Goal: Task Accomplishment & Management: Manage account settings

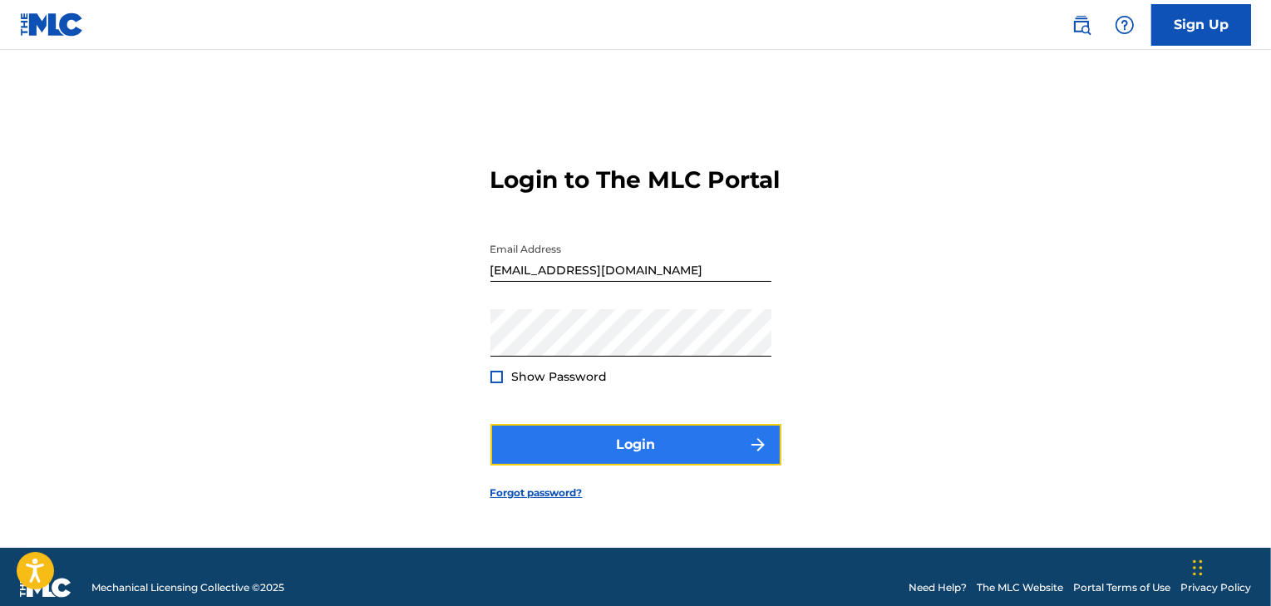
click at [715, 448] on button "Login" at bounding box center [635, 445] width 291 height 42
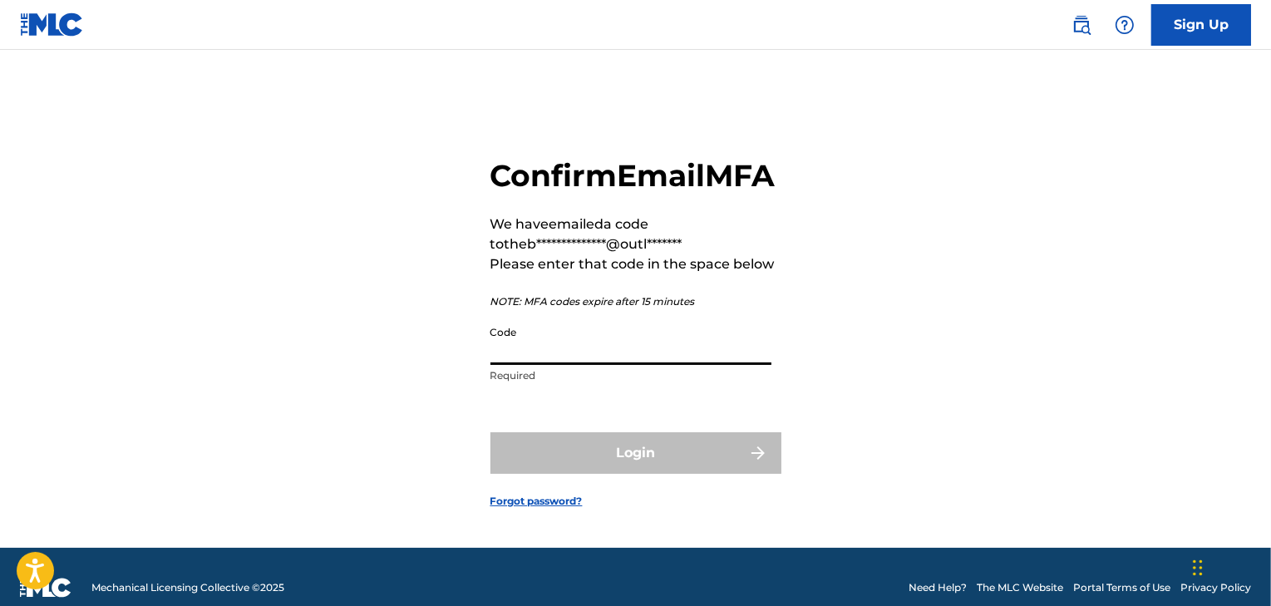
click at [554, 365] on input "Code" at bounding box center [630, 341] width 281 height 47
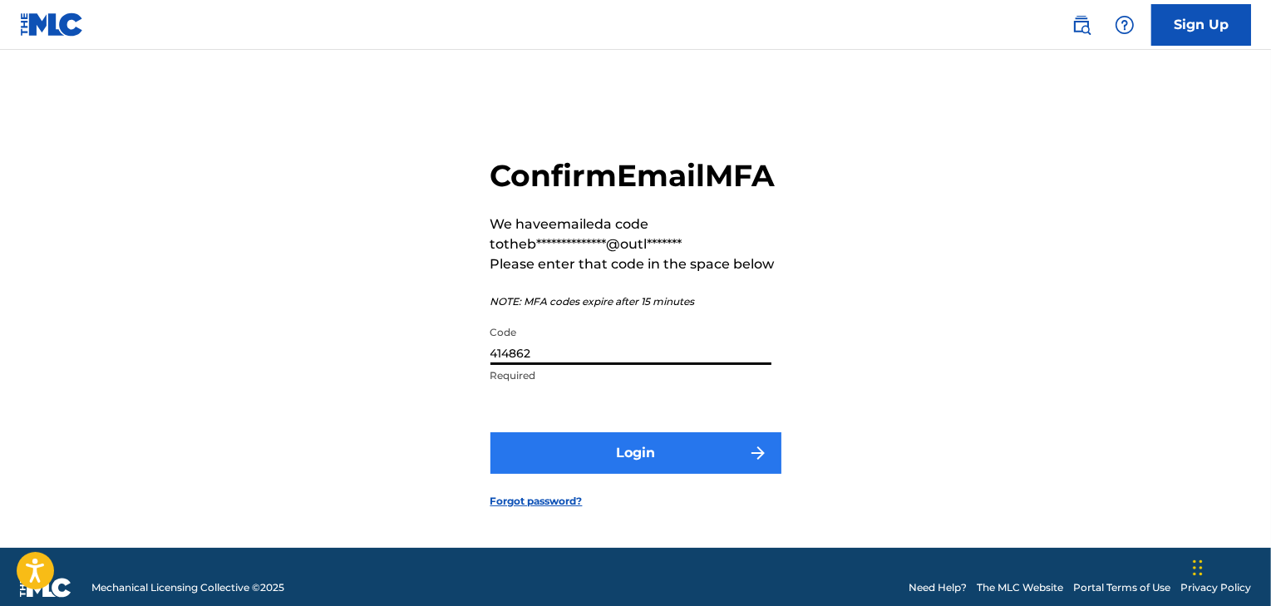
type input "414862"
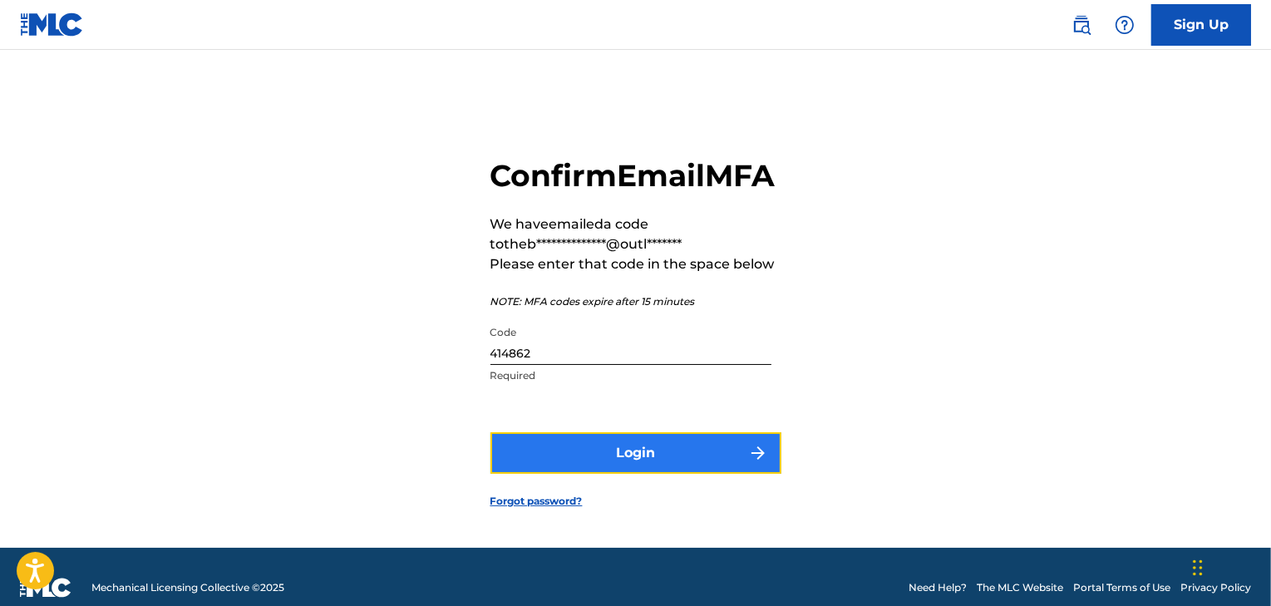
click at [520, 472] on button "Login" at bounding box center [635, 453] width 291 height 42
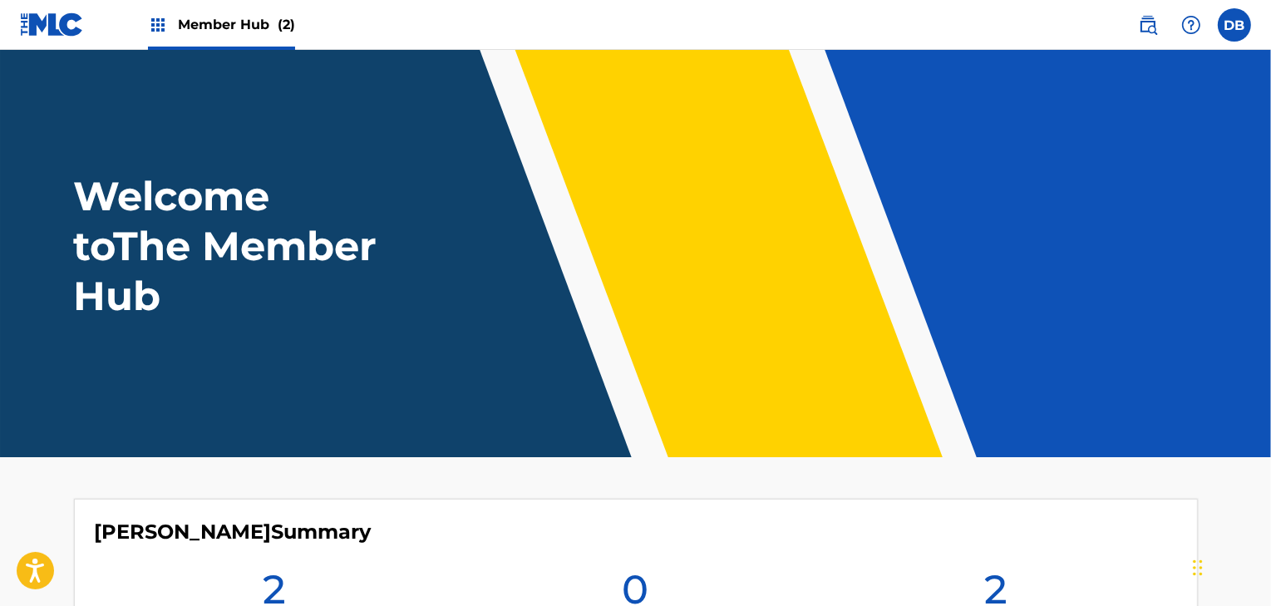
click at [246, 16] on span "Member Hub (2)" at bounding box center [236, 24] width 117 height 19
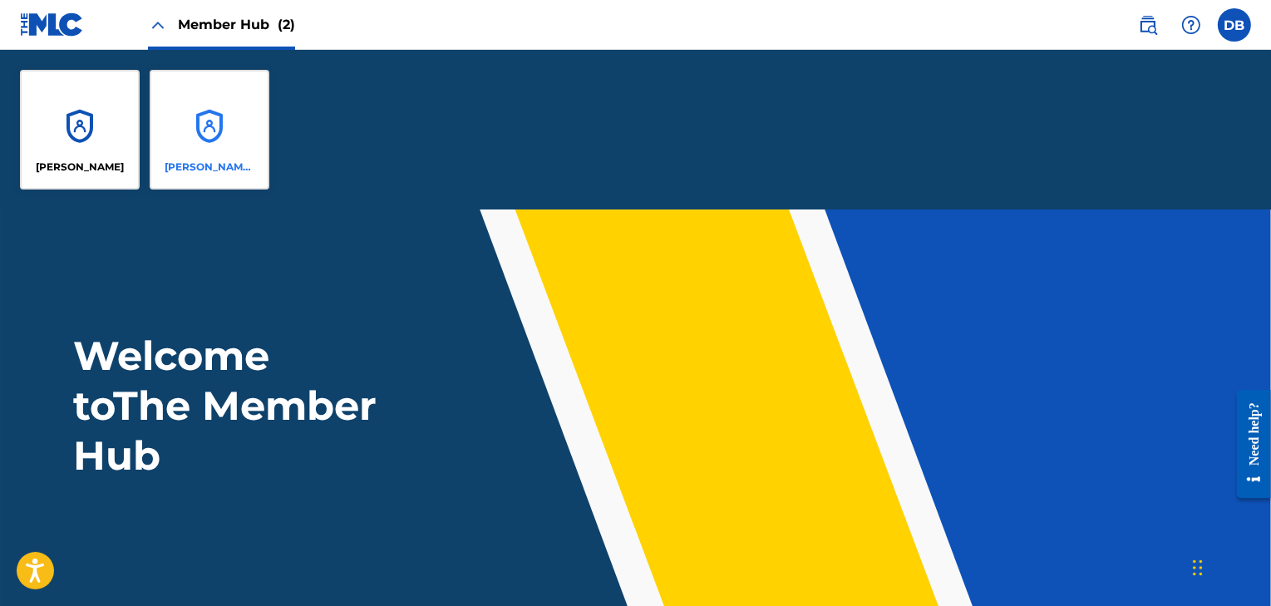
click at [230, 122] on div "[PERSON_NAME] [PERSON_NAME]" at bounding box center [210, 130] width 120 height 120
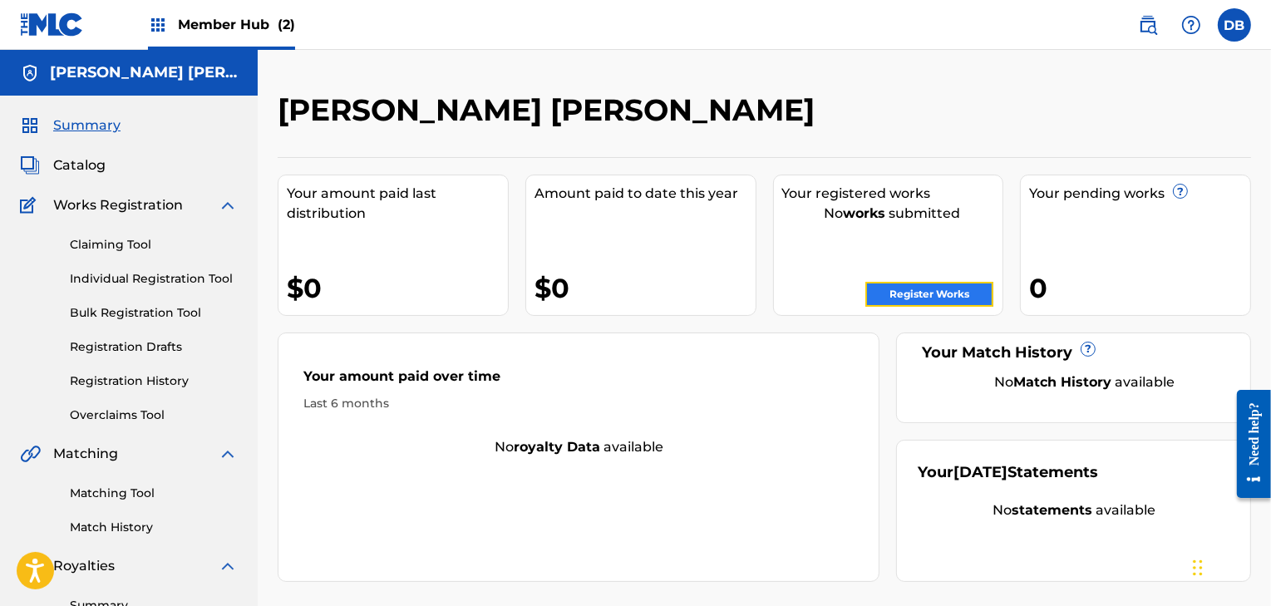
click at [884, 294] on link "Register Works" at bounding box center [929, 294] width 128 height 25
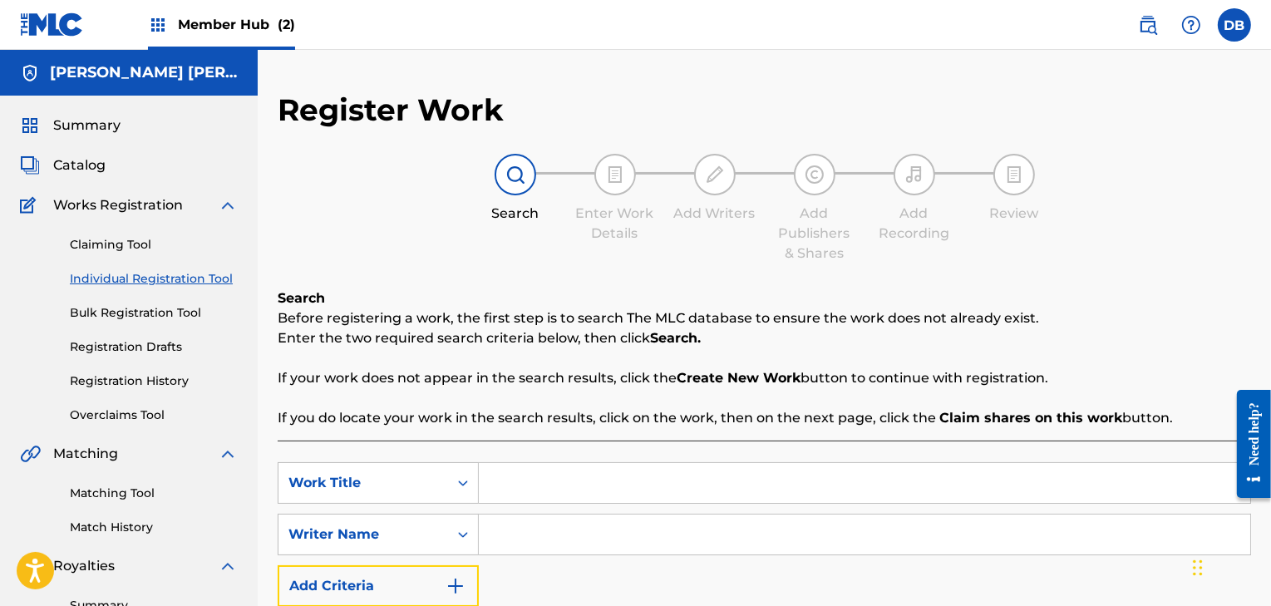
drag, startPoint x: 478, startPoint y: 565, endPoint x: 365, endPoint y: 435, distance: 172.7
click at [365, 435] on div "Search Before registering a work, the first step is to search The MLC database …" at bounding box center [765, 500] width 974 height 425
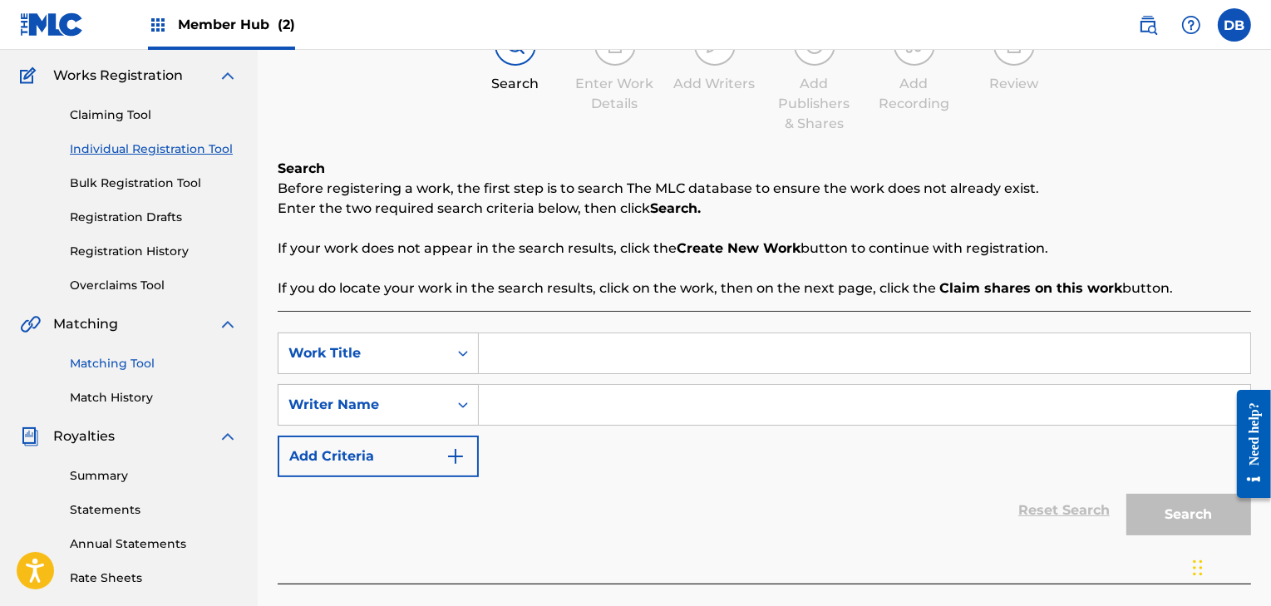
click at [127, 360] on link "Matching Tool" at bounding box center [154, 363] width 168 height 17
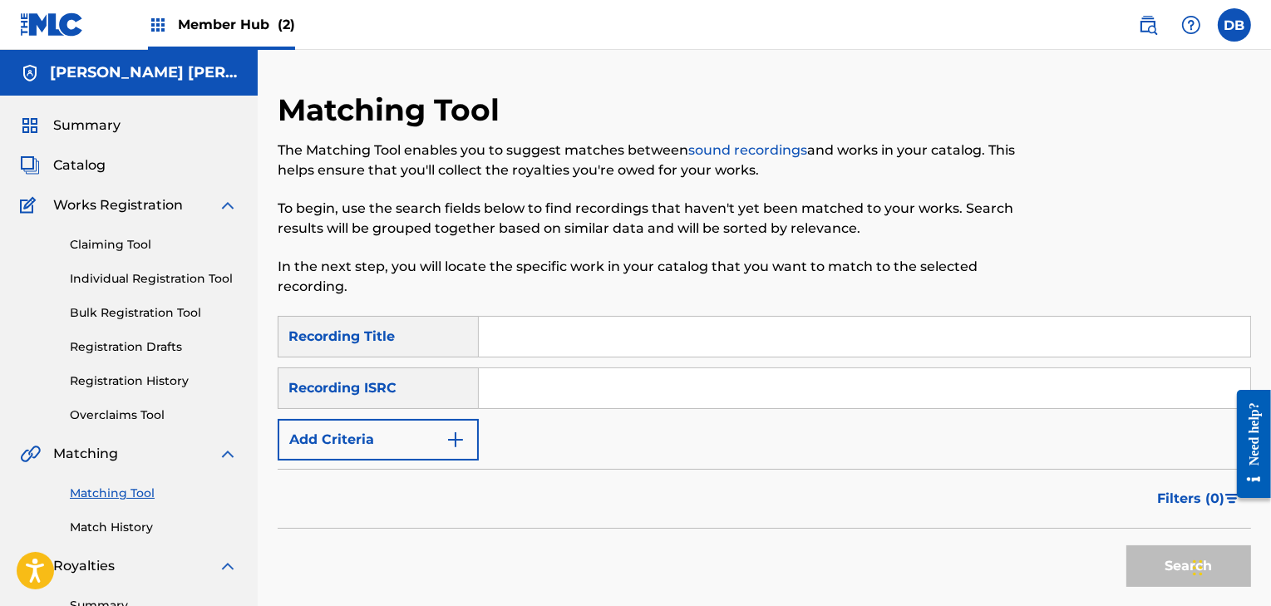
click at [564, 347] on input "Search Form" at bounding box center [864, 337] width 771 height 40
type input "LIPS ON FIRE"
click at [1161, 559] on button "Search" at bounding box center [1188, 566] width 125 height 42
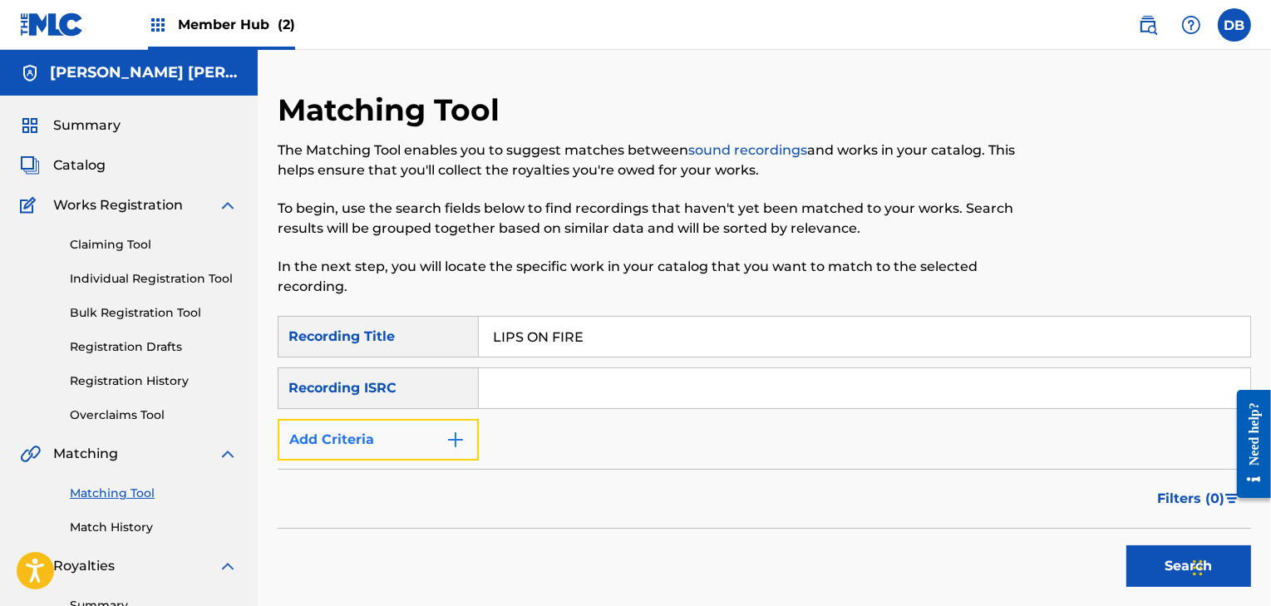
click at [451, 448] on img "Search Form" at bounding box center [456, 440] width 20 height 20
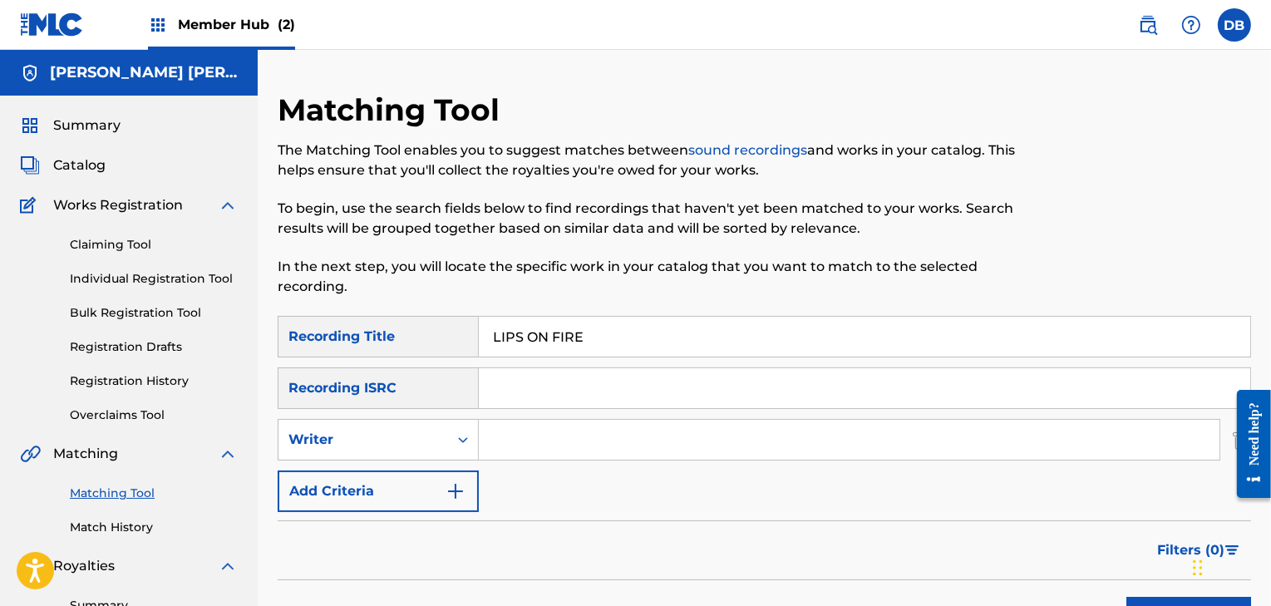
click at [531, 447] on input "Search Form" at bounding box center [849, 440] width 741 height 40
click at [446, 488] on img "Search Form" at bounding box center [456, 491] width 20 height 20
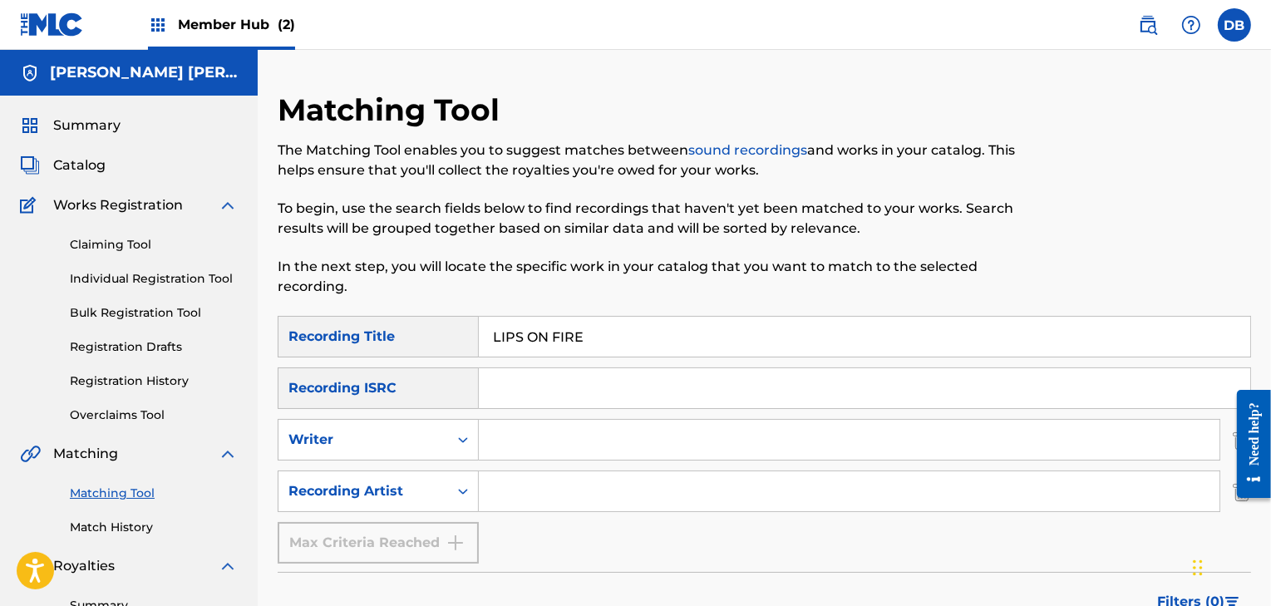
click at [527, 490] on input "Search Form" at bounding box center [849, 491] width 741 height 40
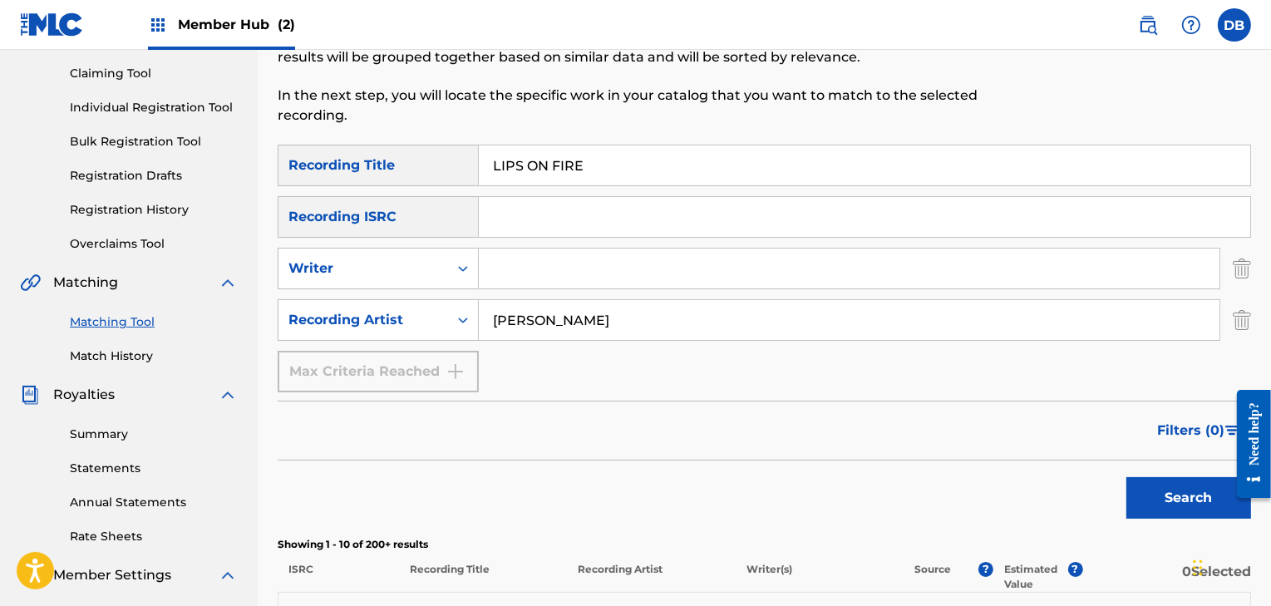
scroll to position [181, 0]
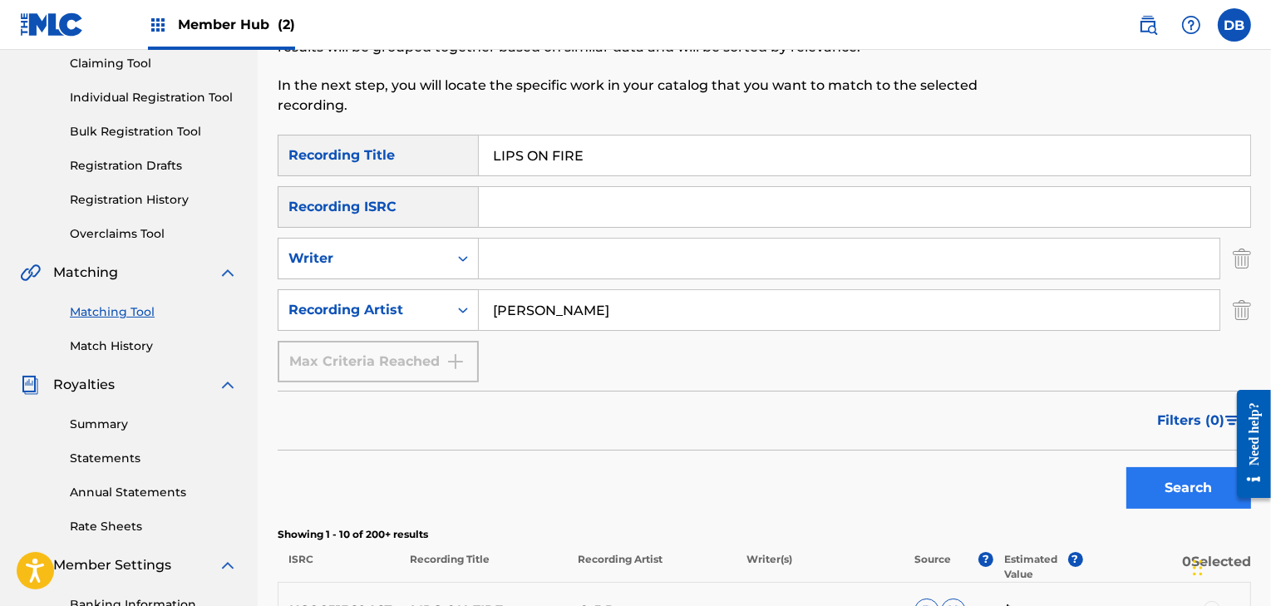
type input "[PERSON_NAME]"
click at [1170, 479] on button "Search" at bounding box center [1188, 488] width 125 height 42
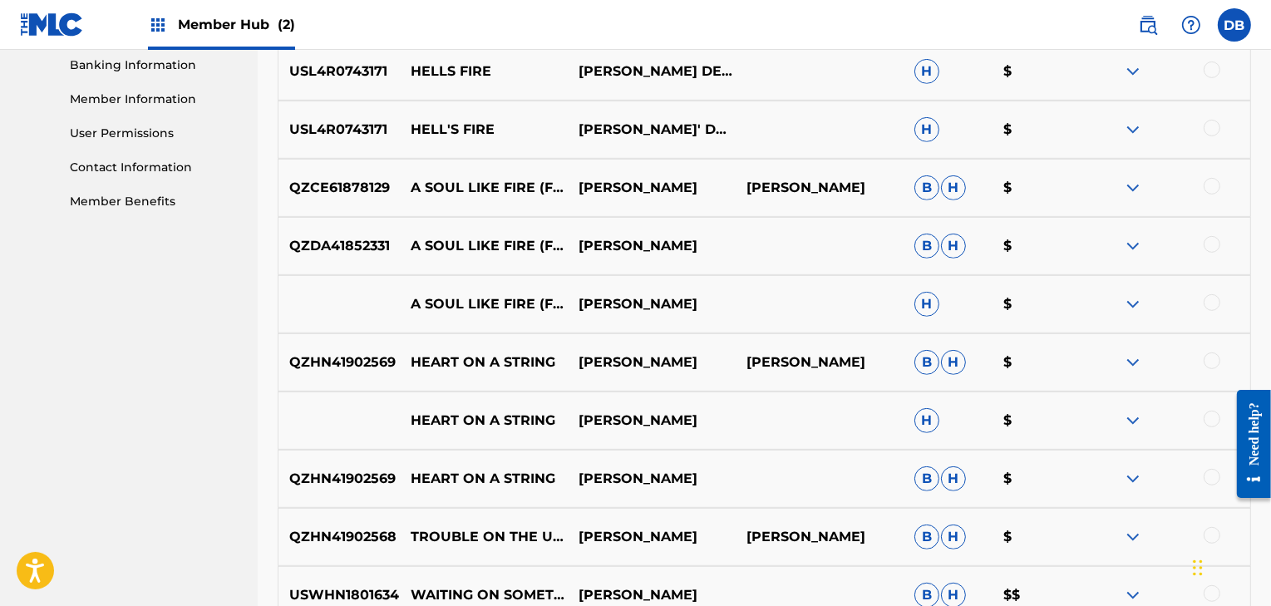
scroll to position [886, 0]
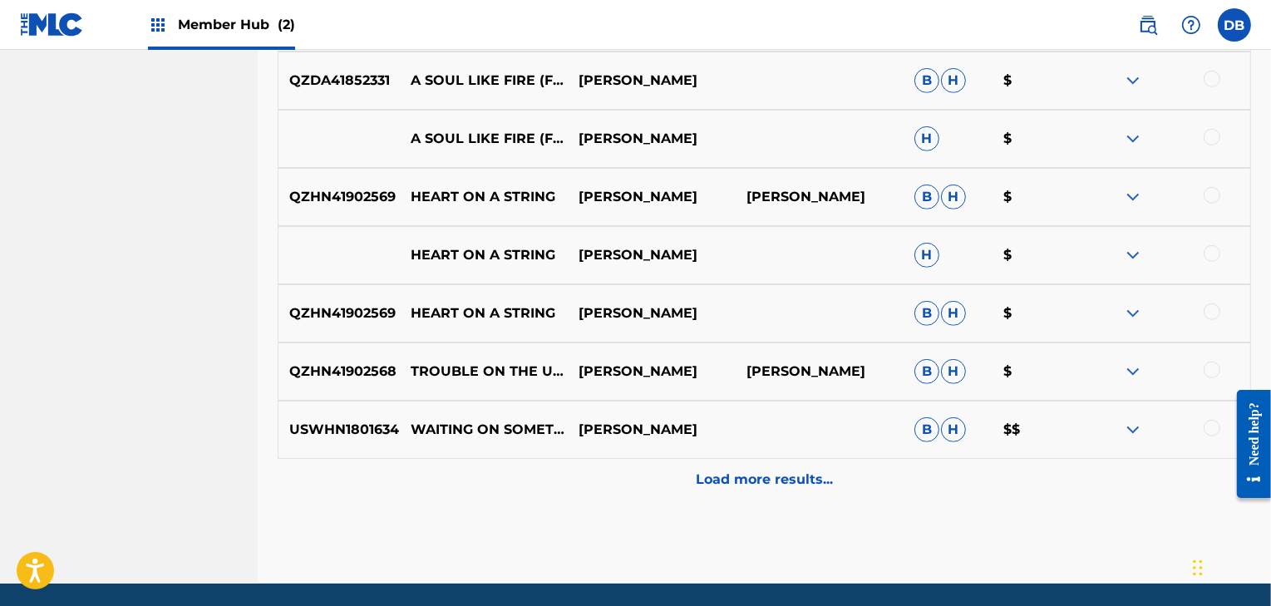
click at [1136, 434] on img at bounding box center [1133, 430] width 20 height 20
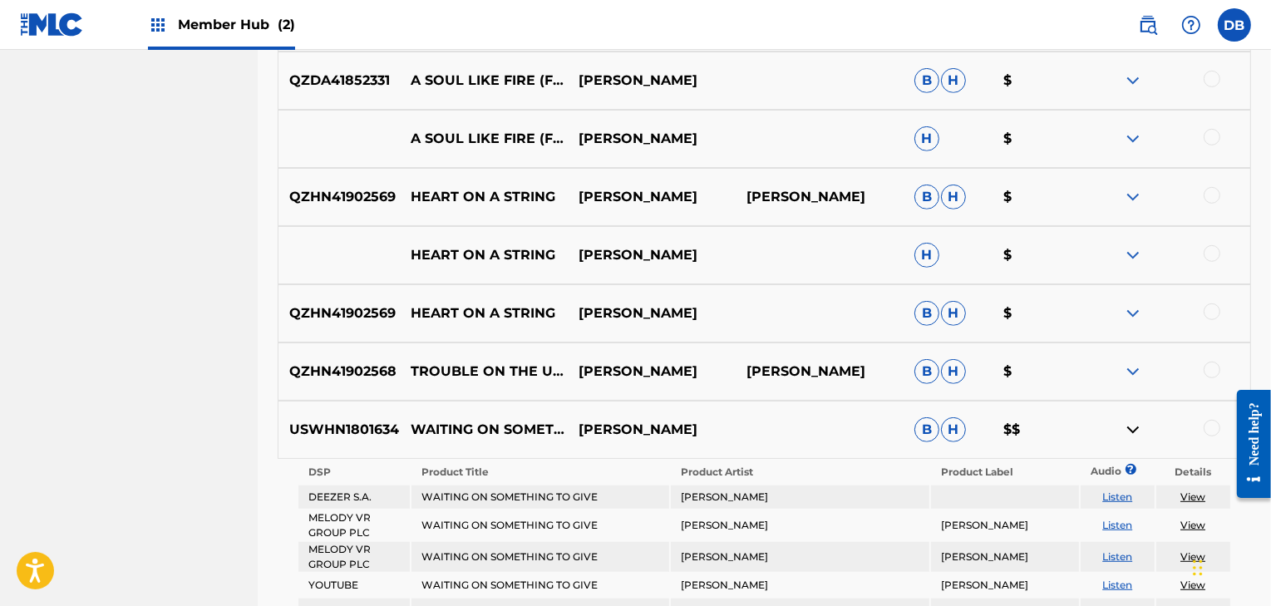
click at [1010, 428] on p "$$" at bounding box center [1038, 430] width 90 height 20
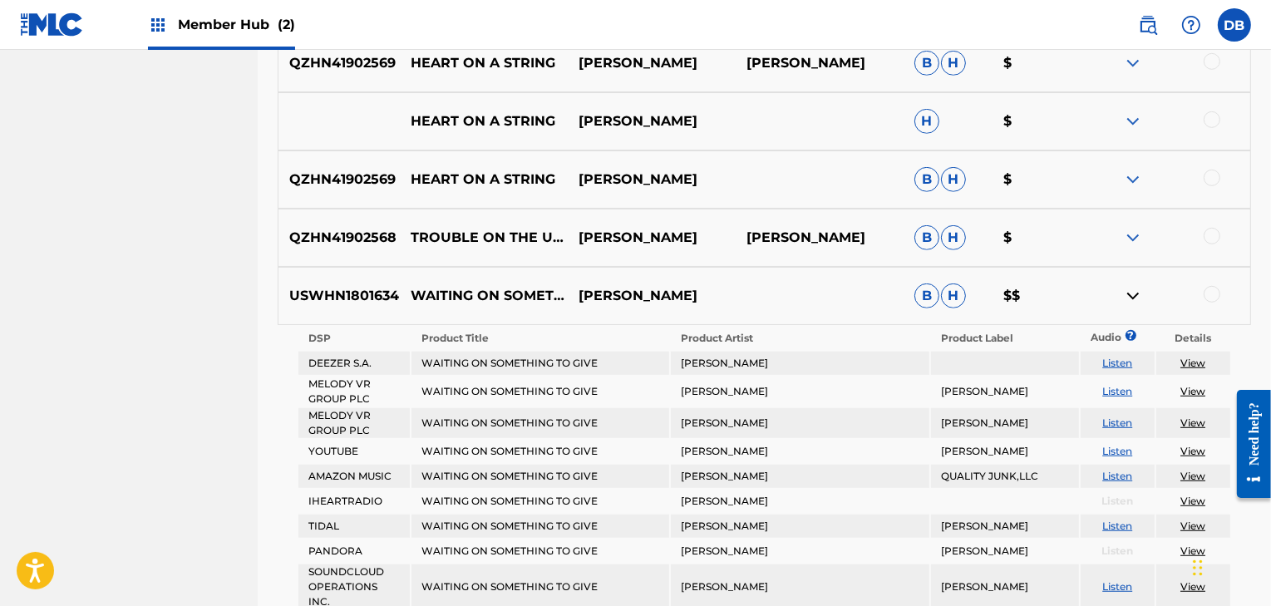
scroll to position [1019, 0]
click at [590, 289] on p "[PERSON_NAME]" at bounding box center [651, 297] width 168 height 20
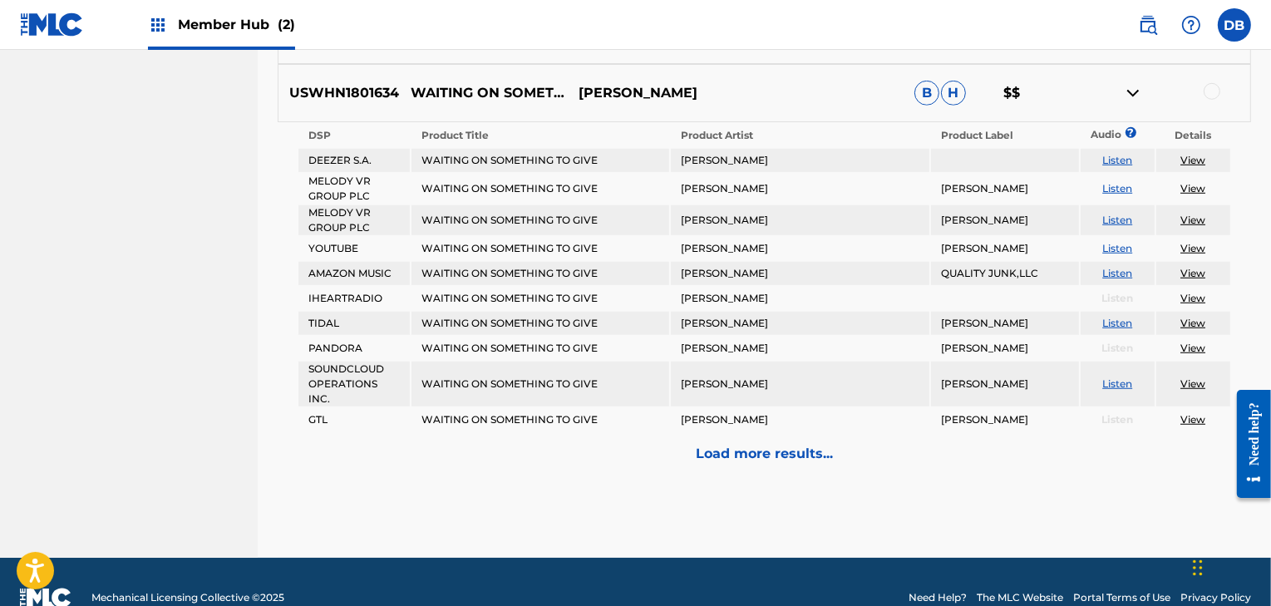
scroll to position [1224, 0]
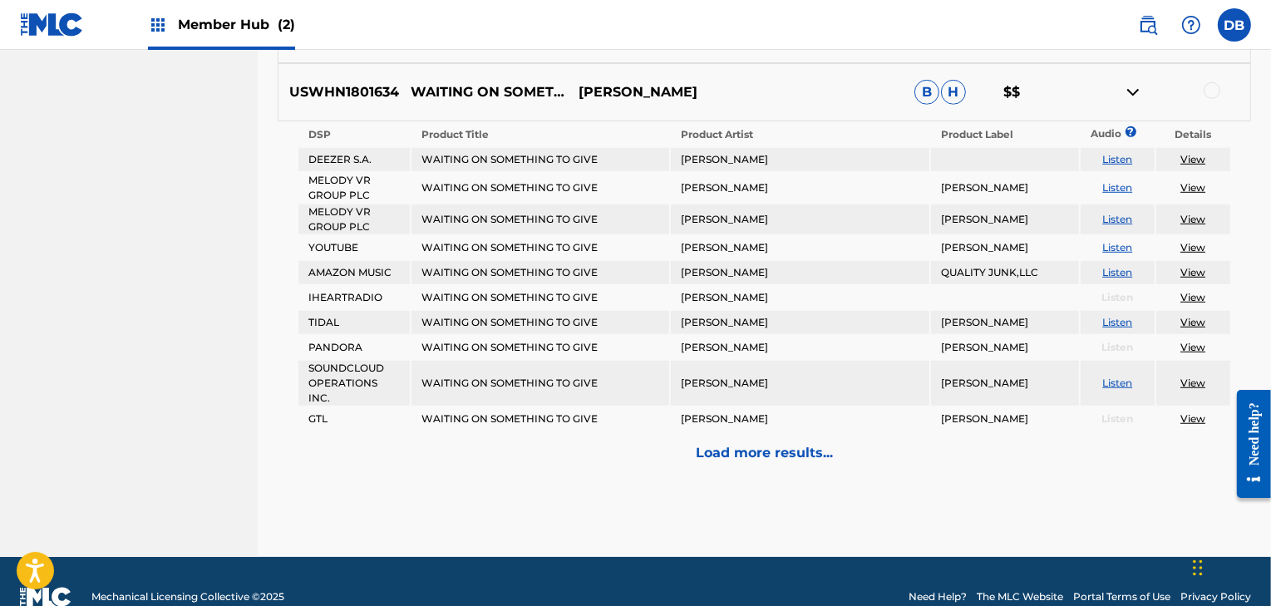
click at [1188, 164] on link "View" at bounding box center [1193, 159] width 25 height 12
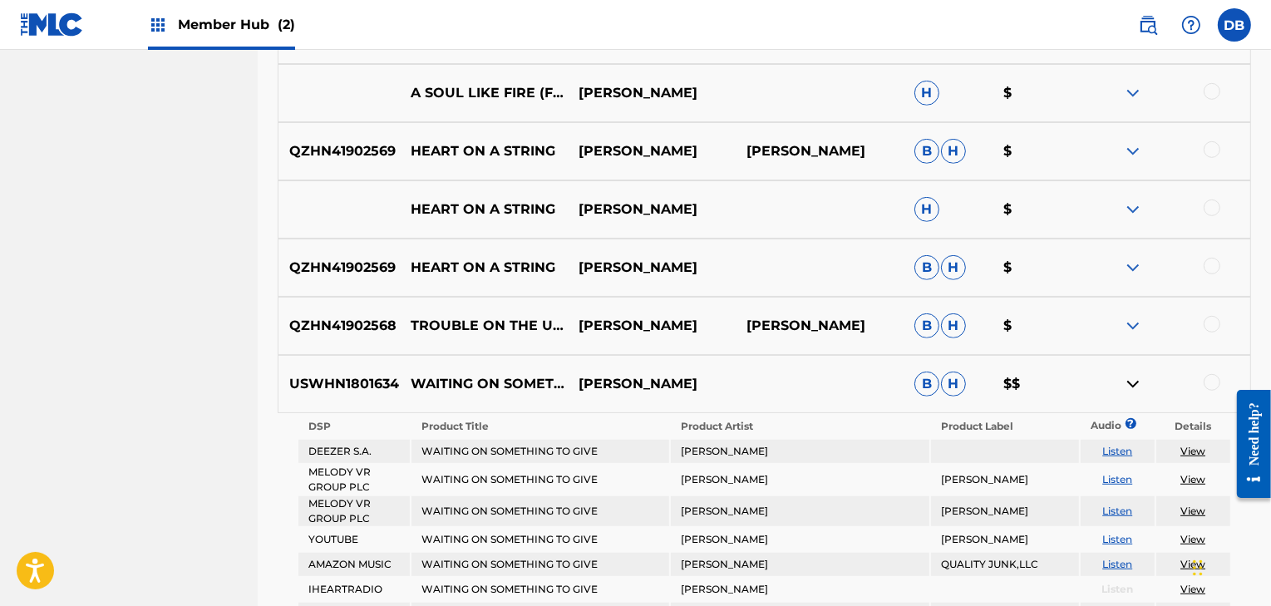
scroll to position [929, 0]
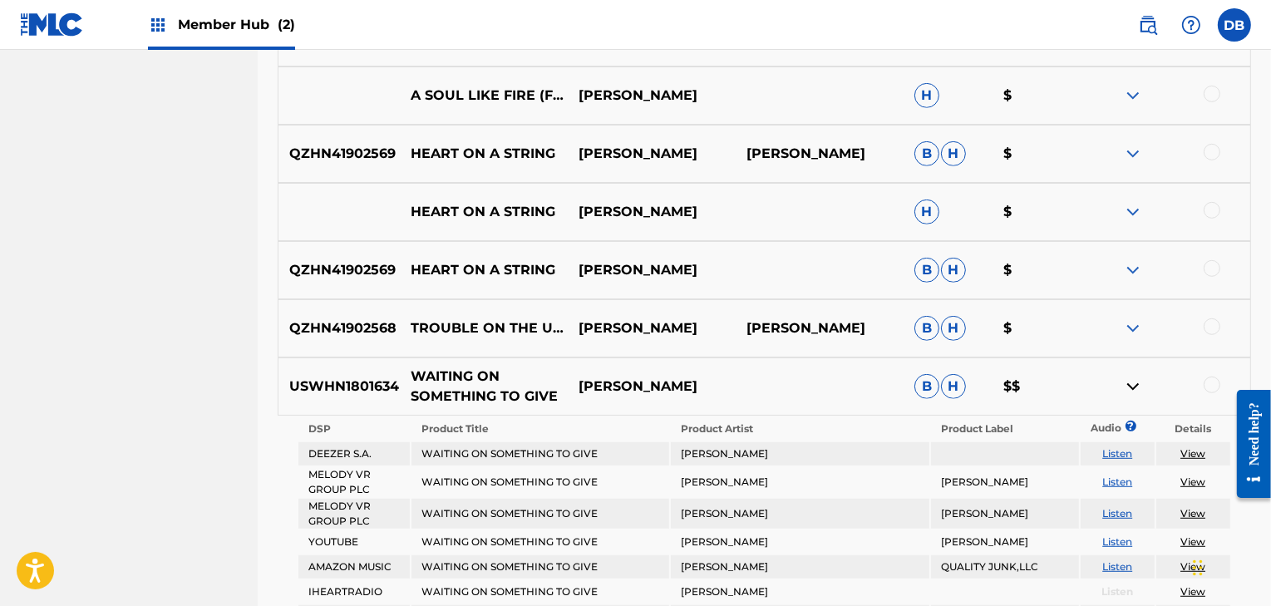
click at [474, 385] on p "WAITING ON SOMETHING TO GIVE" at bounding box center [483, 387] width 168 height 40
click at [352, 392] on p "USWHN1801634" at bounding box center [339, 387] width 121 height 20
click at [639, 382] on p "[PERSON_NAME]" at bounding box center [651, 387] width 168 height 20
click at [927, 387] on span "B" at bounding box center [926, 386] width 25 height 25
click at [970, 382] on p "B H" at bounding box center [949, 386] width 90 height 25
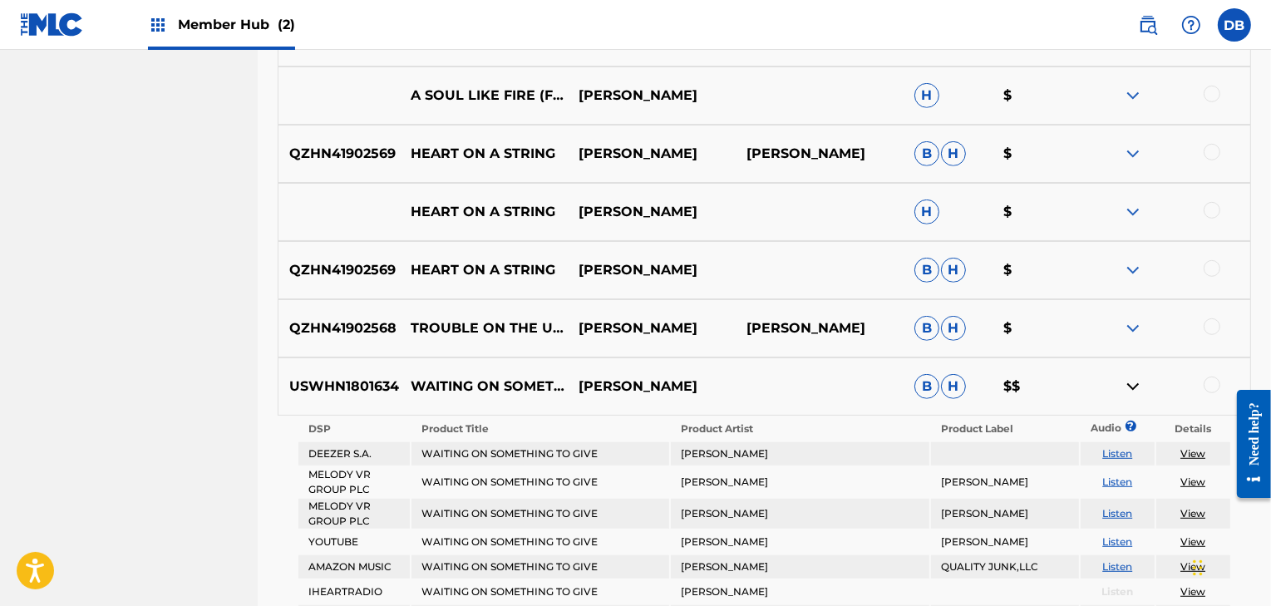
click at [1019, 382] on p "$$" at bounding box center [1038, 387] width 90 height 20
click at [1215, 377] on div at bounding box center [1212, 385] width 17 height 17
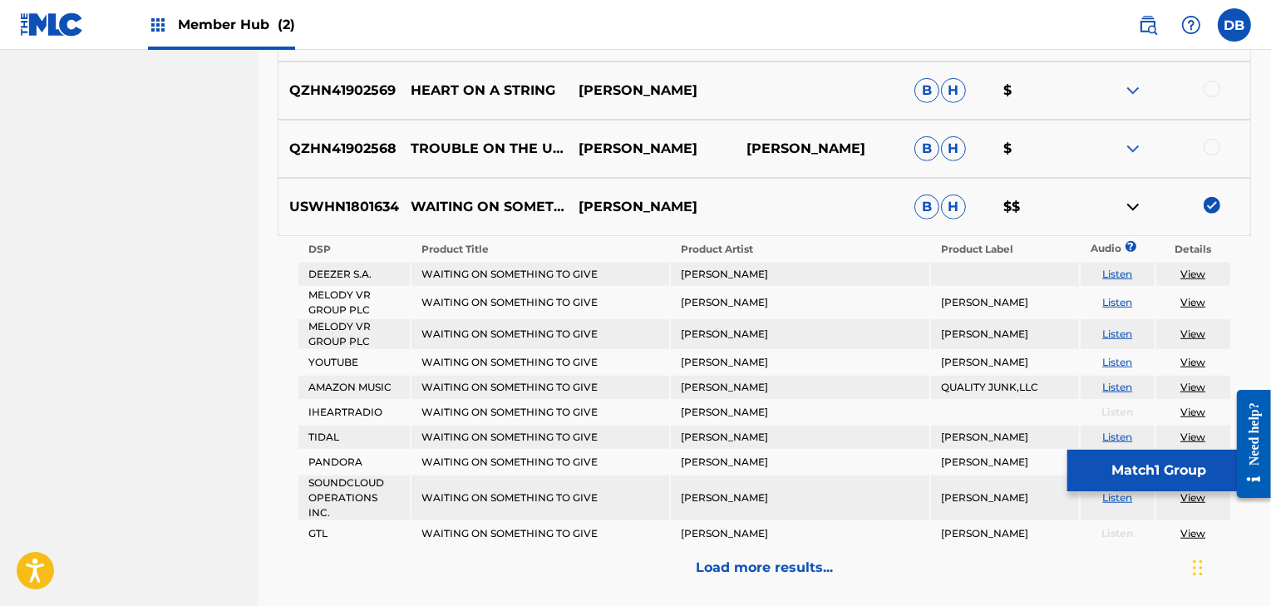
scroll to position [1254, 0]
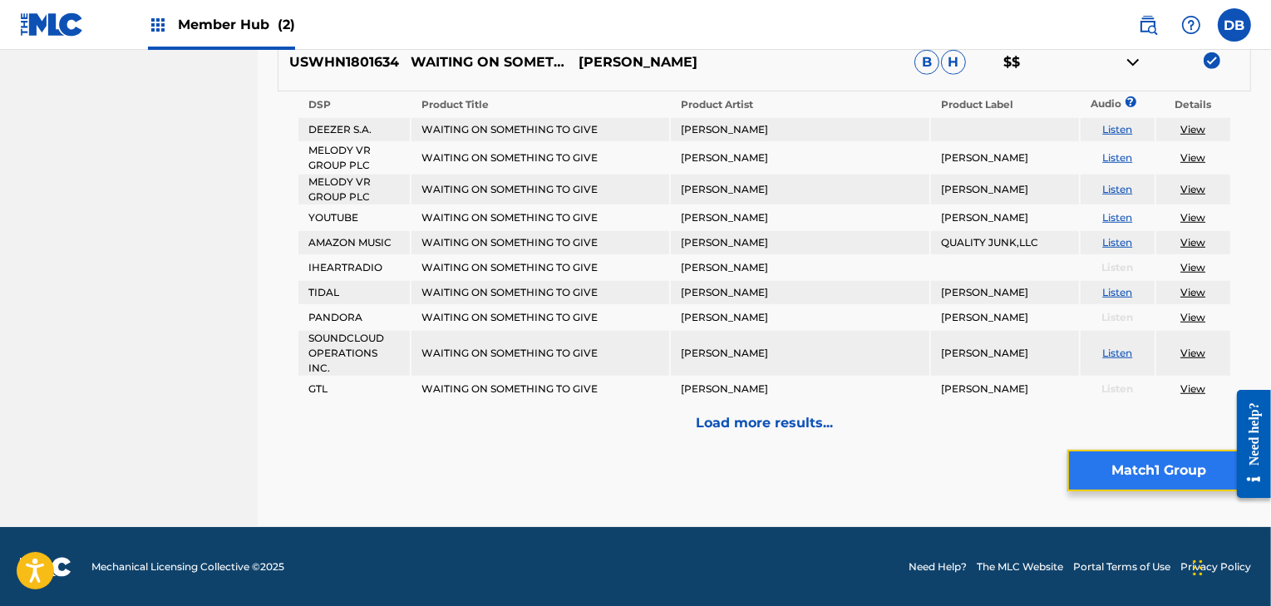
click at [1130, 472] on button "Match 1 Group" at bounding box center [1159, 471] width 184 height 42
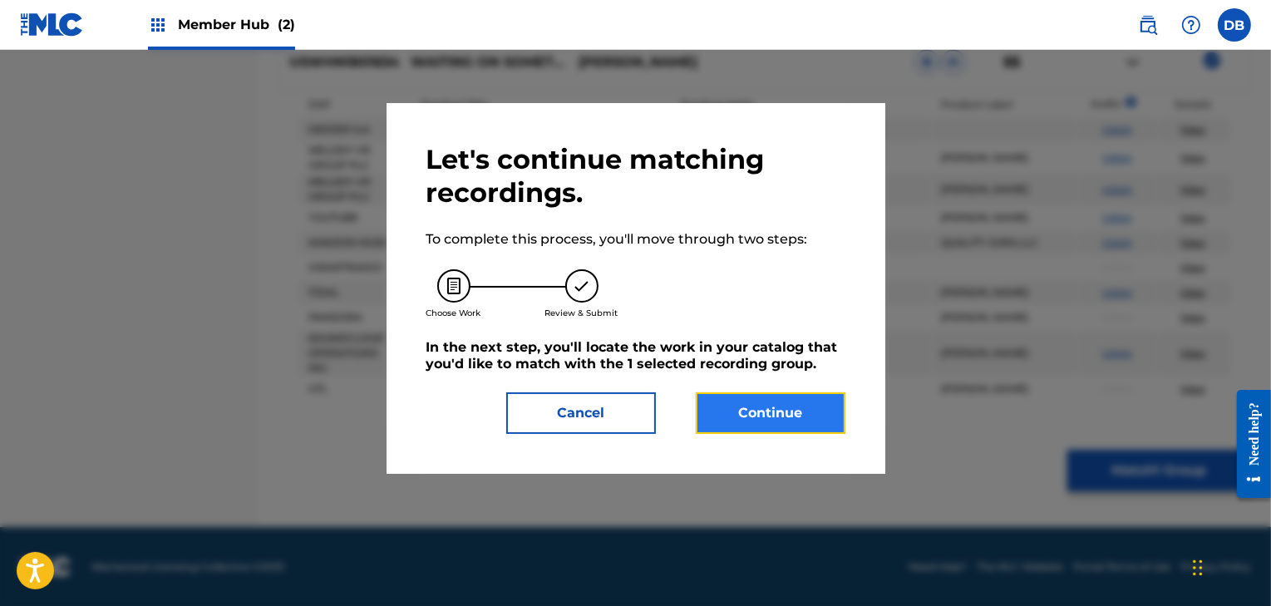
click at [808, 425] on button "Continue" at bounding box center [771, 413] width 150 height 42
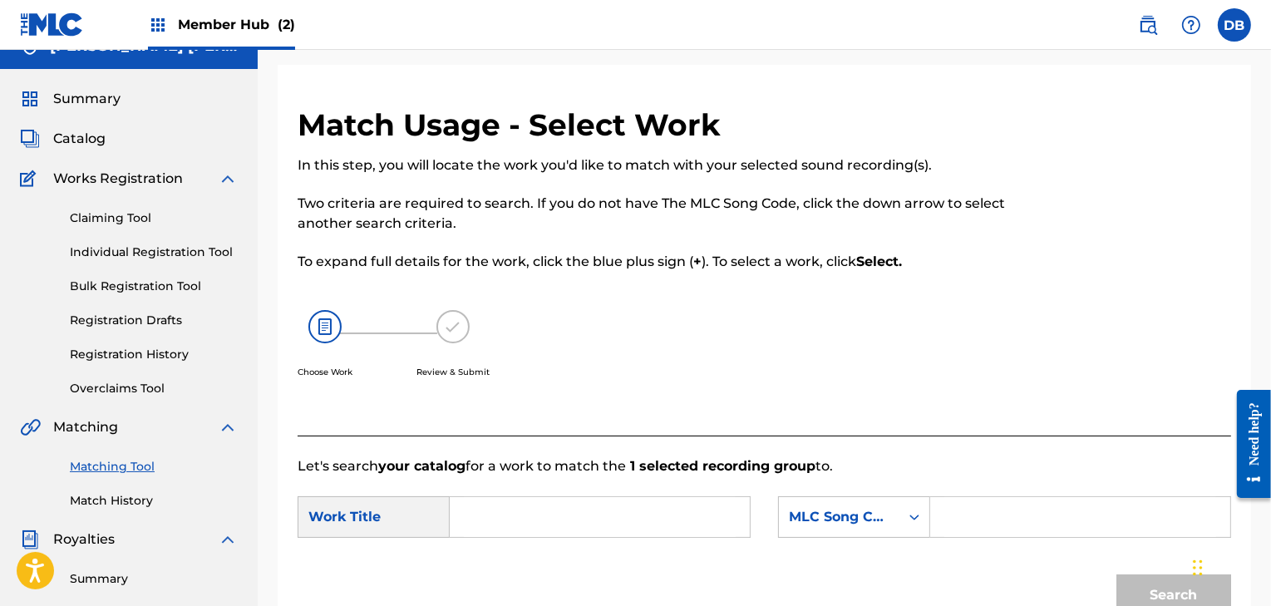
scroll to position [13, 0]
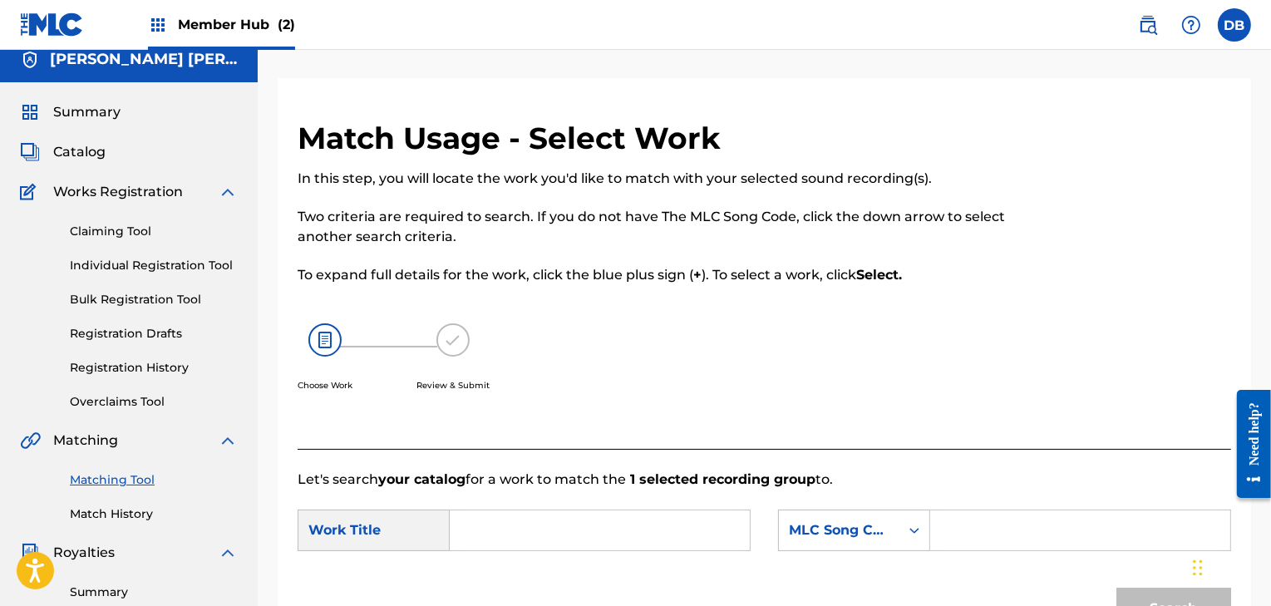
click at [507, 530] on input "Search Form" at bounding box center [600, 530] width 272 height 40
type input "WAITING ON SOMETHING TO GIVE"
click at [905, 523] on div "Search Form" at bounding box center [915, 530] width 30 height 30
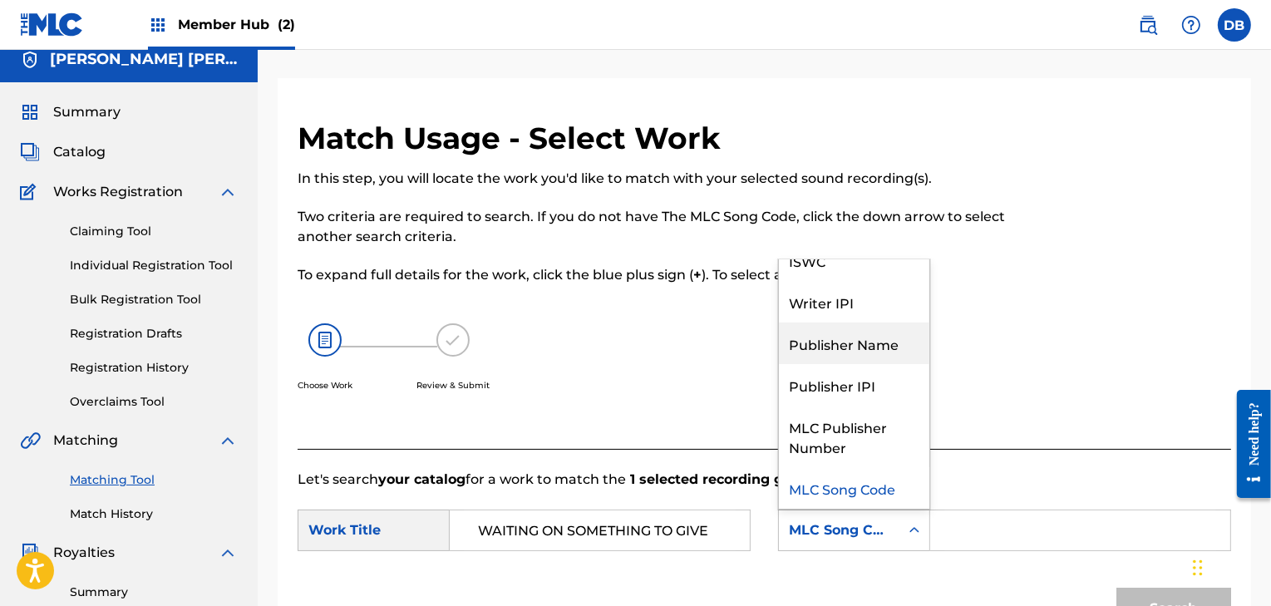
scroll to position [0, 0]
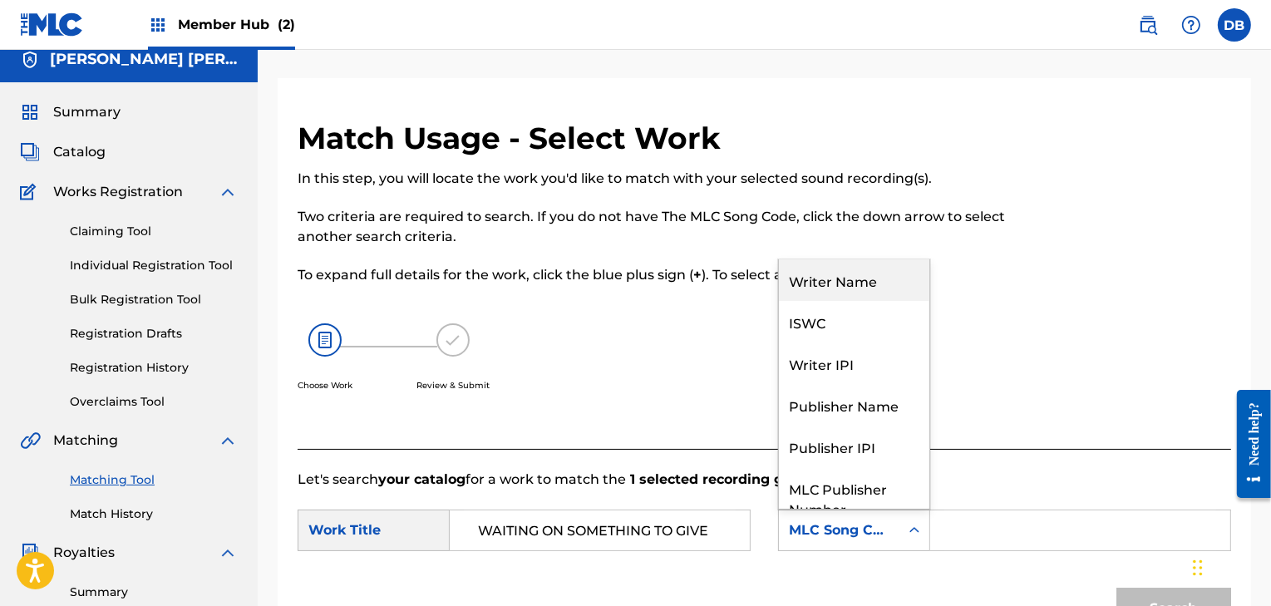
click at [871, 275] on div "Writer Name" at bounding box center [854, 280] width 150 height 42
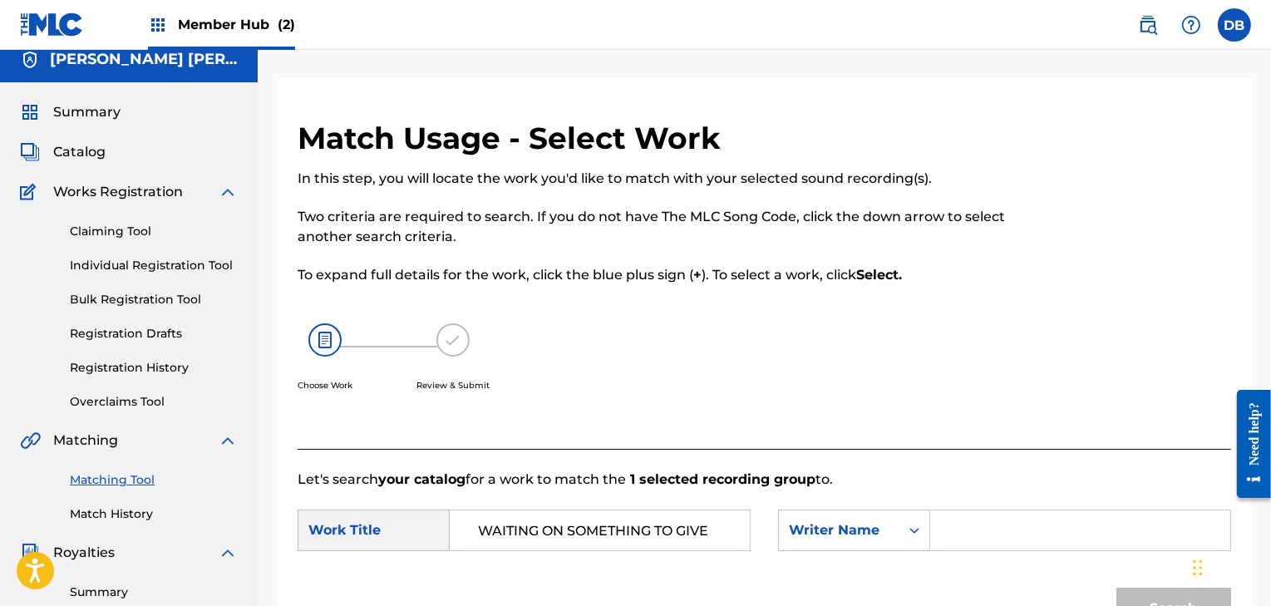
click at [961, 526] on input "Search Form" at bounding box center [1080, 530] width 272 height 40
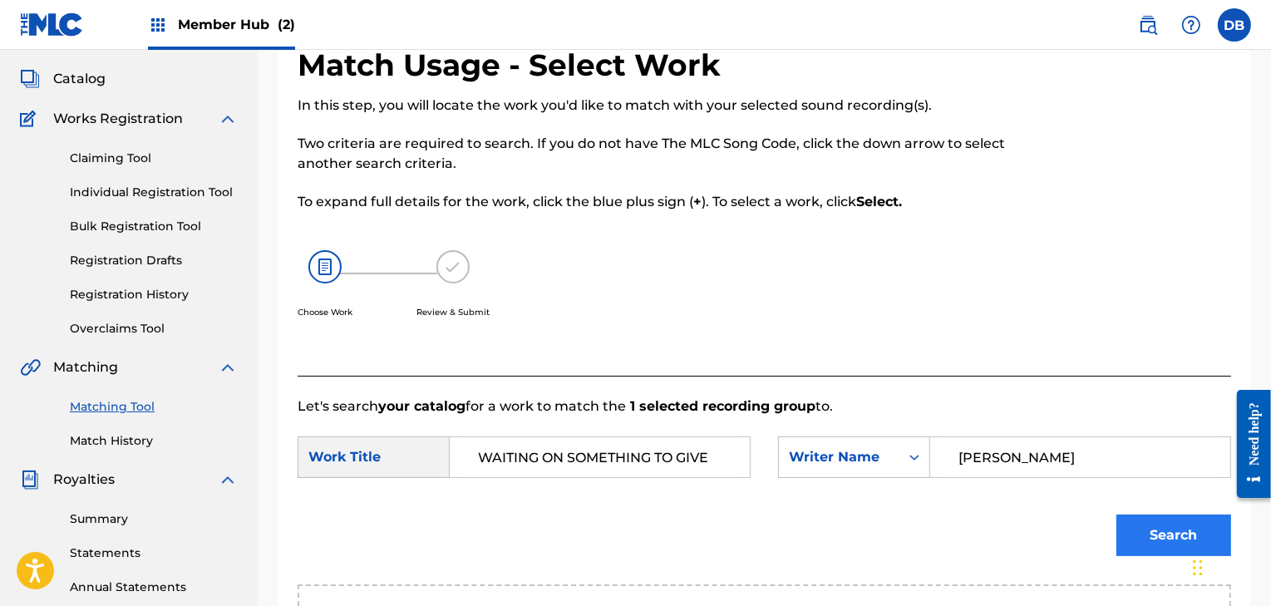
type input "[PERSON_NAME]"
click at [1146, 537] on button "Search" at bounding box center [1173, 536] width 115 height 42
click at [124, 160] on link "Claiming Tool" at bounding box center [154, 158] width 168 height 17
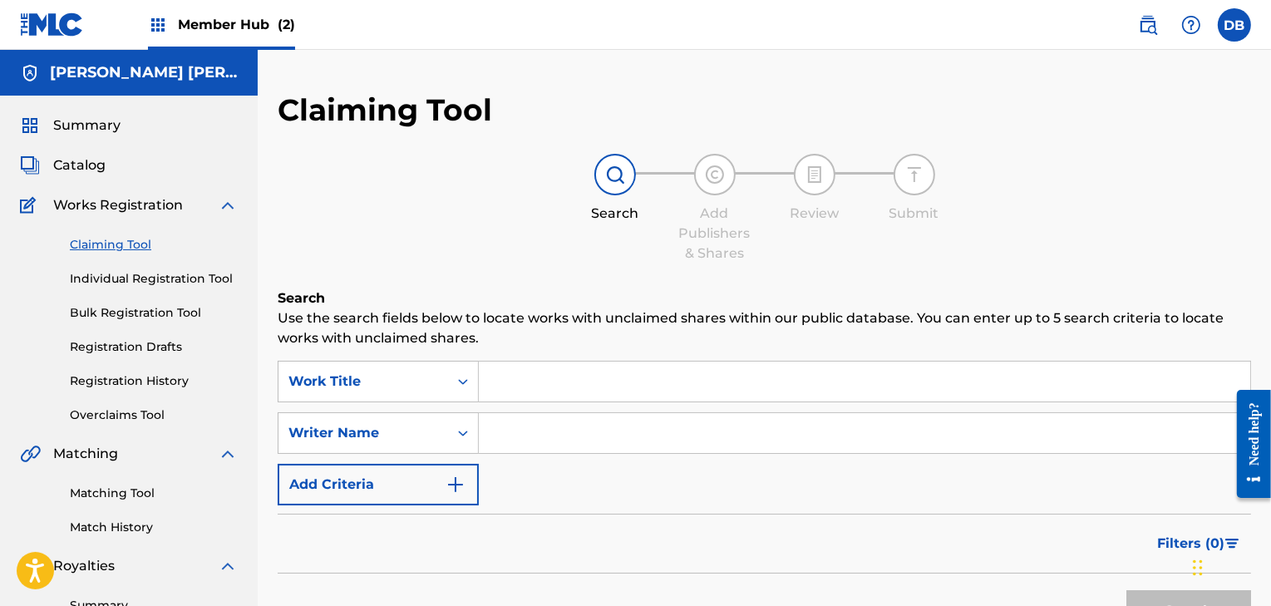
click at [609, 382] on input "Search Form" at bounding box center [864, 382] width 771 height 40
type input "WAITING ON SOMETHING TO GIVE"
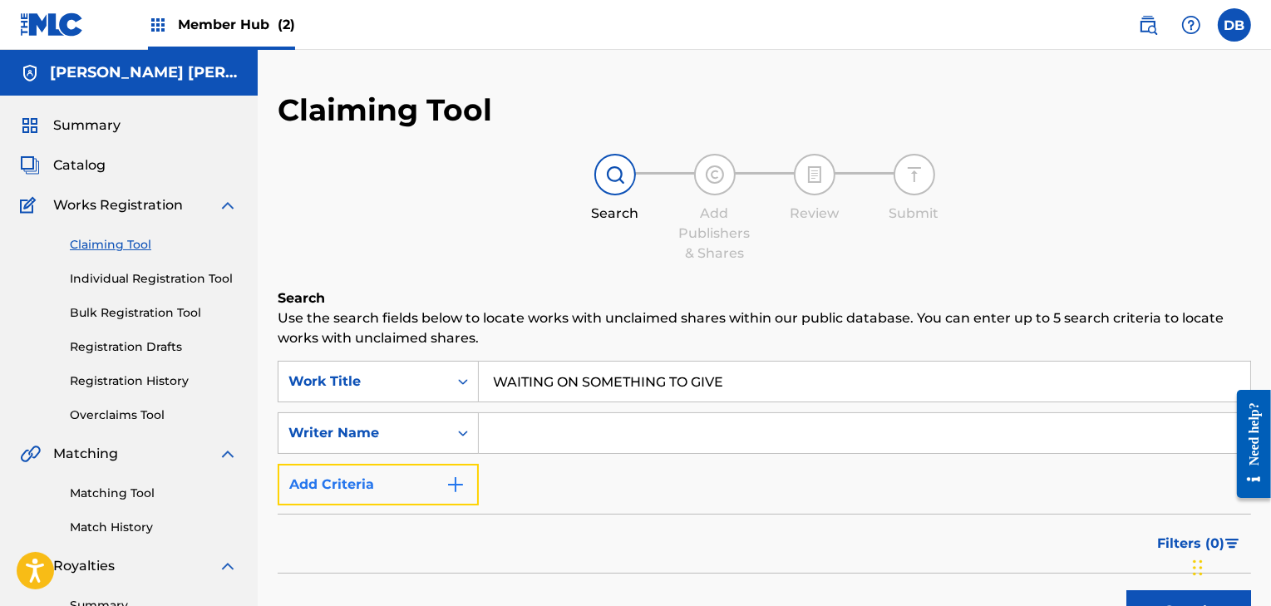
click at [460, 478] on img "Search Form" at bounding box center [456, 485] width 20 height 20
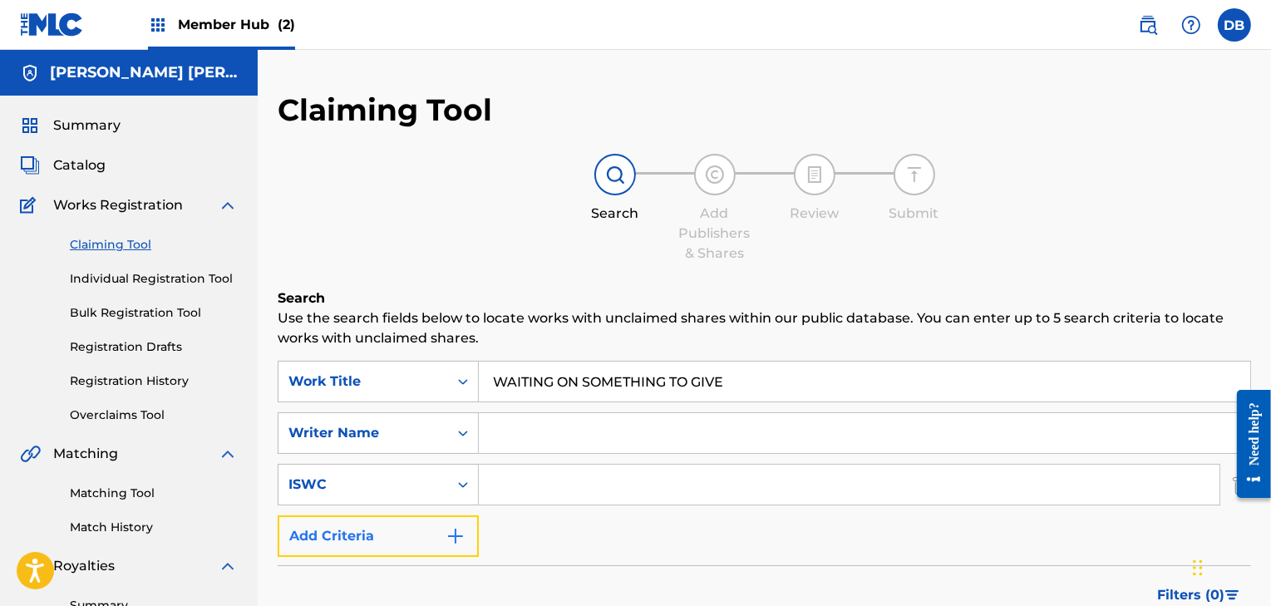
click at [466, 525] on button "Add Criteria" at bounding box center [378, 536] width 201 height 42
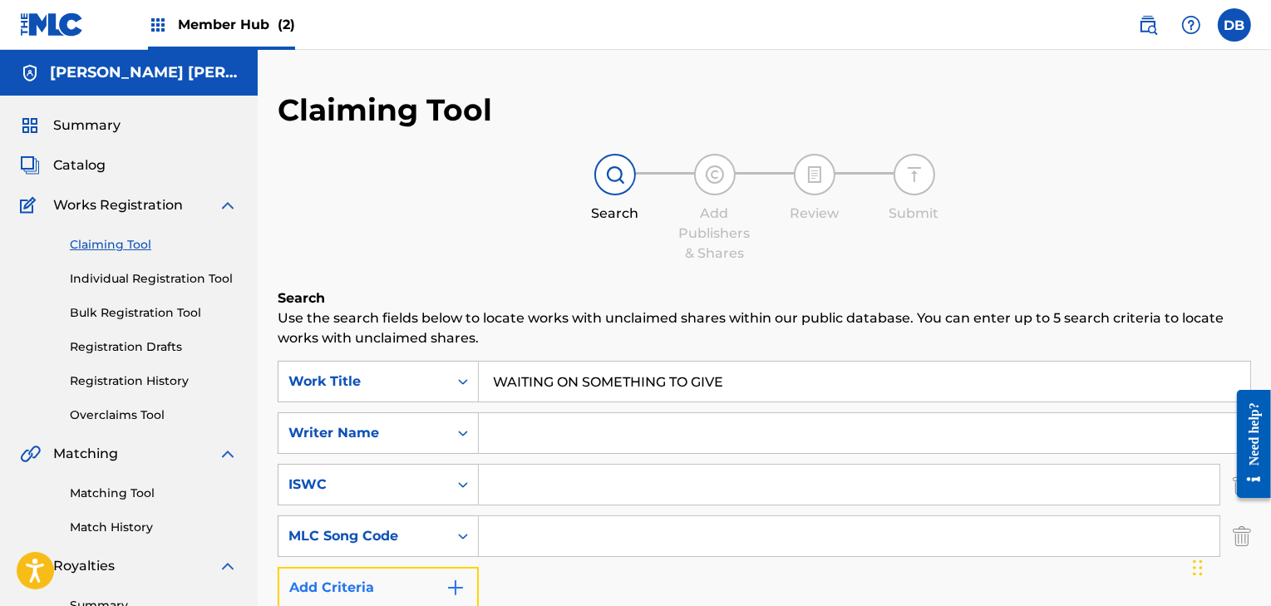
click at [446, 589] on img "Search Form" at bounding box center [456, 588] width 20 height 20
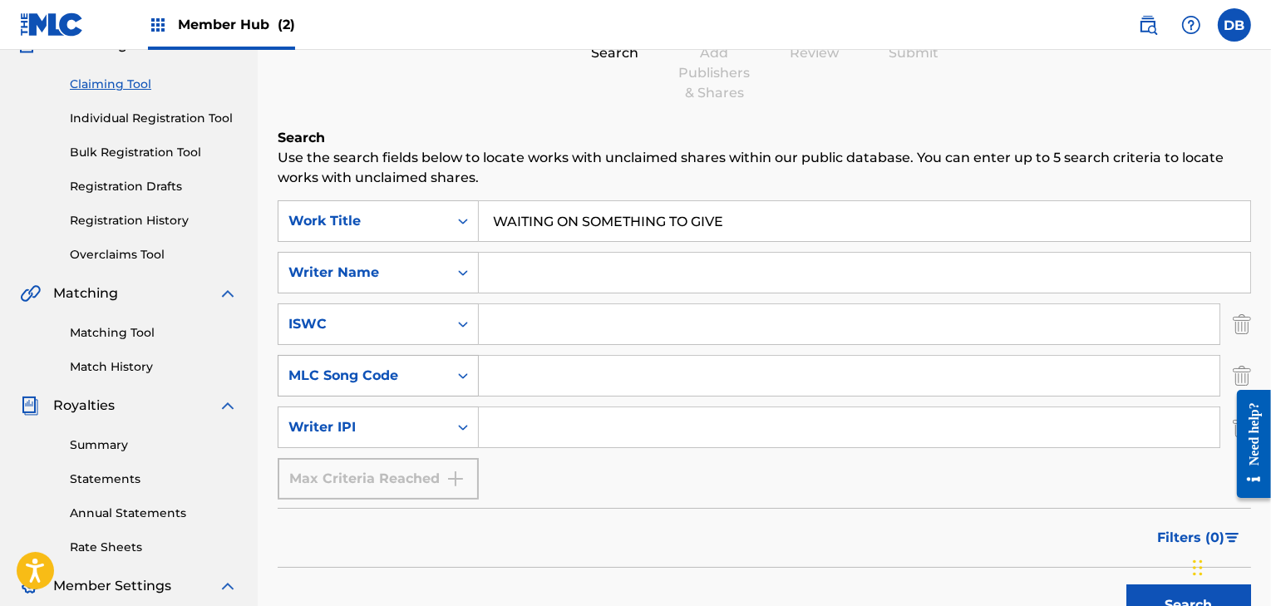
scroll to position [161, 0]
click at [461, 476] on div "Max Criteria Reached" at bounding box center [378, 478] width 201 height 42
click at [567, 278] on input "Search Form" at bounding box center [864, 272] width 771 height 40
type input "[PERSON_NAME]"
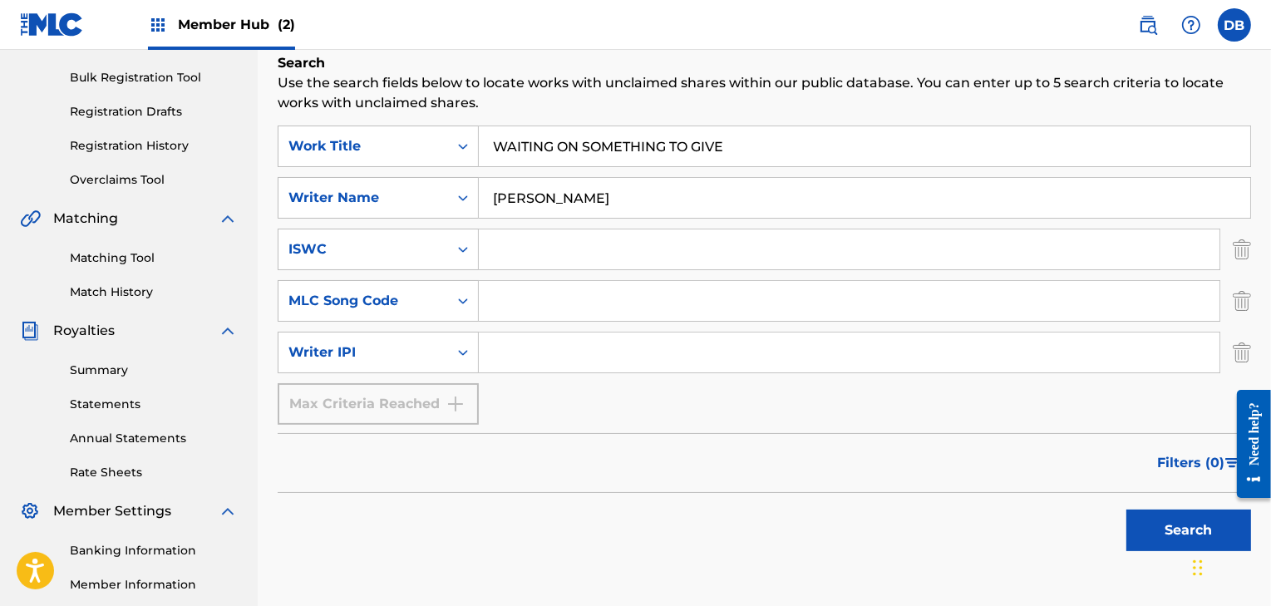
scroll to position [236, 0]
click at [1170, 529] on button "Search" at bounding box center [1188, 530] width 125 height 42
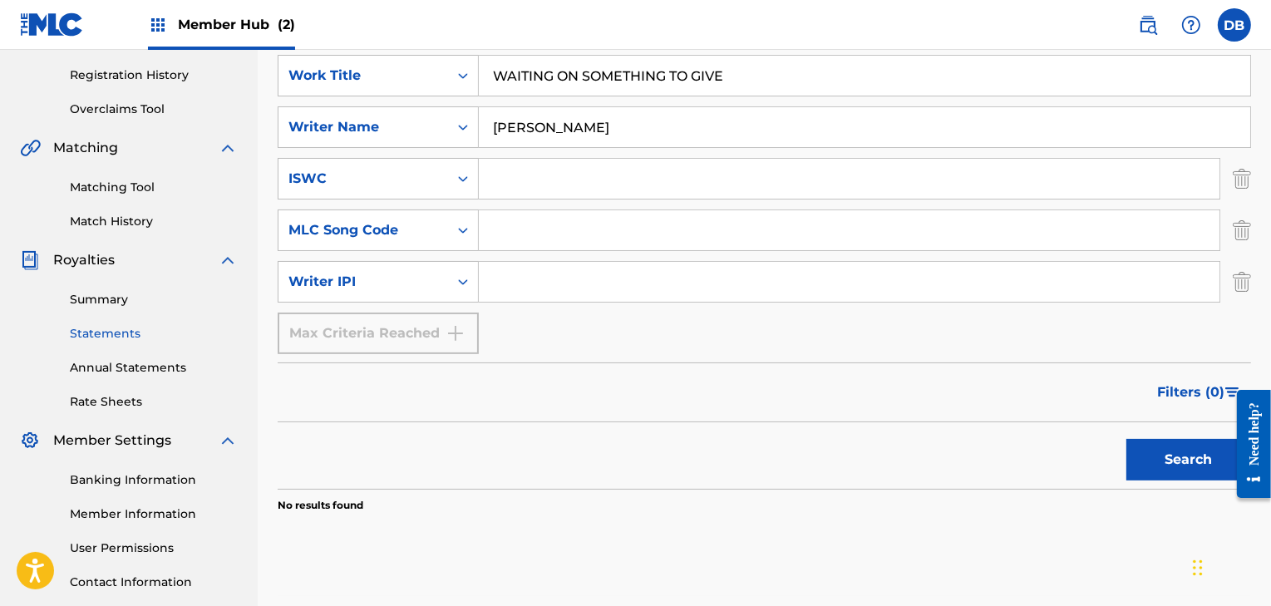
scroll to position [311, 0]
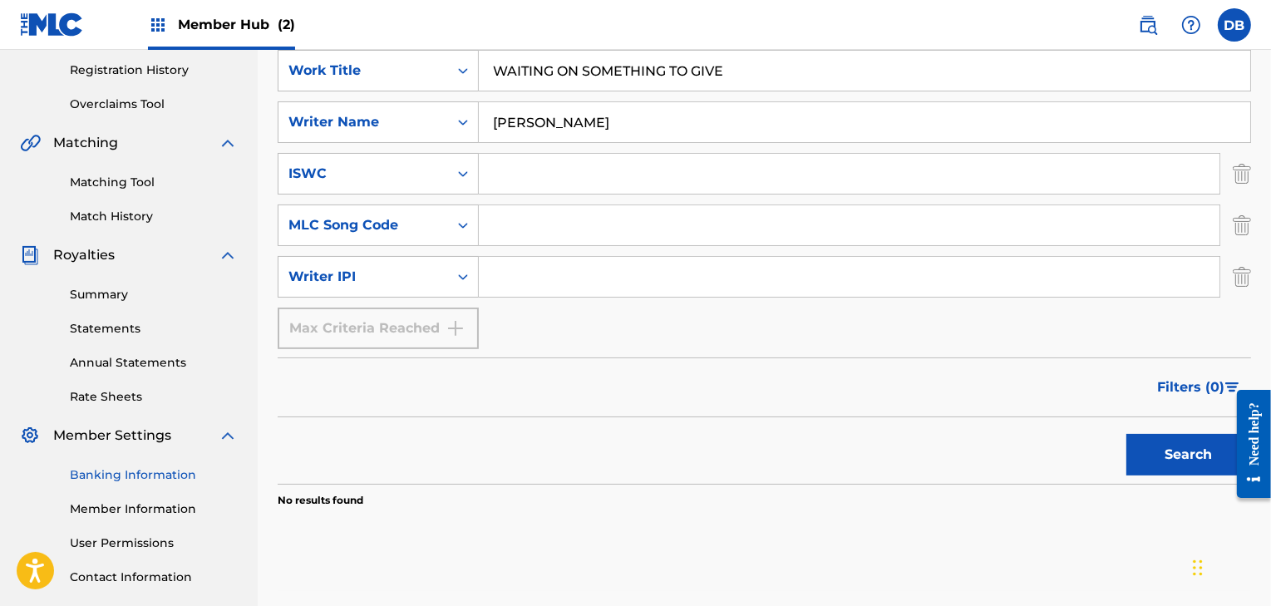
click at [111, 474] on link "Banking Information" at bounding box center [154, 474] width 168 height 17
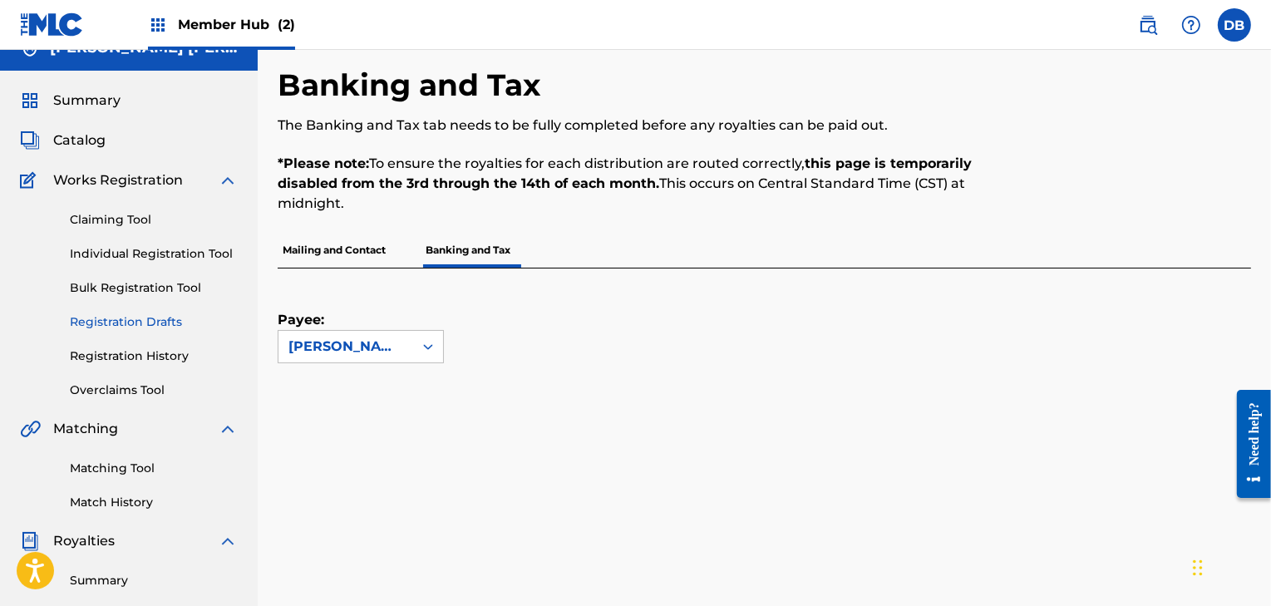
scroll to position [19, 0]
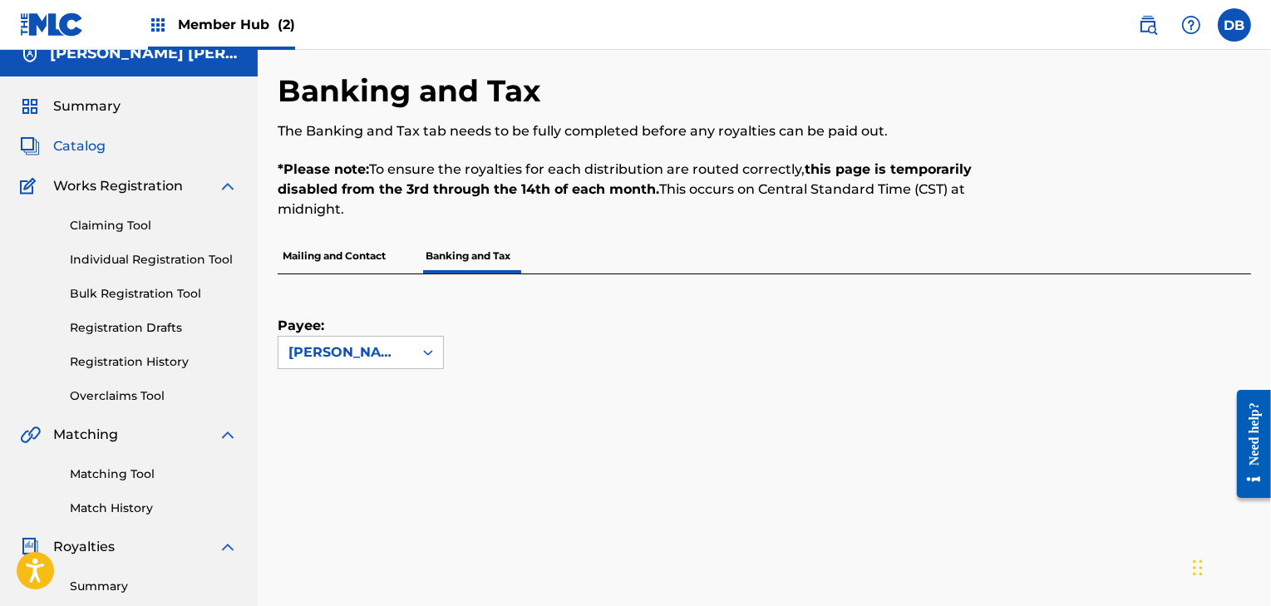
click at [93, 146] on span "Catalog" at bounding box center [79, 146] width 52 height 20
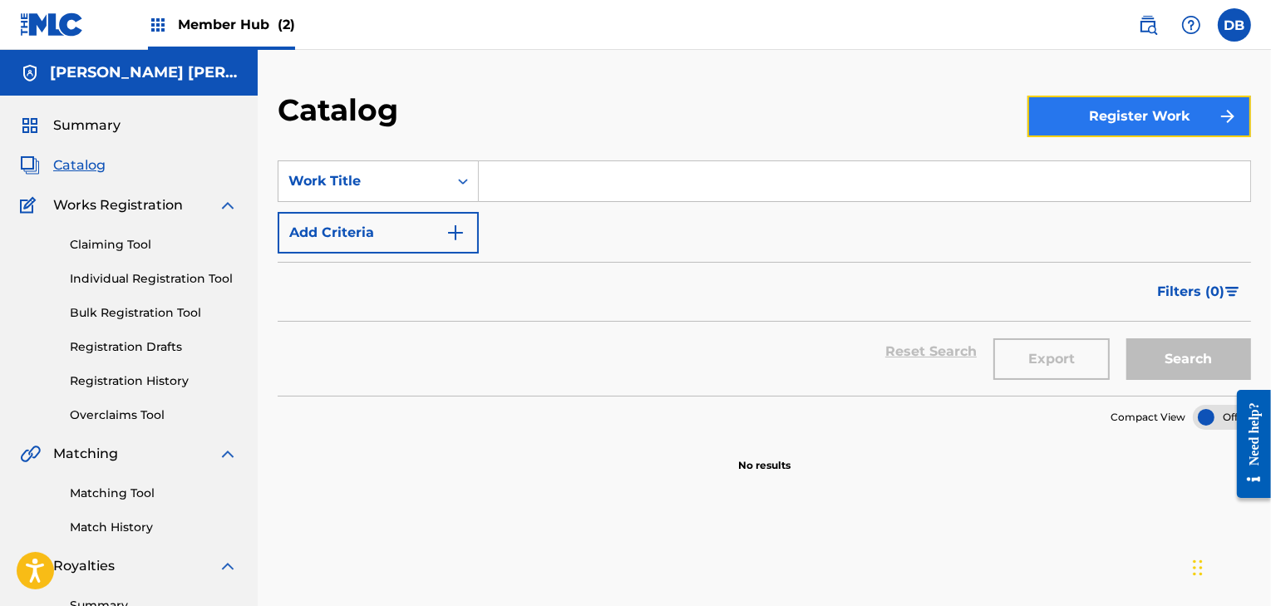
click at [1116, 112] on button "Register Work" at bounding box center [1140, 117] width 224 height 42
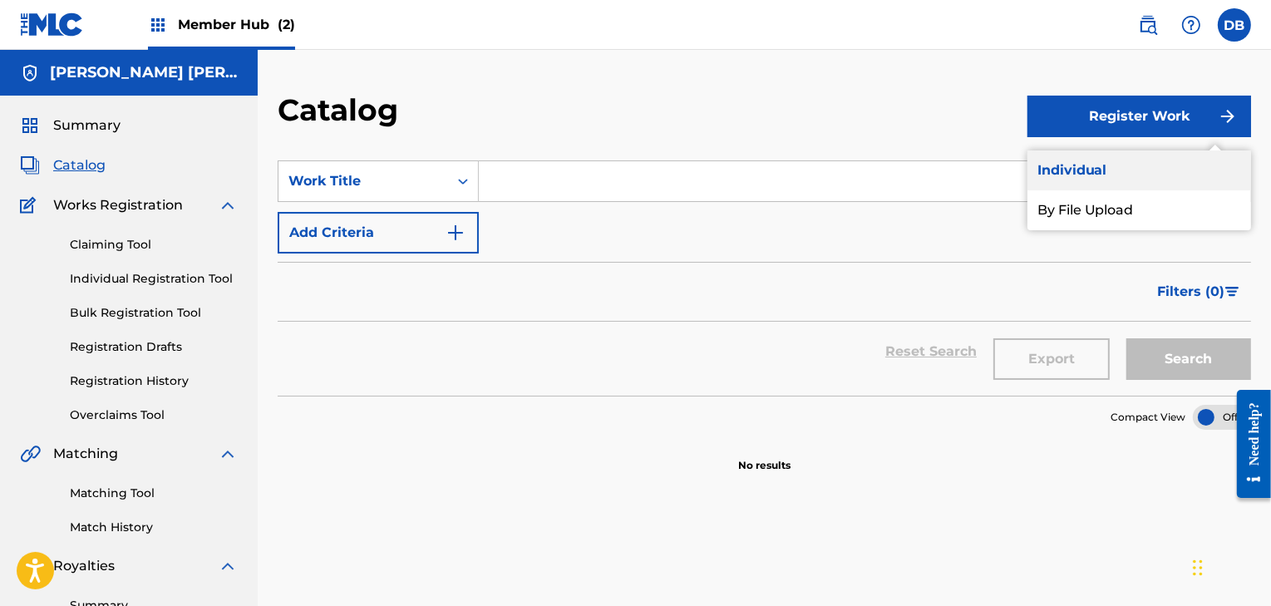
click at [1083, 165] on link "Individual" at bounding box center [1140, 170] width 224 height 40
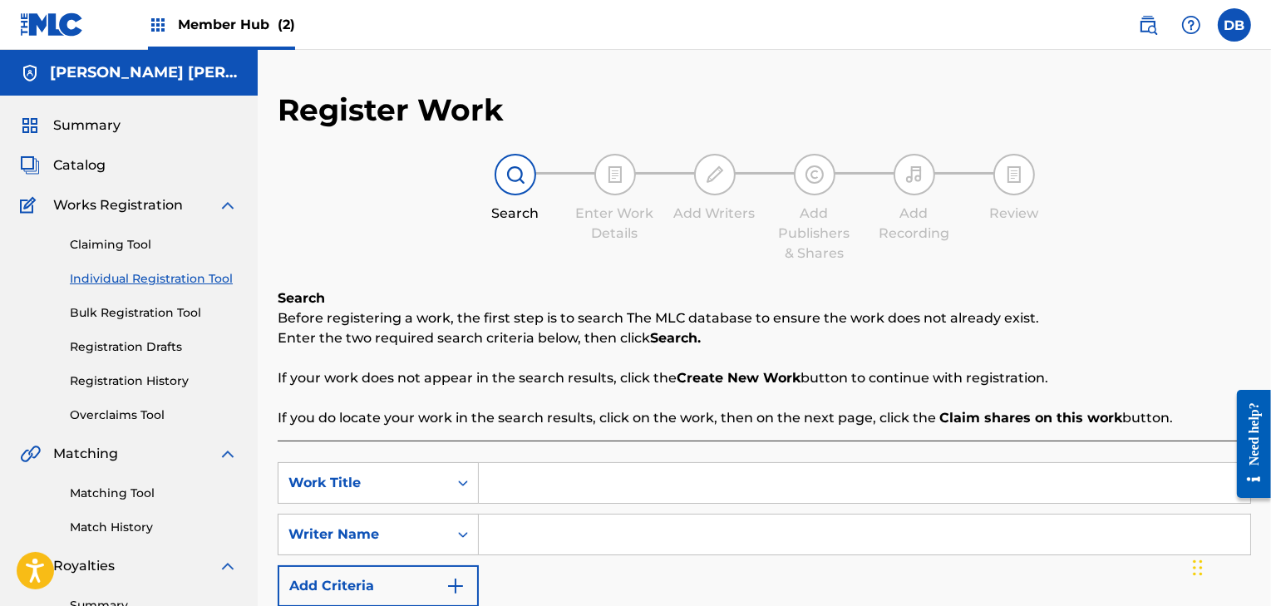
click at [590, 488] on input "Search Form" at bounding box center [864, 483] width 771 height 40
type input "WAITING ON SOMEHING TO GIVE"
click at [530, 540] on input "Search Form" at bounding box center [864, 535] width 771 height 40
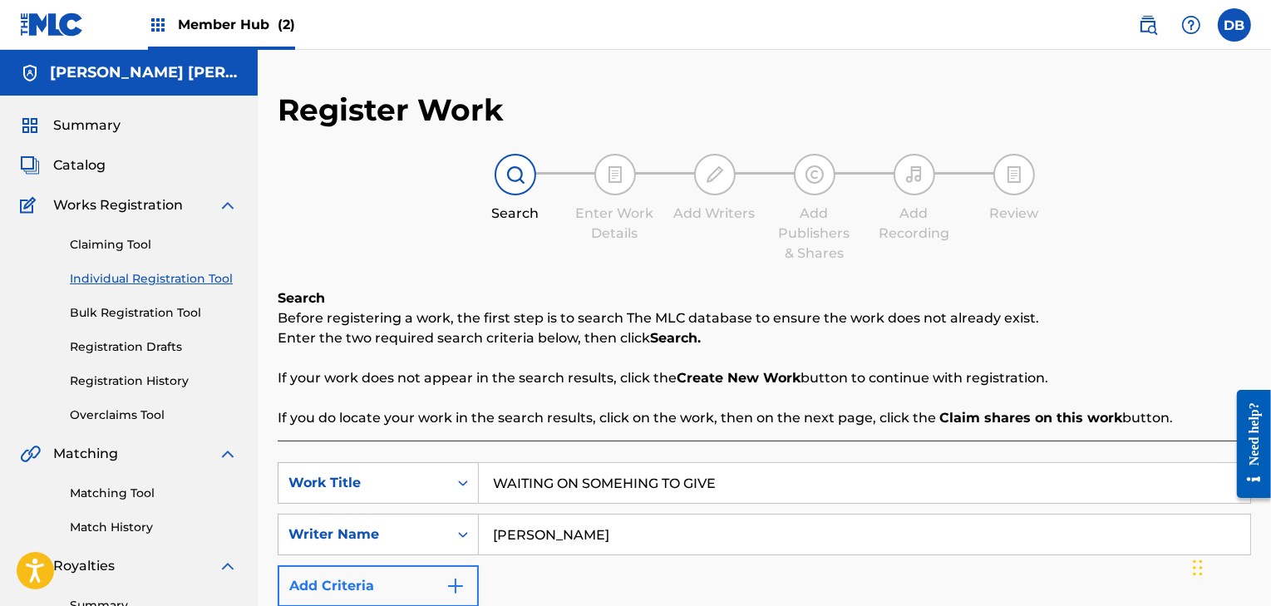
type input "[PERSON_NAME]"
click at [454, 577] on img "Search Form" at bounding box center [456, 586] width 20 height 20
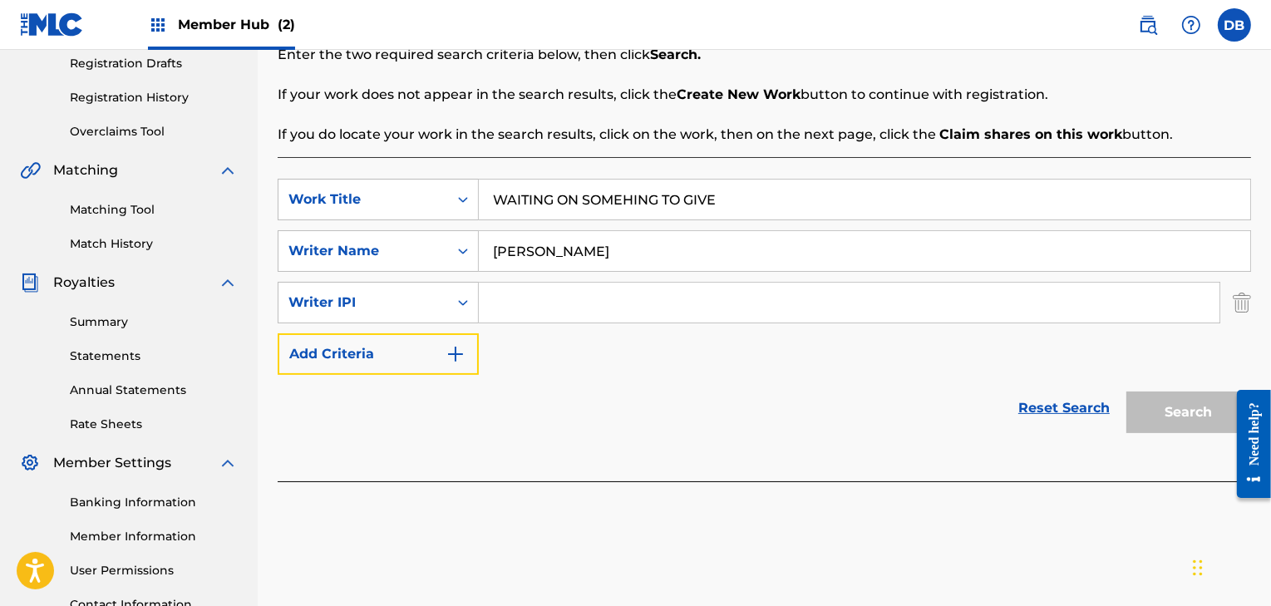
scroll to position [286, 0]
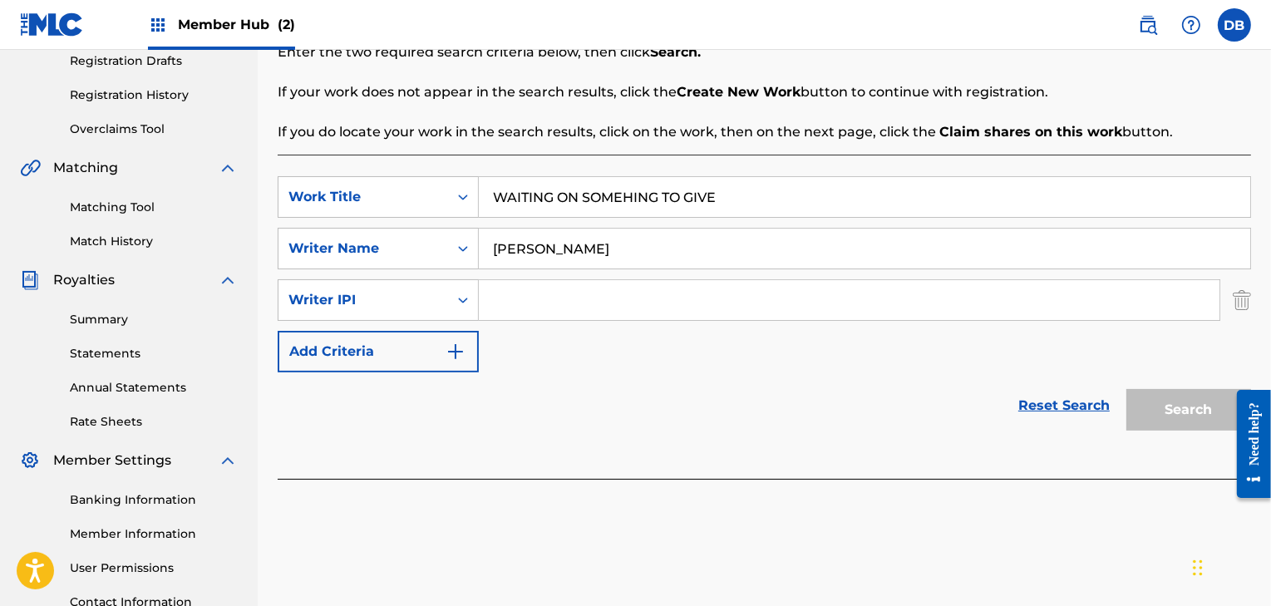
click at [1202, 405] on div "Search" at bounding box center [1184, 405] width 133 height 67
click at [136, 204] on link "Matching Tool" at bounding box center [154, 207] width 168 height 17
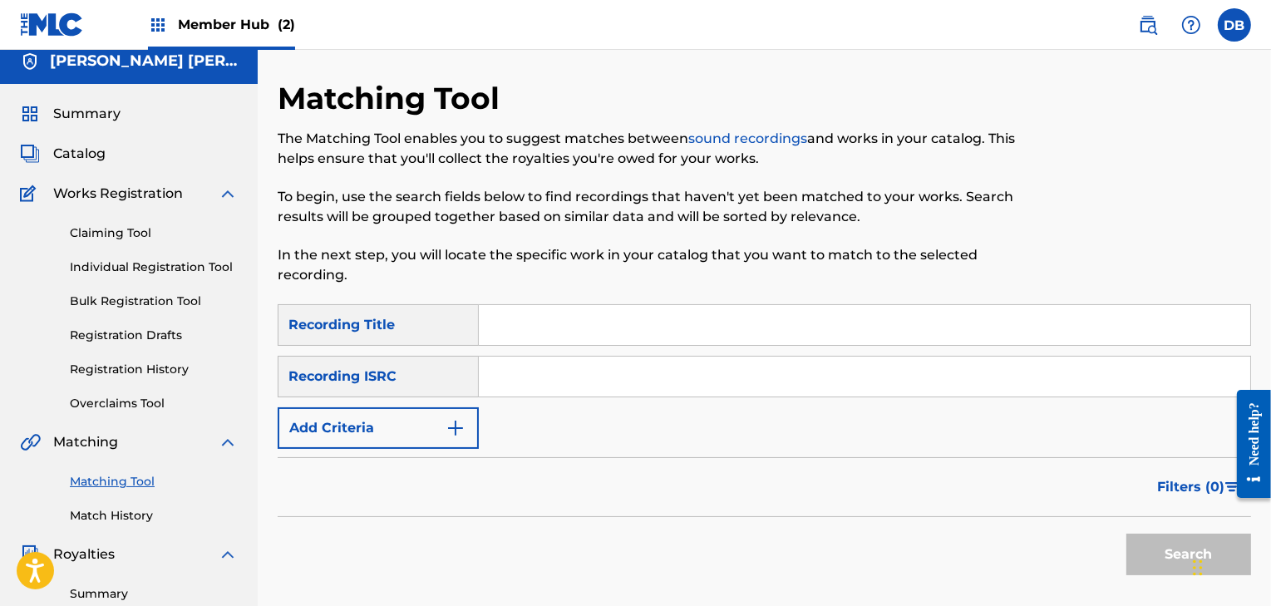
scroll to position [9, 0]
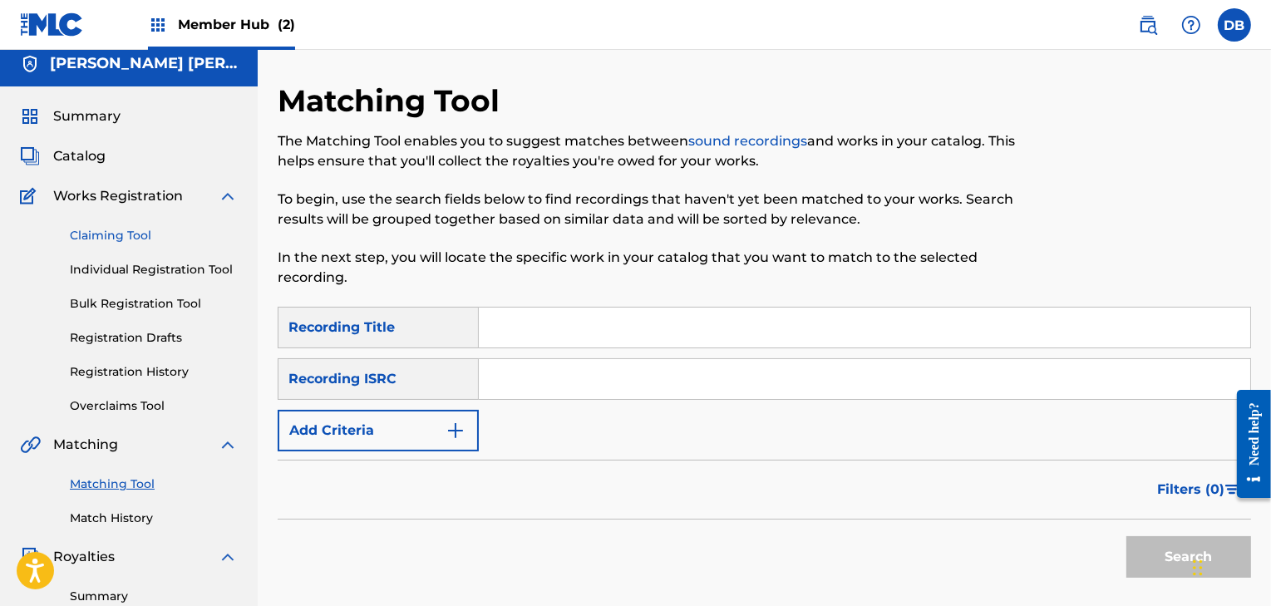
click at [140, 230] on link "Claiming Tool" at bounding box center [154, 235] width 168 height 17
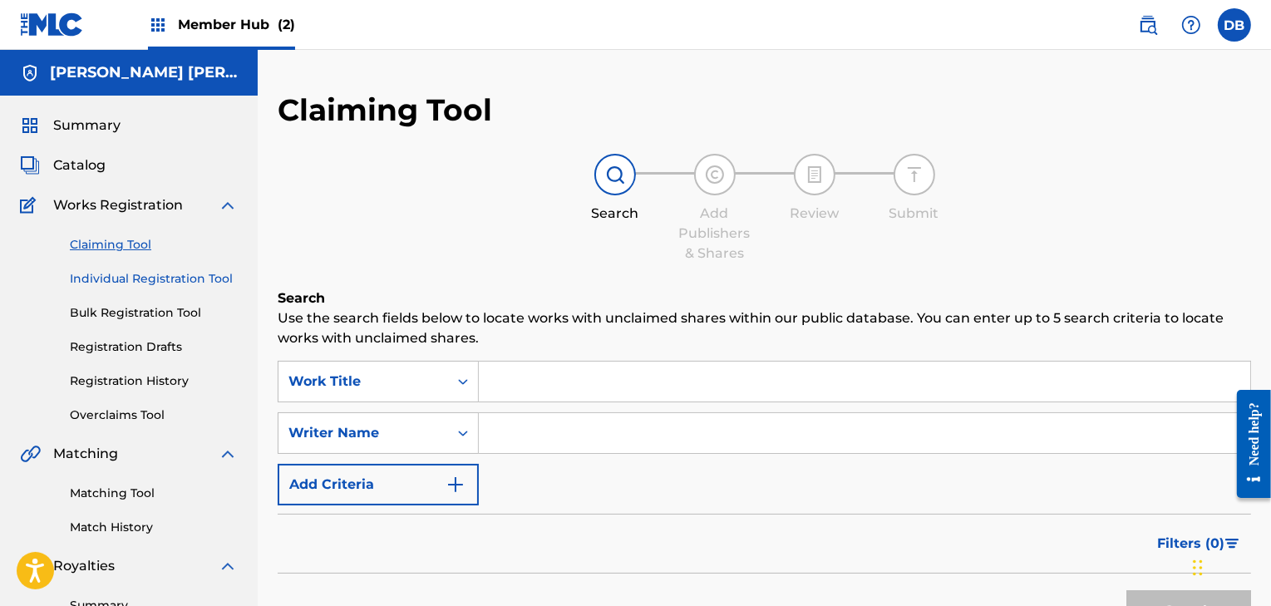
click at [80, 279] on link "Individual Registration Tool" at bounding box center [154, 278] width 168 height 17
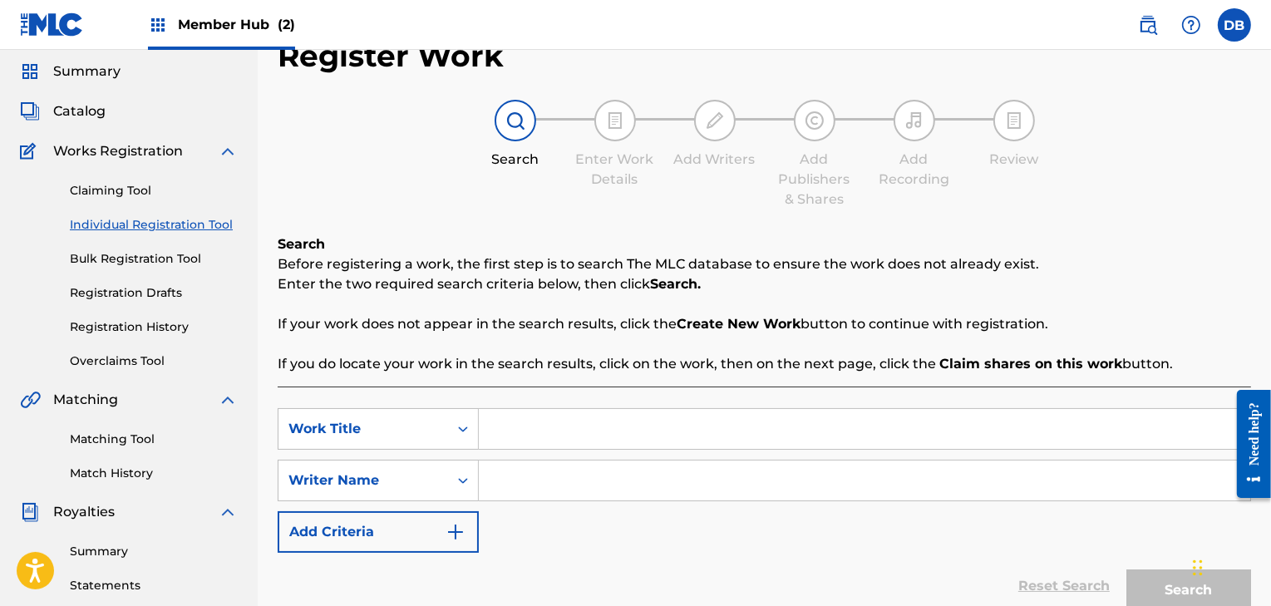
scroll to position [55, 0]
click at [563, 442] on input "Search Form" at bounding box center [864, 428] width 771 height 40
type input "LIPS ON FIRE"
click at [540, 479] on input "Search Form" at bounding box center [864, 480] width 771 height 40
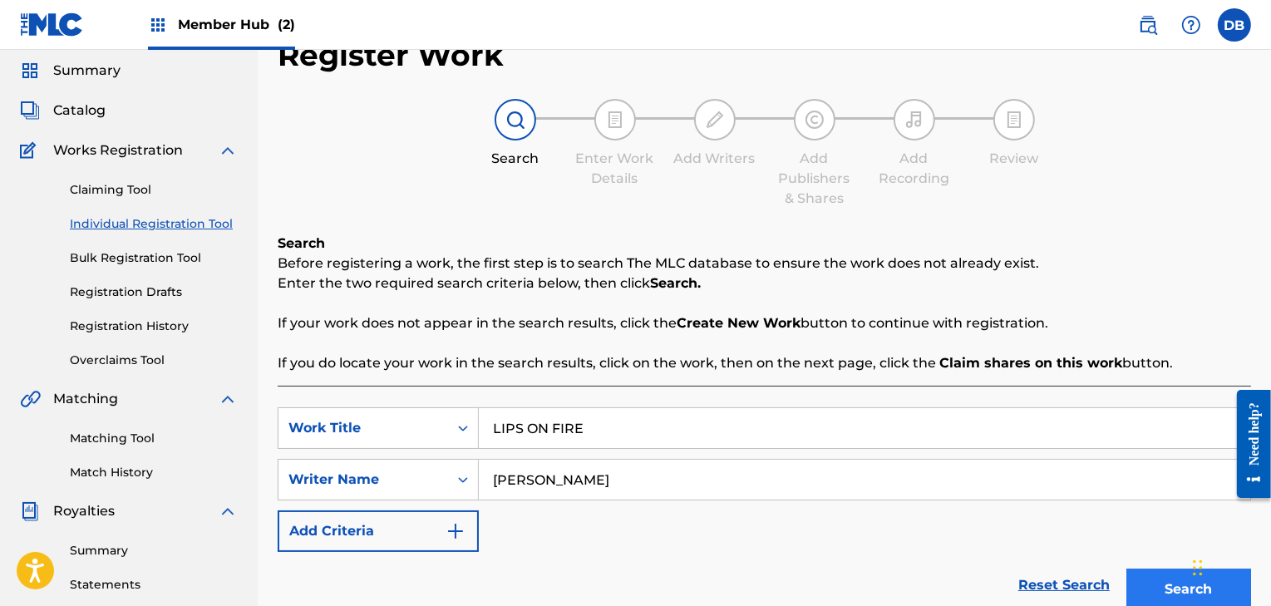
type input "[PERSON_NAME]"
click at [1175, 585] on button "Search" at bounding box center [1188, 590] width 125 height 42
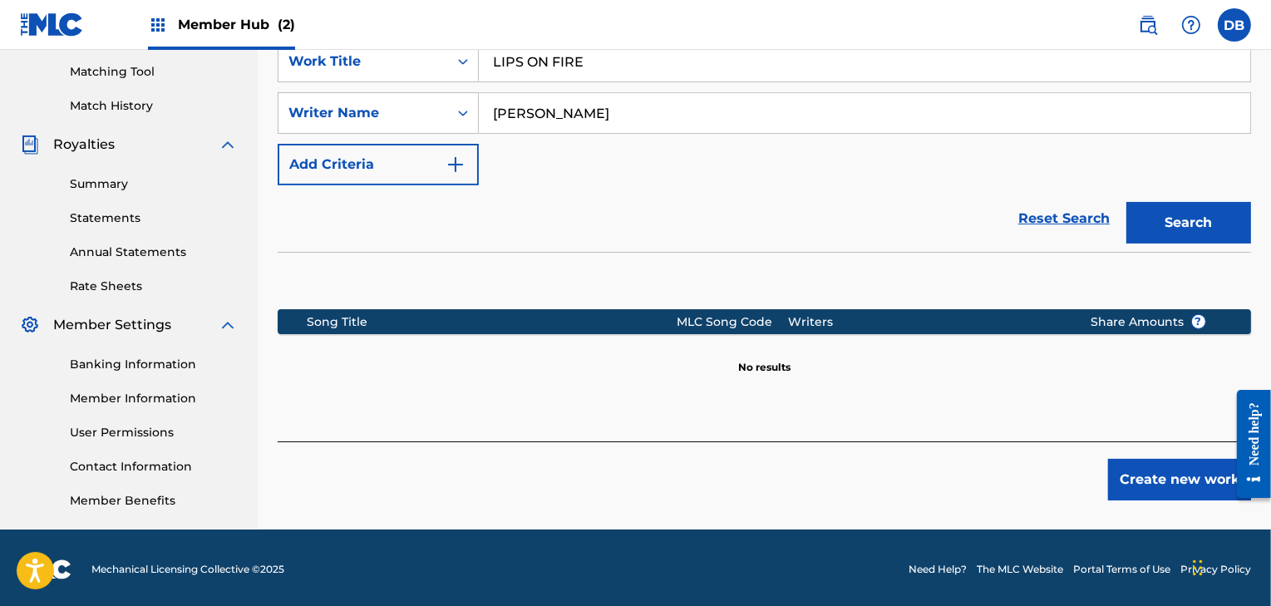
scroll to position [424, 0]
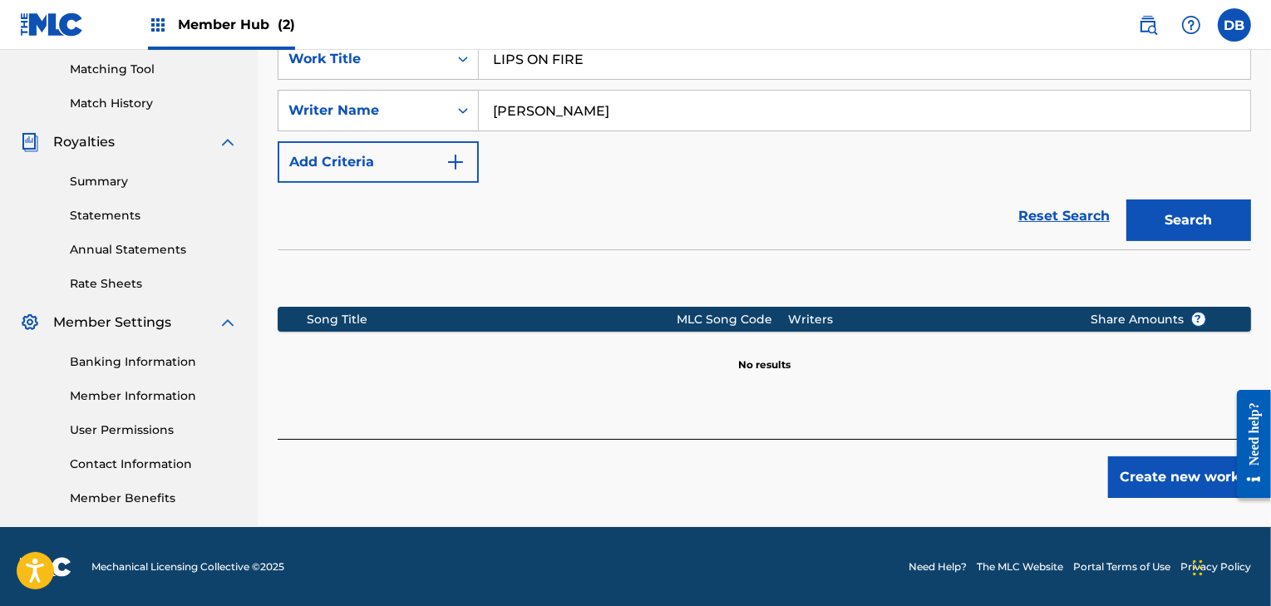
click at [1026, 546] on footer "Mechanical Licensing Collective © 2025 Need Help? The MLC Website Portal Terms …" at bounding box center [635, 567] width 1271 height 80
click at [1160, 481] on button "Create new work" at bounding box center [1179, 477] width 143 height 42
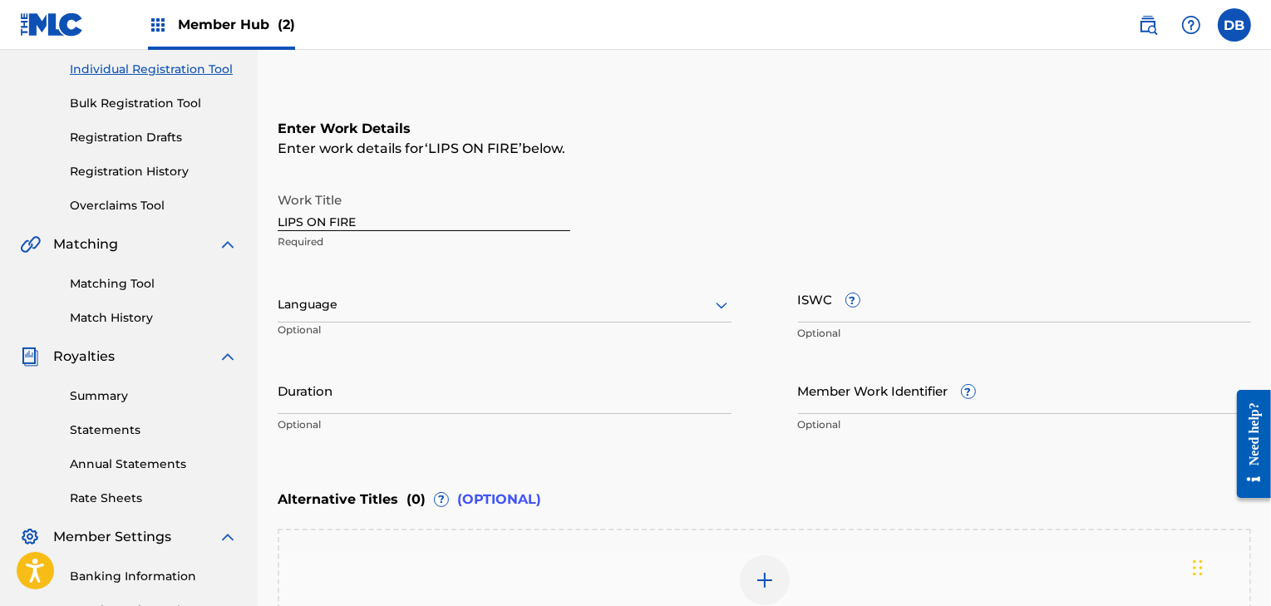
scroll to position [206, 0]
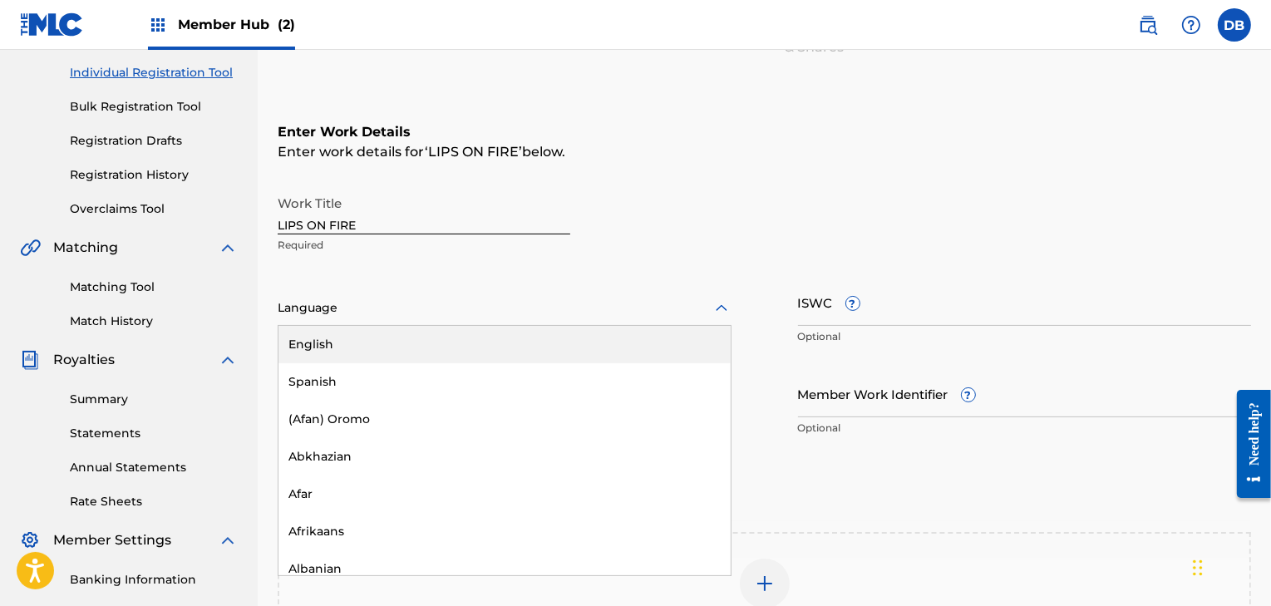
click at [338, 312] on div at bounding box center [505, 308] width 454 height 21
click at [333, 341] on div "English" at bounding box center [505, 344] width 452 height 37
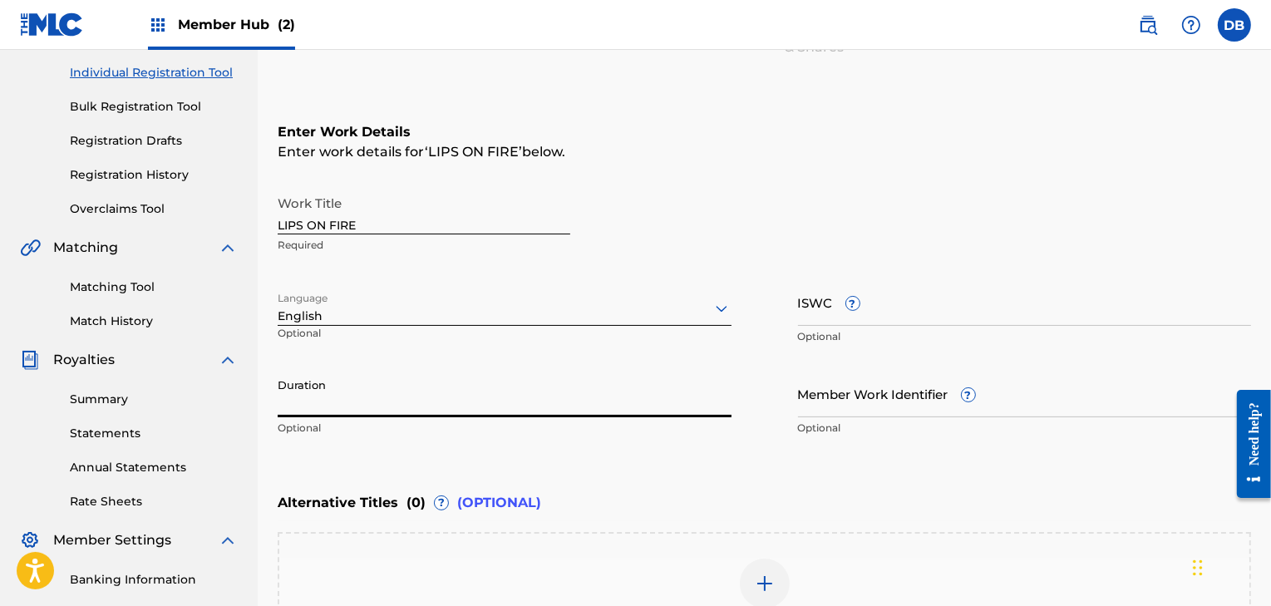
click at [338, 397] on input "Duration" at bounding box center [505, 393] width 454 height 47
type input "3"
type input "03:26"
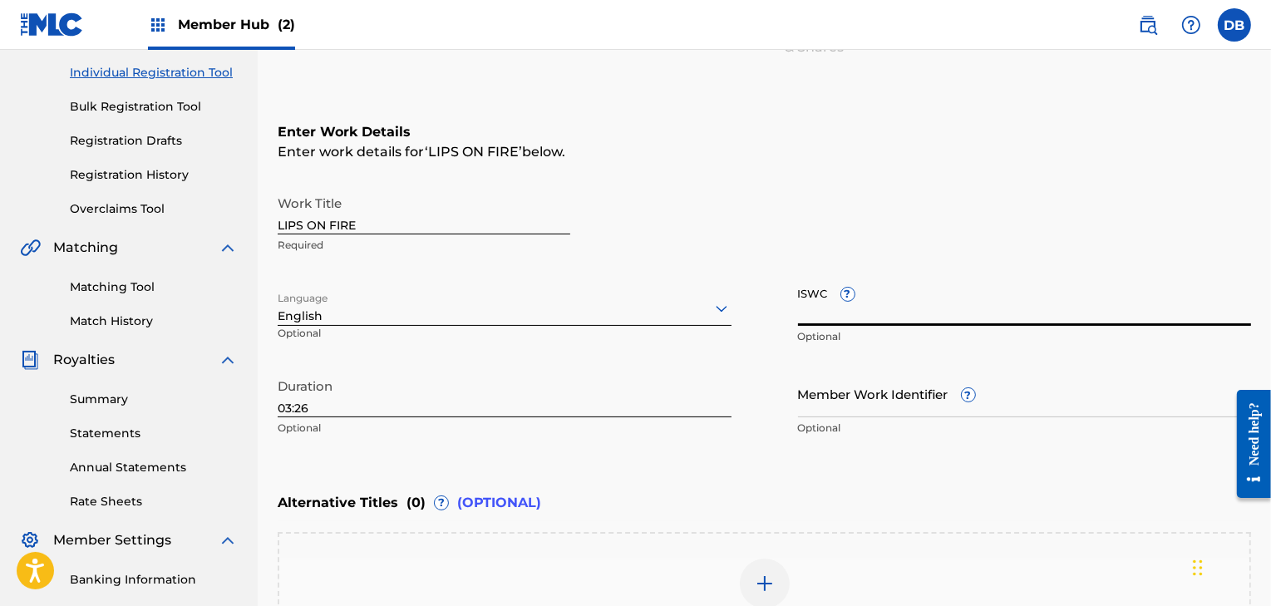
click at [830, 308] on input "ISWC ?" at bounding box center [1025, 302] width 454 height 47
click at [840, 294] on div "ISWC ? Optional" at bounding box center [1025, 316] width 454 height 75
click at [128, 137] on link "Registration Drafts" at bounding box center [154, 140] width 168 height 17
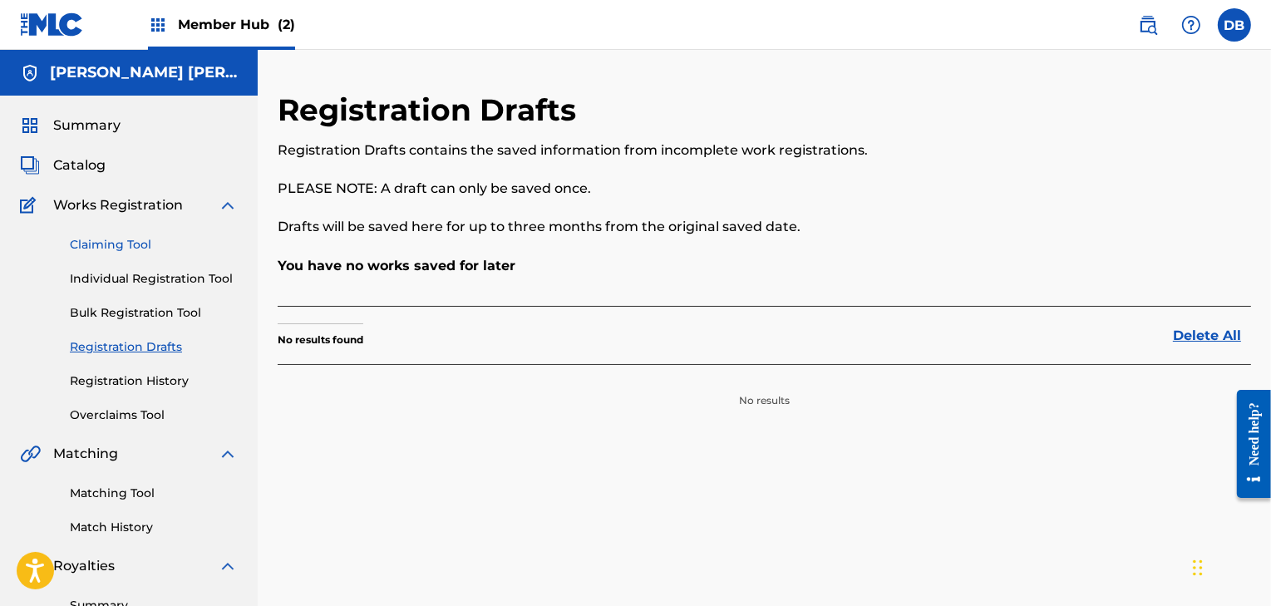
click at [126, 239] on link "Claiming Tool" at bounding box center [154, 244] width 168 height 17
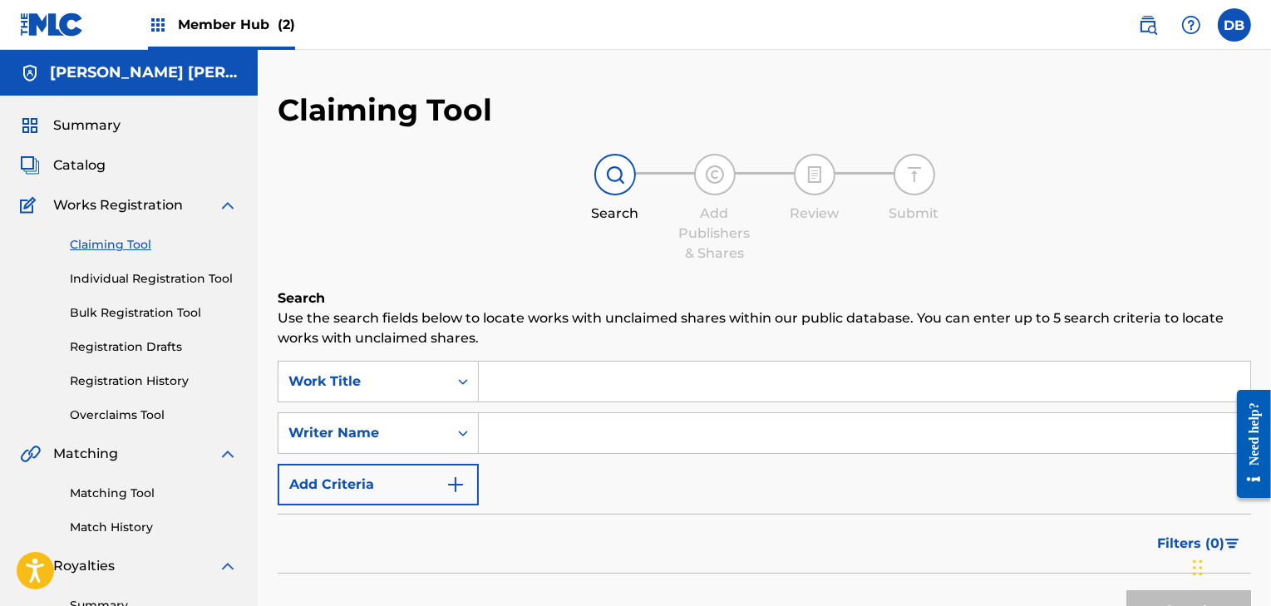
click at [535, 389] on input "Search Form" at bounding box center [864, 382] width 771 height 40
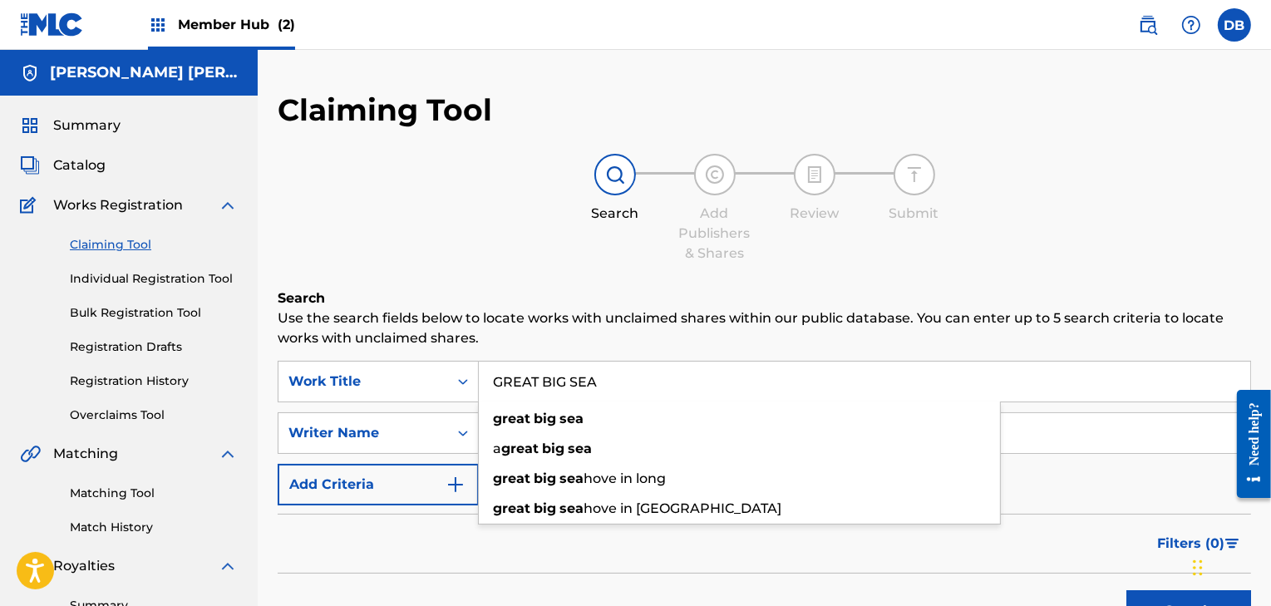
type input "GREAT BIG SEA"
click at [1126, 590] on button "Search" at bounding box center [1188, 611] width 125 height 42
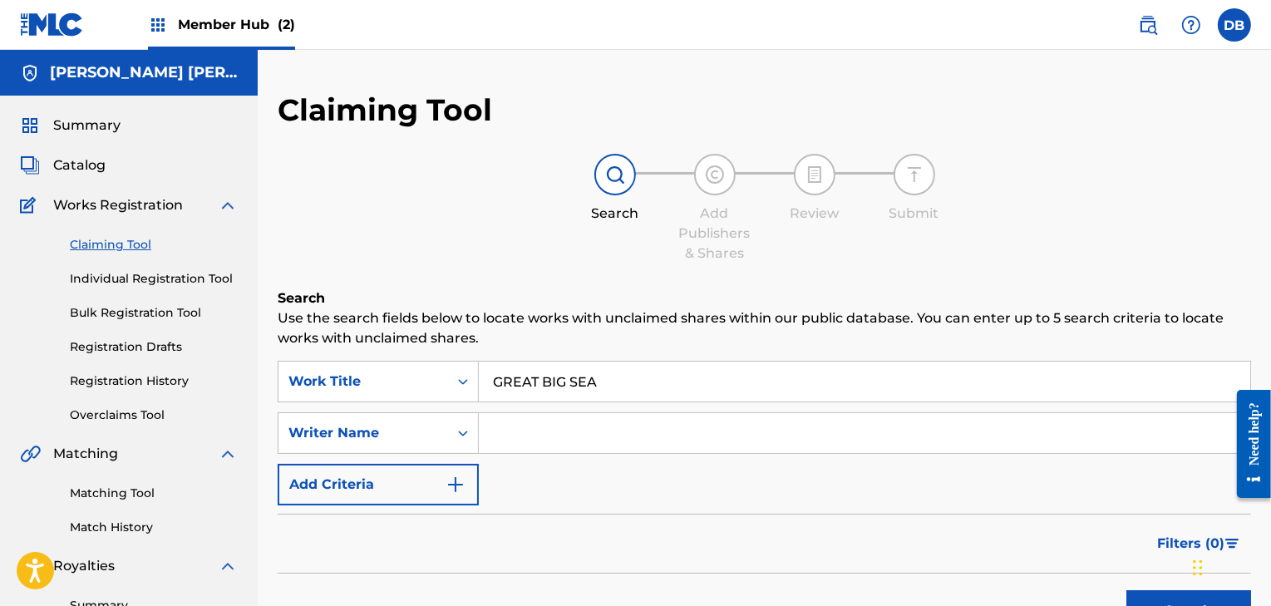
click at [522, 434] on input "Search Form" at bounding box center [864, 433] width 771 height 40
type input "[PERSON_NAME]"
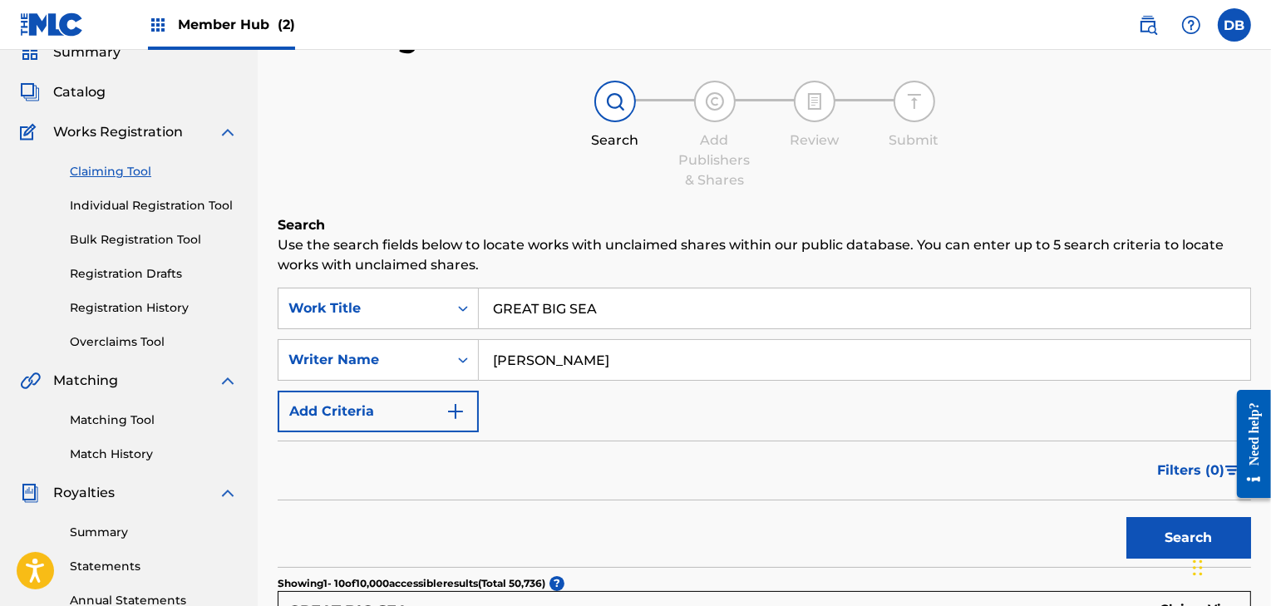
scroll to position [75, 0]
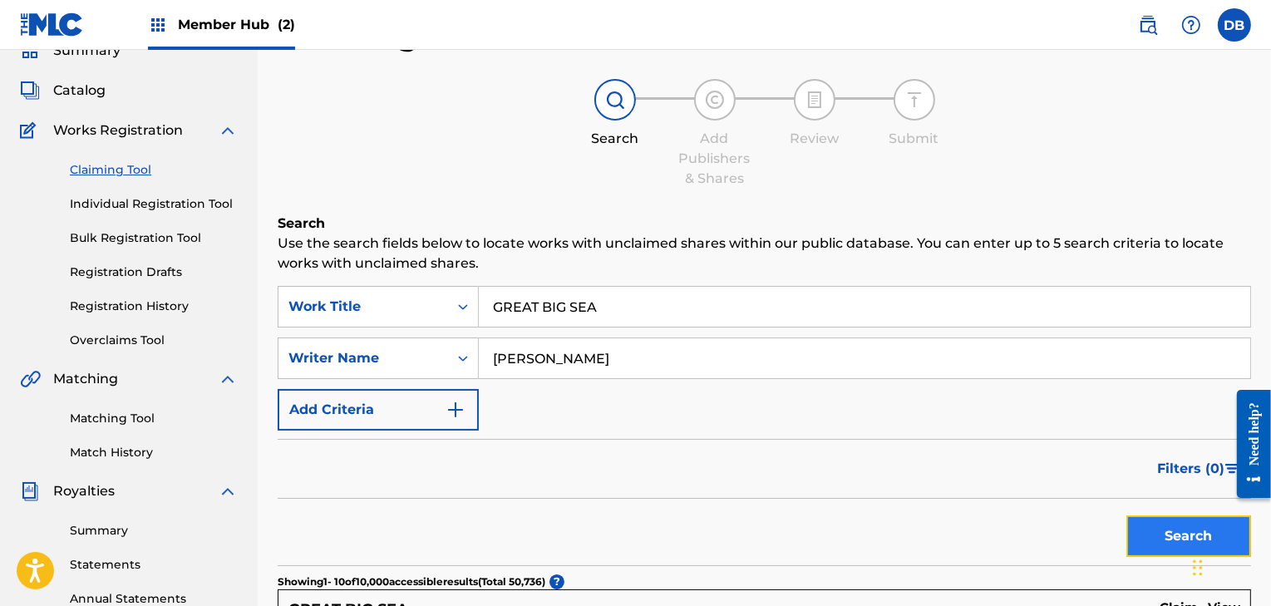
click at [1168, 540] on button "Search" at bounding box center [1188, 536] width 125 height 42
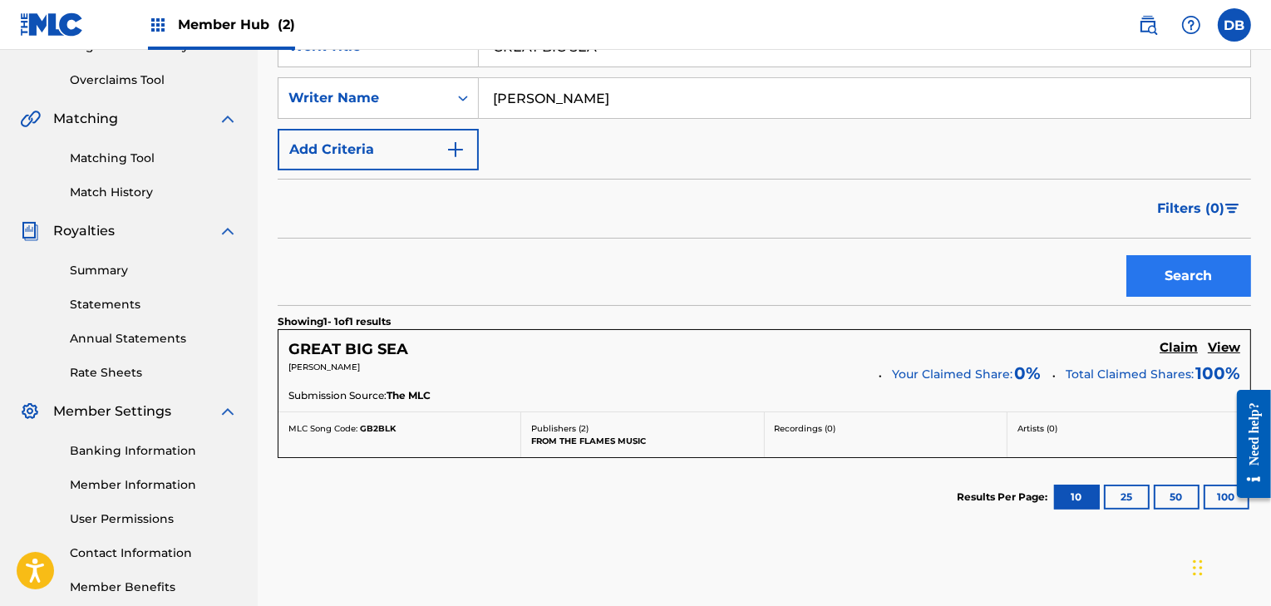
scroll to position [336, 0]
drag, startPoint x: 1168, startPoint y: 540, endPoint x: 1154, endPoint y: 435, distance: 106.5
click at [1154, 435] on div "Search Use the search fields below to locate works with unclaimed shares within…" at bounding box center [765, 286] width 974 height 666
click at [752, 358] on div "GREAT BIG SEA Claim View DANNY BURNS Your Claimed Share: 0 % Total Claimed Shar…" at bounding box center [765, 369] width 972 height 81
click at [344, 348] on h5 "GREAT BIG SEA" at bounding box center [348, 348] width 120 height 19
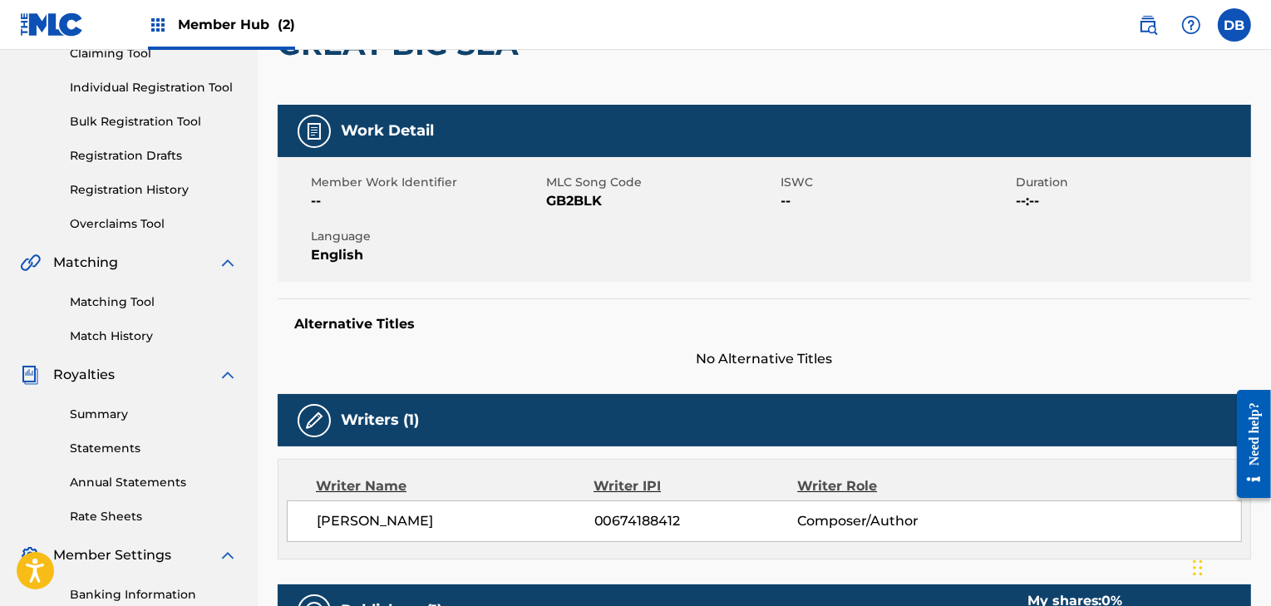
scroll to position [161, 0]
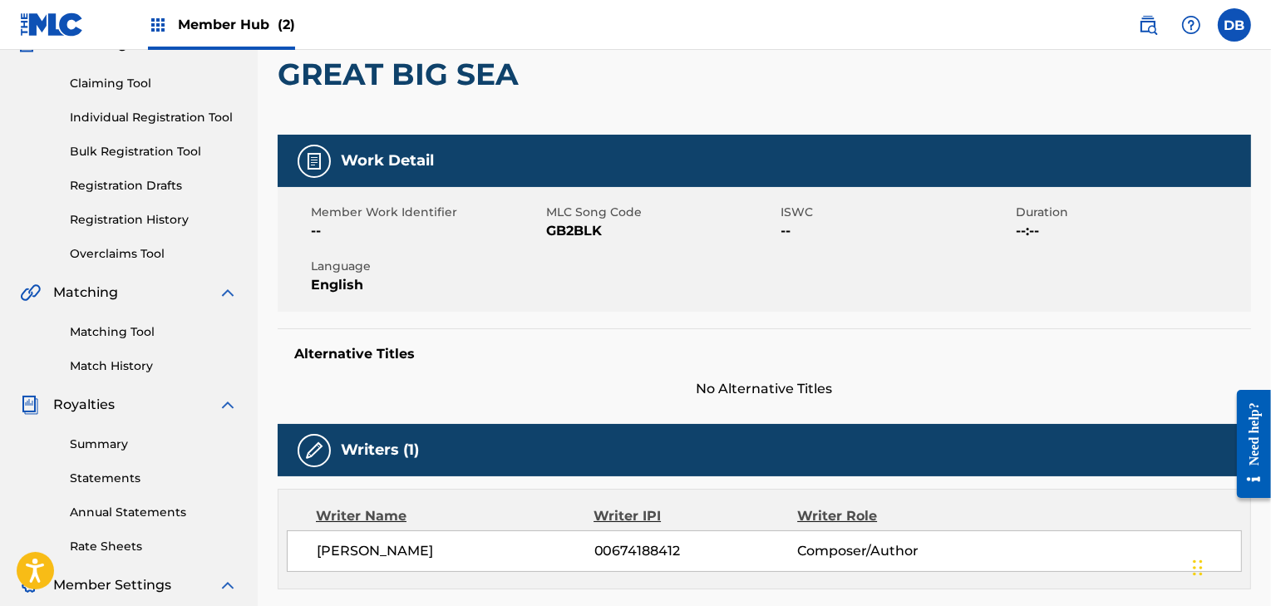
click at [324, 153] on div at bounding box center [314, 161] width 33 height 33
click at [1042, 214] on span "Duration" at bounding box center [1131, 212] width 231 height 17
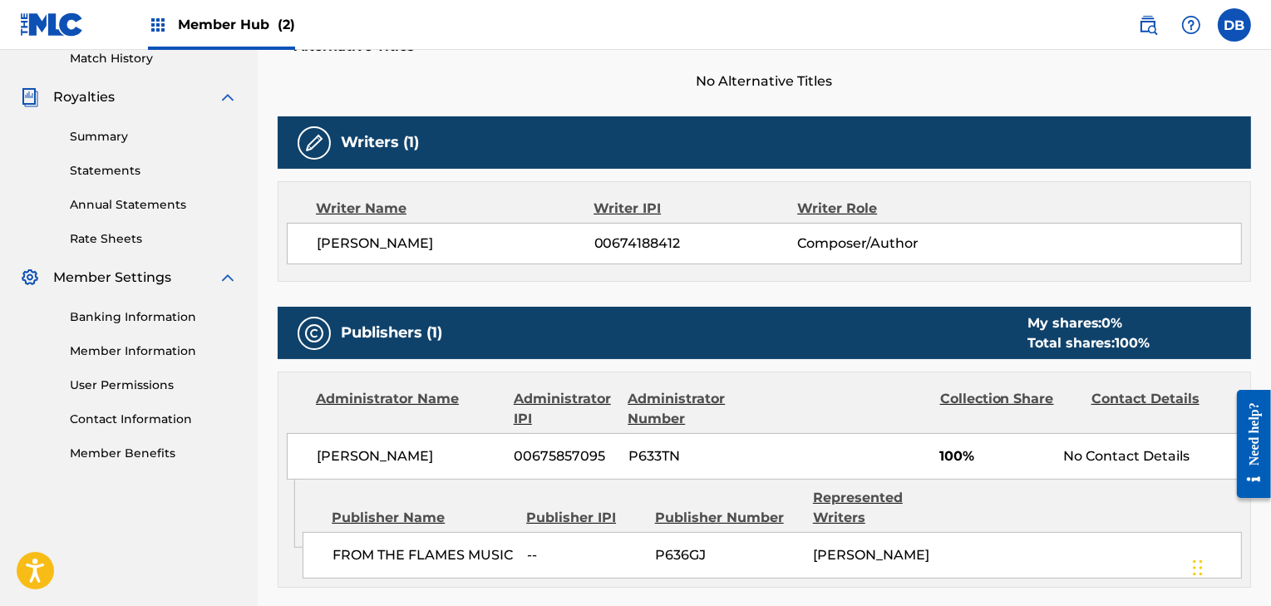
scroll to position [709, 0]
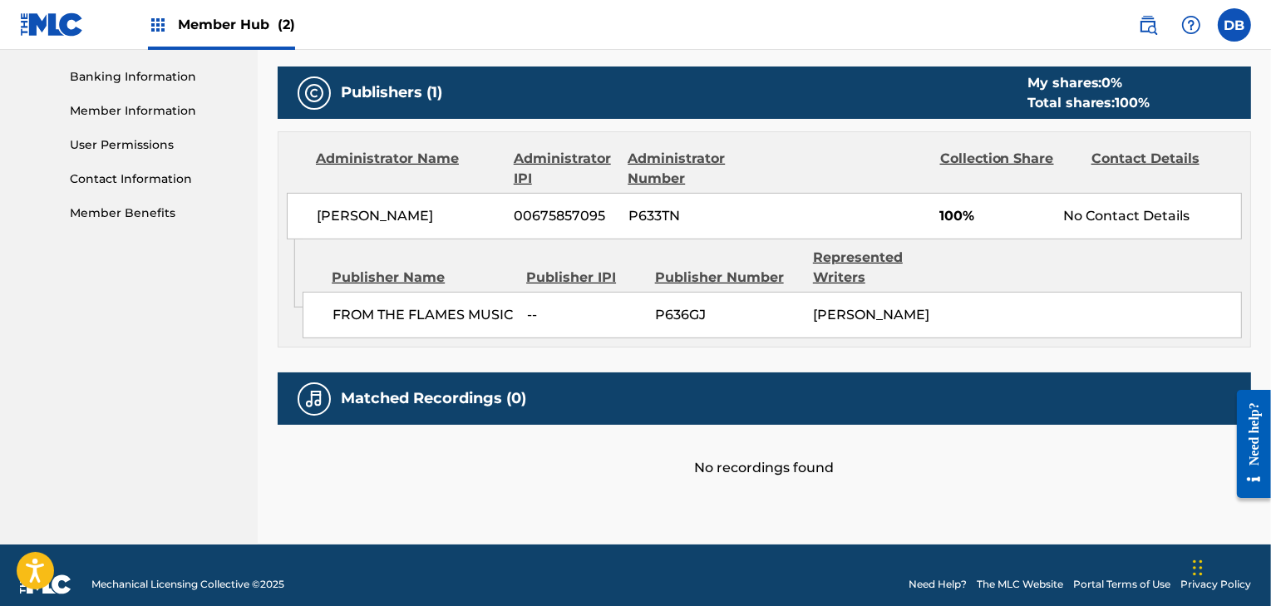
click at [1114, 159] on div "Contact Details" at bounding box center [1161, 169] width 139 height 40
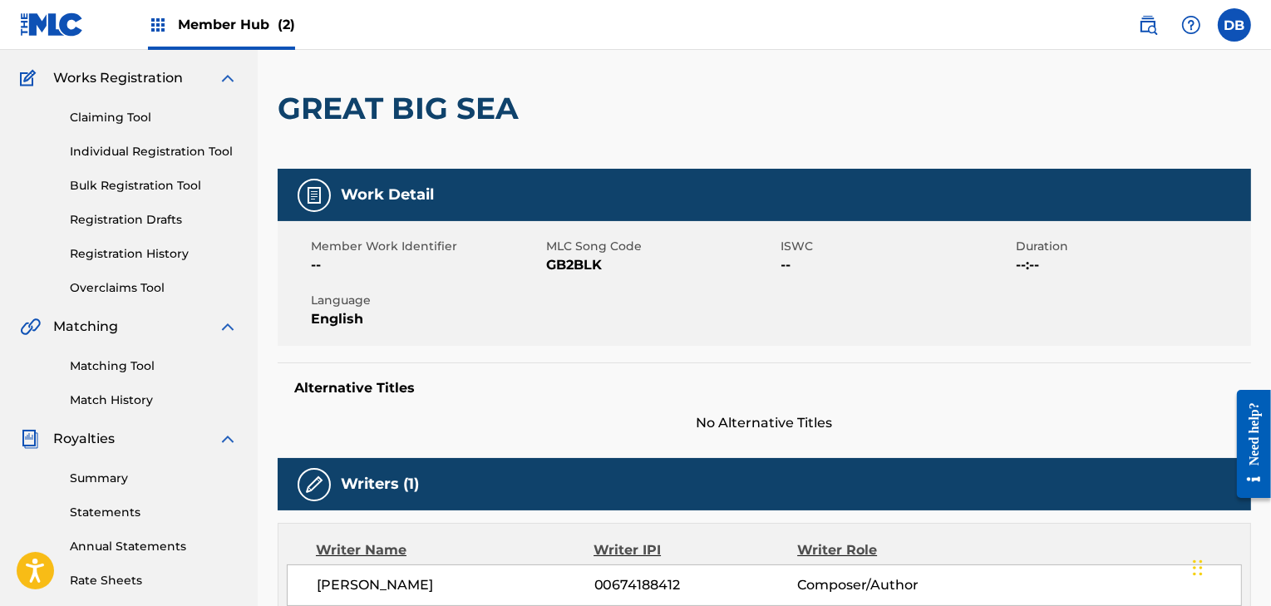
scroll to position [0, 0]
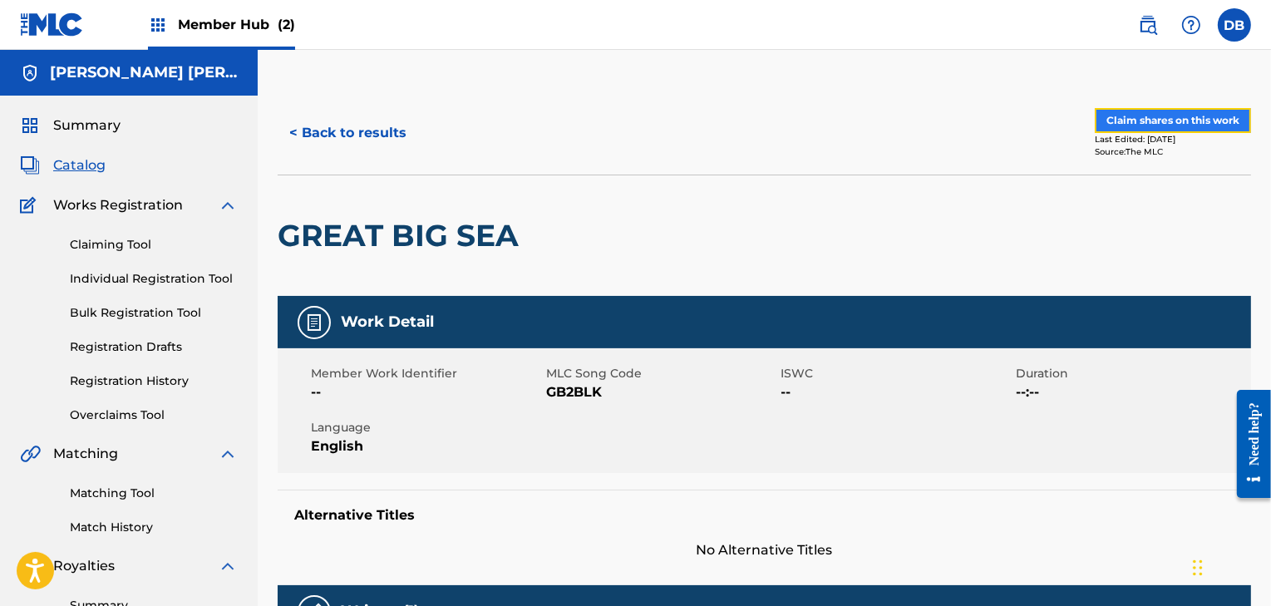
click at [1131, 116] on button "Claim shares on this work" at bounding box center [1173, 120] width 156 height 25
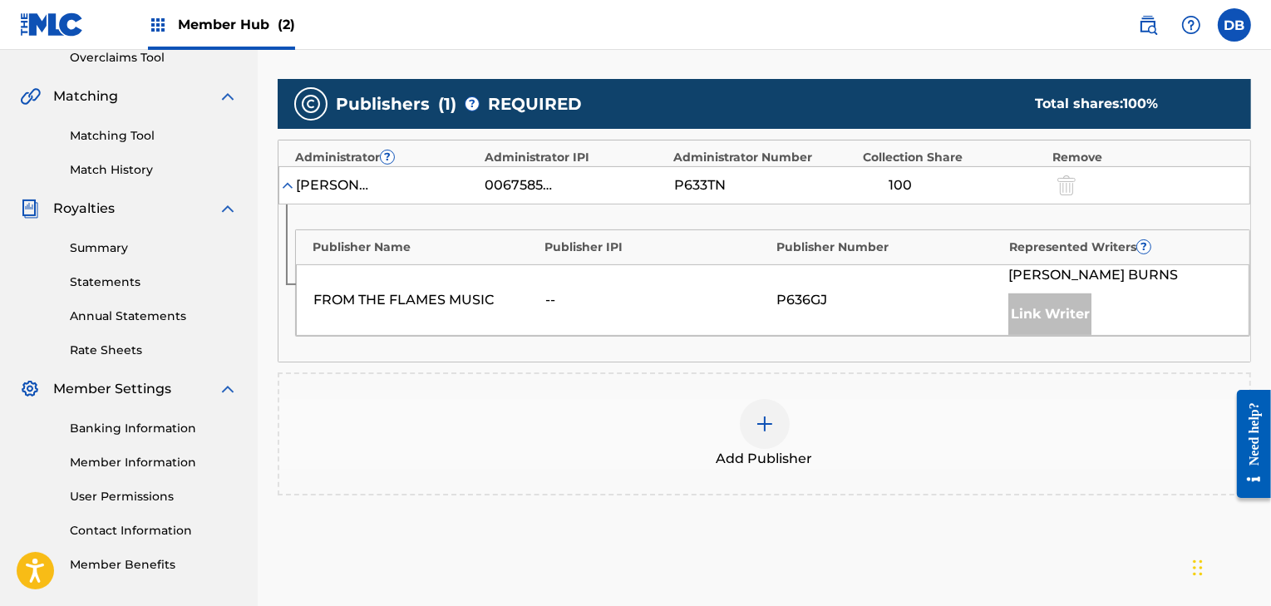
scroll to position [358, 0]
click at [323, 184] on div "[PERSON_NAME]" at bounding box center [333, 185] width 75 height 20
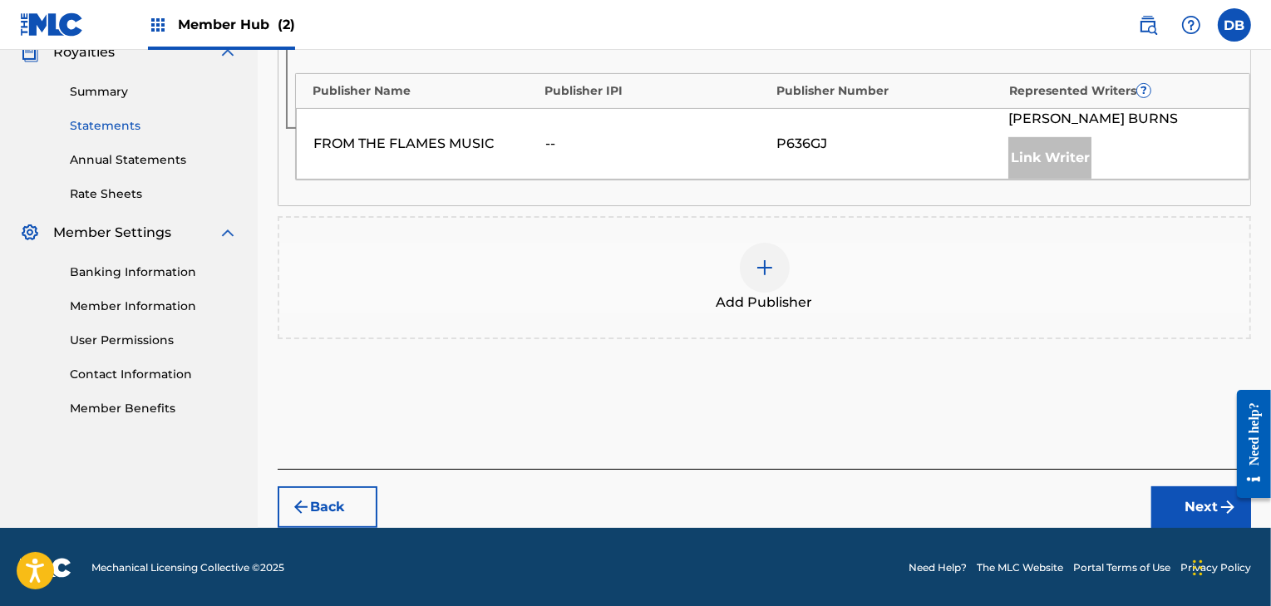
scroll to position [509, 0]
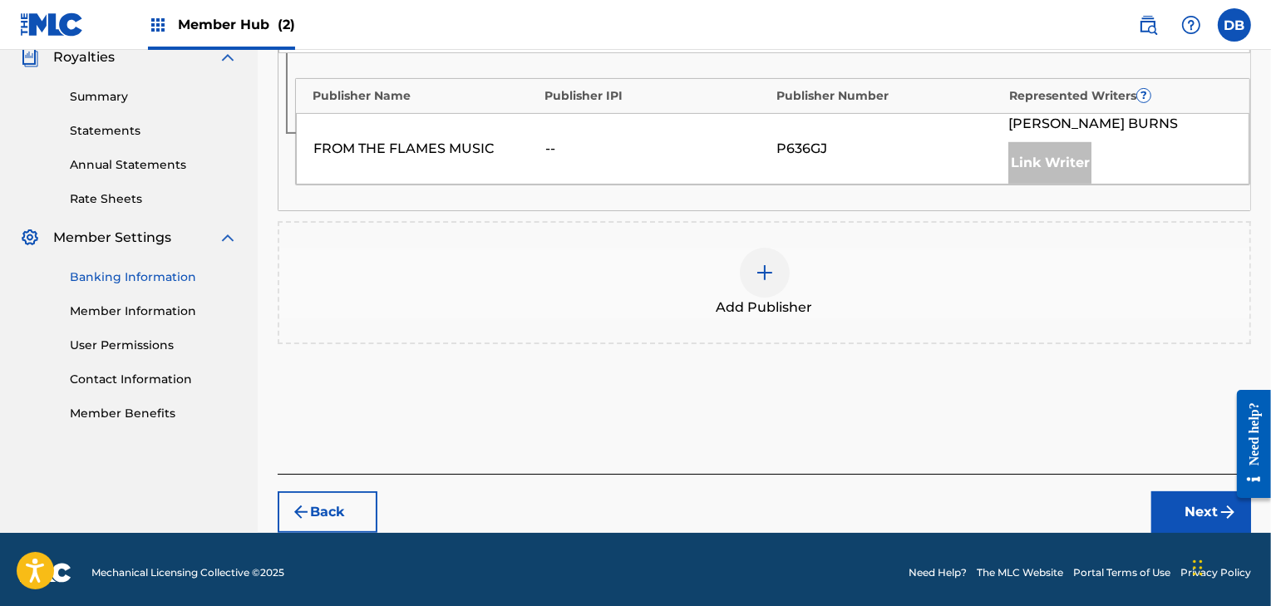
click at [150, 283] on link "Banking Information" at bounding box center [154, 277] width 168 height 17
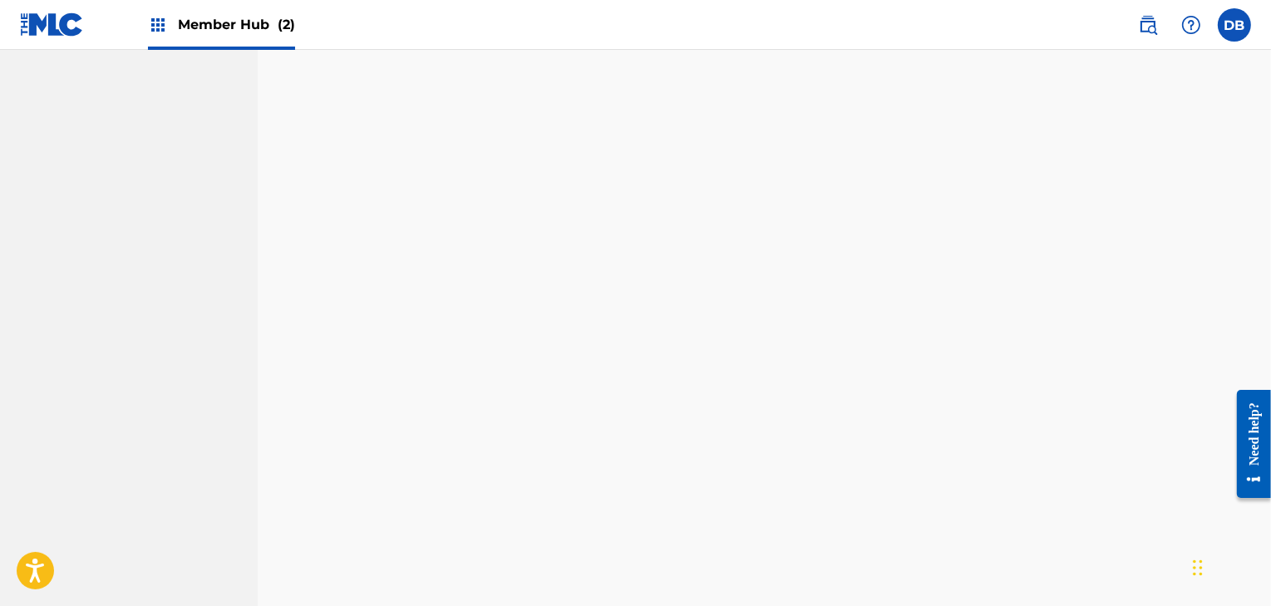
scroll to position [994, 0]
click at [244, 259] on nav "Daniel Patrick Burns Summary Catalog Works Registration Claiming Tool Individua…" at bounding box center [129, 89] width 258 height 2066
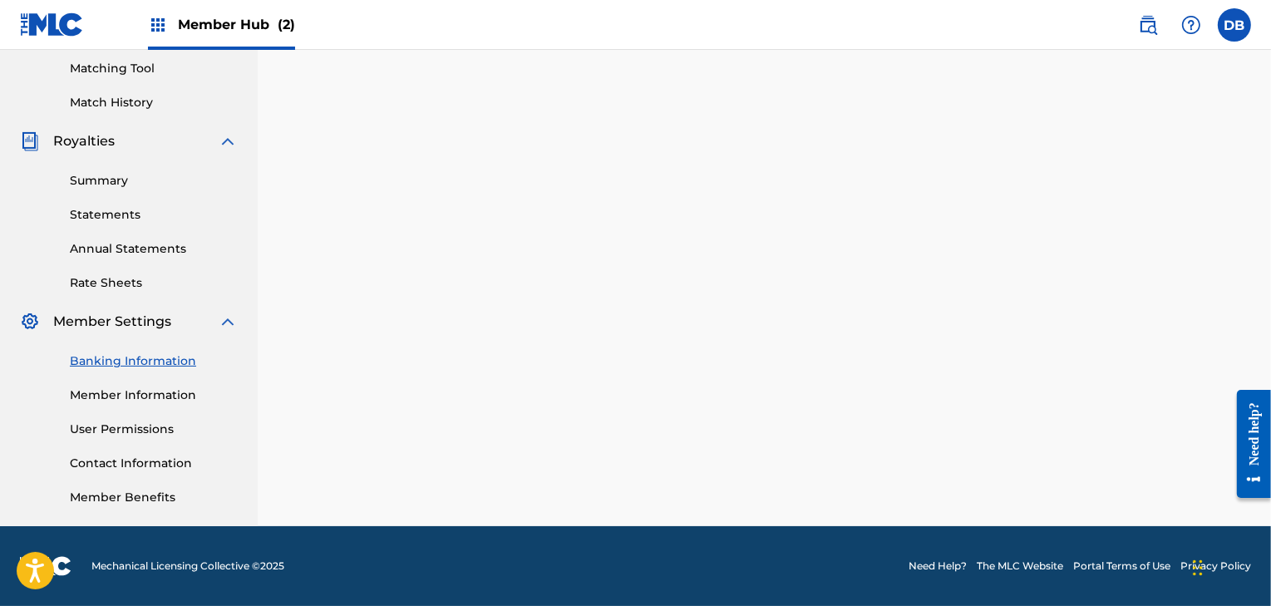
scroll to position [424, 0]
click at [170, 395] on link "Member Information" at bounding box center [154, 395] width 168 height 17
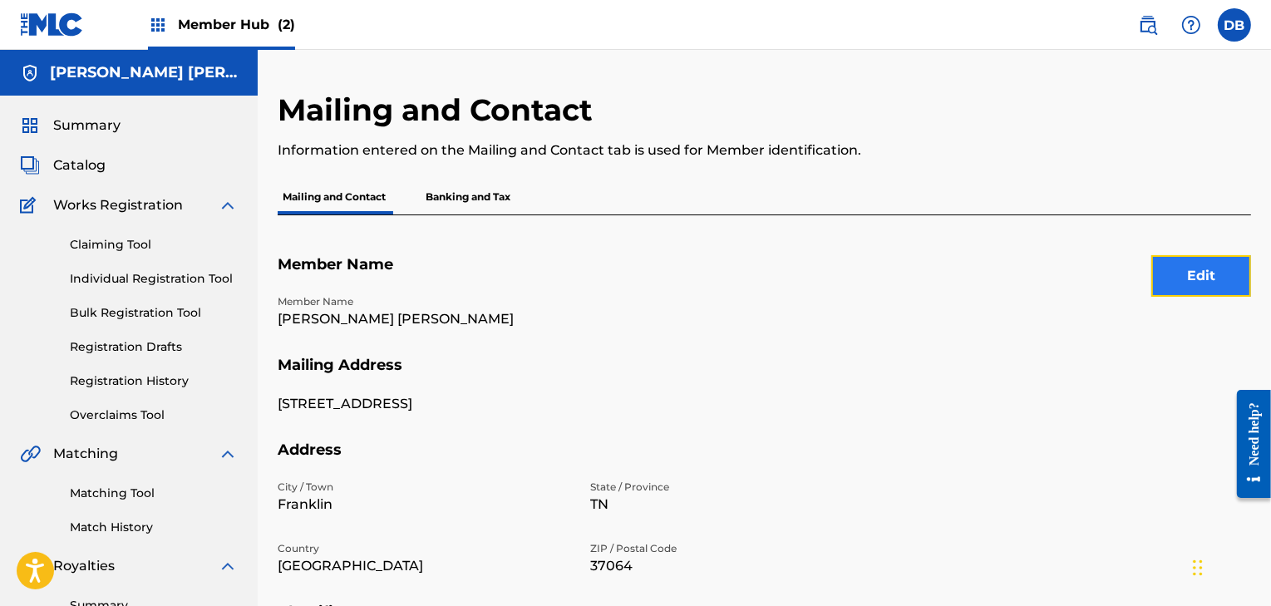
click at [1211, 264] on button "Edit" at bounding box center [1201, 276] width 100 height 42
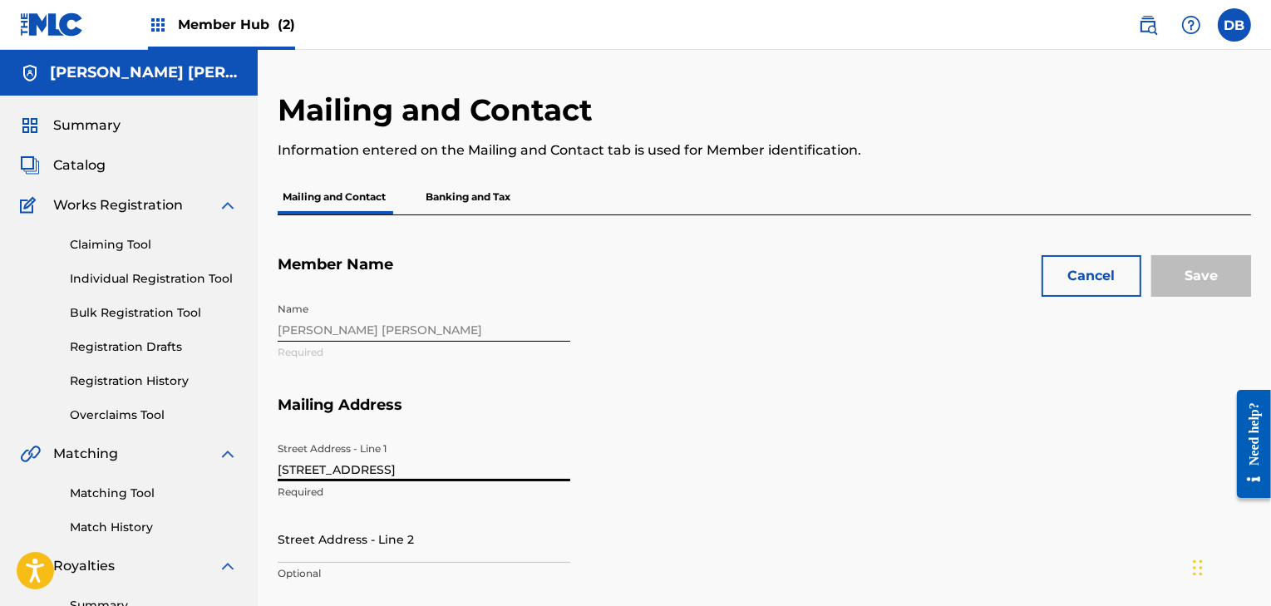
drag, startPoint x: 406, startPoint y: 471, endPoint x: 214, endPoint y: 473, distance: 192.0
type input "[STREET_ADDRESS]"
type input "[PERSON_NAME]"
type input "[GEOGRAPHIC_DATA]"
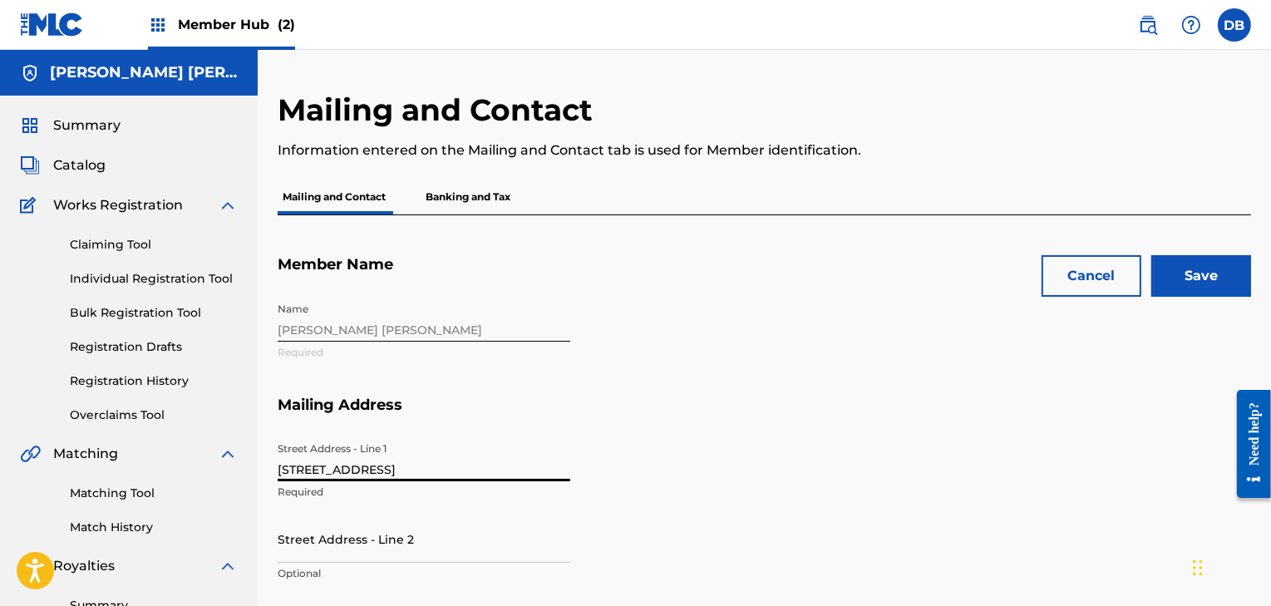
type input "TN"
type input "[EMAIL_ADDRESS][DOMAIN_NAME]"
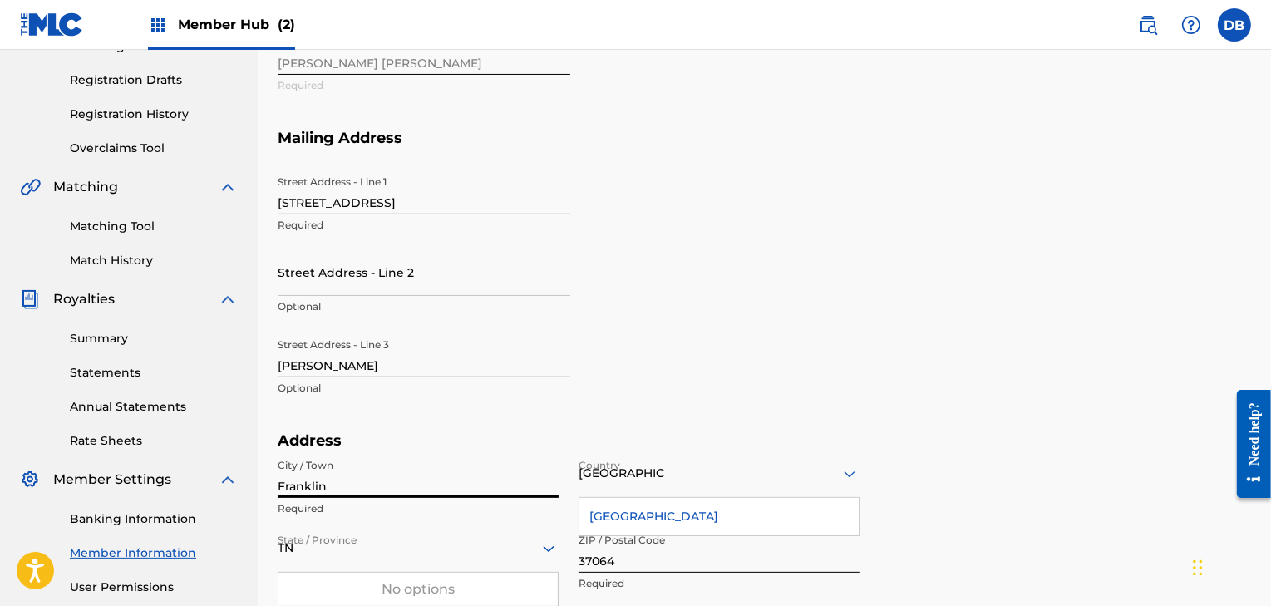
drag, startPoint x: 331, startPoint y: 485, endPoint x: 218, endPoint y: 465, distance: 114.8
click at [218, 465] on main "Daniel Patrick Burns Summary Catalog Works Registration Claiming Tool Individua…" at bounding box center [635, 420] width 1271 height 1274
type input "[GEOGRAPHIC_DATA]"
click at [717, 348] on div "Street Address - Line 1 632 ROYAL OAKS PLACE Required Street Address - Line 2 O…" at bounding box center [580, 299] width 605 height 264
drag, startPoint x: 390, startPoint y: 367, endPoint x: 259, endPoint y: 360, distance: 130.7
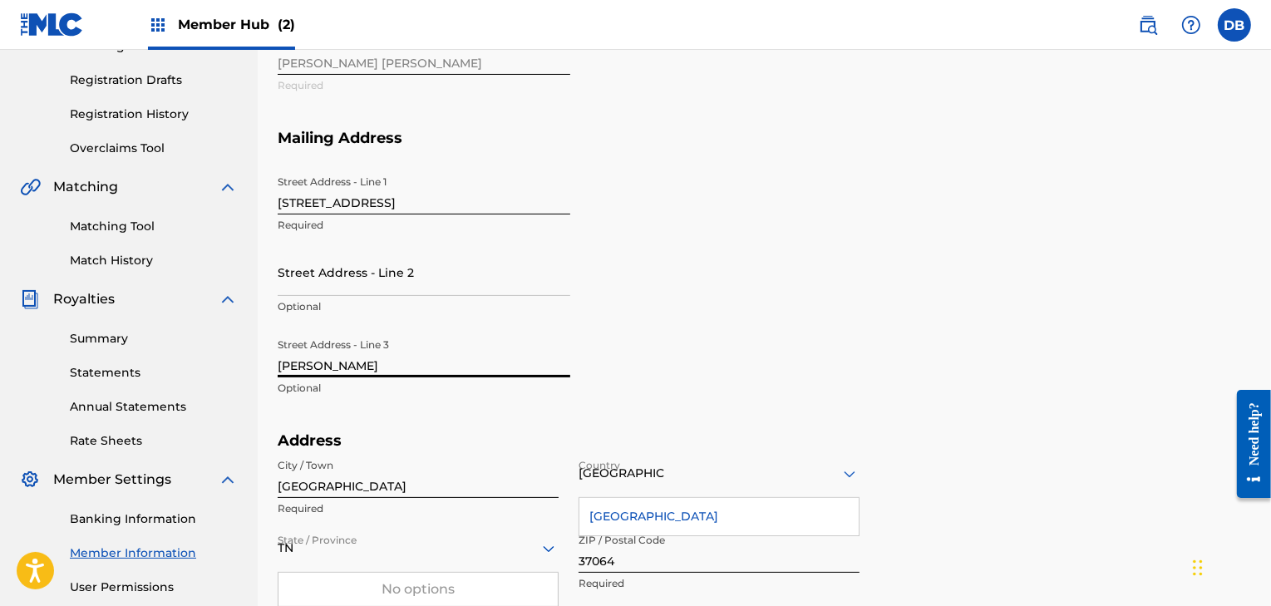
click at [259, 360] on div "Mailing and Contact Information entered on the Mailing and Contact tab is used …" at bounding box center [764, 441] width 1013 height 1232
click at [1156, 301] on section "Mailing Address Street Address - Line 1 632 ROYAL OAKS PLACE Required Street Ad…" at bounding box center [765, 280] width 974 height 303
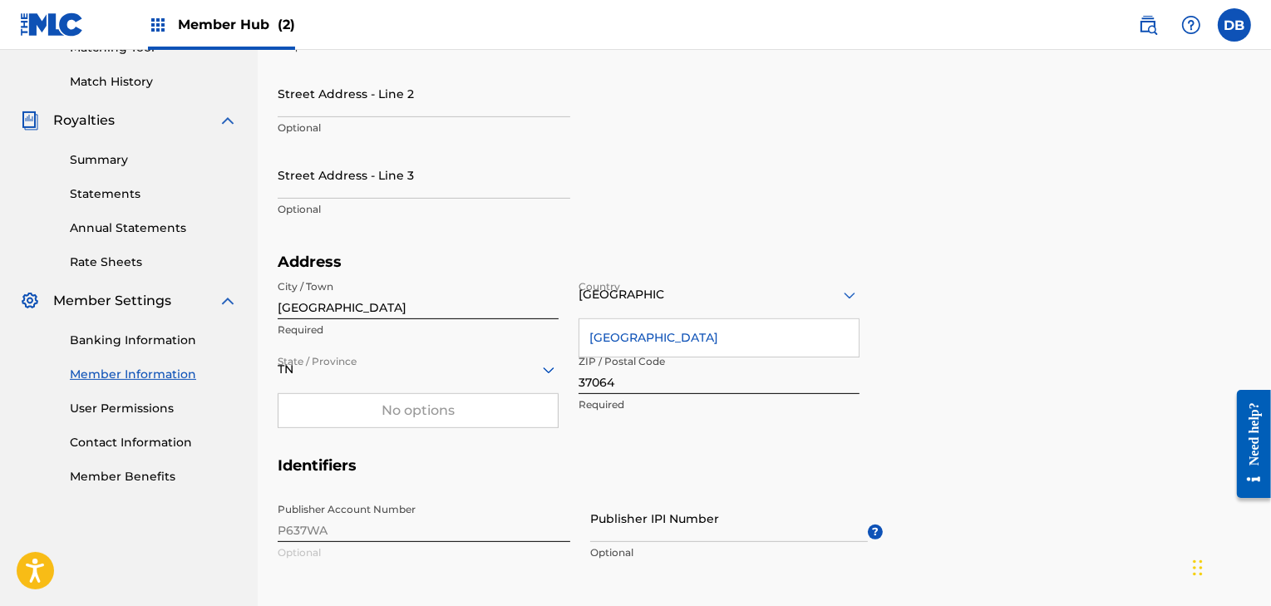
scroll to position [451, 0]
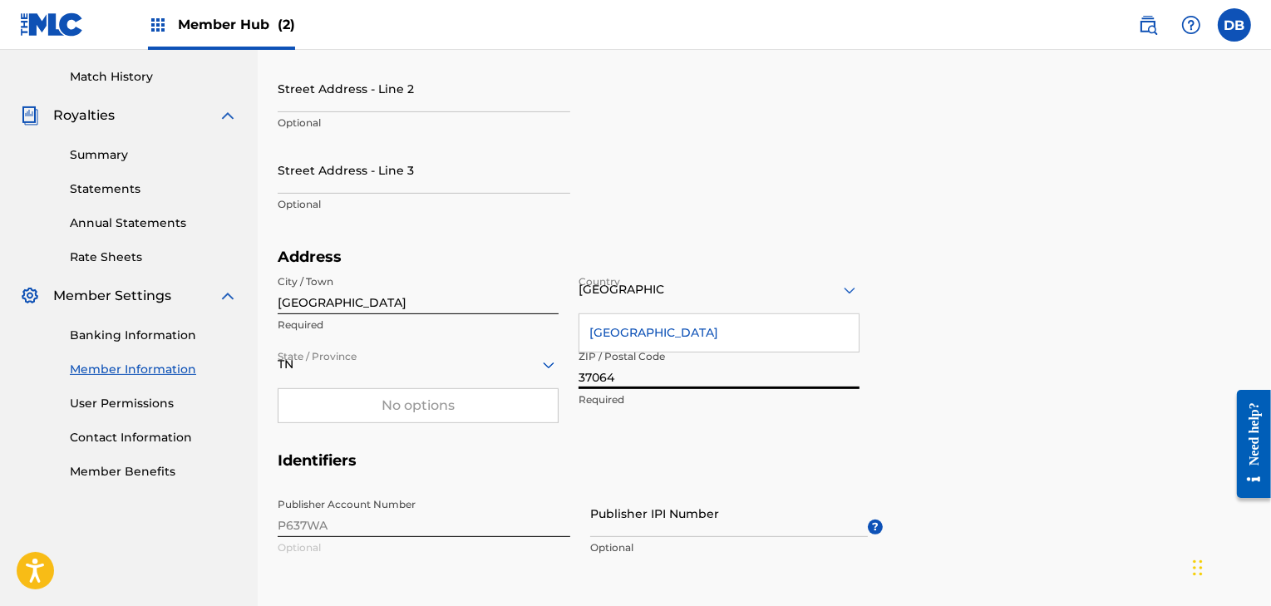
click at [630, 378] on input "37064" at bounding box center [719, 365] width 281 height 47
type input "37205"
click at [1141, 318] on section "Address City / Town [GEOGRAPHIC_DATA] Required Country [GEOGRAPHIC_DATA] [GEOGR…" at bounding box center [765, 350] width 974 height 204
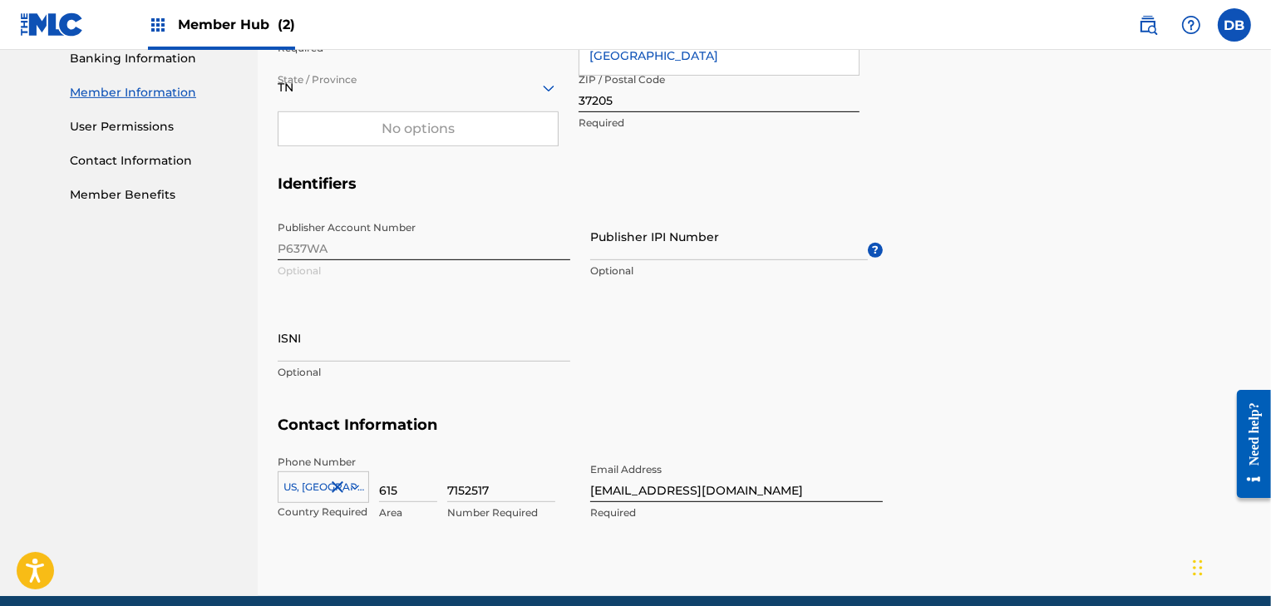
scroll to position [728, 0]
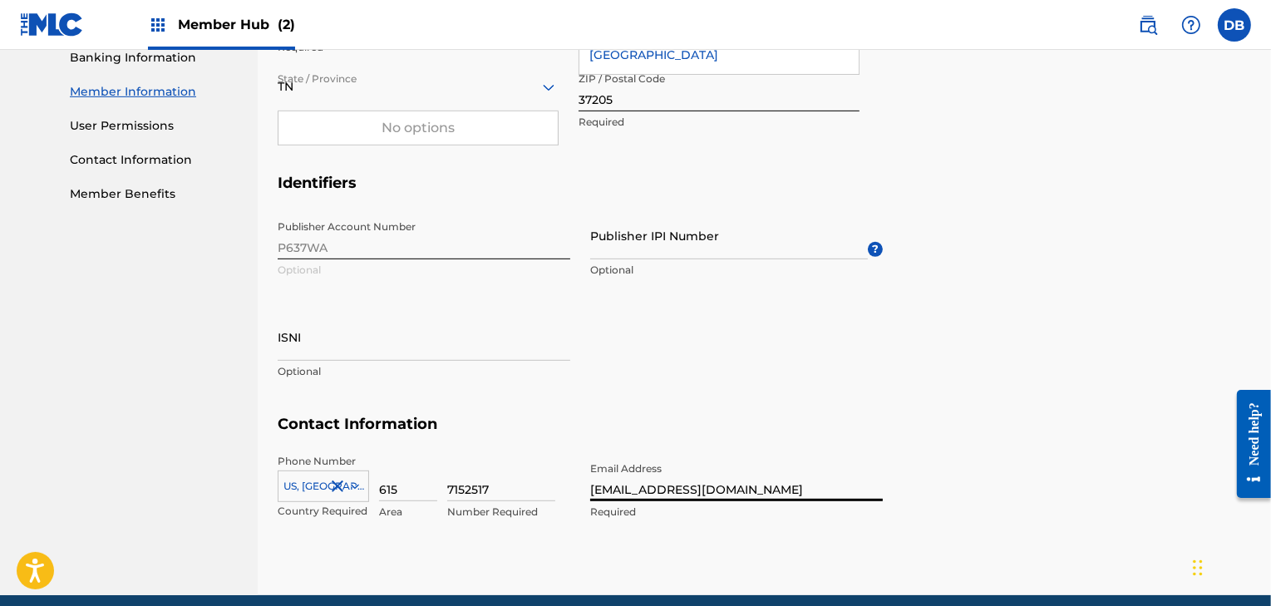
drag, startPoint x: 786, startPoint y: 488, endPoint x: 593, endPoint y: 481, distance: 193.8
click at [593, 481] on input "[EMAIL_ADDRESS][DOMAIN_NAME]" at bounding box center [736, 477] width 293 height 47
type input "[EMAIL_ADDRESS][DOMAIN_NAME]"
click at [960, 515] on section "Contact Information Phone Number US, CA +1 Country Required 615 Area 7152517 Nu…" at bounding box center [765, 485] width 974 height 140
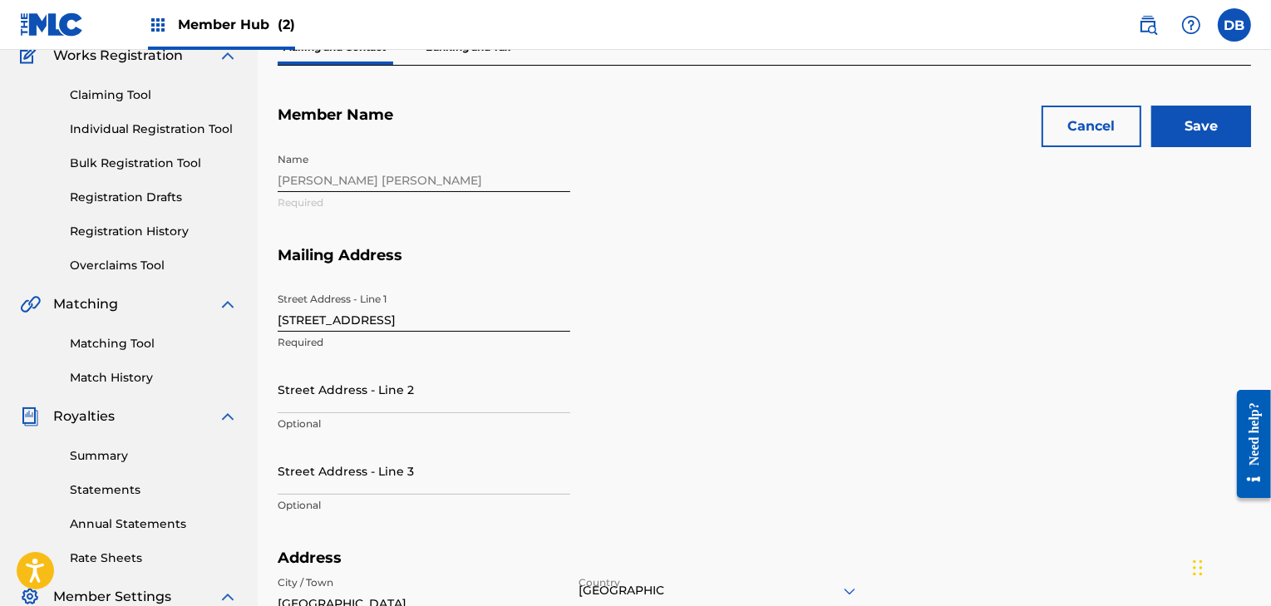
scroll to position [149, 0]
click at [1220, 116] on input "Save" at bounding box center [1201, 127] width 100 height 42
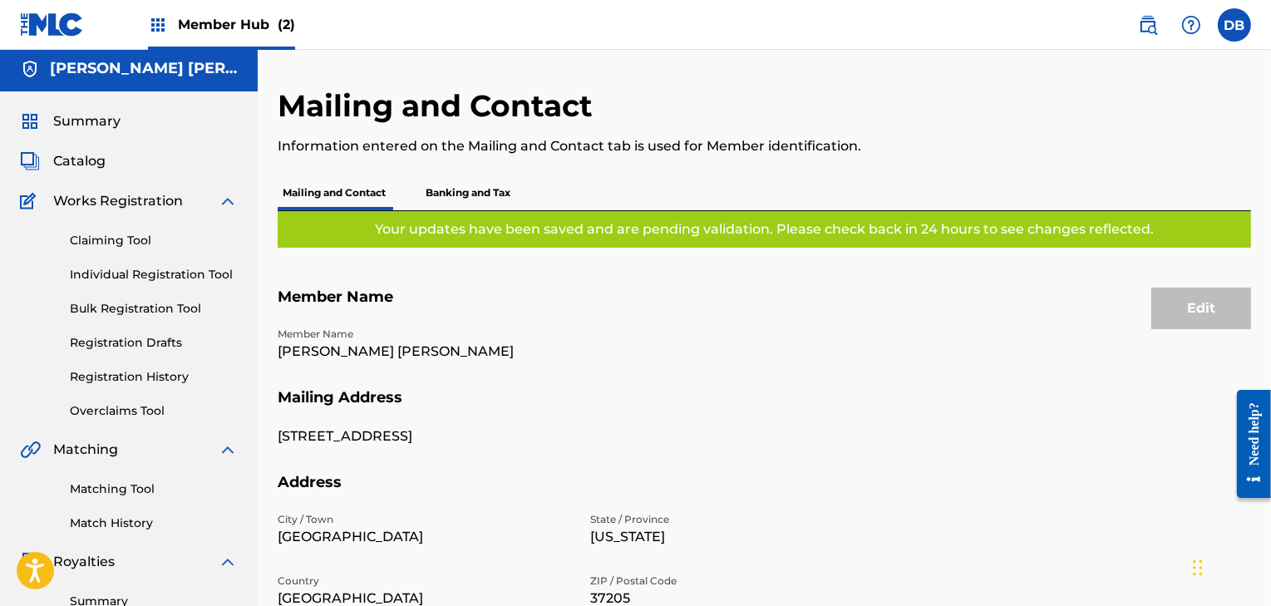
scroll to position [3, 0]
click at [106, 234] on link "Claiming Tool" at bounding box center [154, 241] width 168 height 17
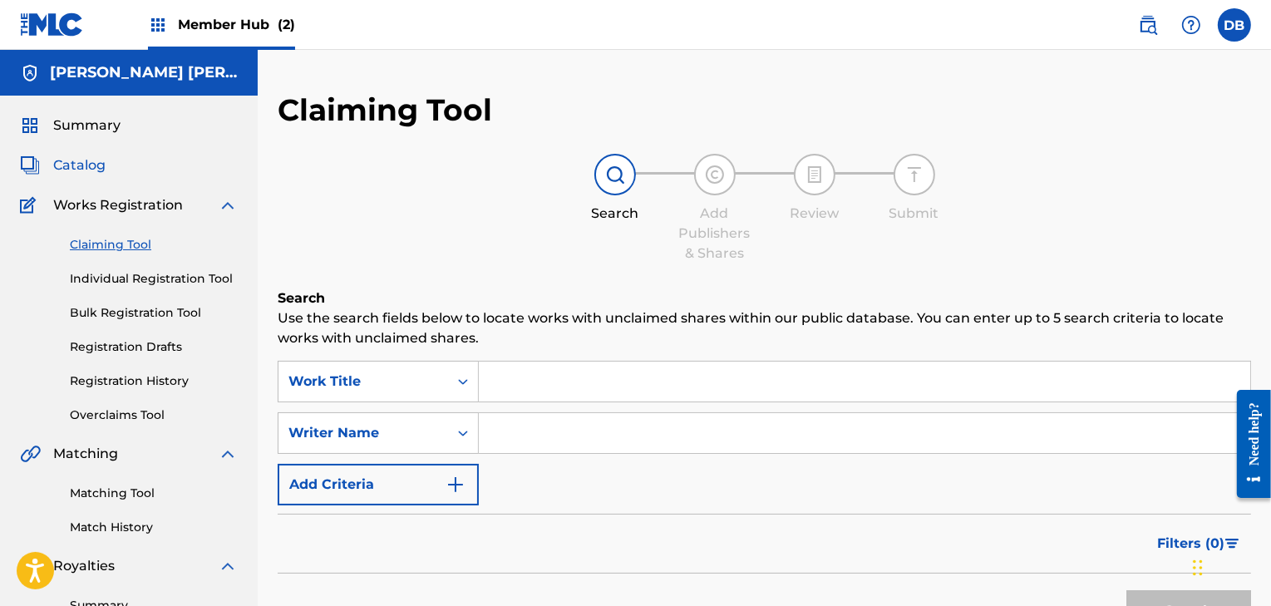
click at [94, 164] on span "Catalog" at bounding box center [79, 165] width 52 height 20
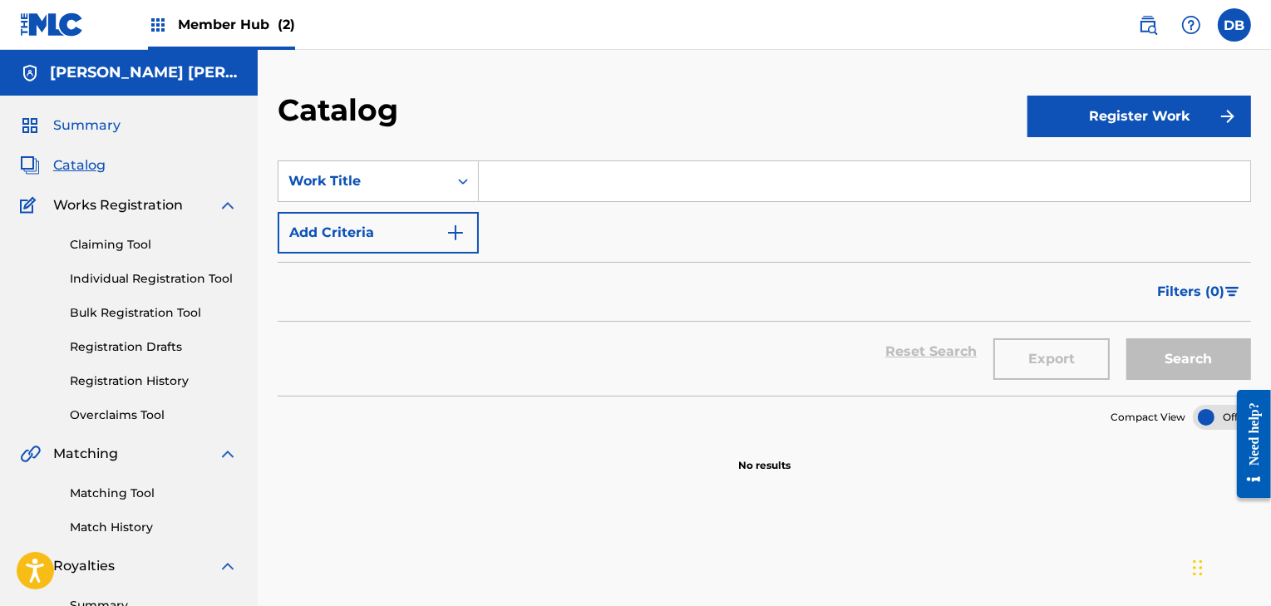
click at [95, 131] on span "Summary" at bounding box center [86, 126] width 67 height 20
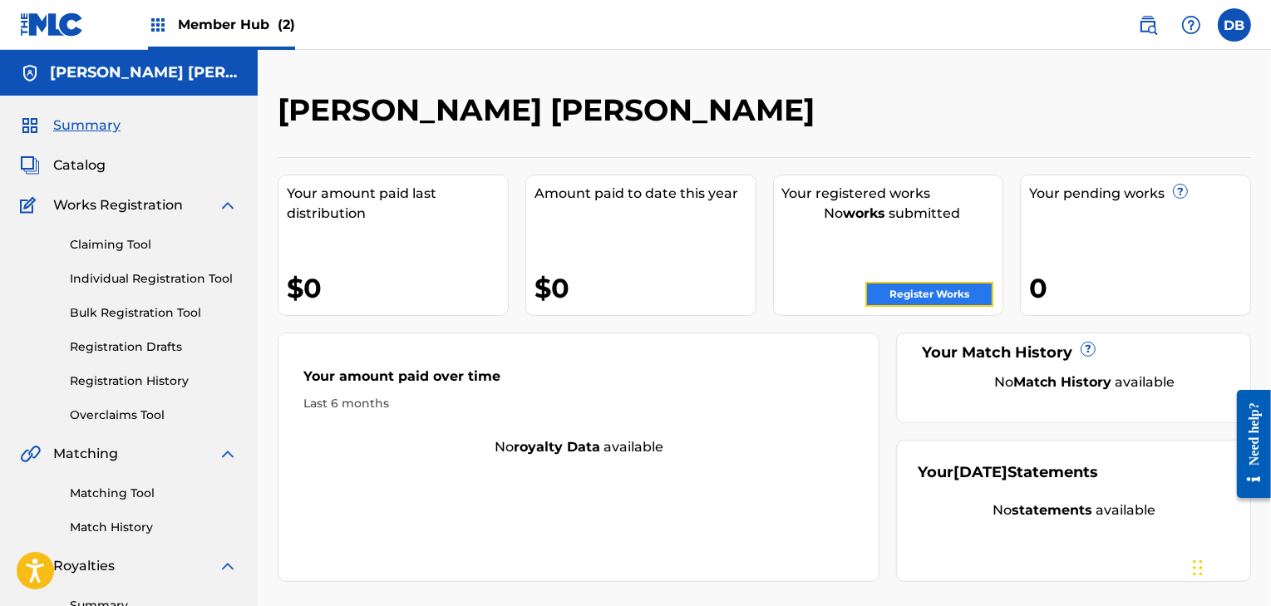
click at [890, 297] on link "Register Works" at bounding box center [929, 294] width 128 height 25
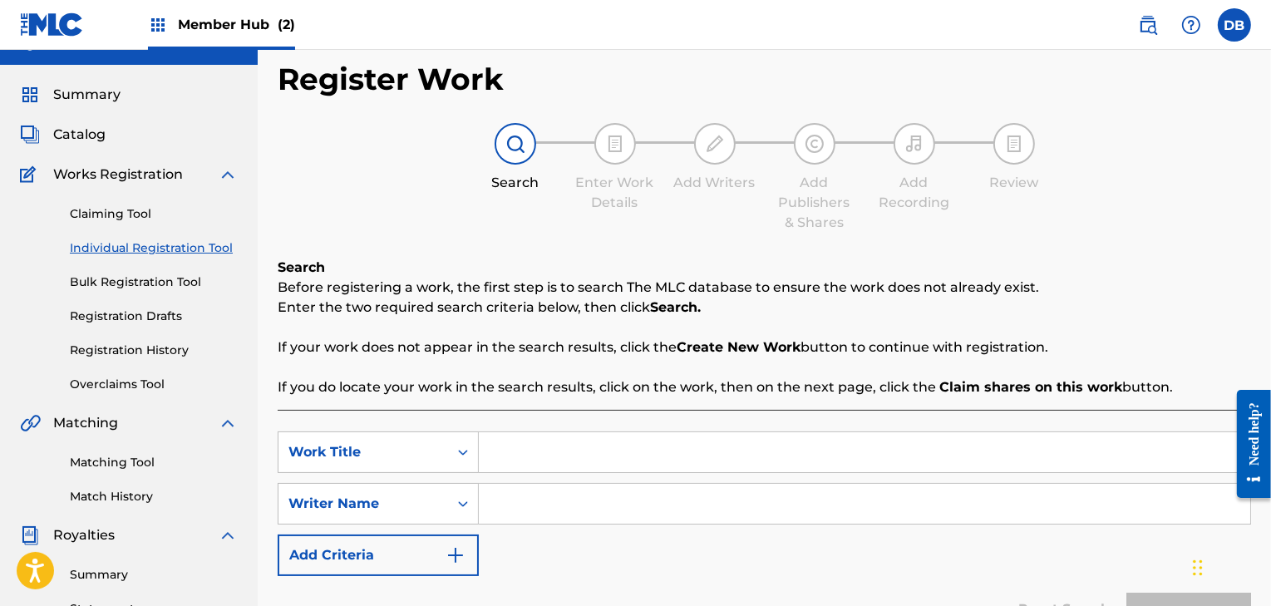
scroll to position [32, 0]
click at [550, 446] on input "Search Form" at bounding box center [864, 451] width 771 height 40
type input "GREAT BIG SEA"
click at [516, 520] on input "Search Form" at bounding box center [864, 503] width 771 height 40
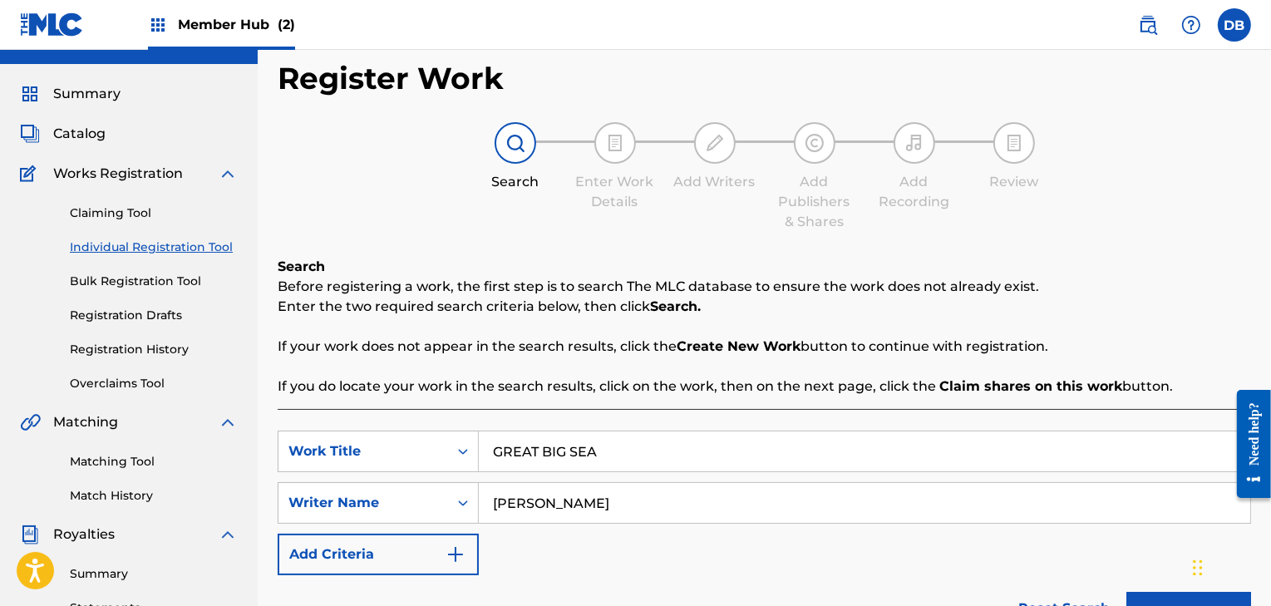
type input "[PERSON_NAME]"
click at [713, 570] on div "SearchWithCriteria6ec5f8f9-3067-44cd-aa02-51512655b701 Work Title GREAT BIG SEA…" at bounding box center [765, 503] width 974 height 145
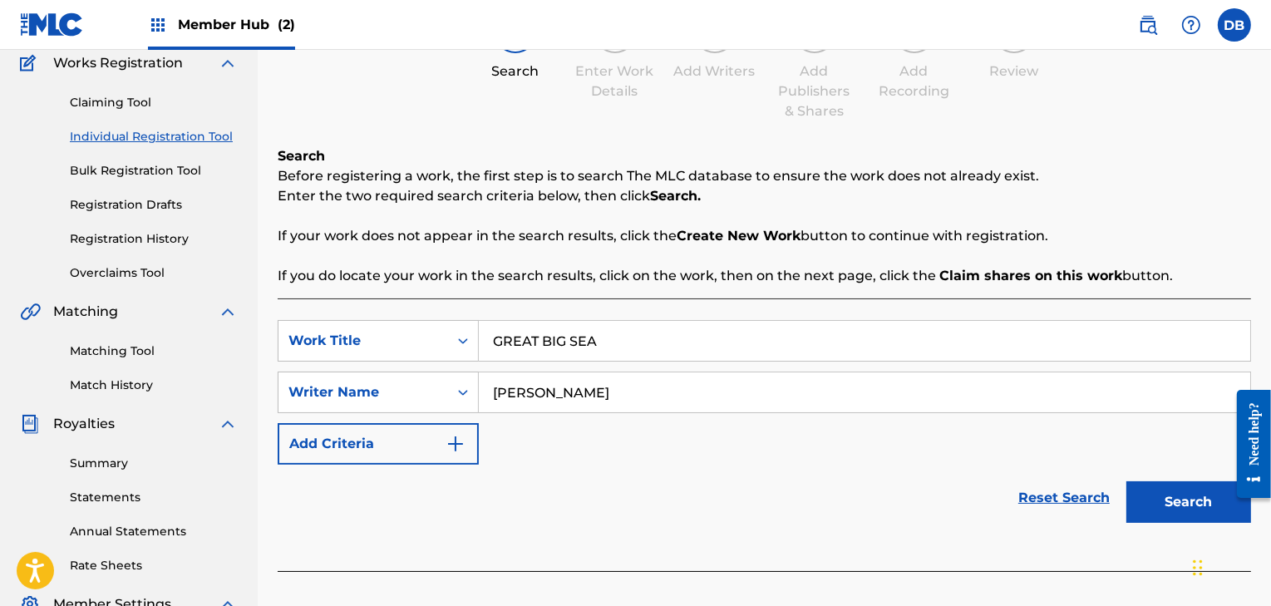
scroll to position [150, 0]
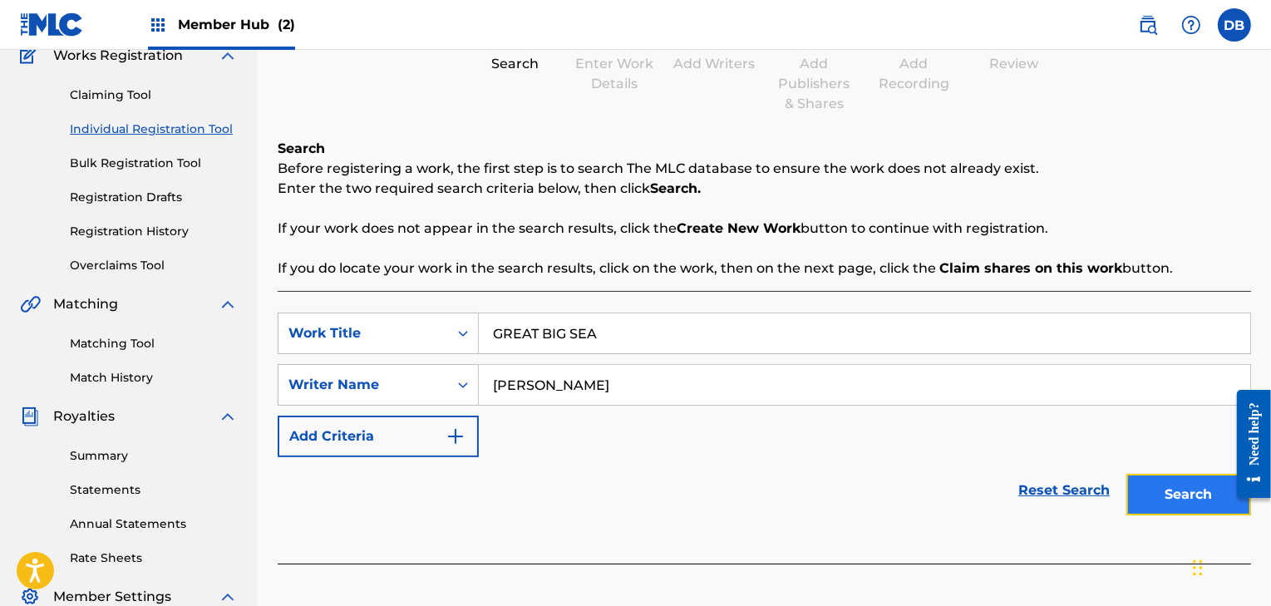
click at [1206, 505] on button "Search" at bounding box center [1188, 495] width 125 height 42
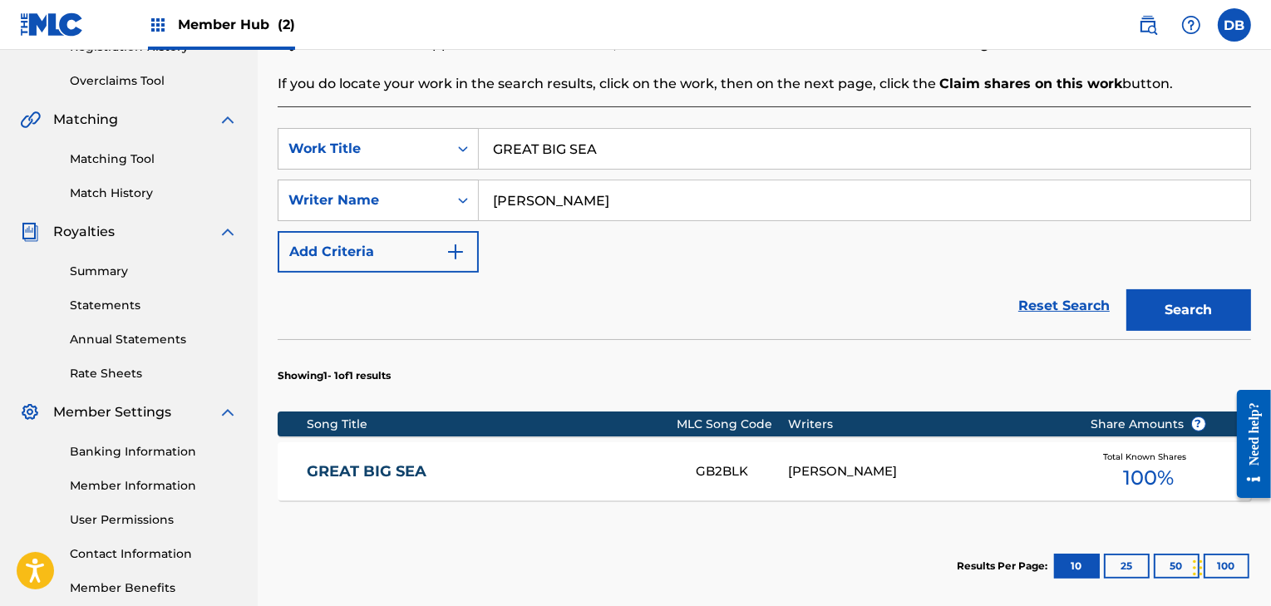
scroll to position [384, 0]
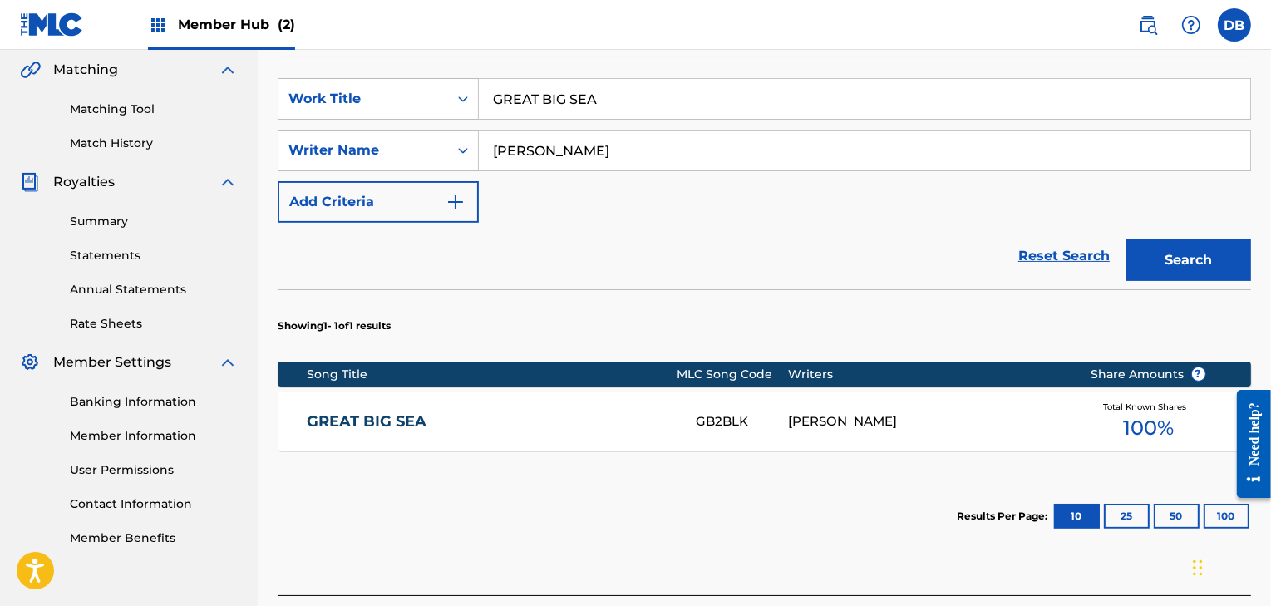
click at [874, 421] on div "[PERSON_NAME]" at bounding box center [927, 421] width 278 height 19
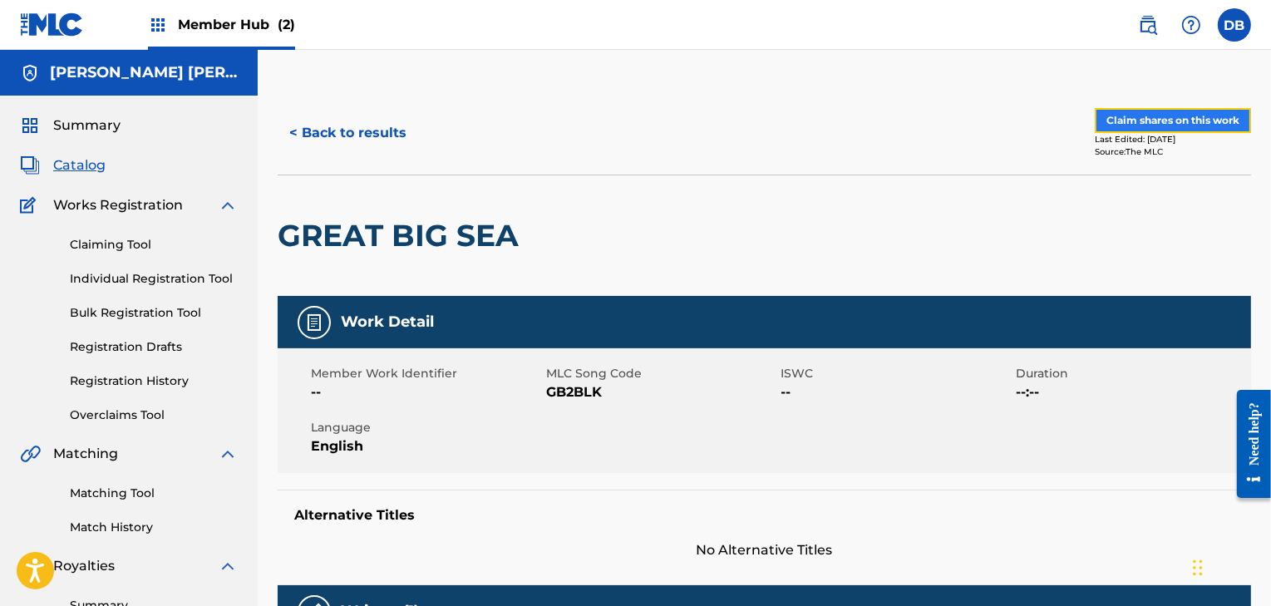
click at [1128, 126] on button "Claim shares on this work" at bounding box center [1173, 120] width 156 height 25
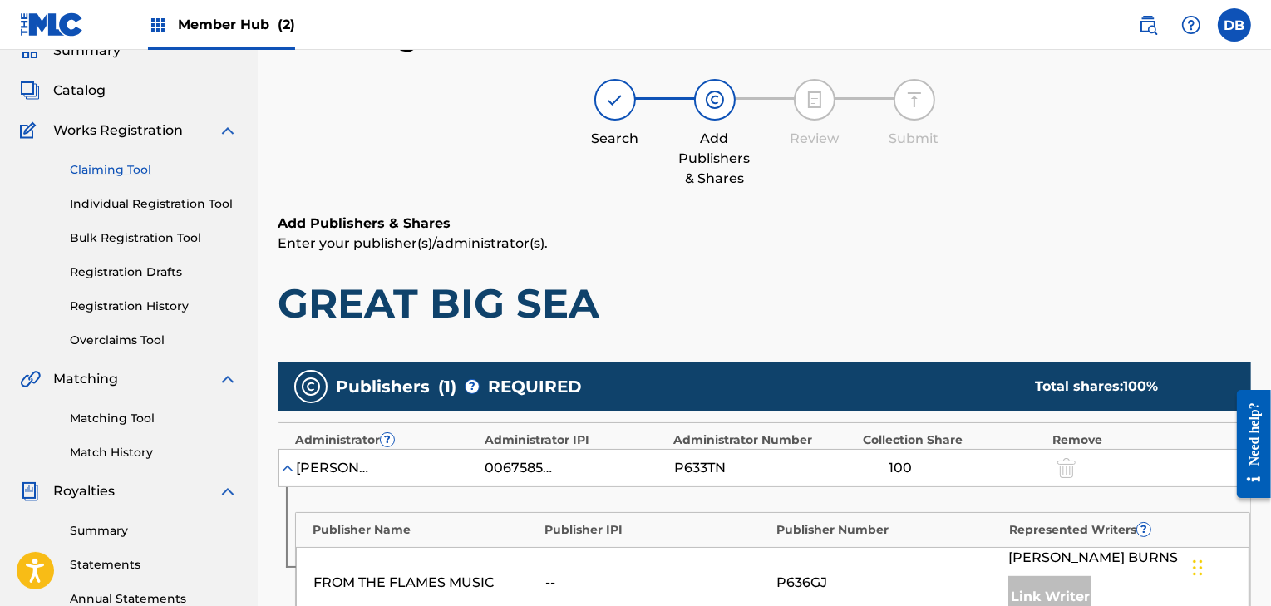
scroll to position [85, 0]
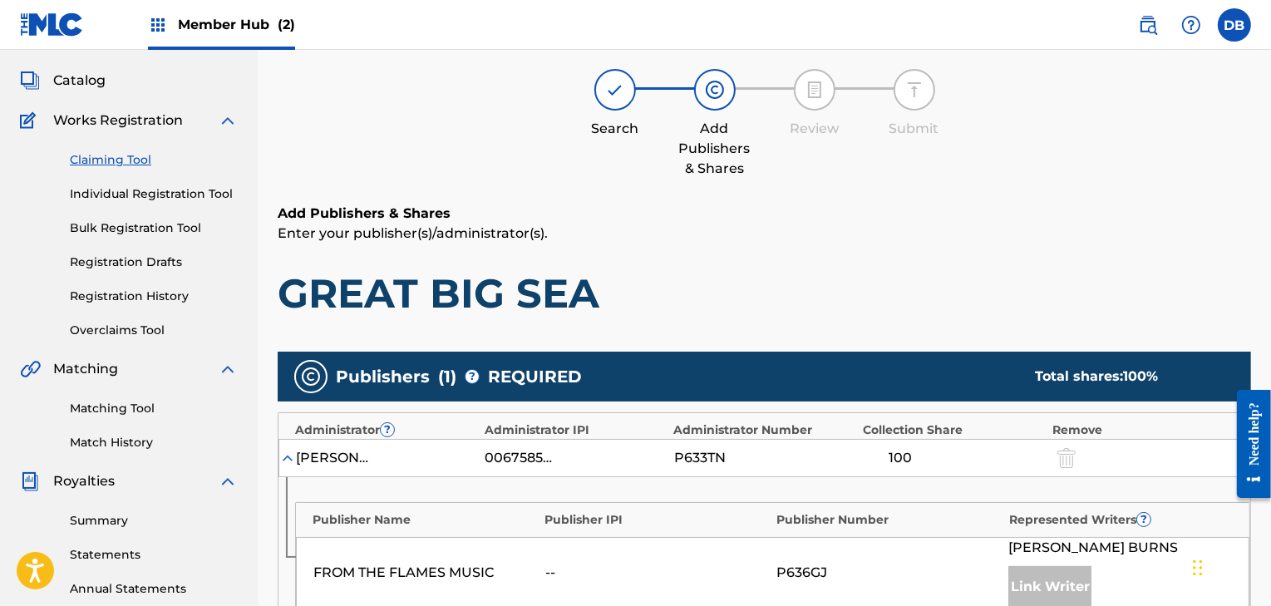
click at [898, 463] on div "100" at bounding box center [900, 458] width 75 height 20
click at [1068, 455] on div at bounding box center [1064, 457] width 25 height 19
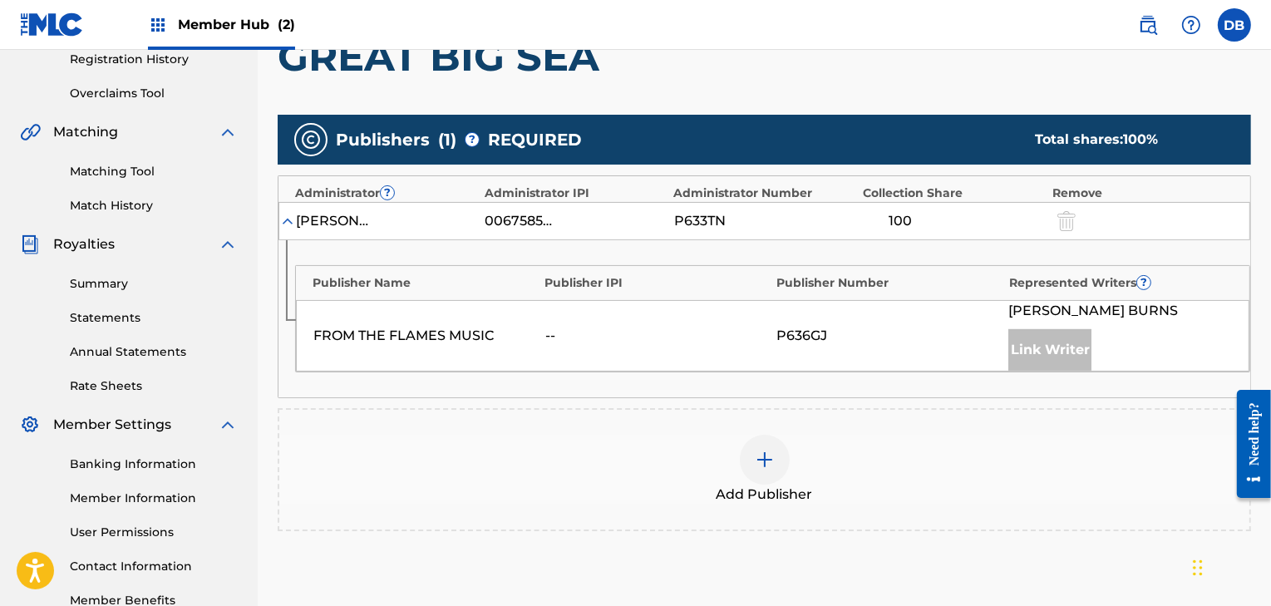
scroll to position [514, 0]
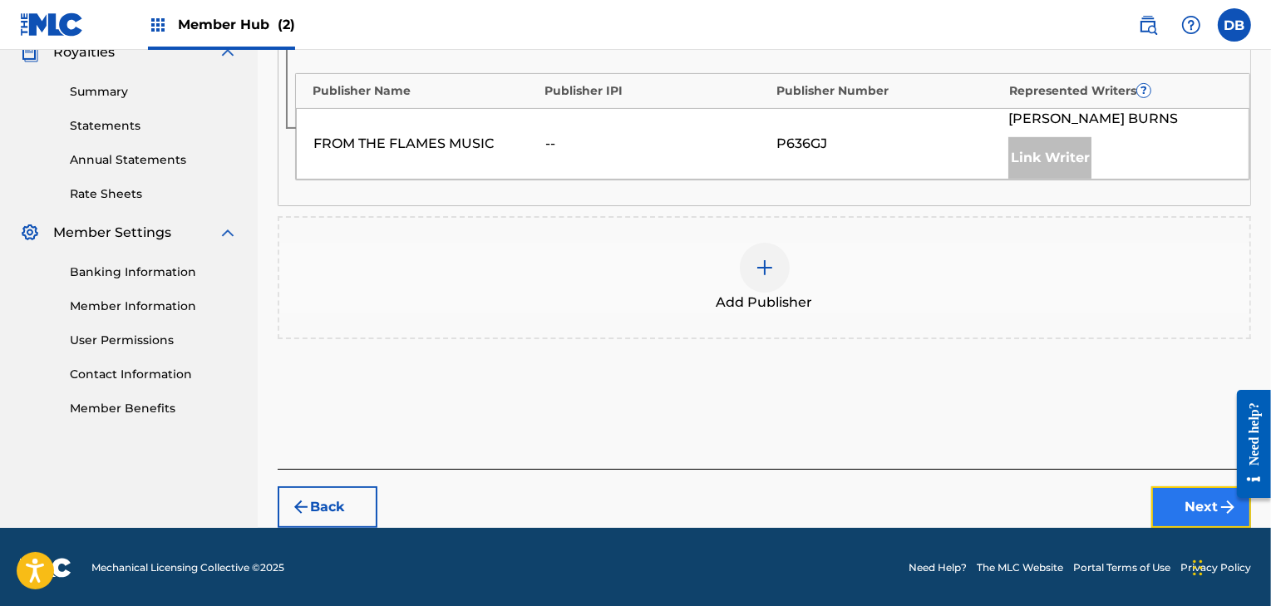
click at [1182, 505] on button "Next" at bounding box center [1201, 507] width 100 height 42
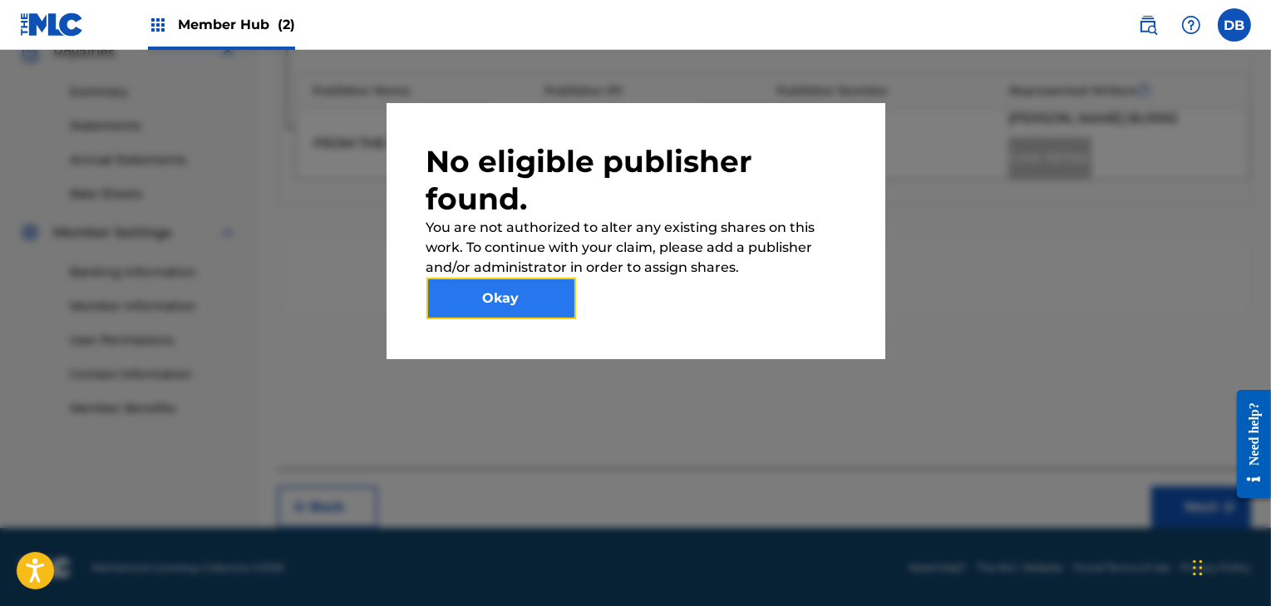
click at [486, 292] on button "Okay" at bounding box center [501, 299] width 150 height 42
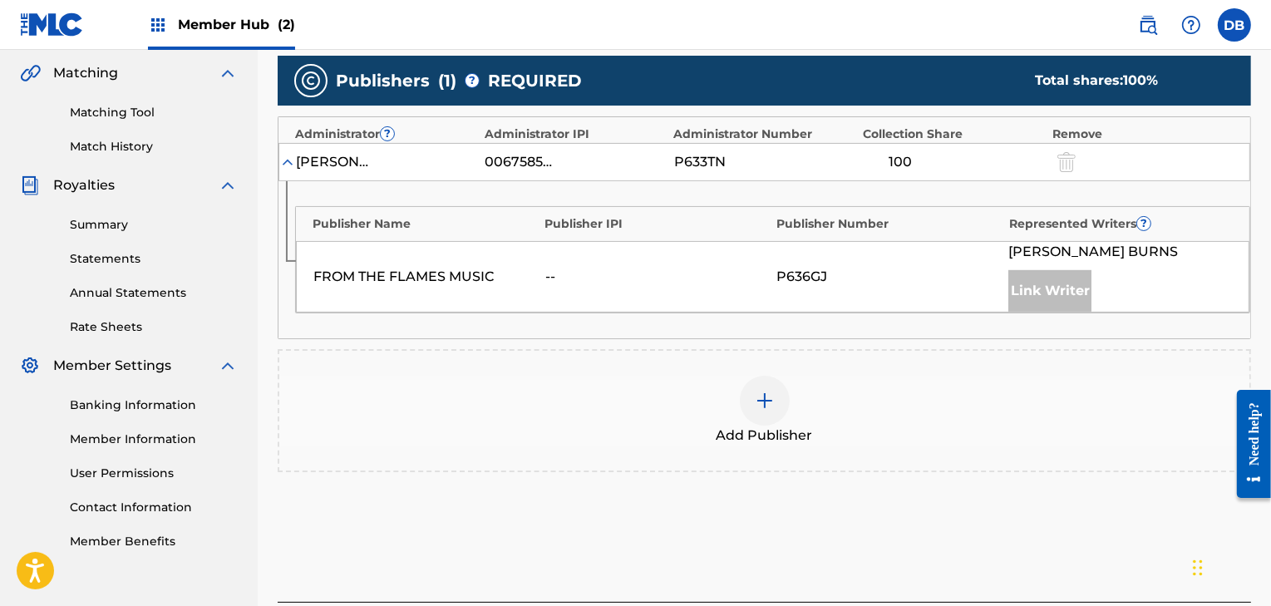
scroll to position [378, 0]
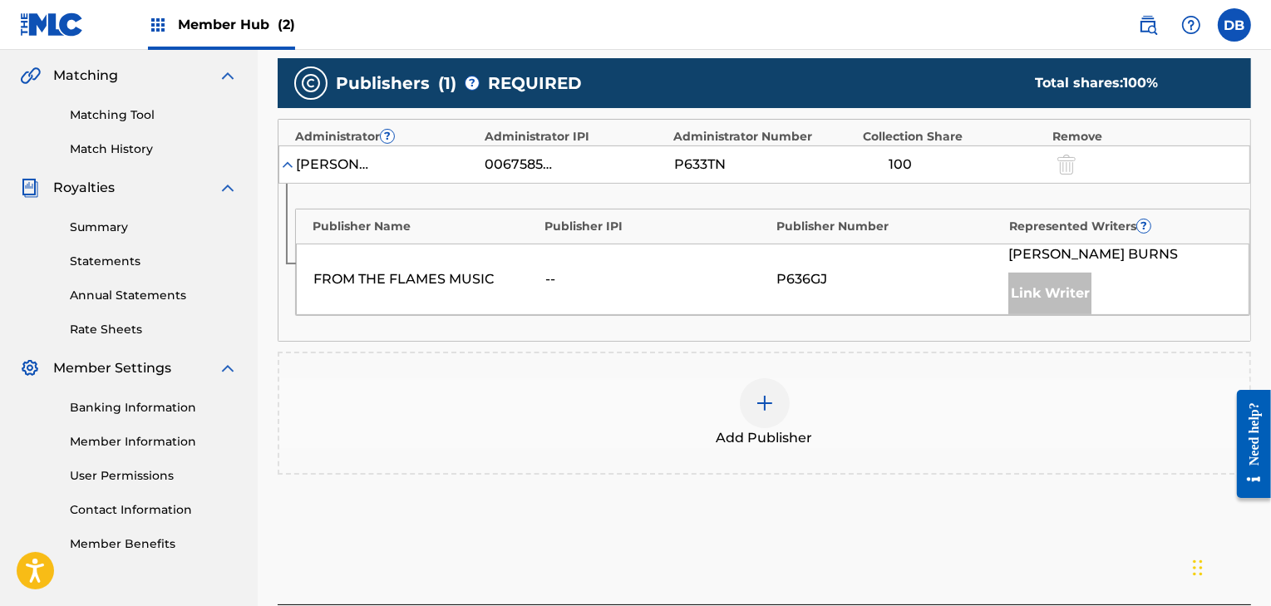
click at [770, 286] on div "FROM THE FLAMES MUSIC -- P636GJ DANNY BURNS Link Writer" at bounding box center [773, 279] width 954 height 71
click at [1062, 298] on div "Link Writer" at bounding box center [1049, 294] width 83 height 42
click at [786, 402] on div at bounding box center [765, 403] width 50 height 50
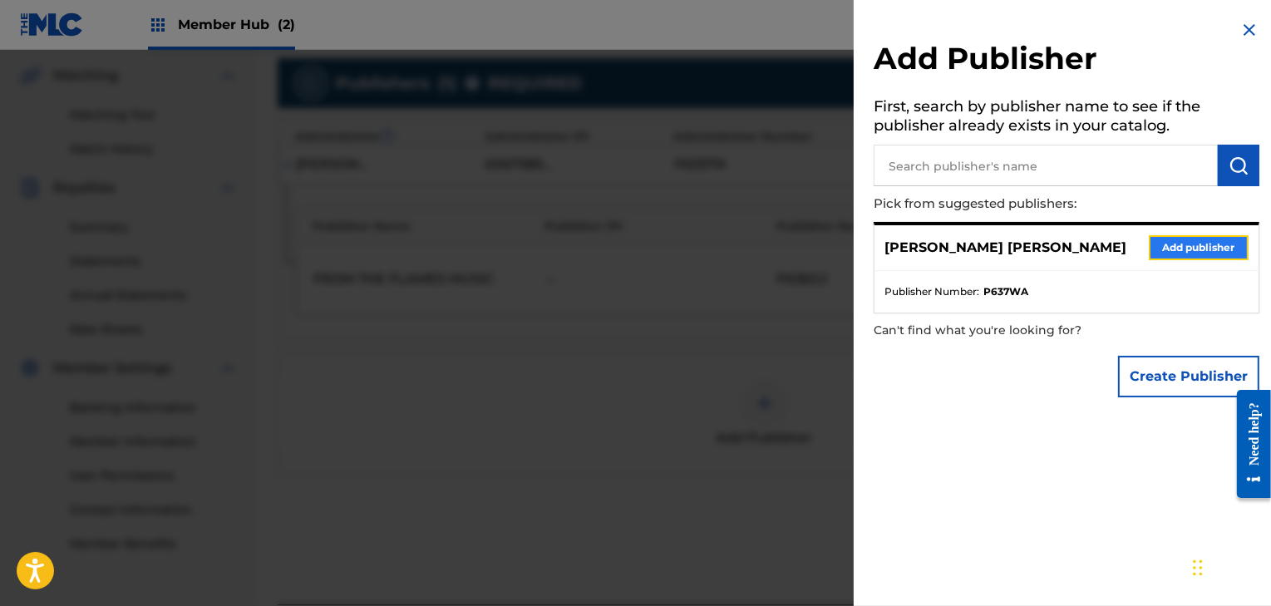
click at [1153, 253] on button "Add publisher" at bounding box center [1199, 247] width 100 height 25
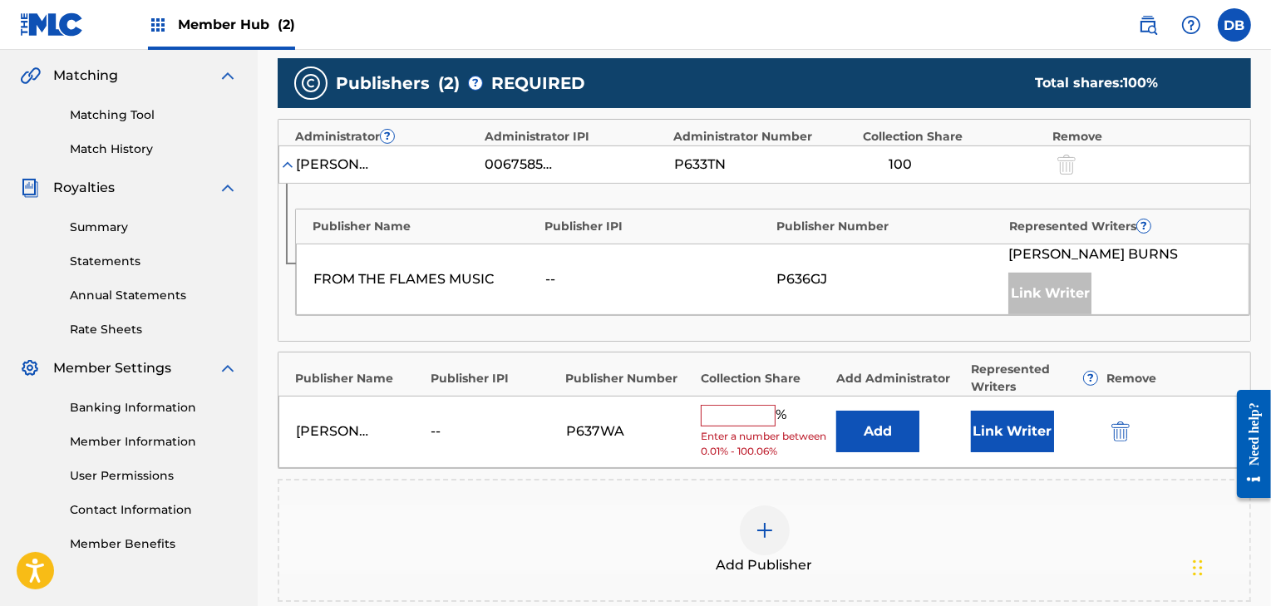
click at [735, 419] on input "text" at bounding box center [738, 416] width 75 height 22
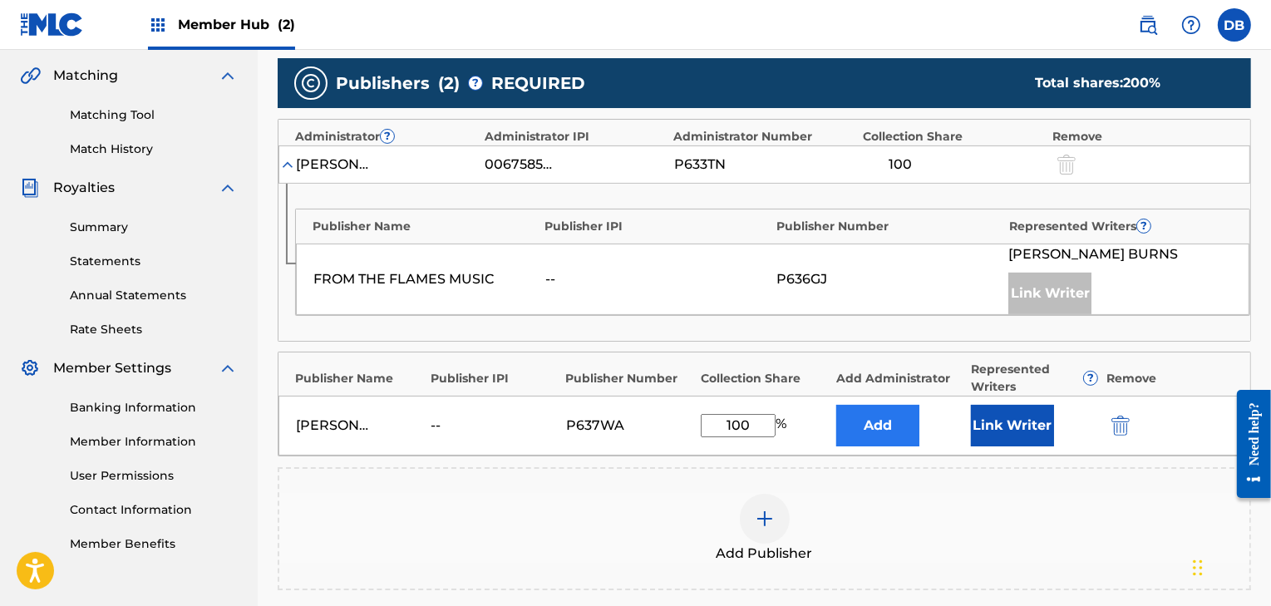
type input "100"
click at [885, 430] on button "Add" at bounding box center [877, 426] width 83 height 42
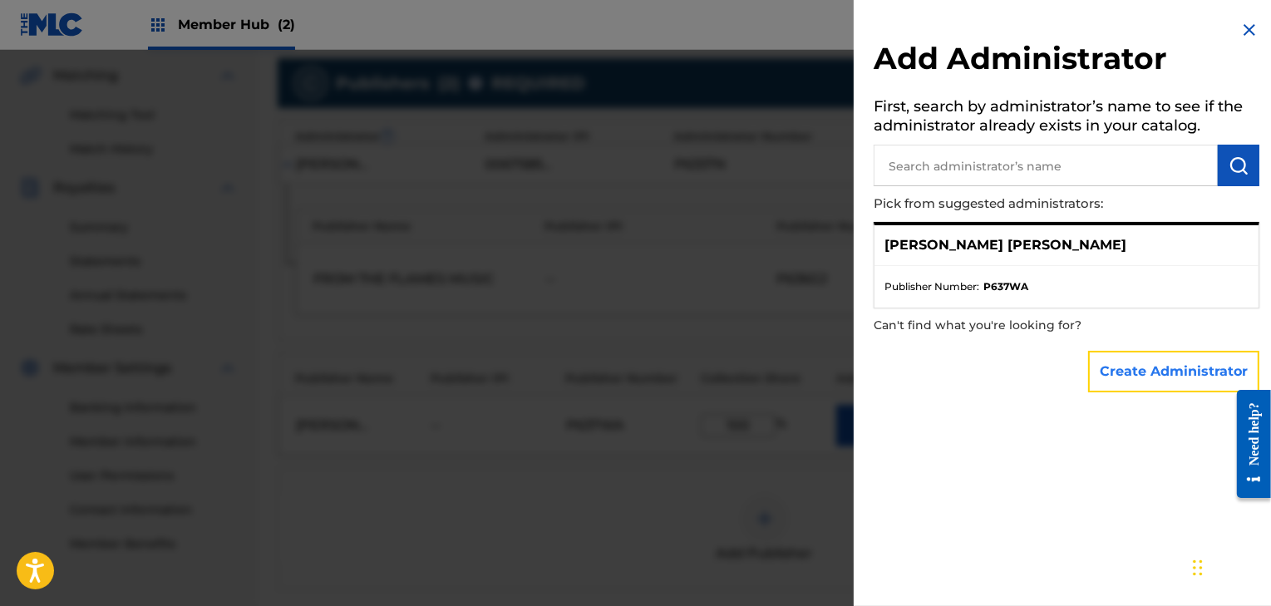
click at [1141, 373] on button "Create Administrator" at bounding box center [1173, 372] width 171 height 42
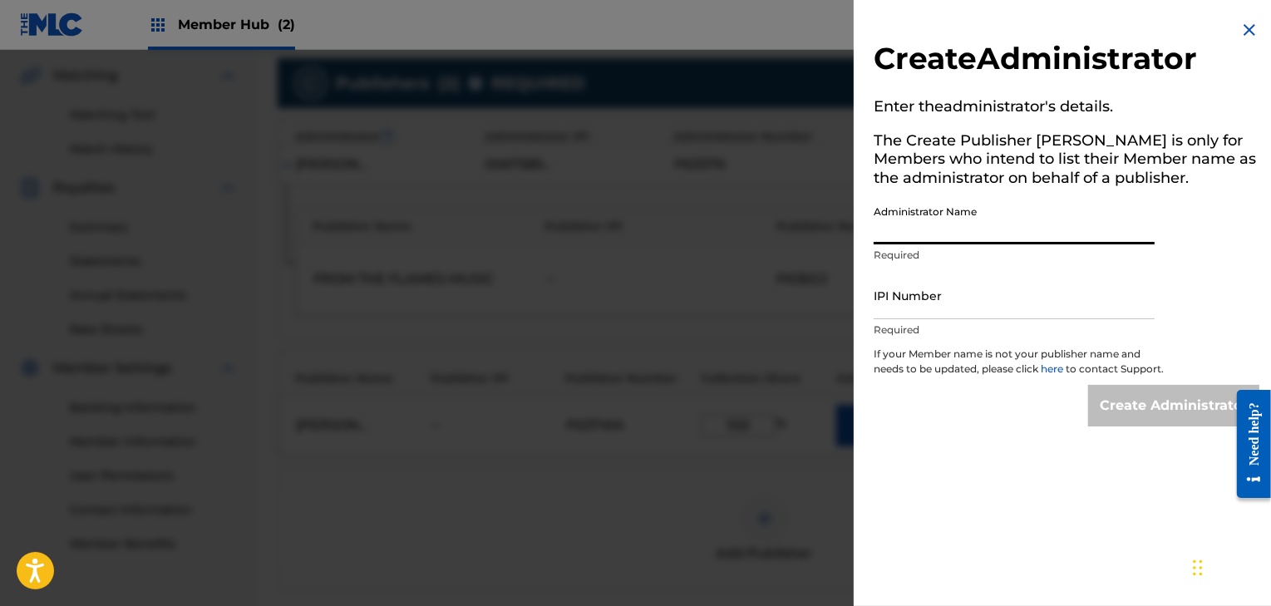
click at [1008, 230] on input "Administrator Name" at bounding box center [1014, 220] width 281 height 47
type input "DANIEL PATRICK BURNS"
click at [1097, 308] on input "IPI Number" at bounding box center [1014, 295] width 281 height 47
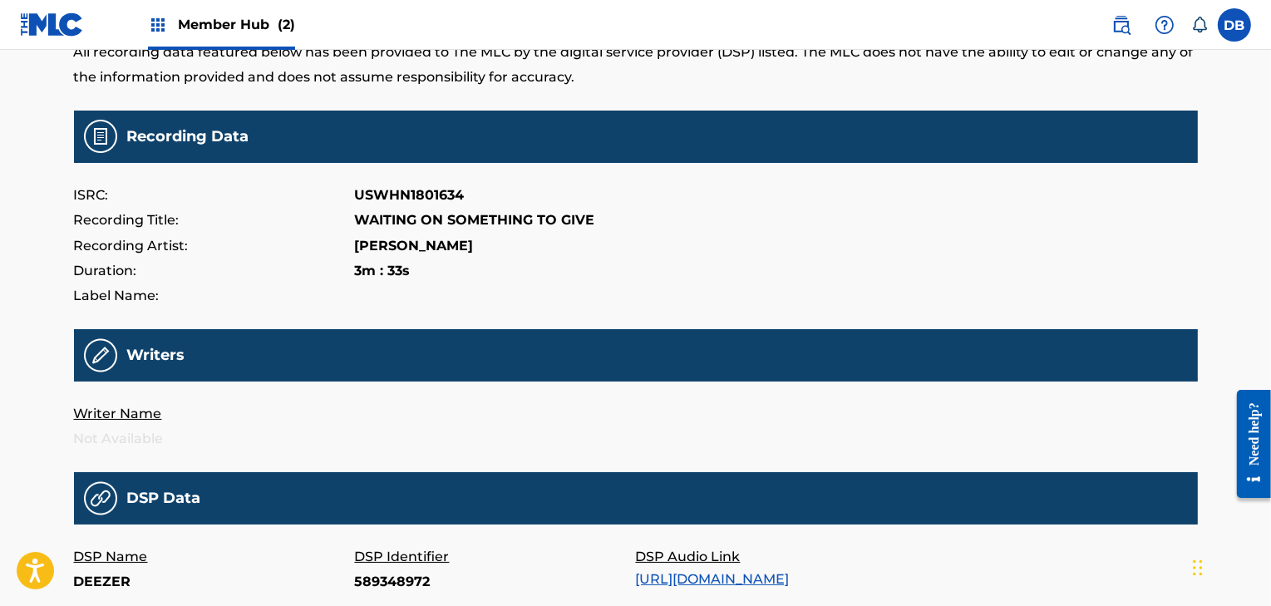
scroll to position [117, 0]
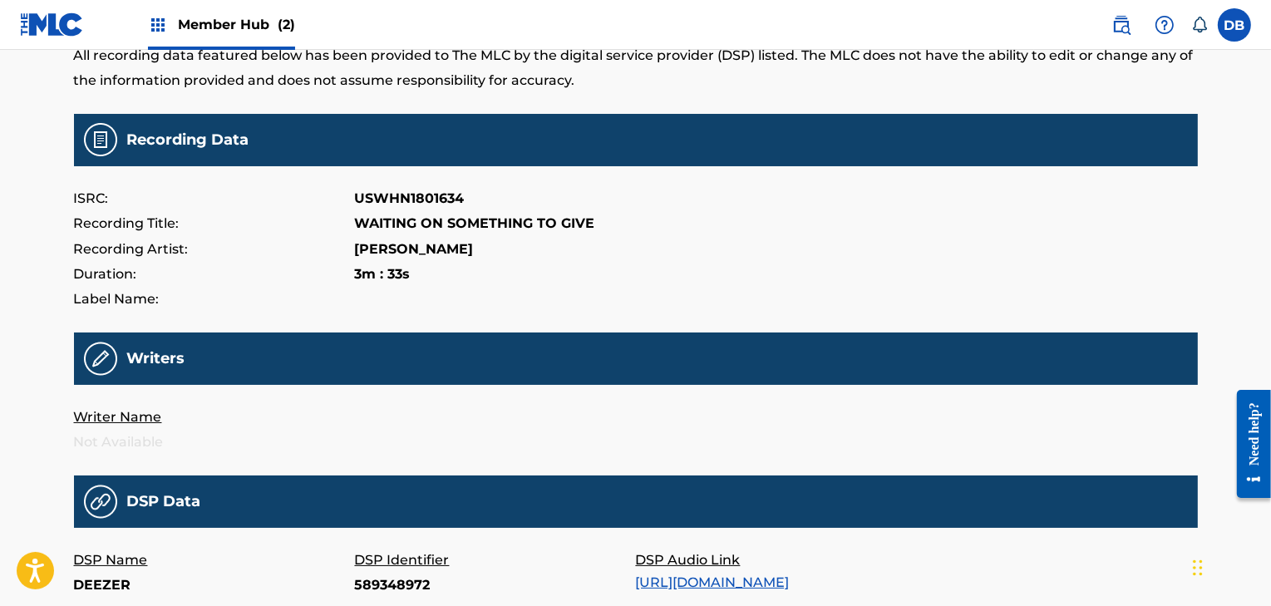
click at [138, 418] on p "Writer Name" at bounding box center [214, 417] width 281 height 25
click at [160, 470] on main "WAITING ON SOMETHING TO GIVE All recording data featured below has been provide…" at bounding box center [636, 433] width 1124 height 918
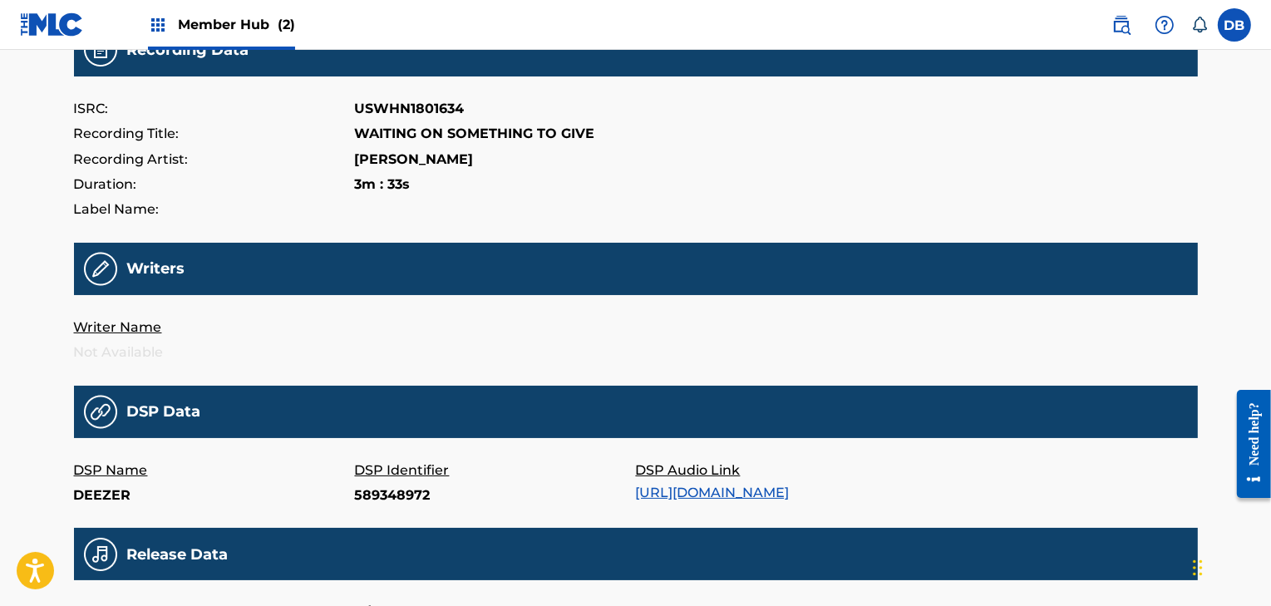
click at [108, 271] on img at bounding box center [100, 269] width 33 height 34
click at [108, 272] on img at bounding box center [100, 269] width 33 height 34
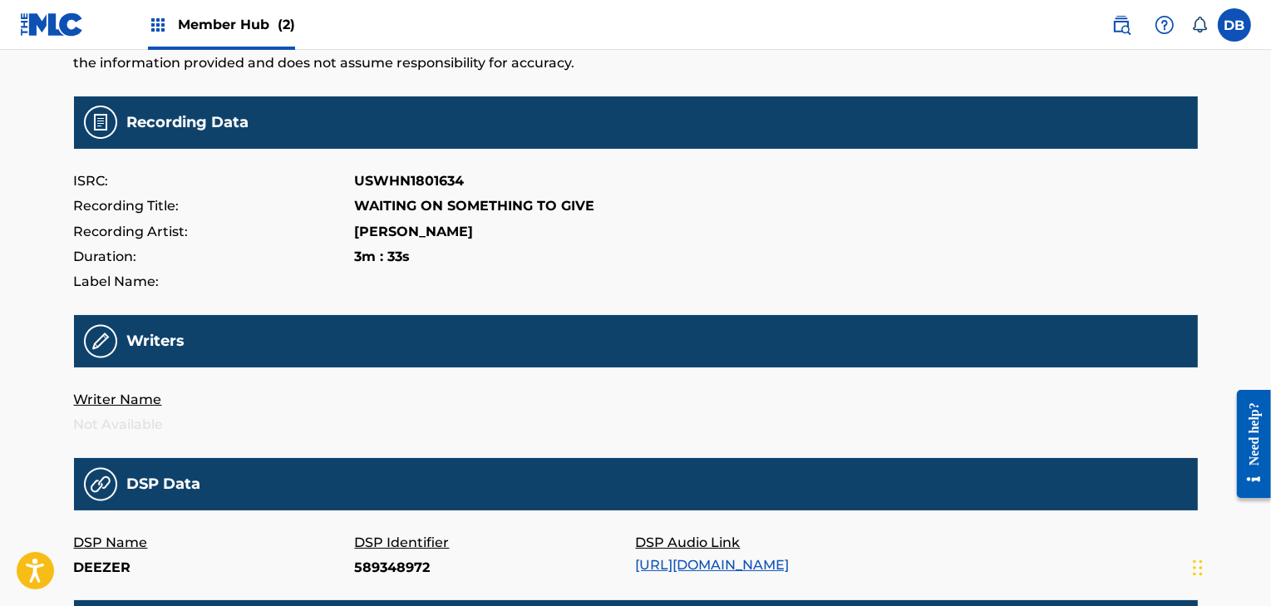
scroll to position [126, 0]
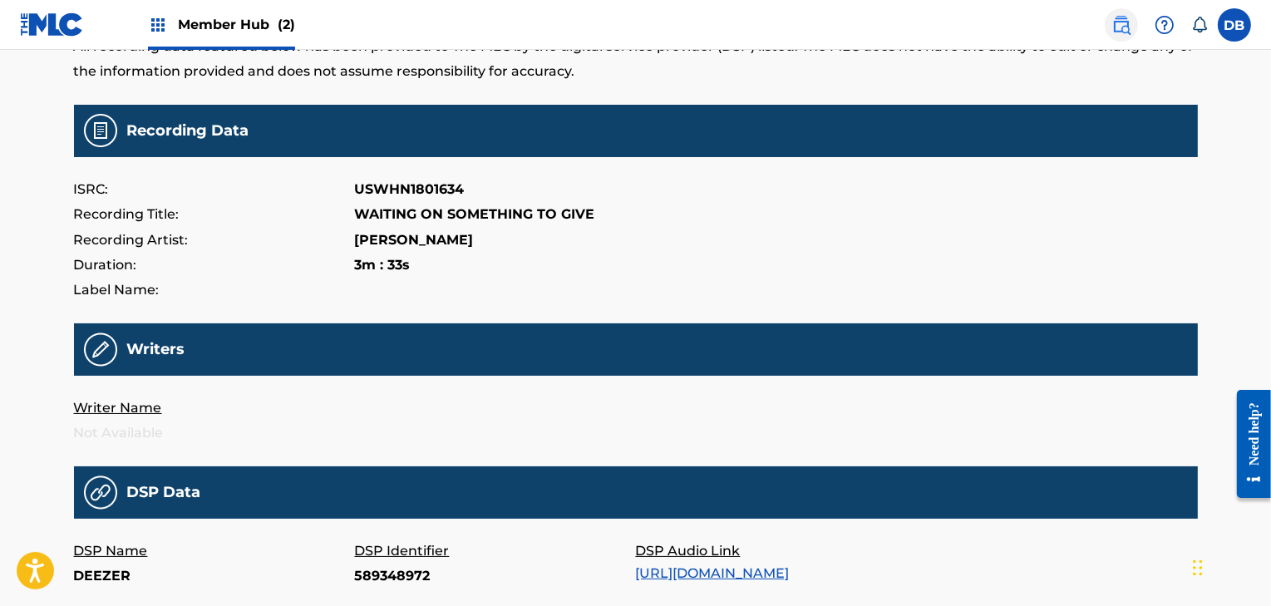
click at [1125, 21] on img at bounding box center [1122, 25] width 20 height 20
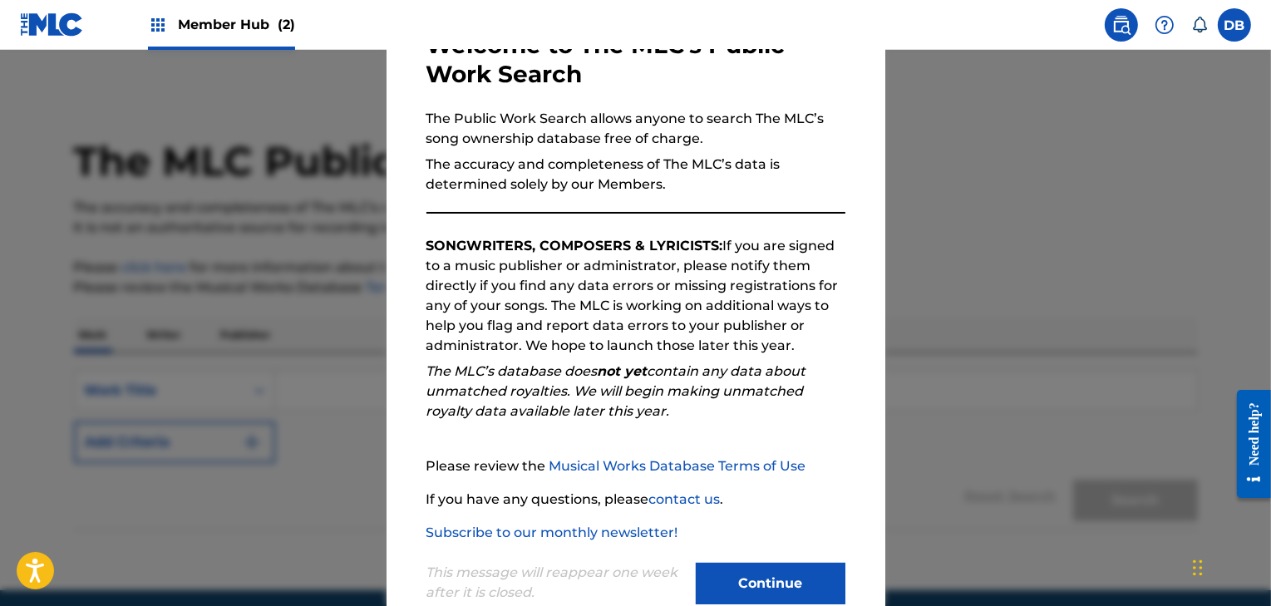
scroll to position [154, 0]
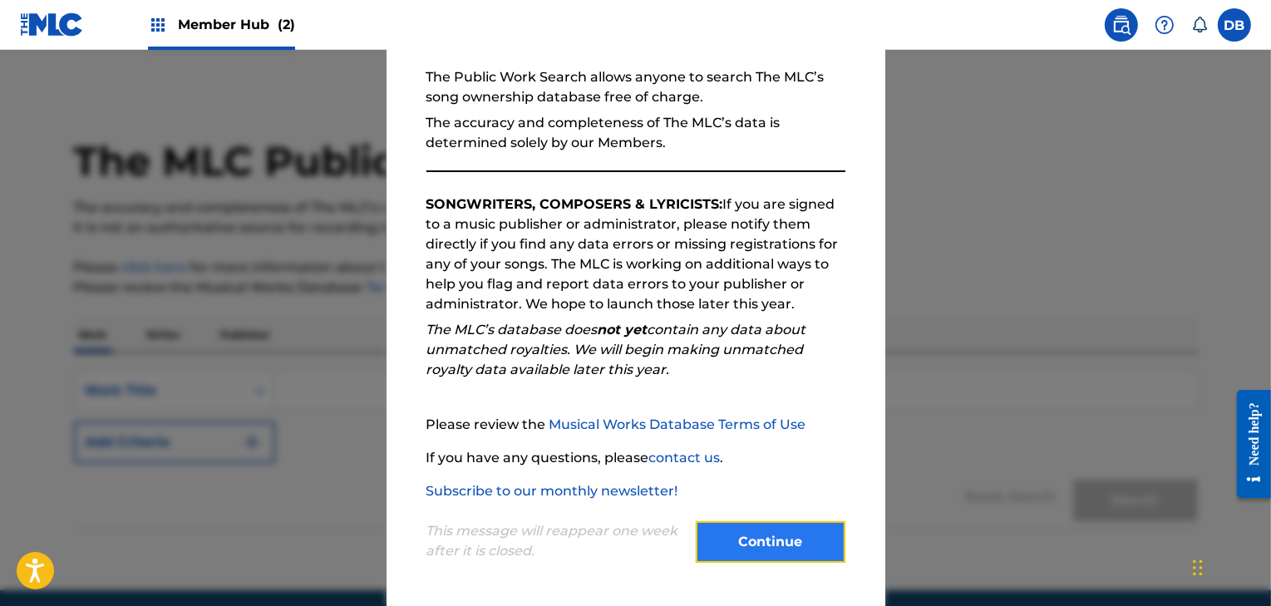
click at [786, 546] on button "Continue" at bounding box center [771, 542] width 150 height 42
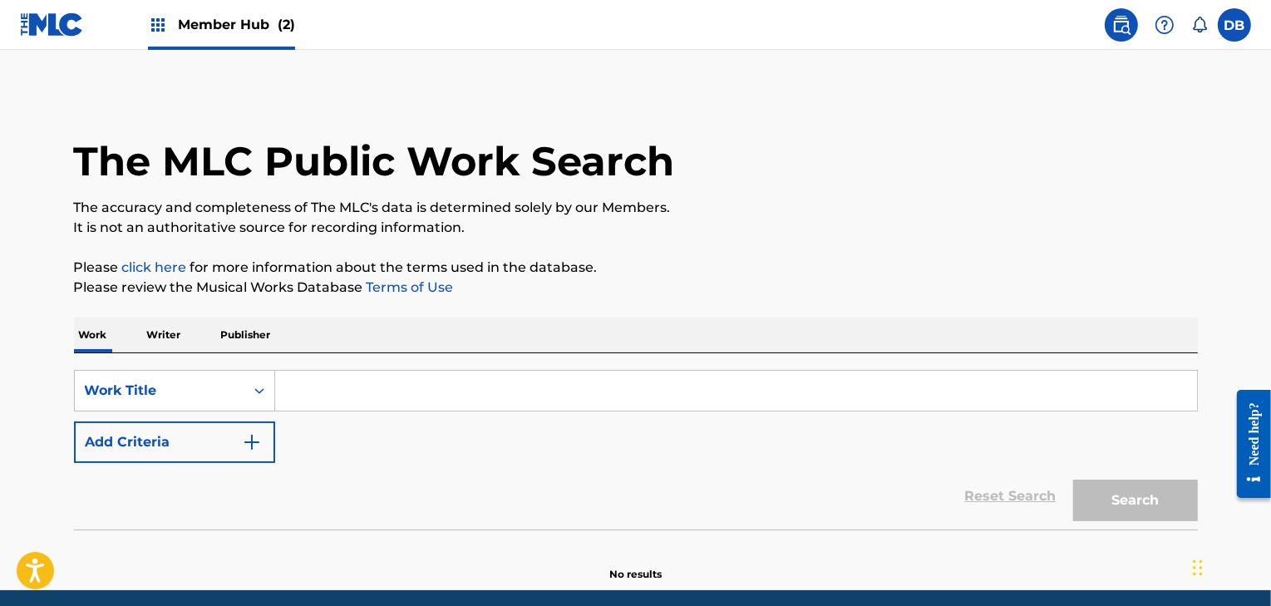
click at [309, 393] on input "Search Form" at bounding box center [736, 391] width 922 height 40
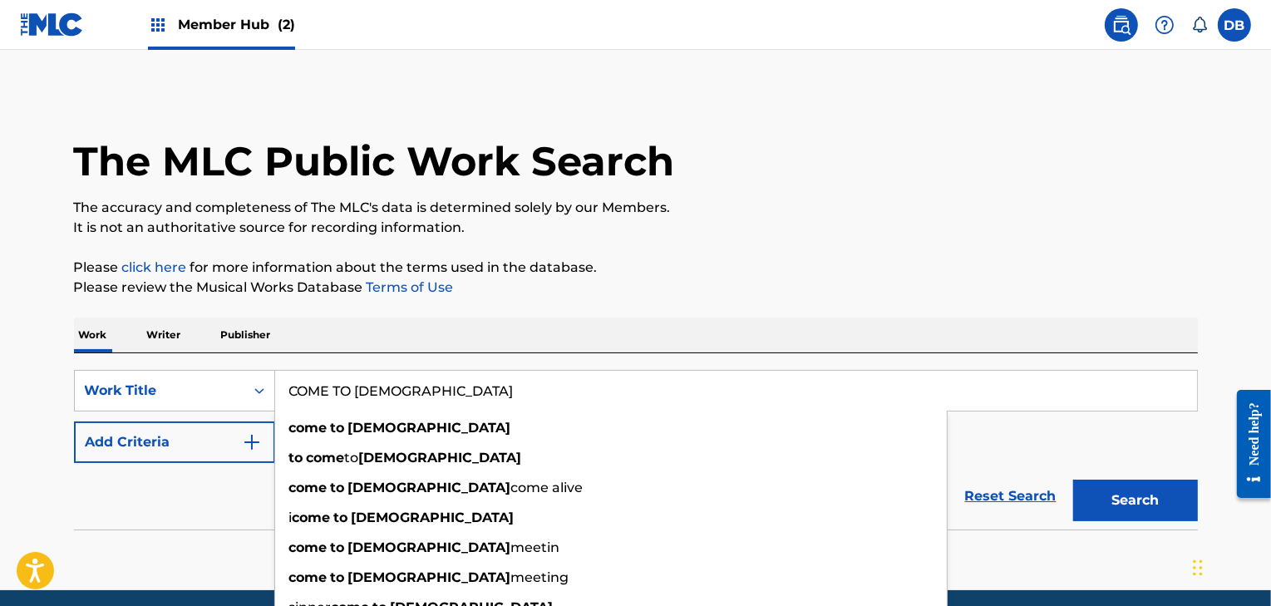
click at [311, 397] on input "COME TO [DEMOGRAPHIC_DATA]" at bounding box center [736, 391] width 922 height 40
type input "COME TO [DEMOGRAPHIC_DATA]"
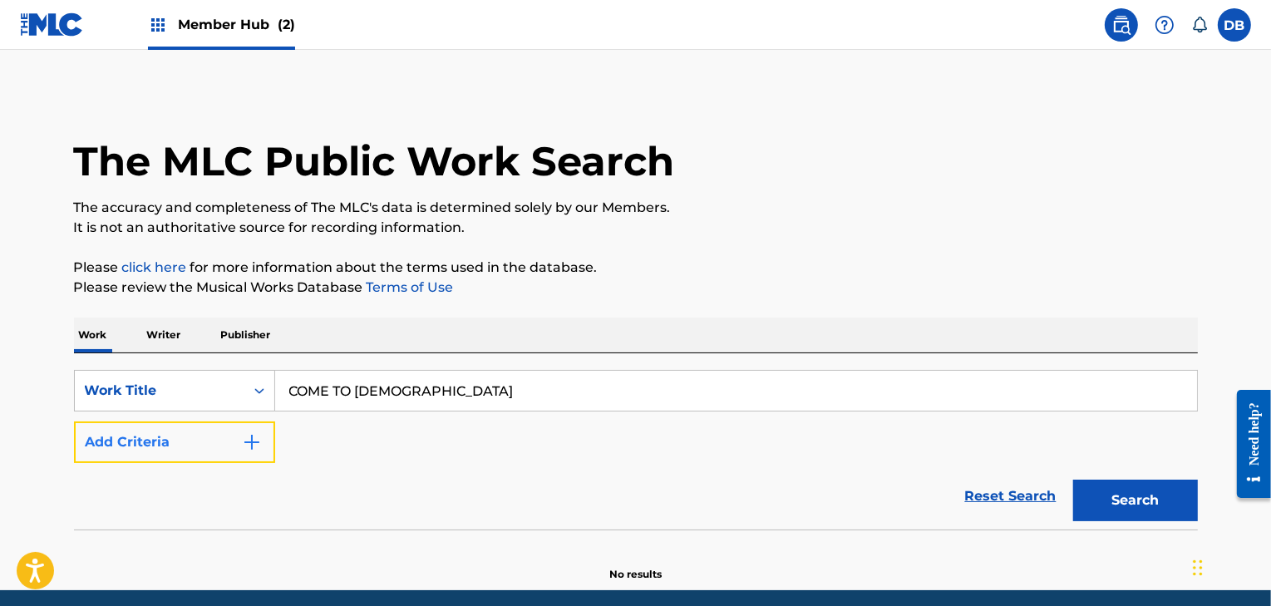
click at [244, 442] on img "Search Form" at bounding box center [252, 442] width 20 height 20
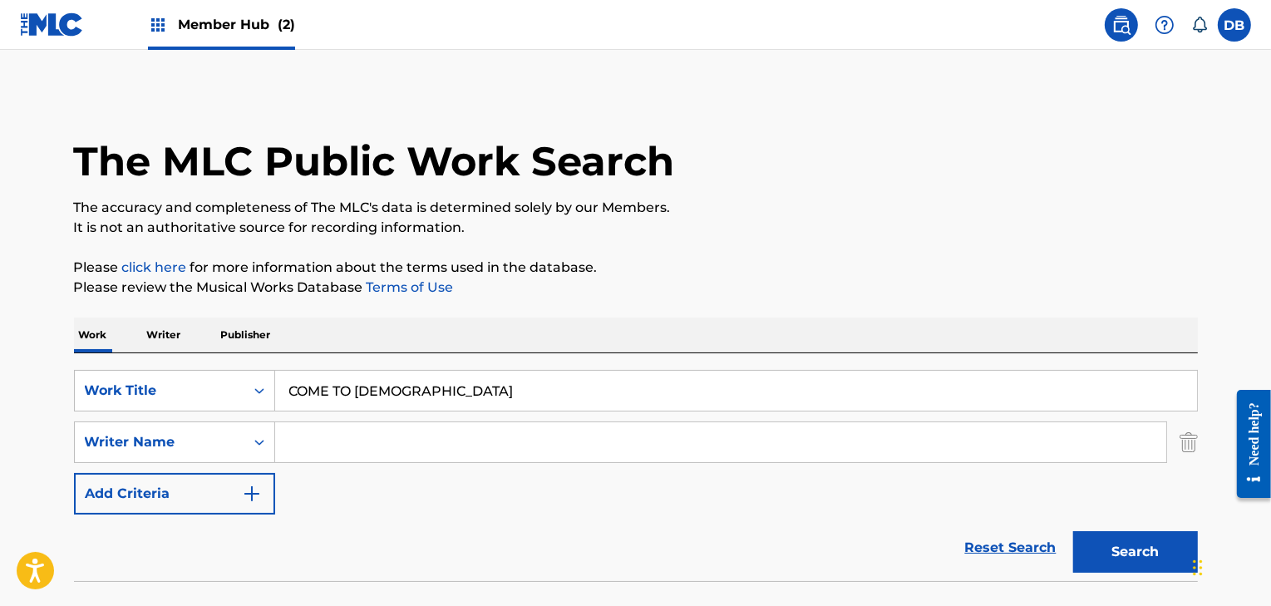
click at [316, 446] on input "Search Form" at bounding box center [720, 442] width 891 height 40
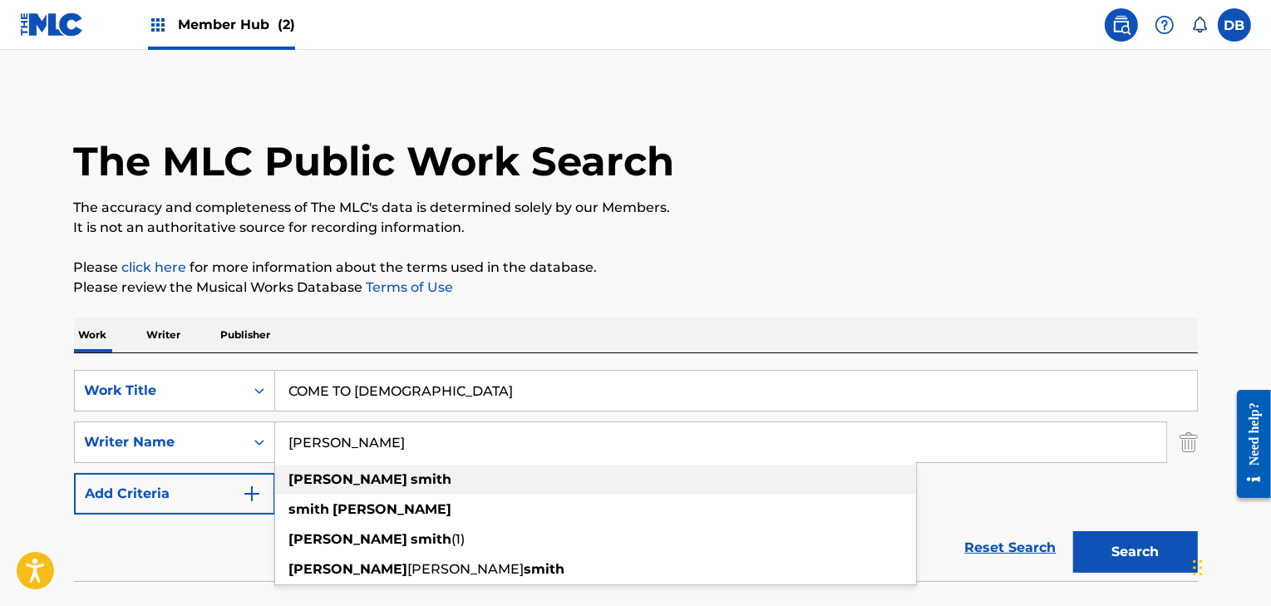
click at [318, 478] on strong "mindy" at bounding box center [348, 479] width 119 height 16
type input "mindy smith"
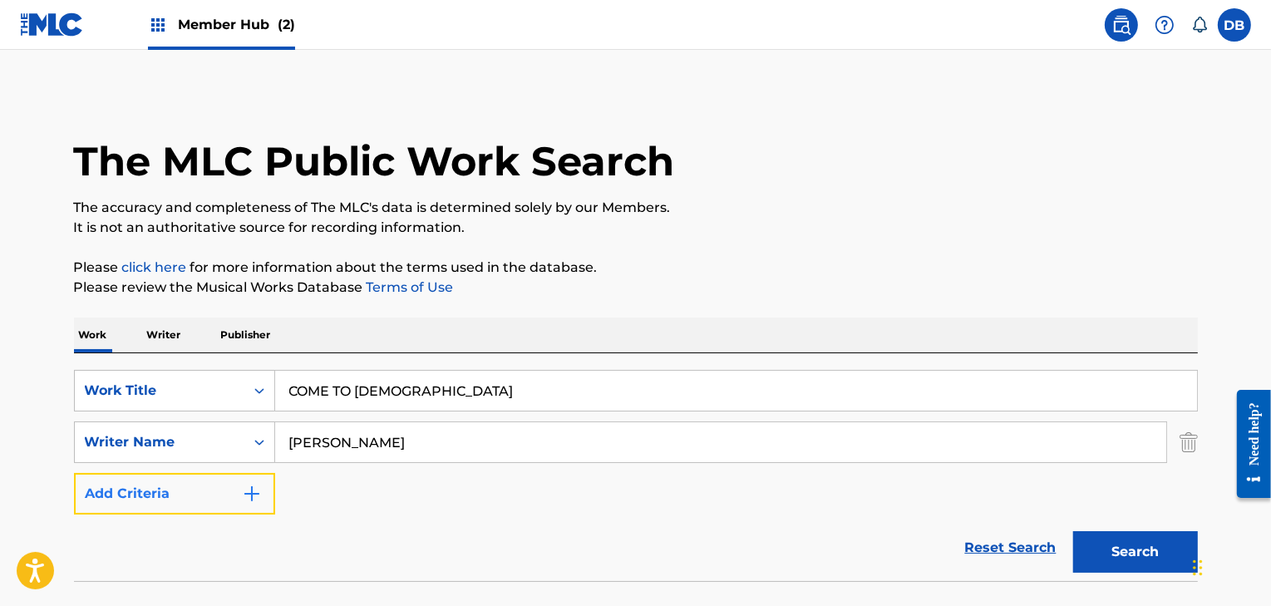
click at [251, 497] on img "Search Form" at bounding box center [252, 494] width 20 height 20
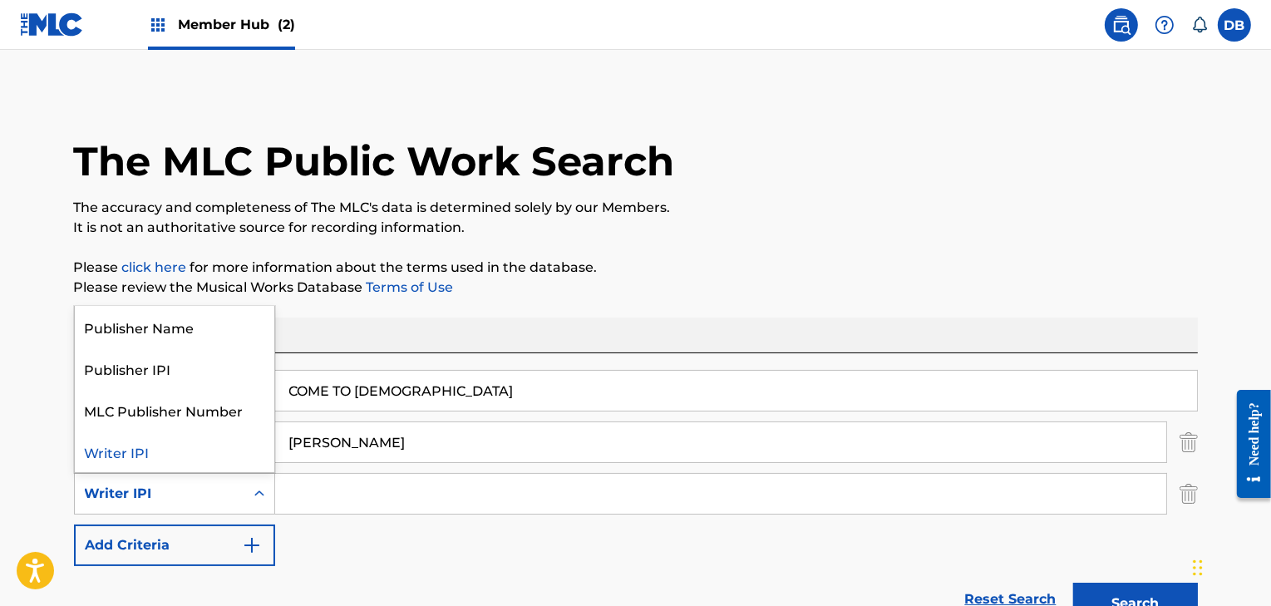
click at [253, 500] on icon "Search Form" at bounding box center [259, 494] width 17 height 17
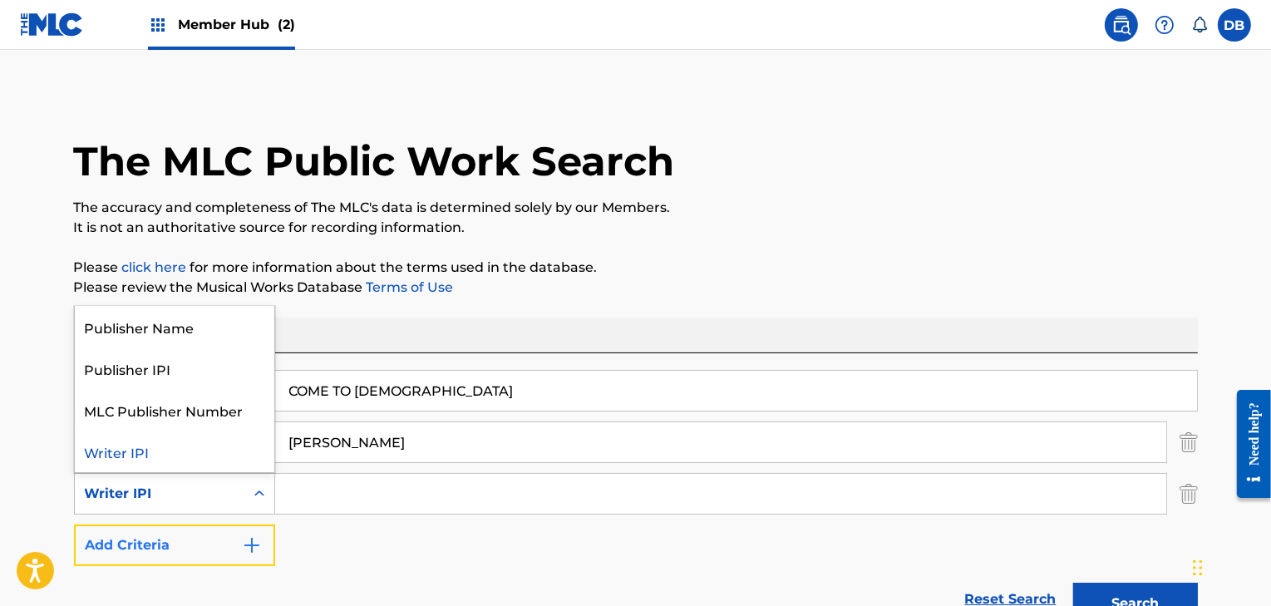
click at [238, 547] on button "Add Criteria" at bounding box center [174, 546] width 201 height 42
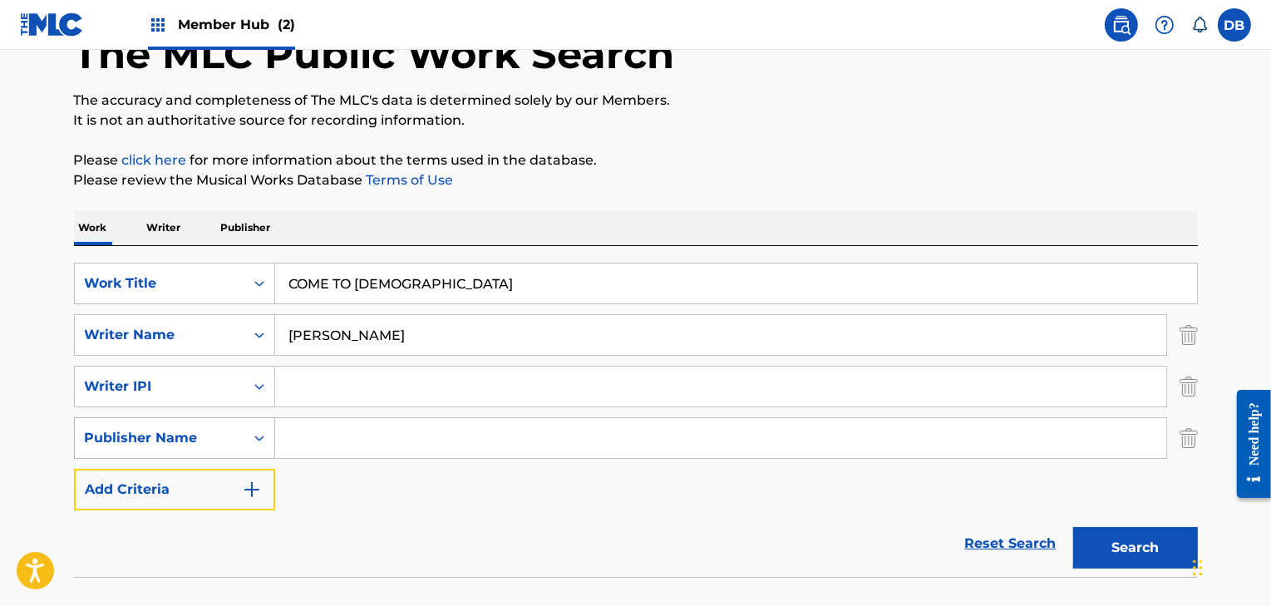
scroll to position [110, 0]
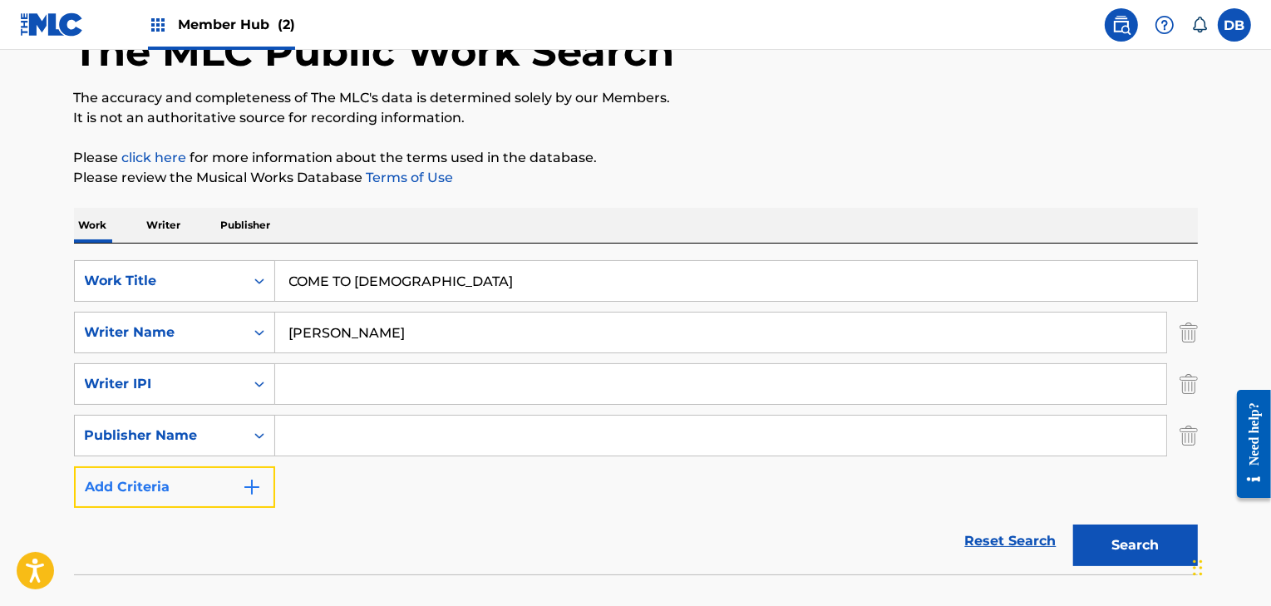
click at [244, 493] on img "Search Form" at bounding box center [252, 487] width 20 height 20
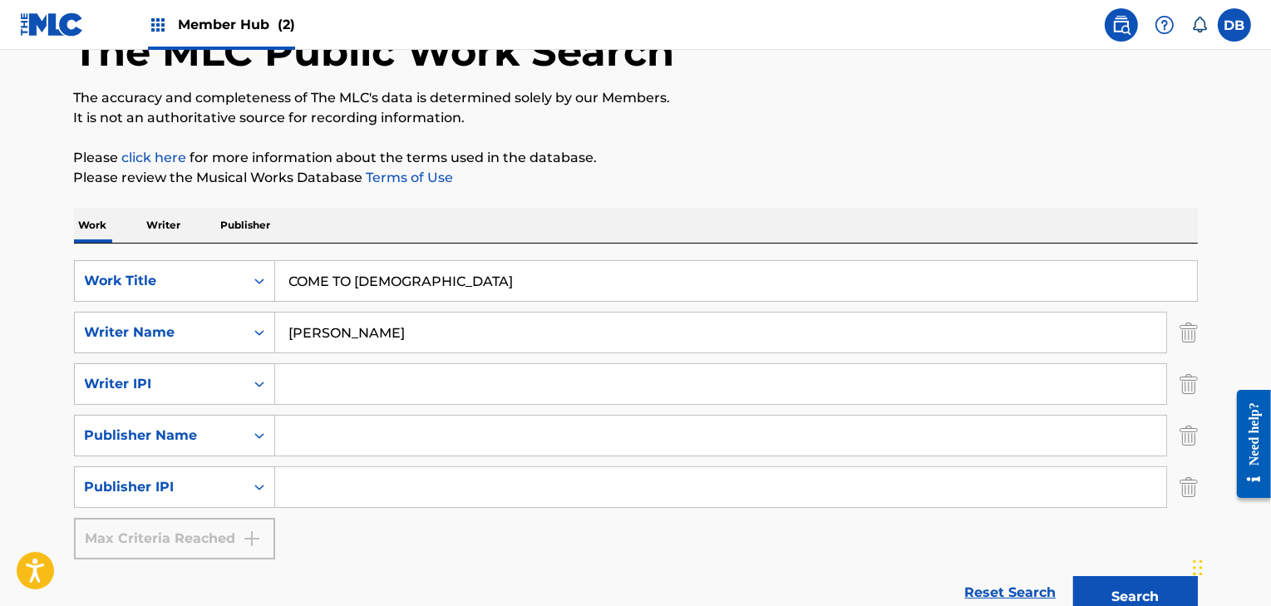
click at [244, 493] on div "Search Form" at bounding box center [259, 487] width 30 height 30
click at [348, 564] on div "Reset Search Search" at bounding box center [636, 592] width 1124 height 67
click at [172, 227] on p "Writer" at bounding box center [164, 225] width 44 height 35
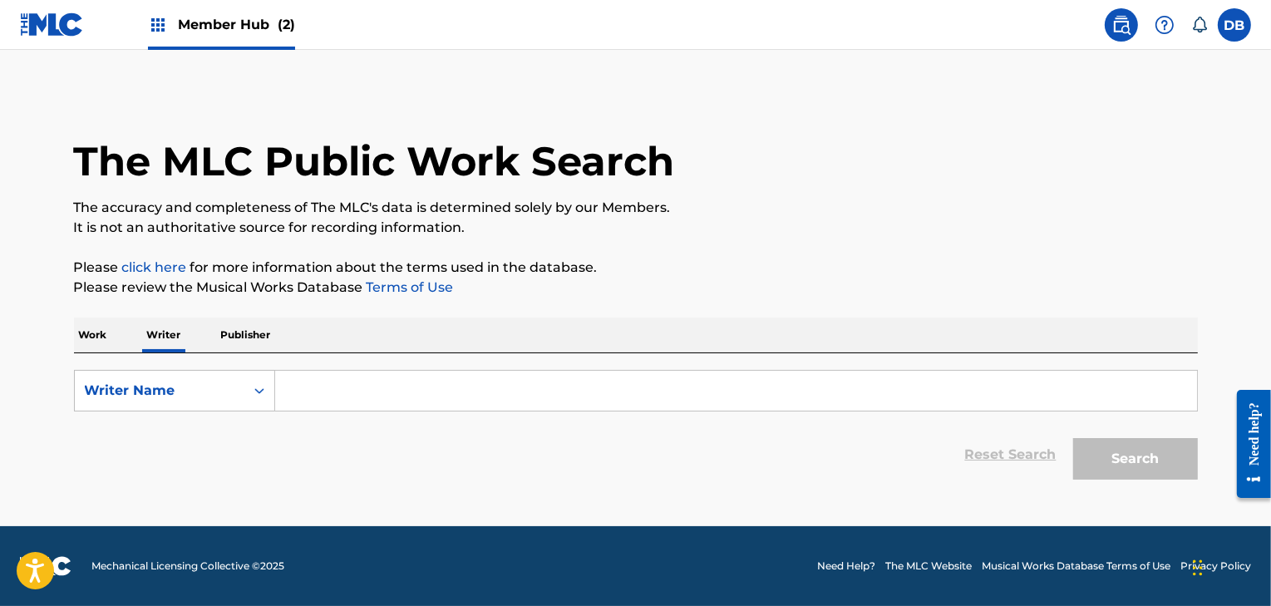
click at [94, 332] on p "Work" at bounding box center [93, 335] width 38 height 35
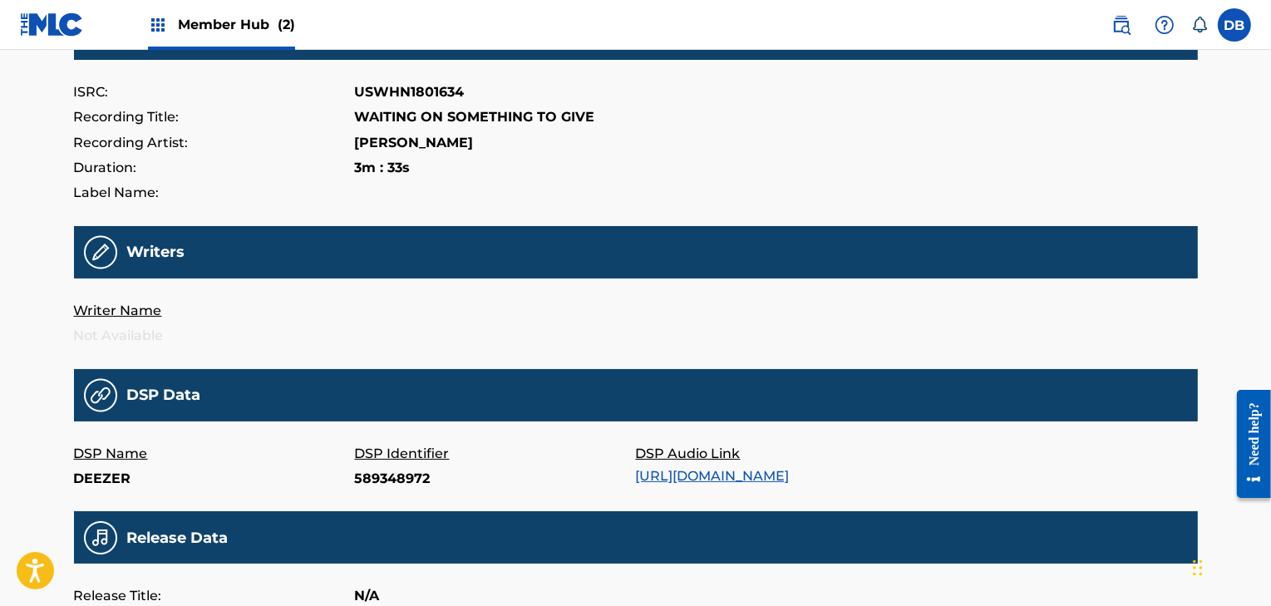
scroll to position [223, 0]
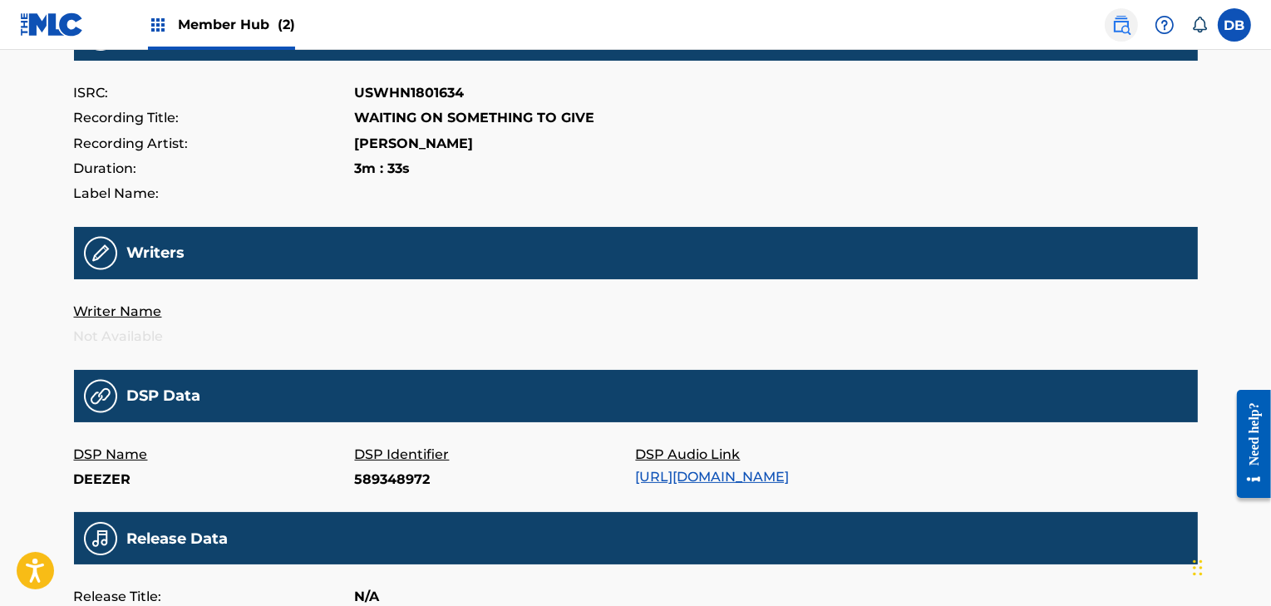
click at [1116, 27] on img at bounding box center [1122, 25] width 20 height 20
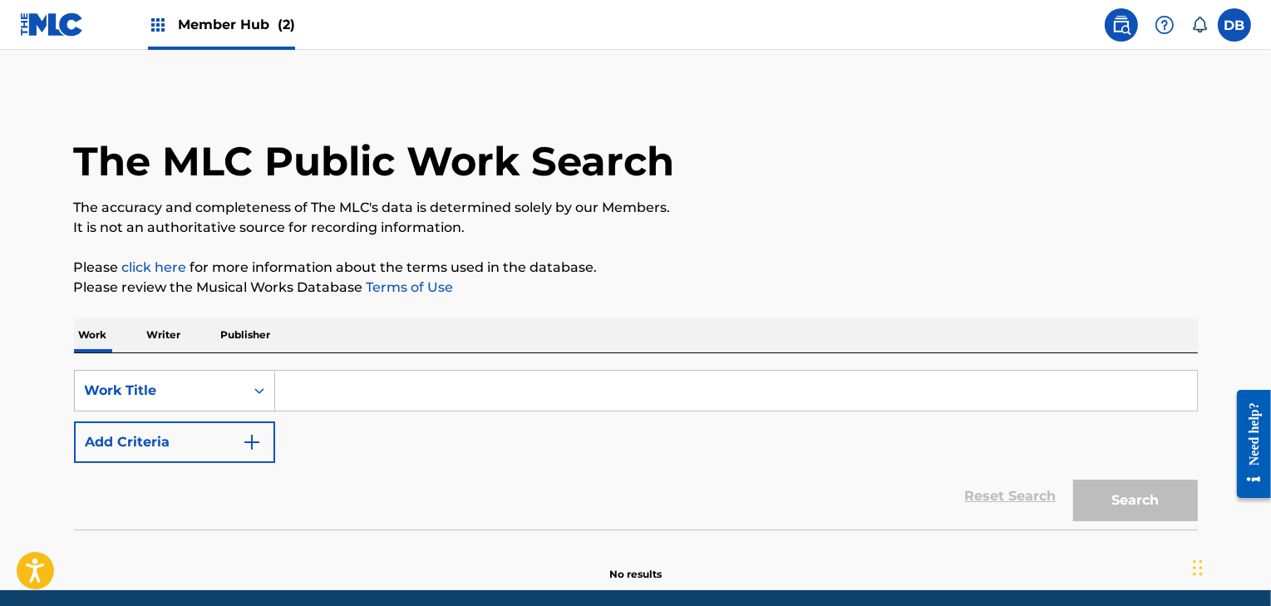
click at [359, 397] on input "Search Form" at bounding box center [736, 391] width 922 height 40
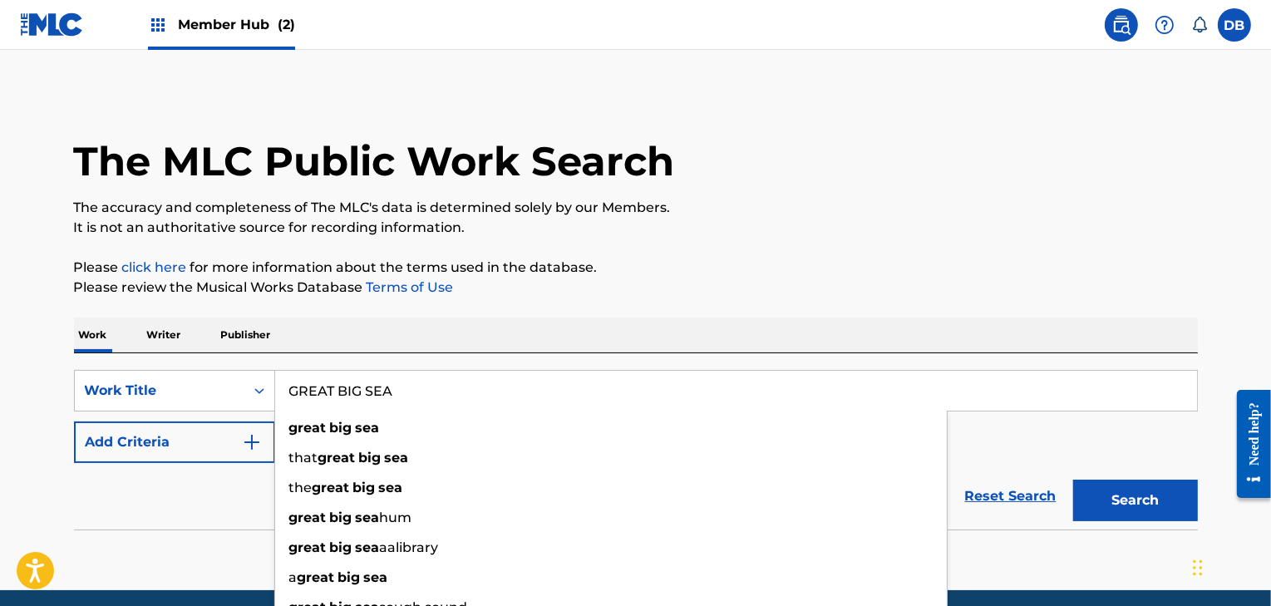
type input "GREAT BIG SEA"
click at [195, 518] on div "Reset Search Search" at bounding box center [636, 496] width 1124 height 67
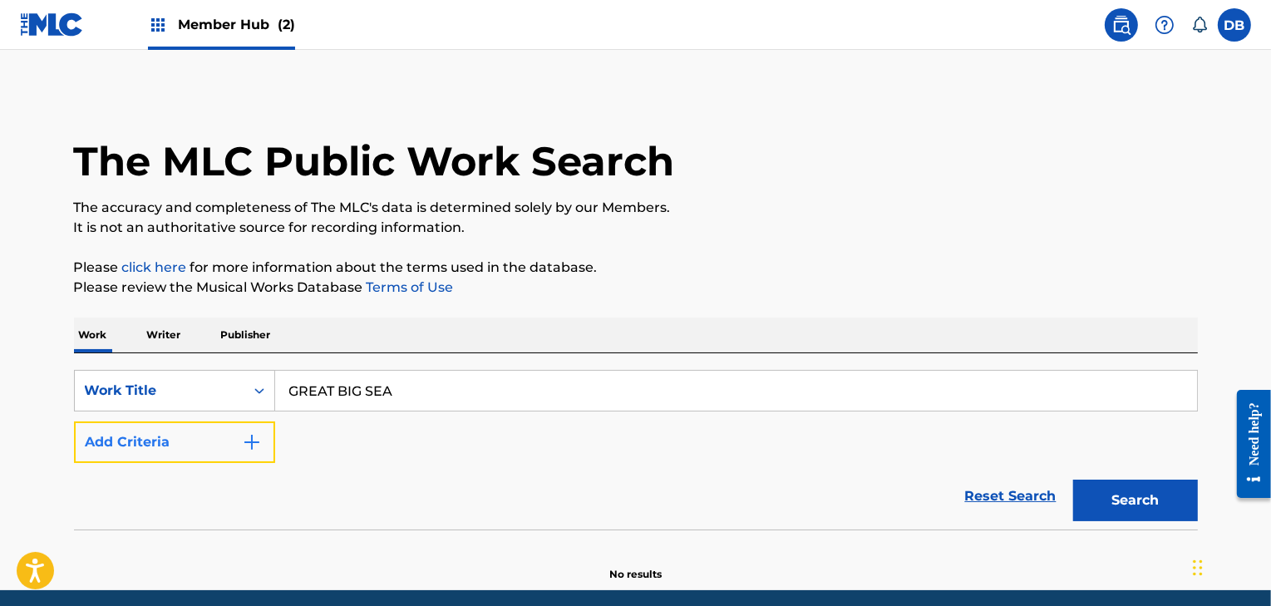
click at [238, 449] on button "Add Criteria" at bounding box center [174, 442] width 201 height 42
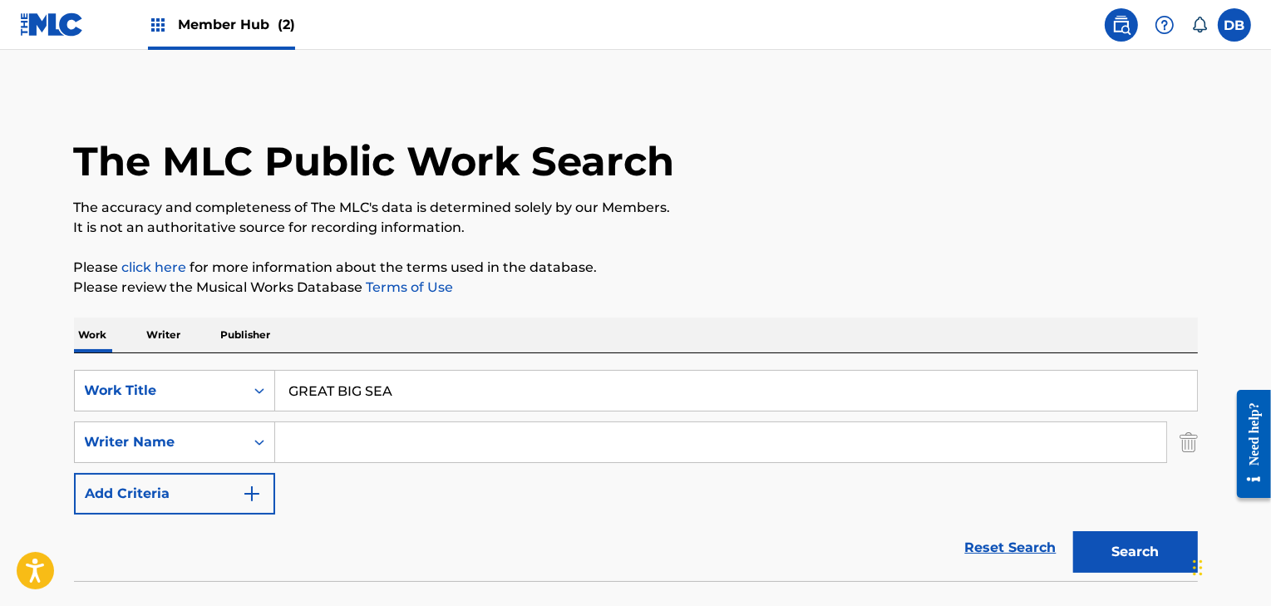
click at [313, 446] on input "Search Form" at bounding box center [720, 442] width 891 height 40
type input "[PERSON_NAME]"
click at [1073, 531] on button "Search" at bounding box center [1135, 552] width 125 height 42
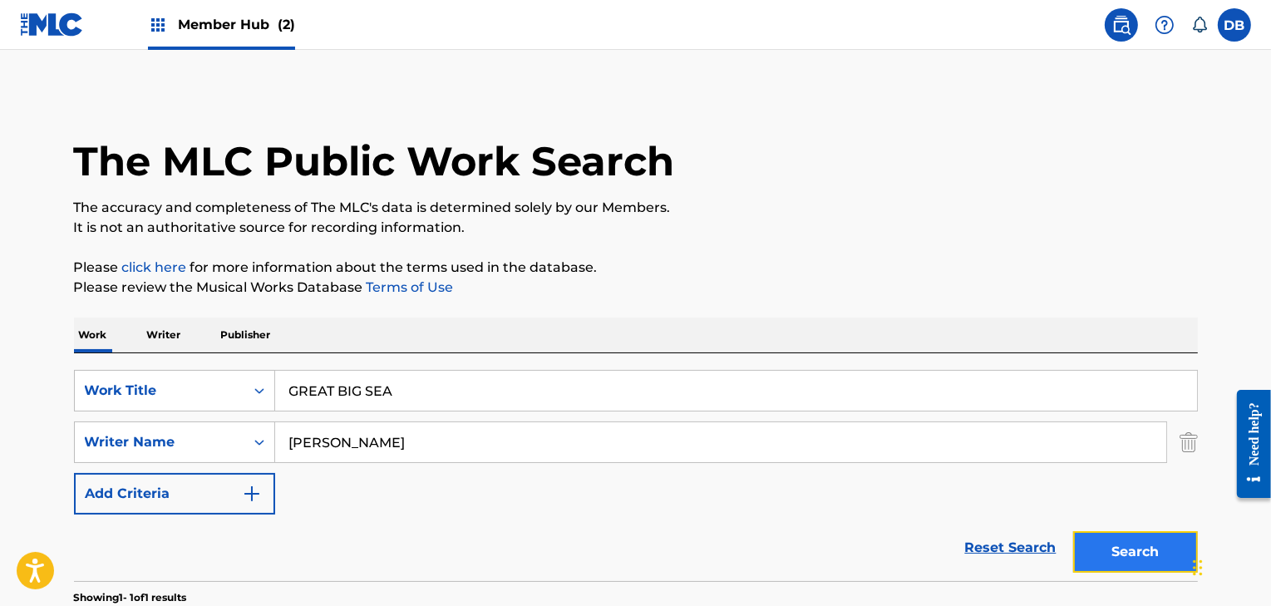
click at [1106, 544] on button "Search" at bounding box center [1135, 552] width 125 height 42
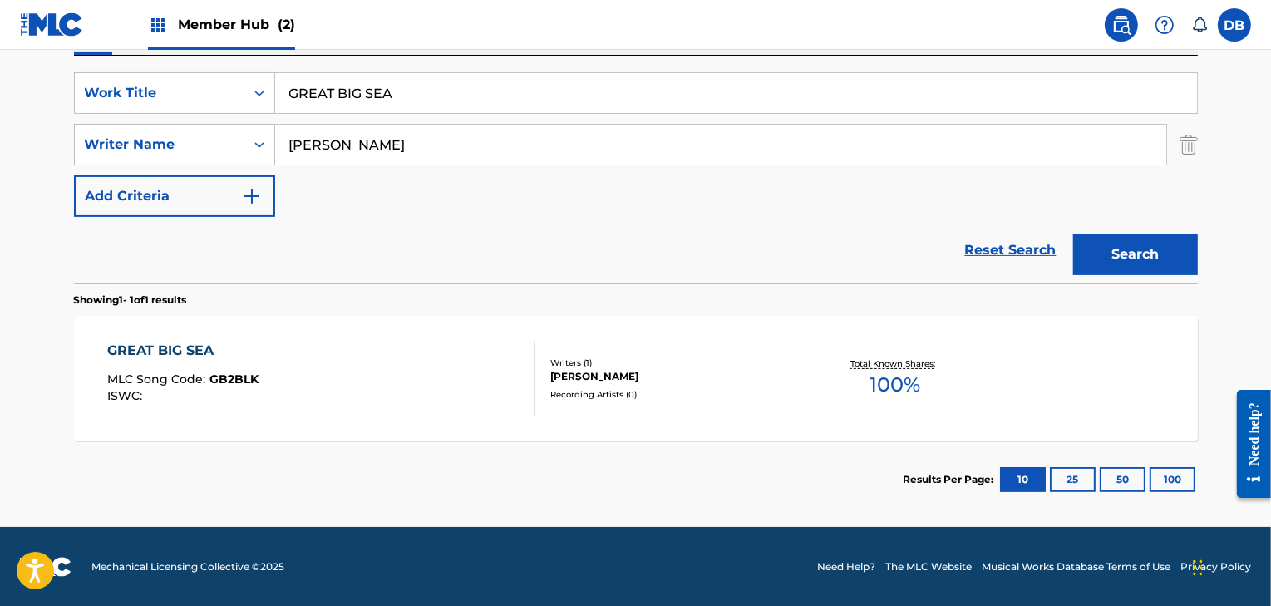
scroll to position [295, 0]
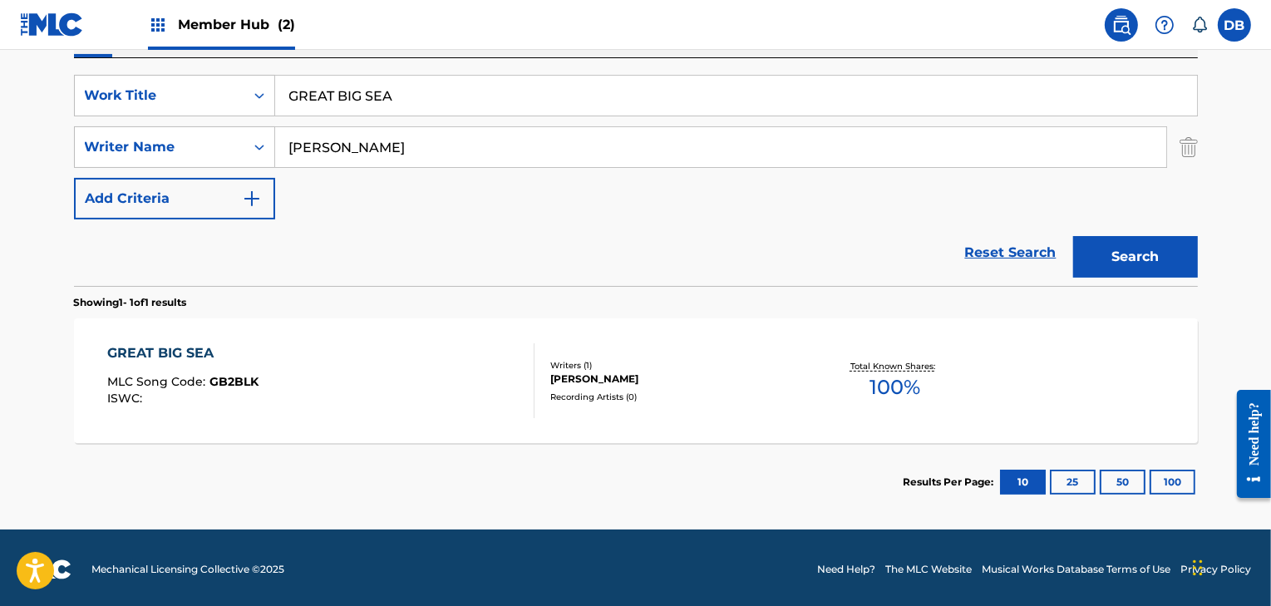
click at [873, 372] on span "100 %" at bounding box center [895, 387] width 51 height 30
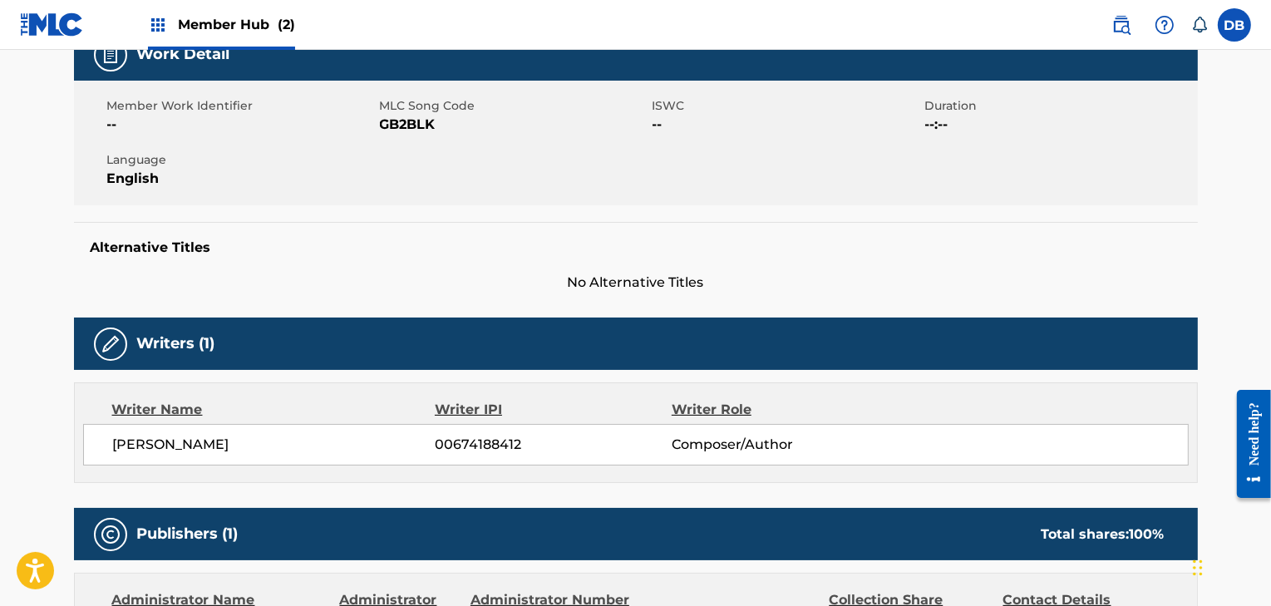
scroll to position [416, 0]
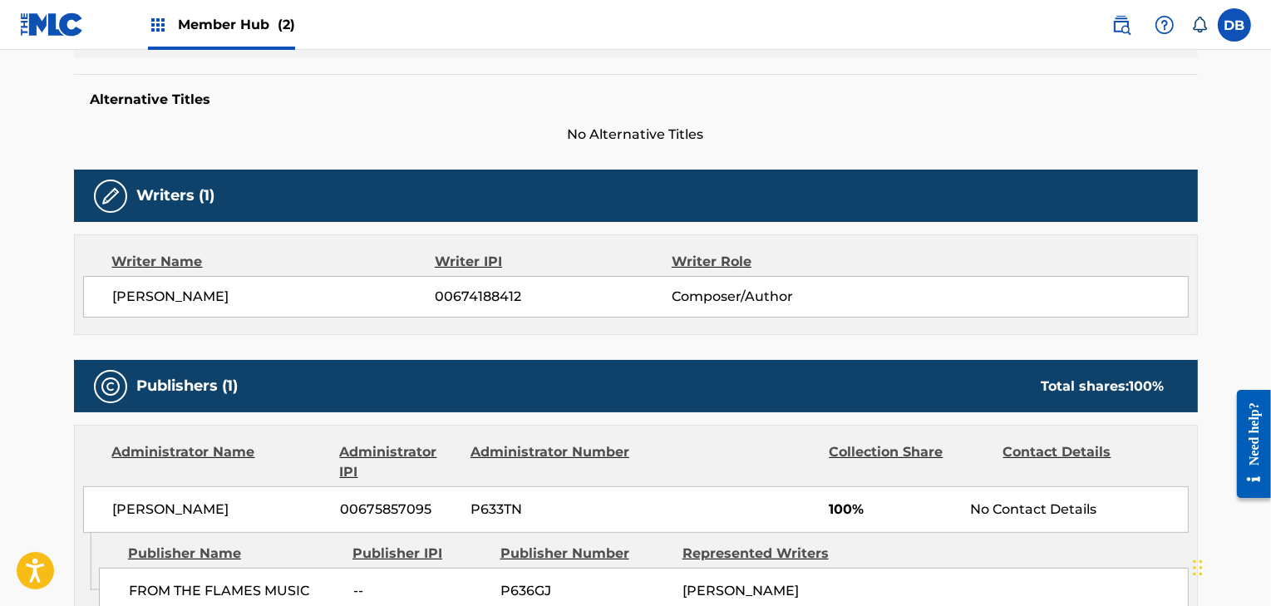
click at [1081, 452] on div "Contact Details" at bounding box center [1083, 462] width 161 height 40
click at [1021, 516] on div "No Contact Details" at bounding box center [1078, 510] width 217 height 20
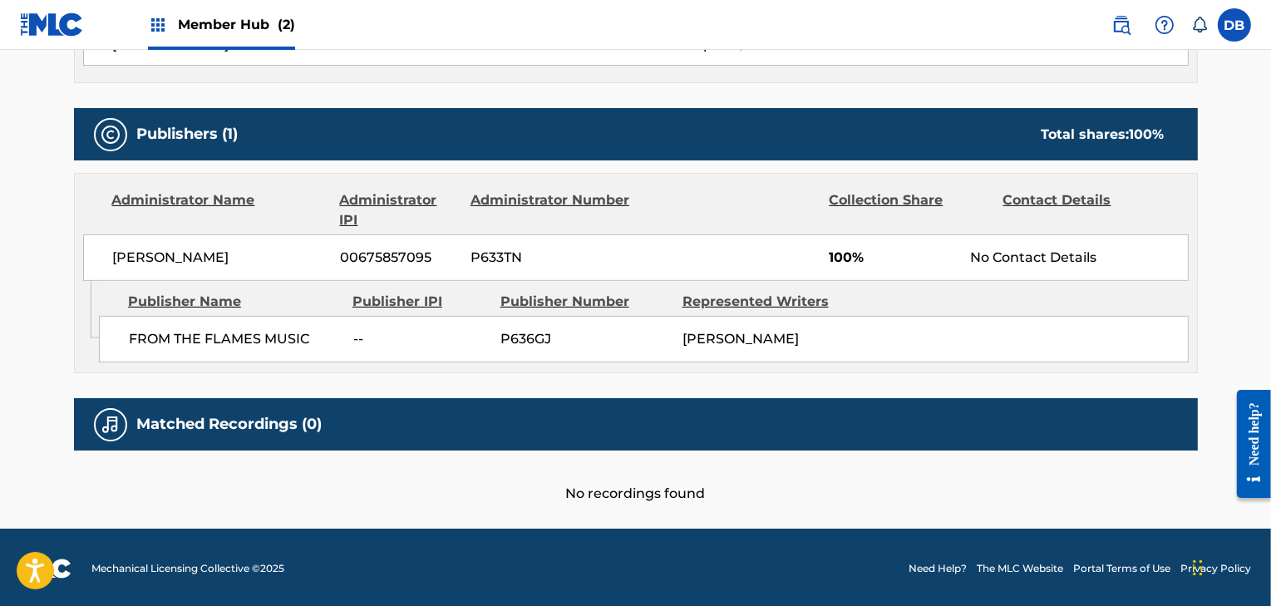
scroll to position [667, 0]
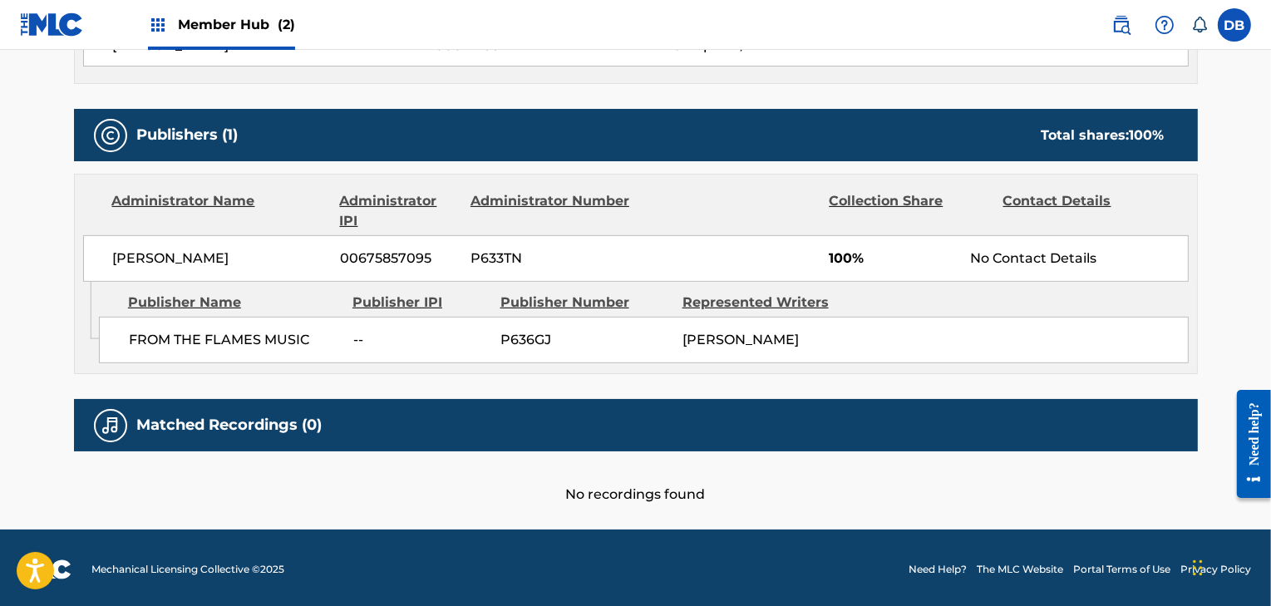
click at [177, 200] on div "Administrator Name" at bounding box center [219, 211] width 215 height 40
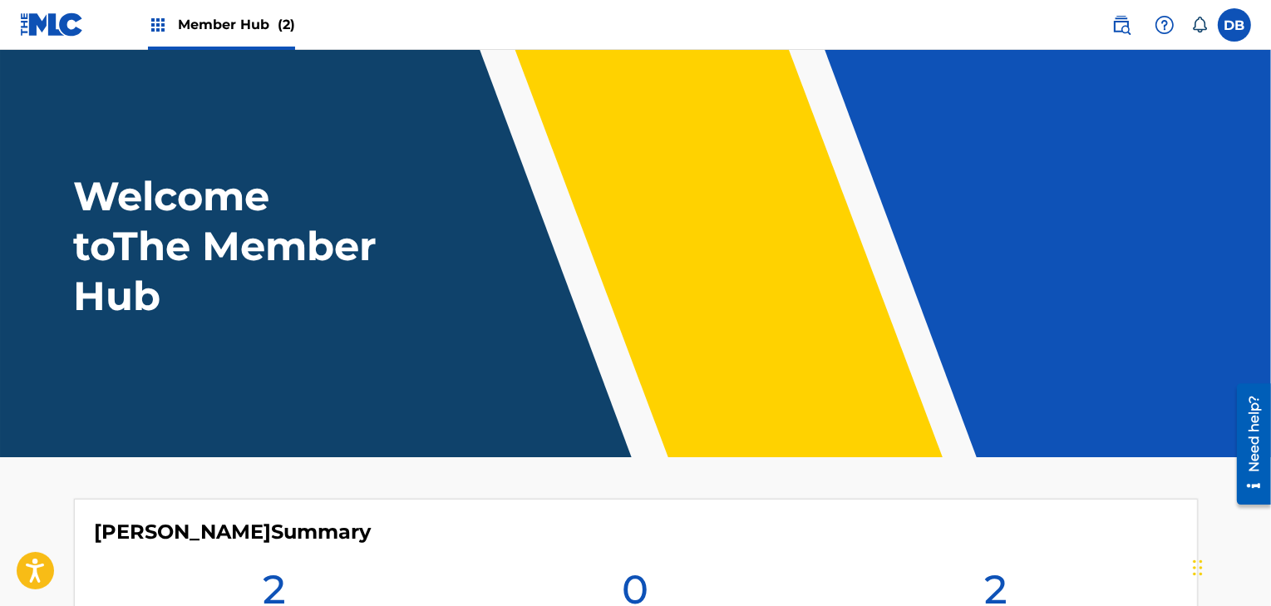
click at [145, 22] on div "Member Hub (2)" at bounding box center [157, 24] width 275 height 49
click at [158, 26] on img at bounding box center [158, 25] width 20 height 20
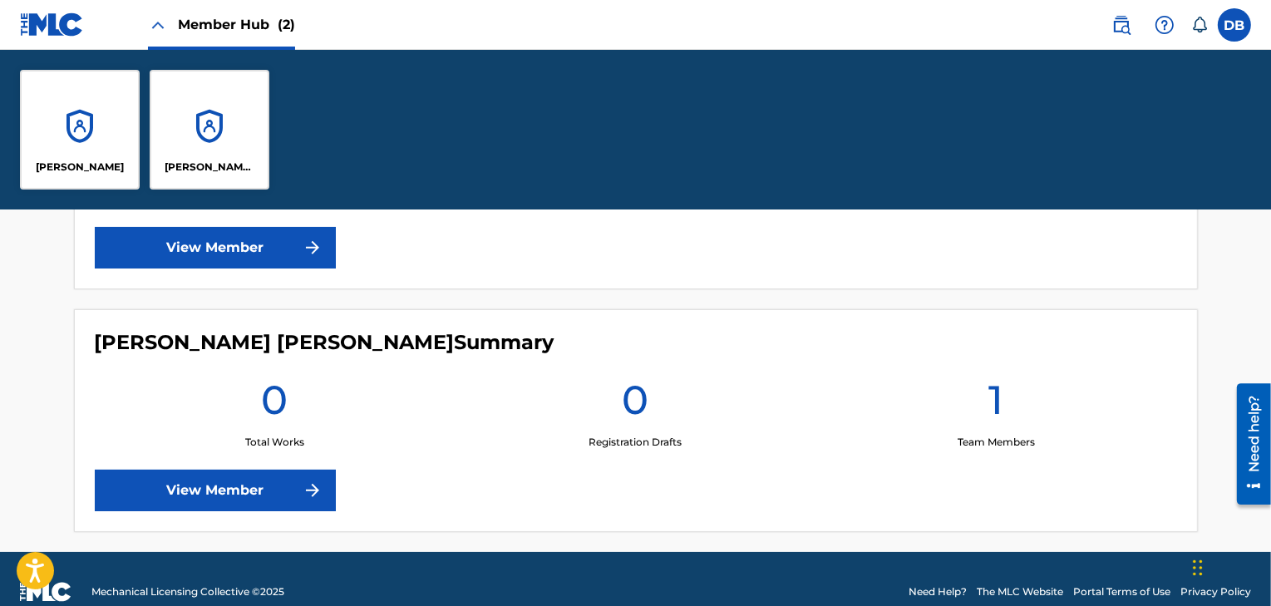
scroll to position [617, 0]
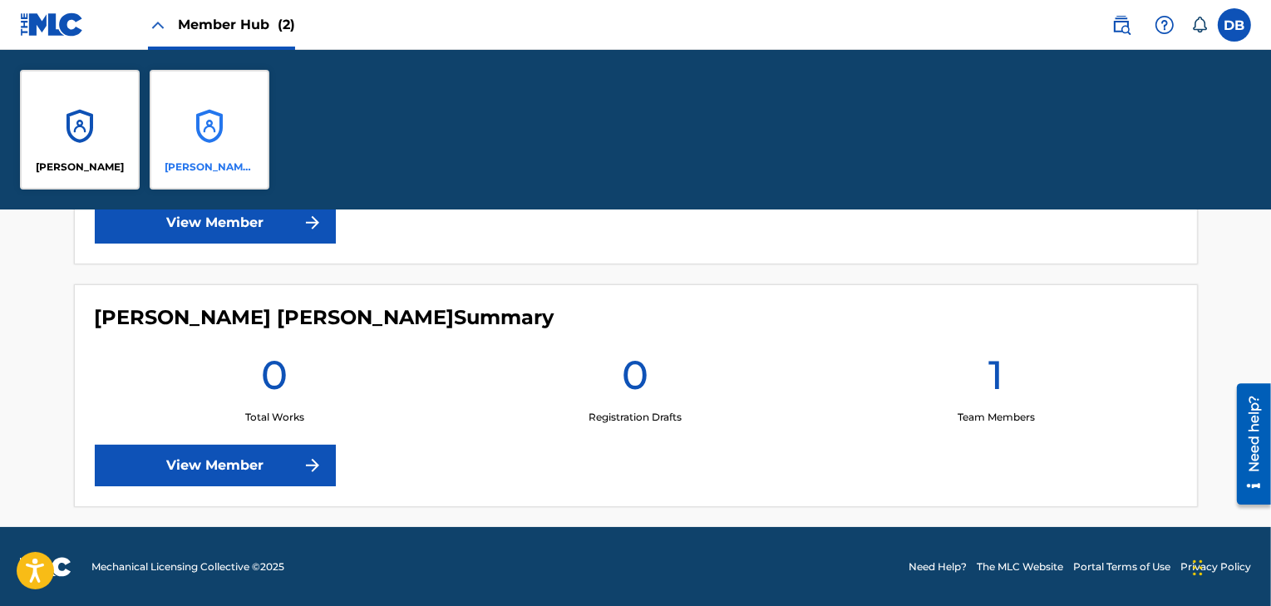
click at [217, 169] on p "[PERSON_NAME] [PERSON_NAME]" at bounding box center [210, 167] width 91 height 15
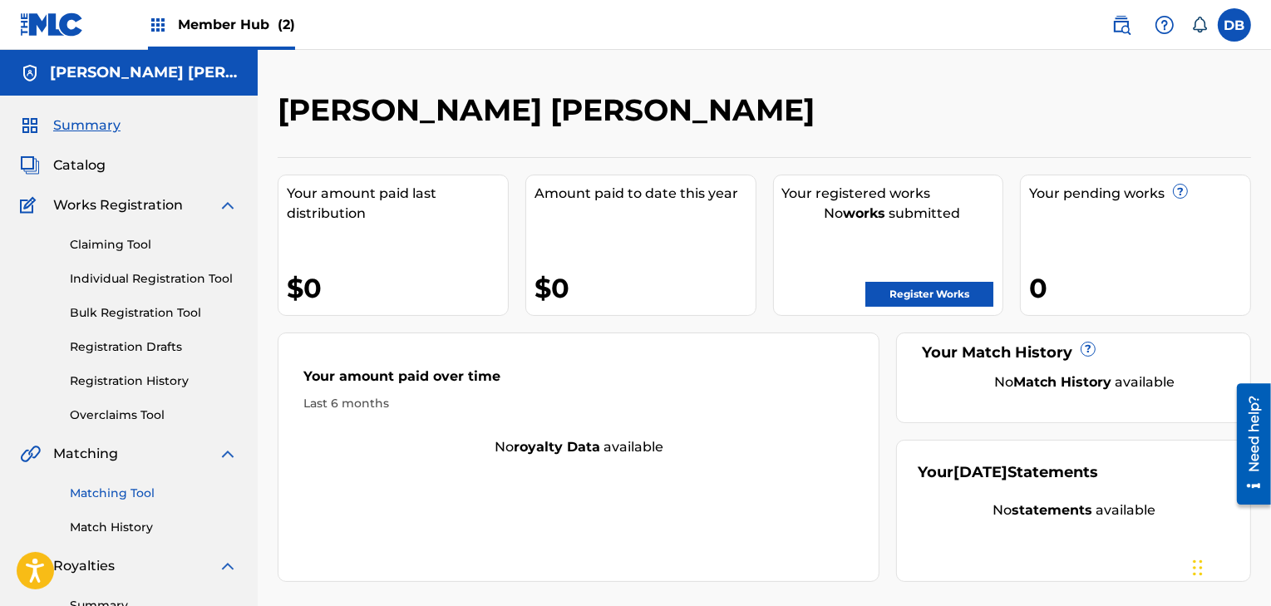
click at [144, 496] on link "Matching Tool" at bounding box center [154, 493] width 168 height 17
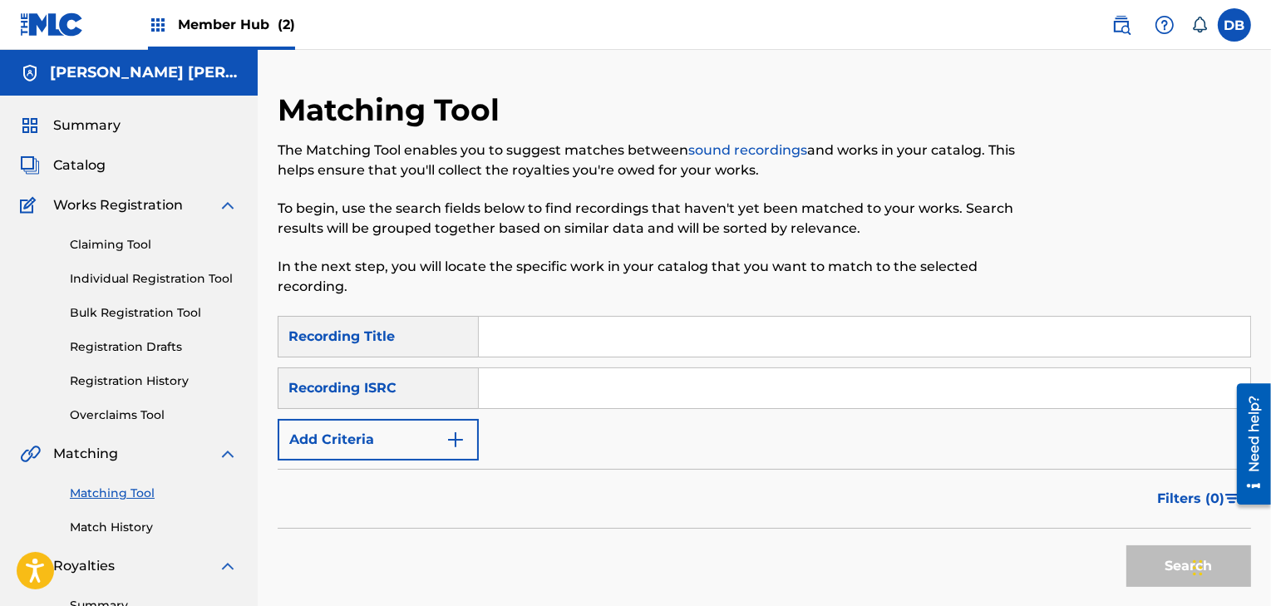
click at [537, 330] on input "Search Form" at bounding box center [864, 337] width 771 height 40
type input "LIPS ON FIRE"
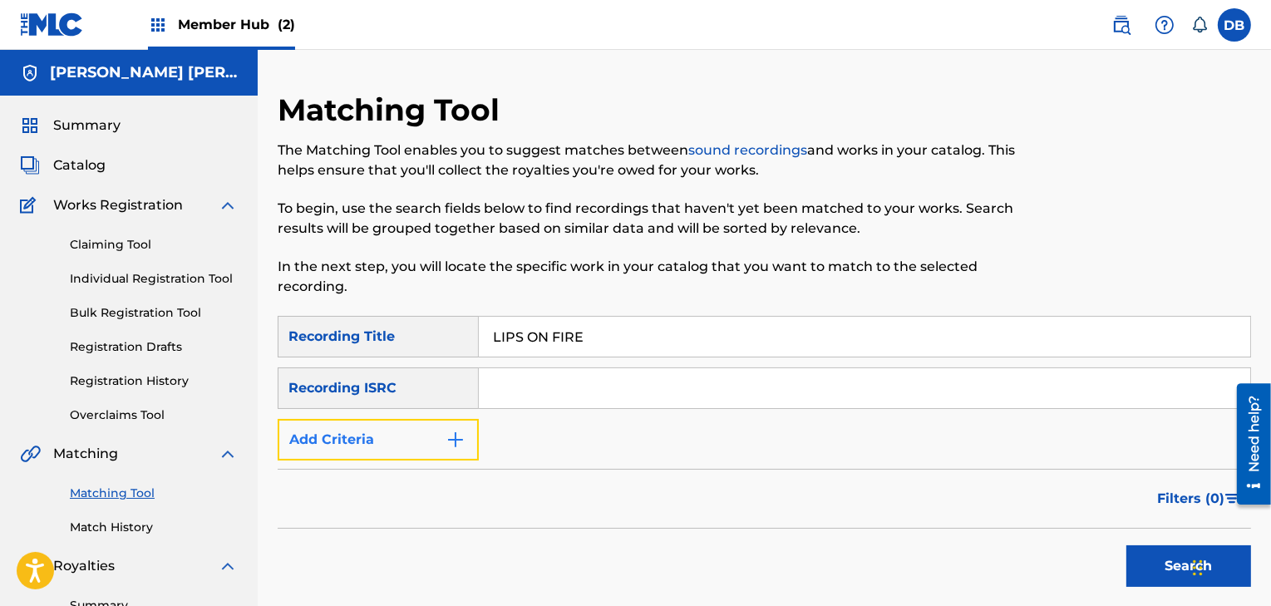
click at [459, 436] on img "Search Form" at bounding box center [456, 440] width 20 height 20
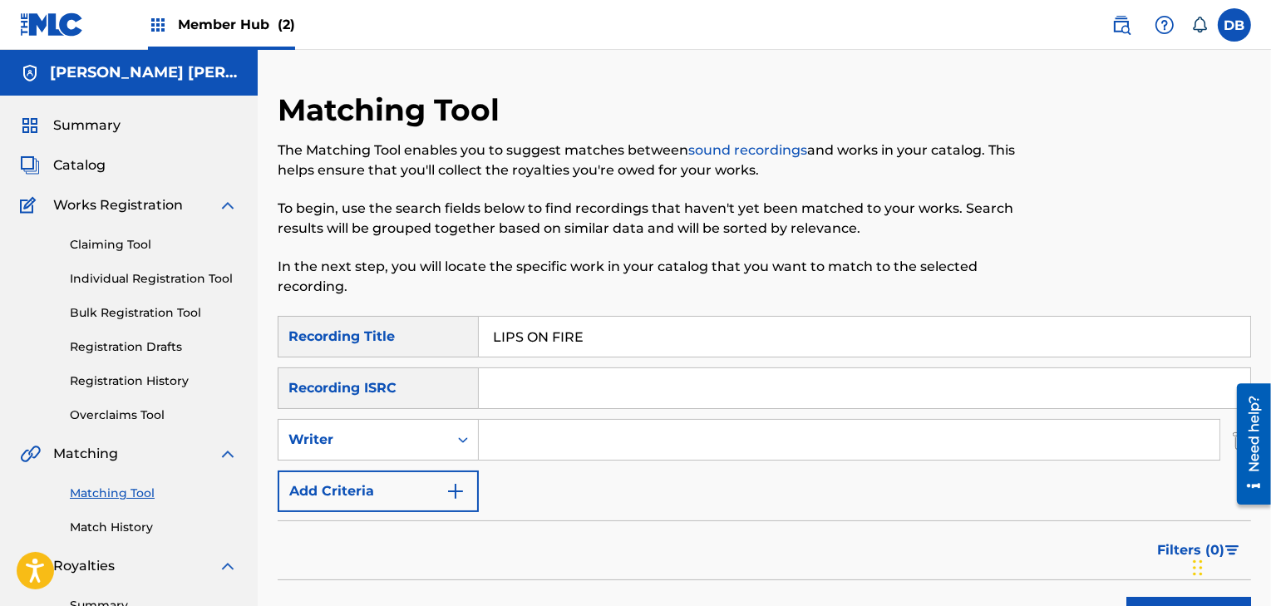
click at [536, 446] on input "Search Form" at bounding box center [849, 440] width 741 height 40
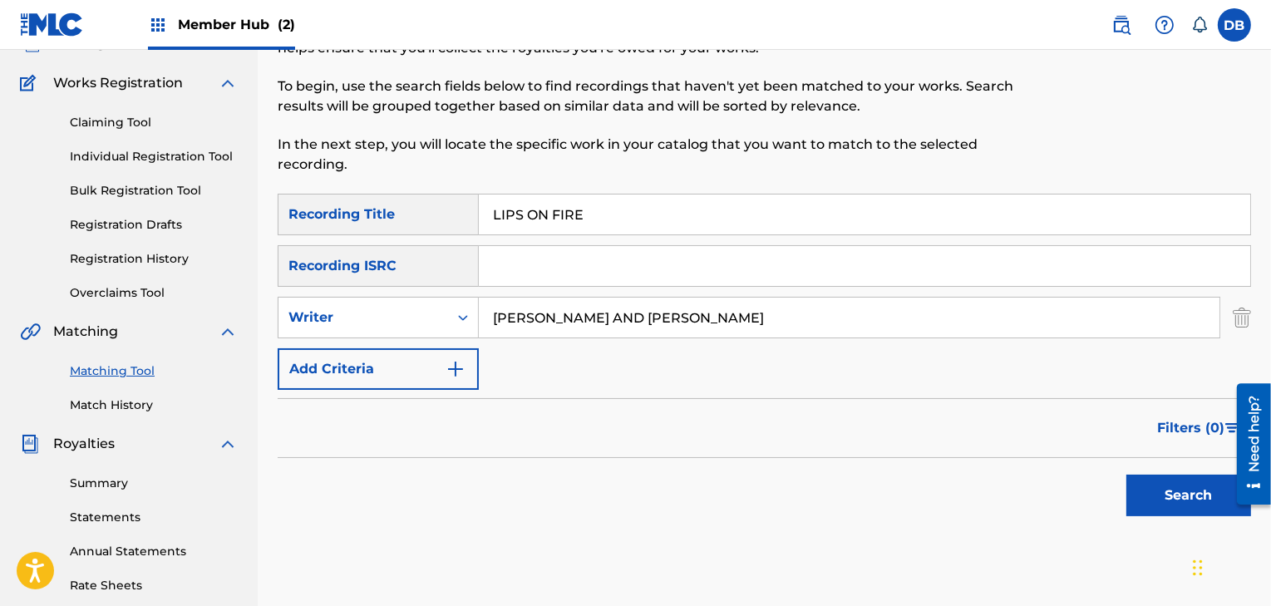
scroll to position [124, 0]
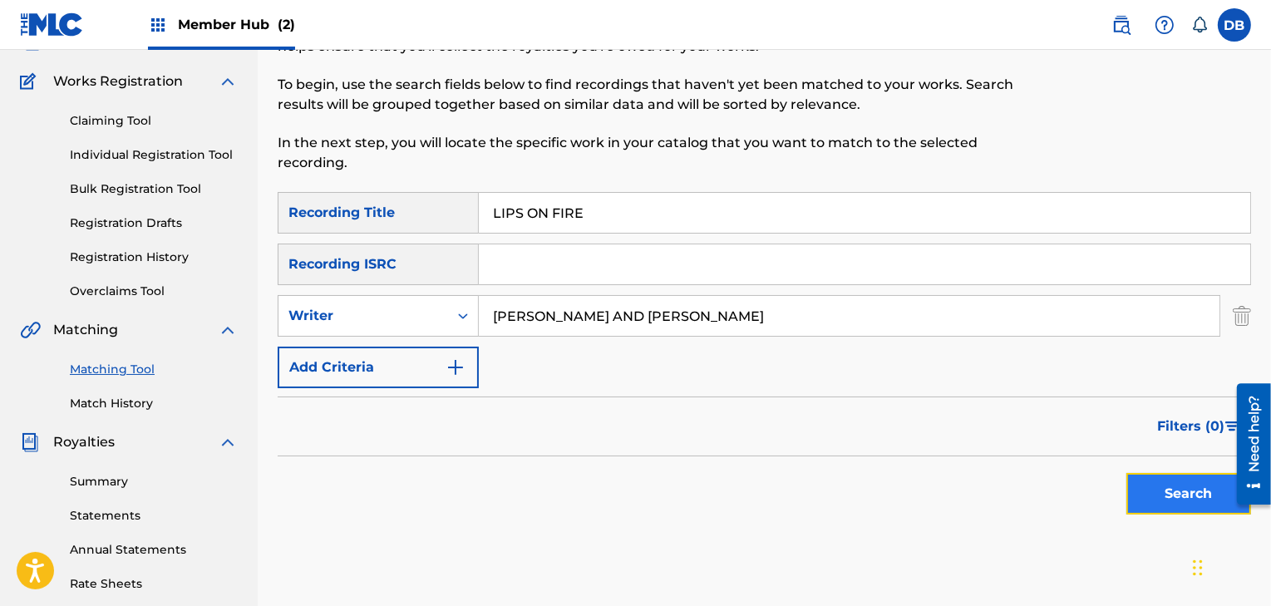
click at [1165, 491] on button "Search" at bounding box center [1188, 494] width 125 height 42
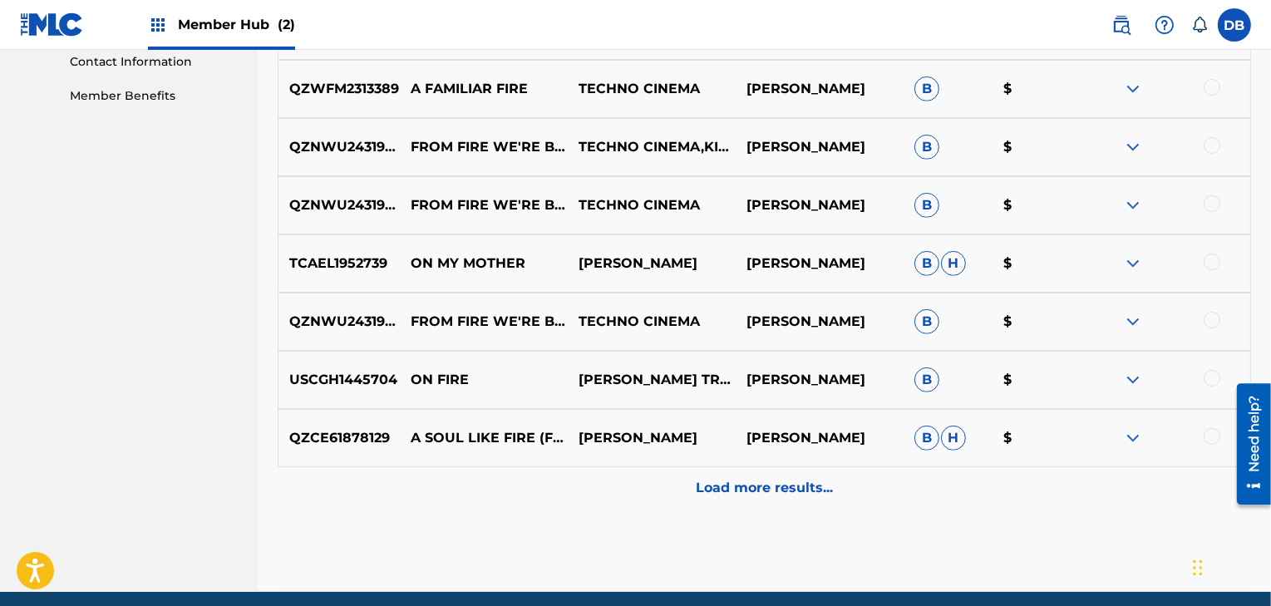
scroll to position [826, 0]
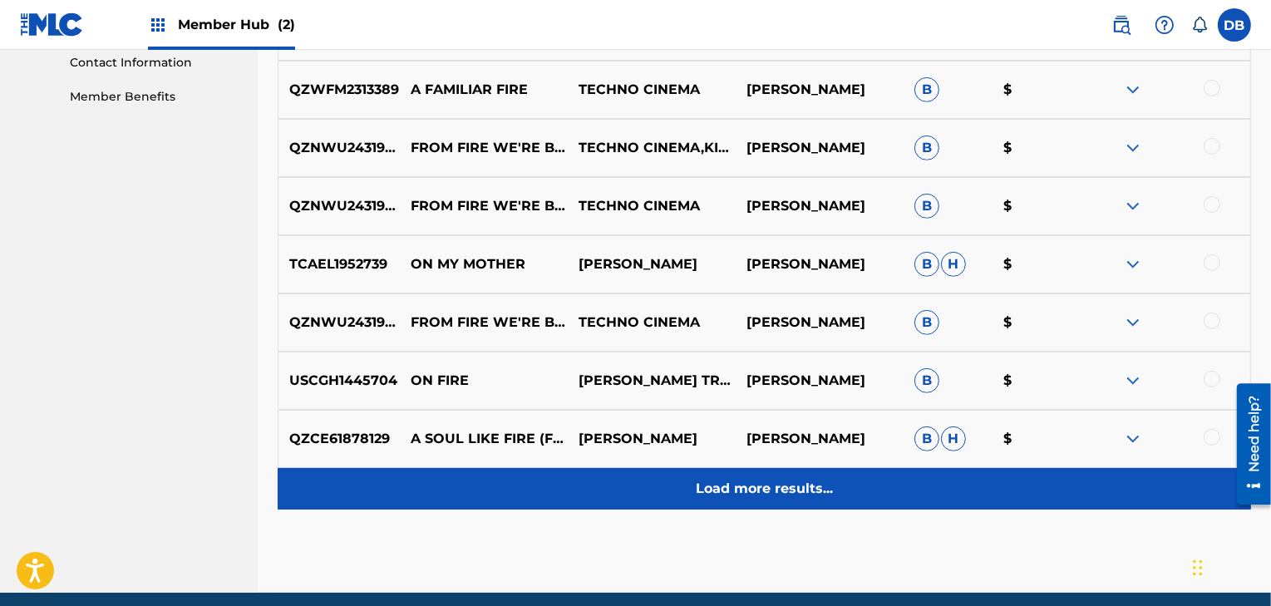
click at [777, 494] on p "Load more results..." at bounding box center [764, 489] width 137 height 20
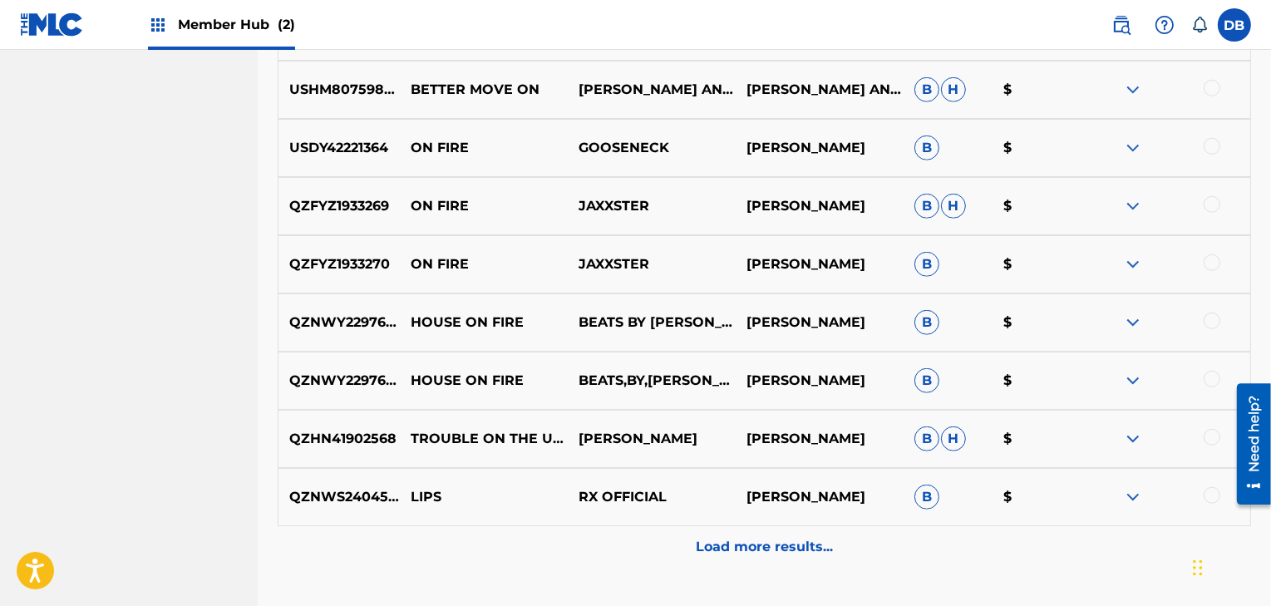
scroll to position [1348, 0]
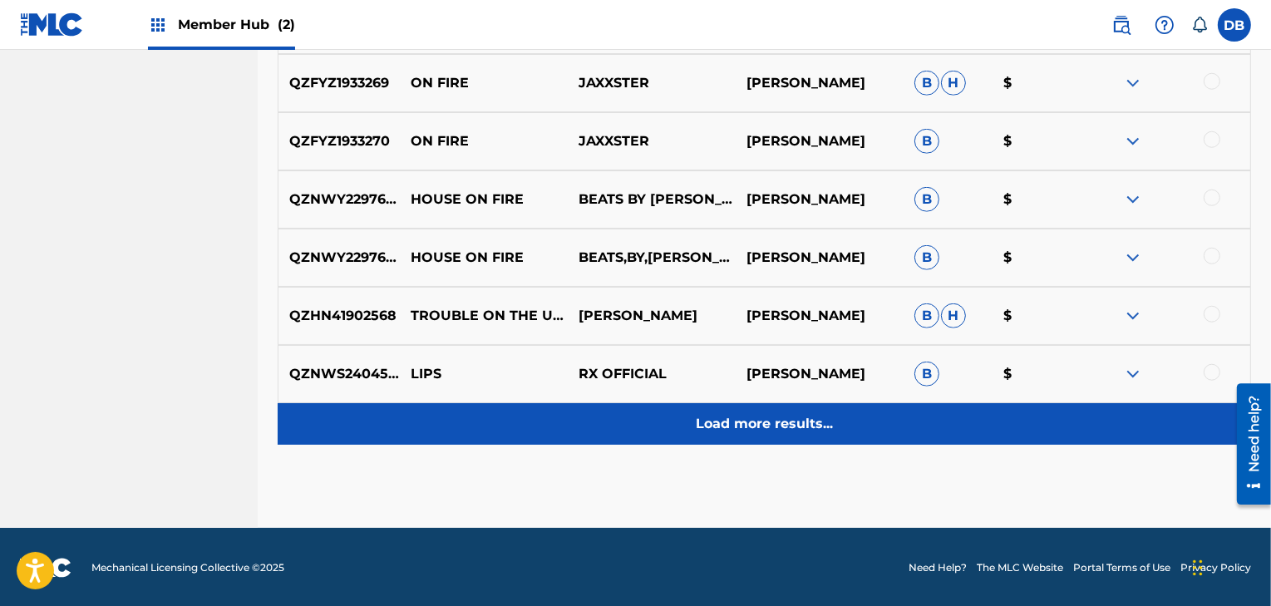
click at [805, 424] on p "Load more results..." at bounding box center [764, 424] width 137 height 20
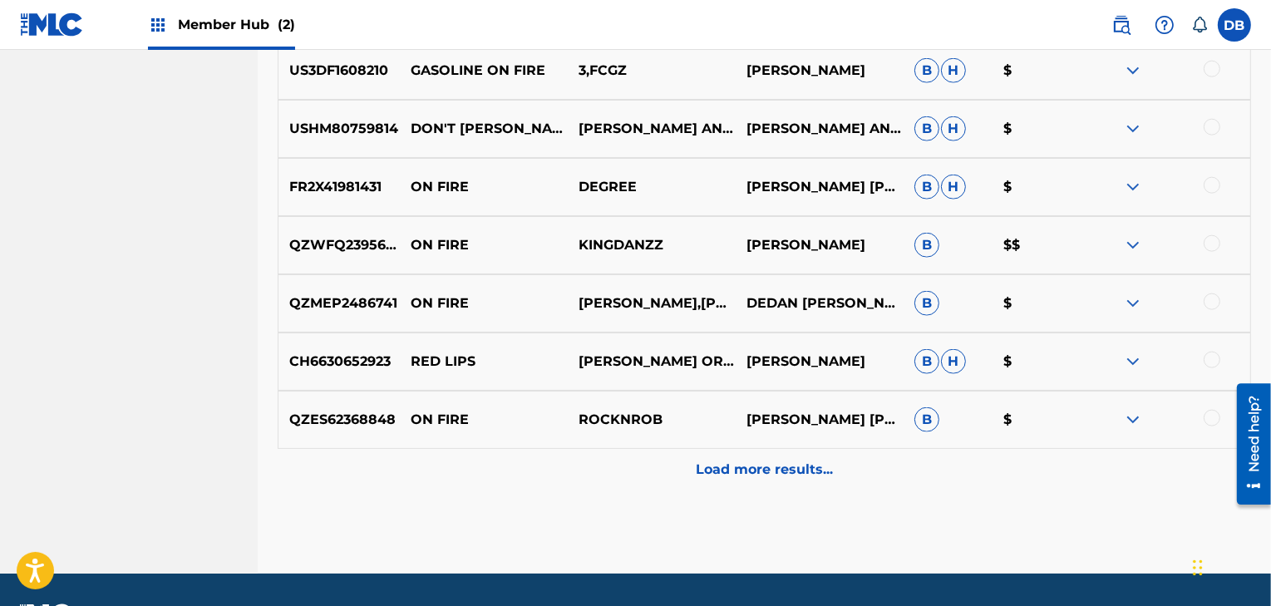
scroll to position [2030, 0]
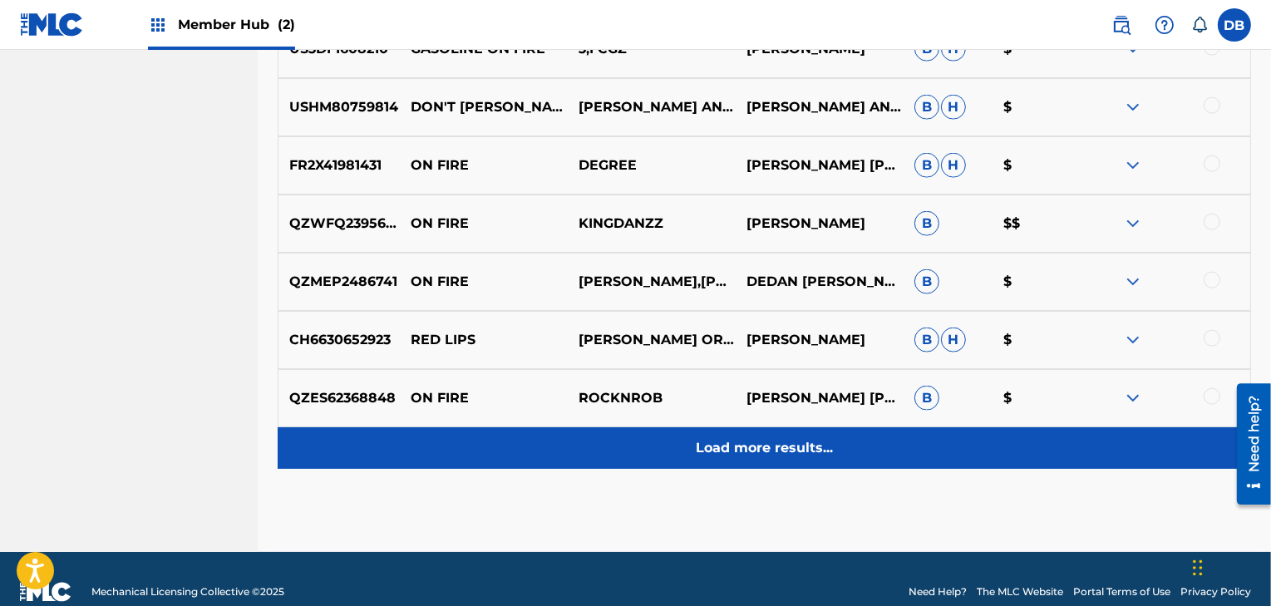
click at [751, 438] on p "Load more results..." at bounding box center [764, 448] width 137 height 20
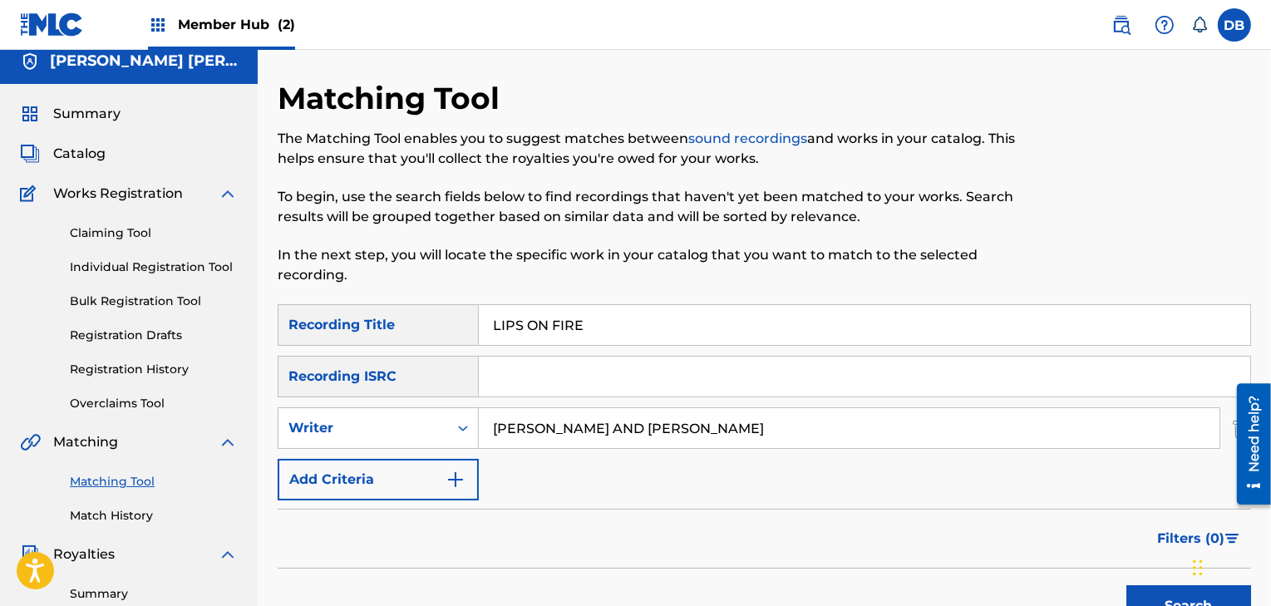
scroll to position [0, 0]
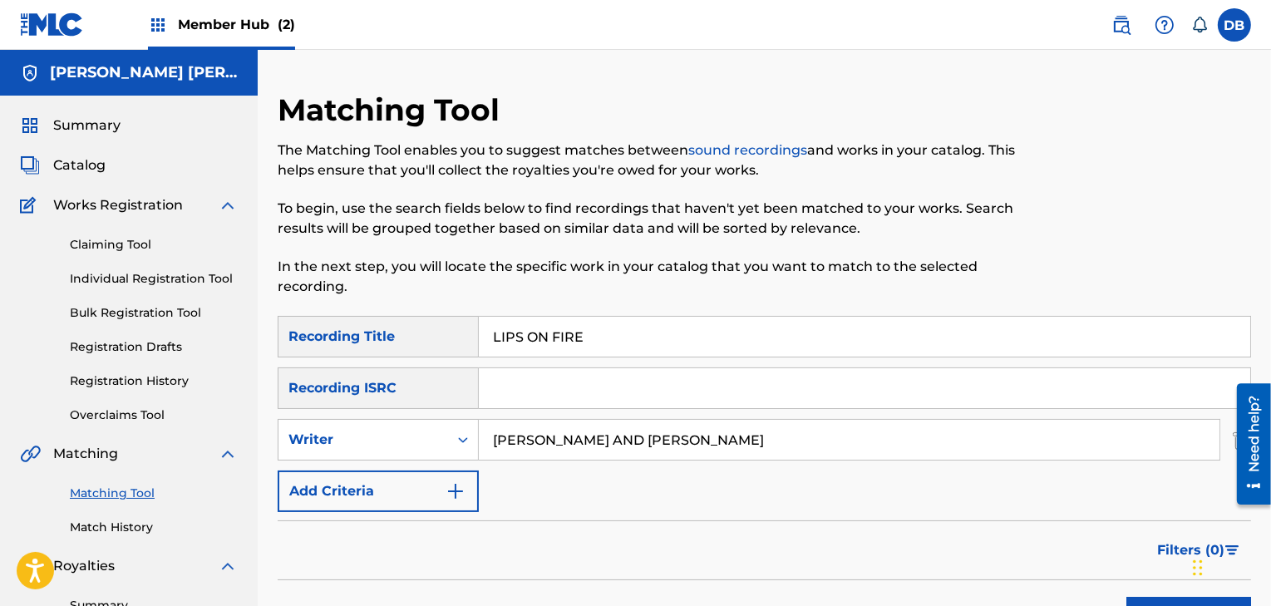
click at [731, 442] on input "[PERSON_NAME] AND [PERSON_NAME]" at bounding box center [849, 440] width 741 height 40
type input "[PERSON_NAME]"
click at [1126, 597] on button "Search" at bounding box center [1188, 618] width 125 height 42
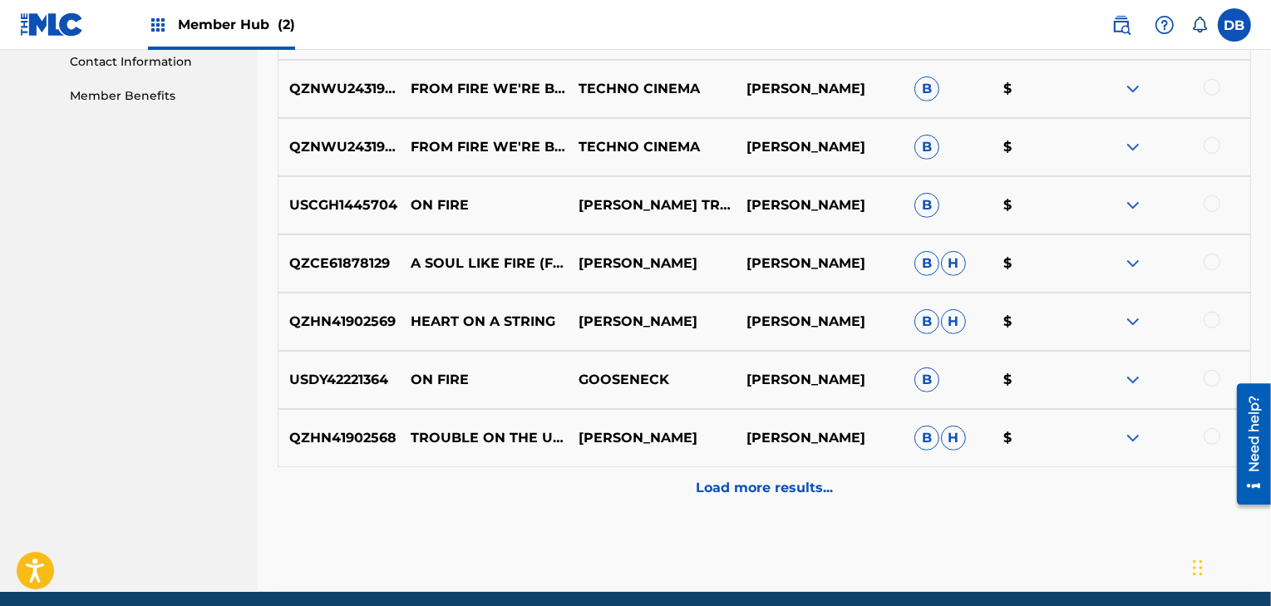
scroll to position [829, 0]
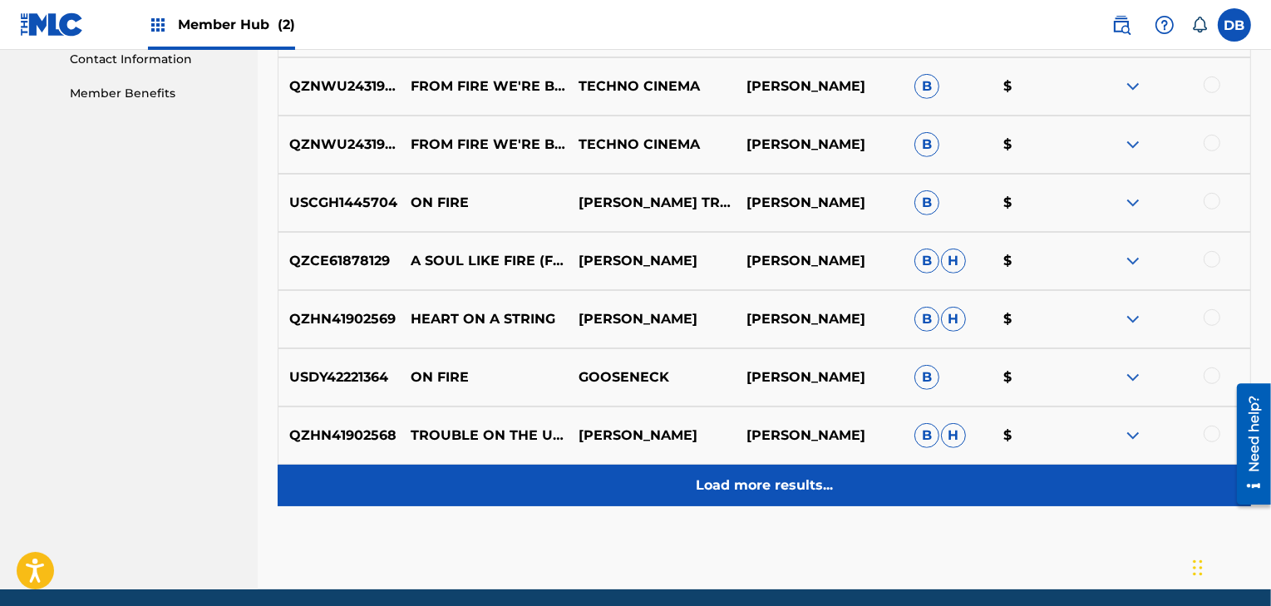
click at [725, 489] on p "Load more results..." at bounding box center [764, 486] width 137 height 20
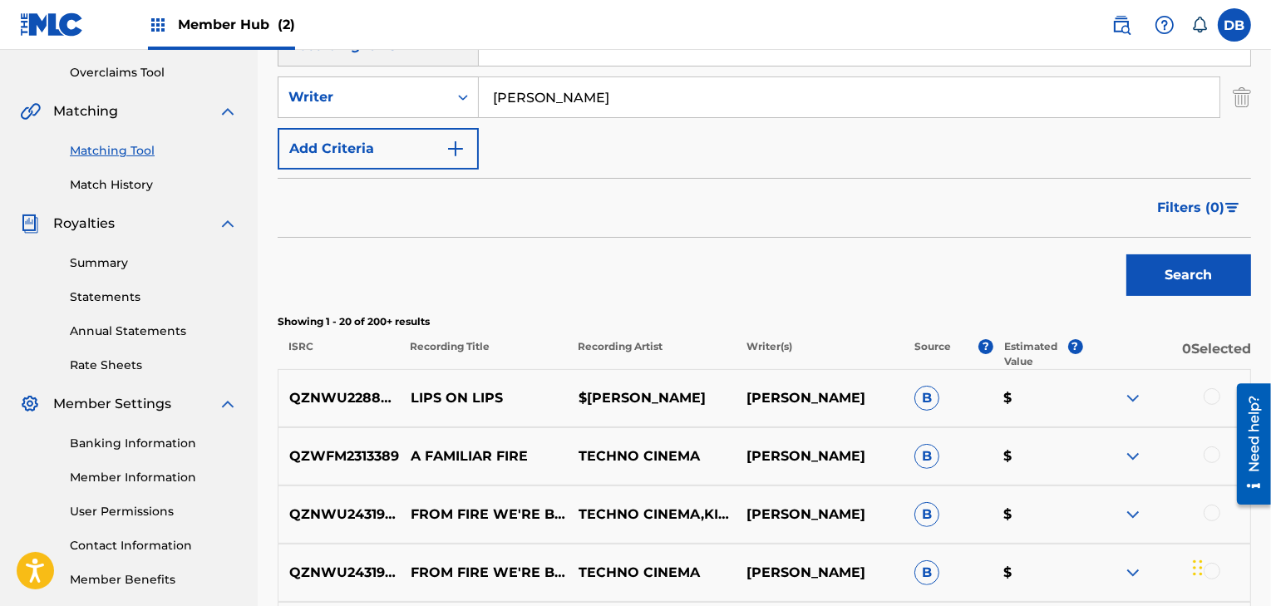
scroll to position [0, 0]
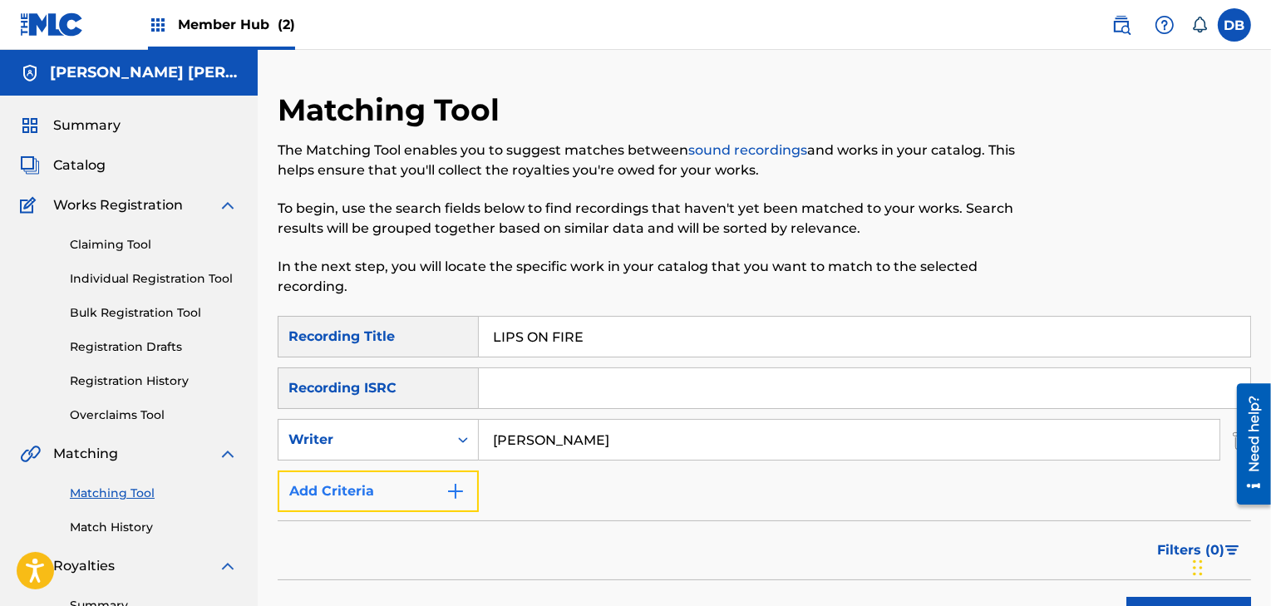
click at [456, 497] on img "Search Form" at bounding box center [456, 491] width 20 height 20
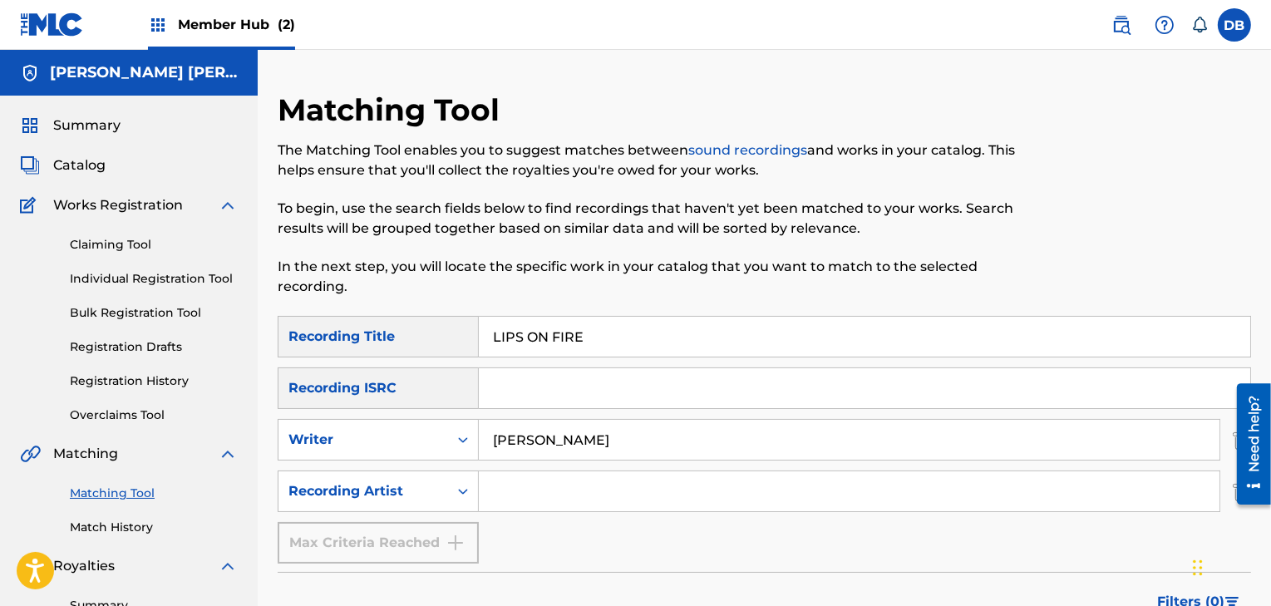
click at [537, 499] on input "Search Form" at bounding box center [849, 491] width 741 height 40
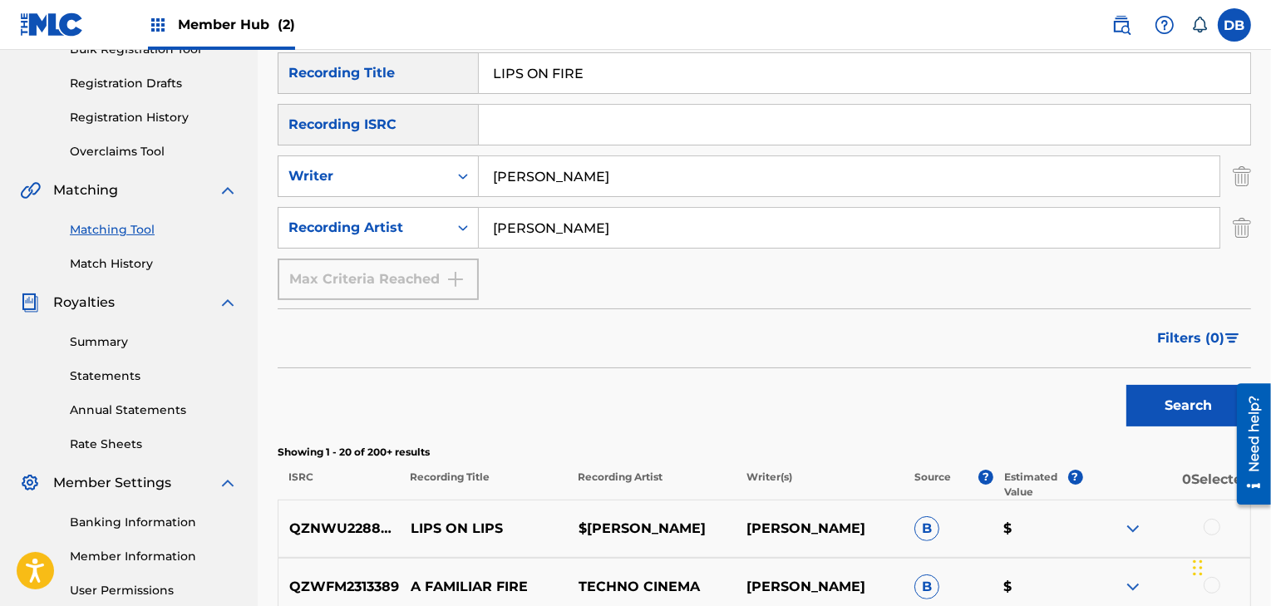
scroll to position [260, 0]
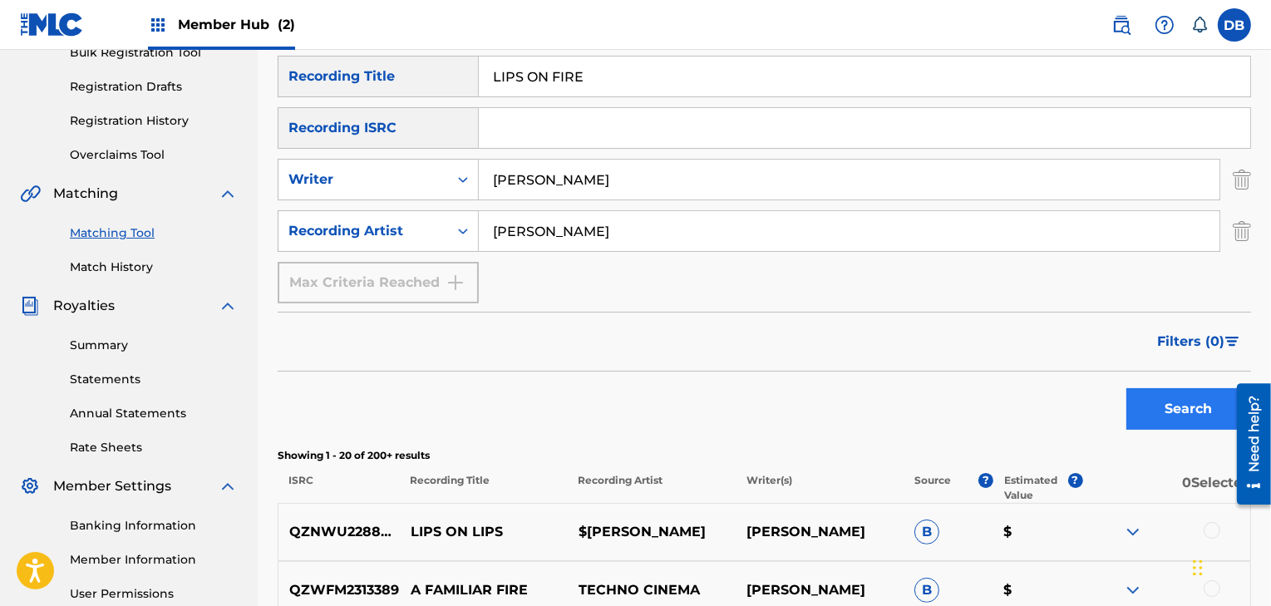
type input "[PERSON_NAME]"
click at [1195, 413] on button "Search" at bounding box center [1188, 409] width 125 height 42
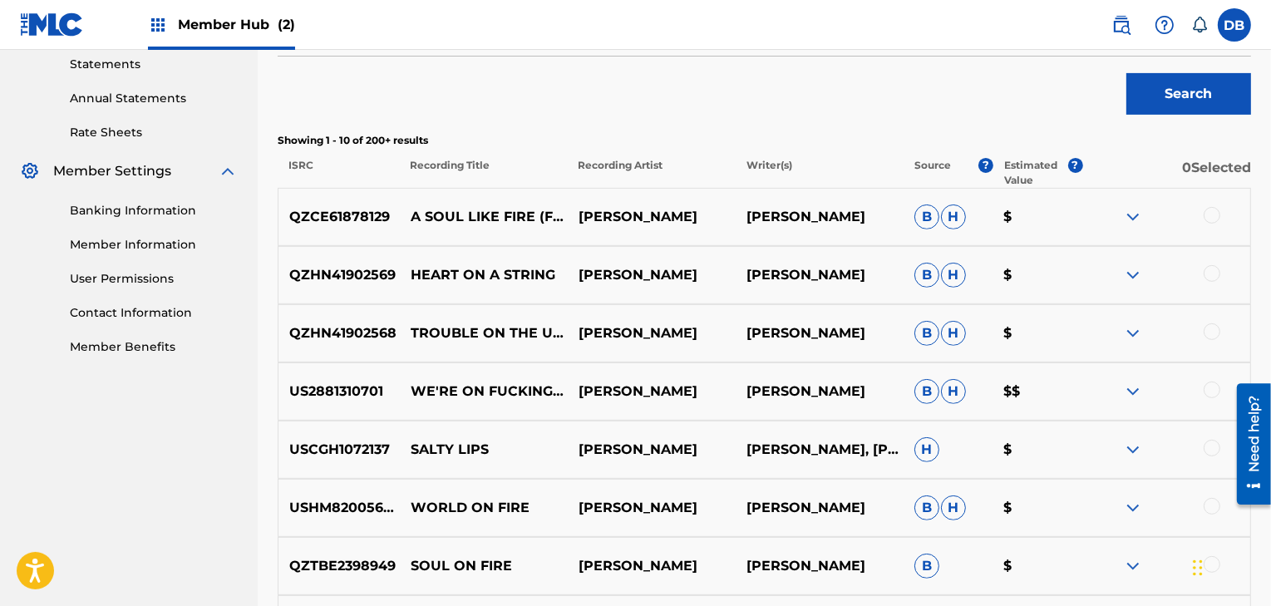
scroll to position [579, 0]
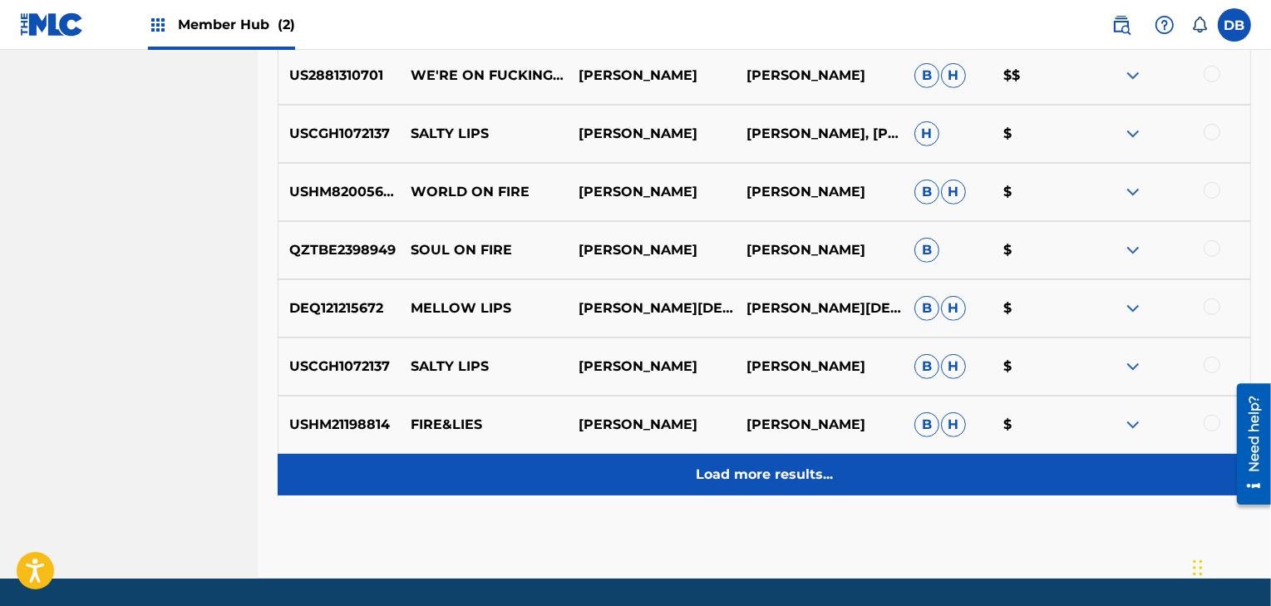
click at [780, 474] on p "Load more results..." at bounding box center [764, 475] width 137 height 20
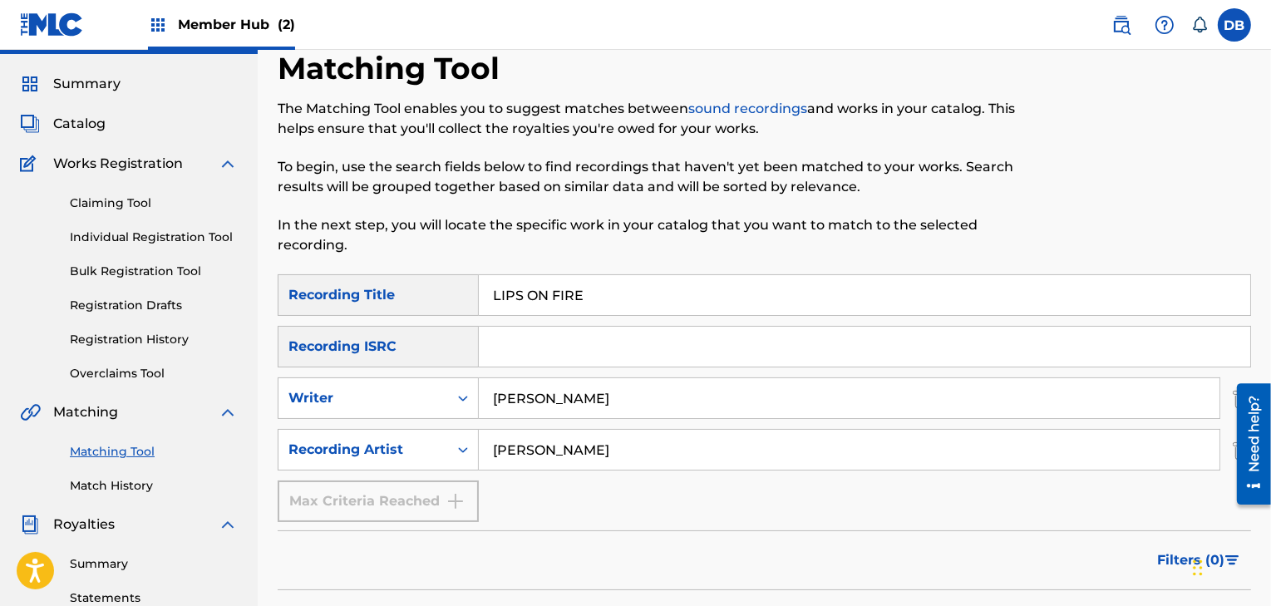
scroll to position [0, 0]
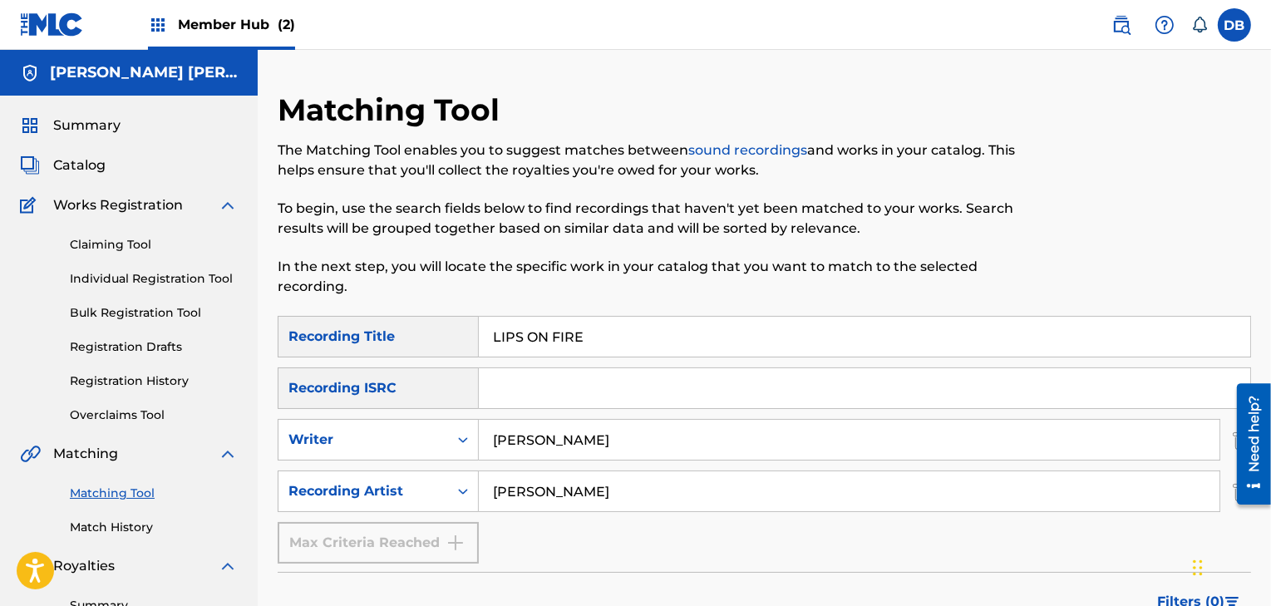
drag, startPoint x: 614, startPoint y: 337, endPoint x: 402, endPoint y: 322, distance: 211.7
click at [402, 322] on div "SearchWithCriteriac0573daf-5e81-4117-915e-090d3f120f5e Recording Title LIPS ON …" at bounding box center [765, 337] width 974 height 42
type input "WAITING ON SOMETHING TO GIVE"
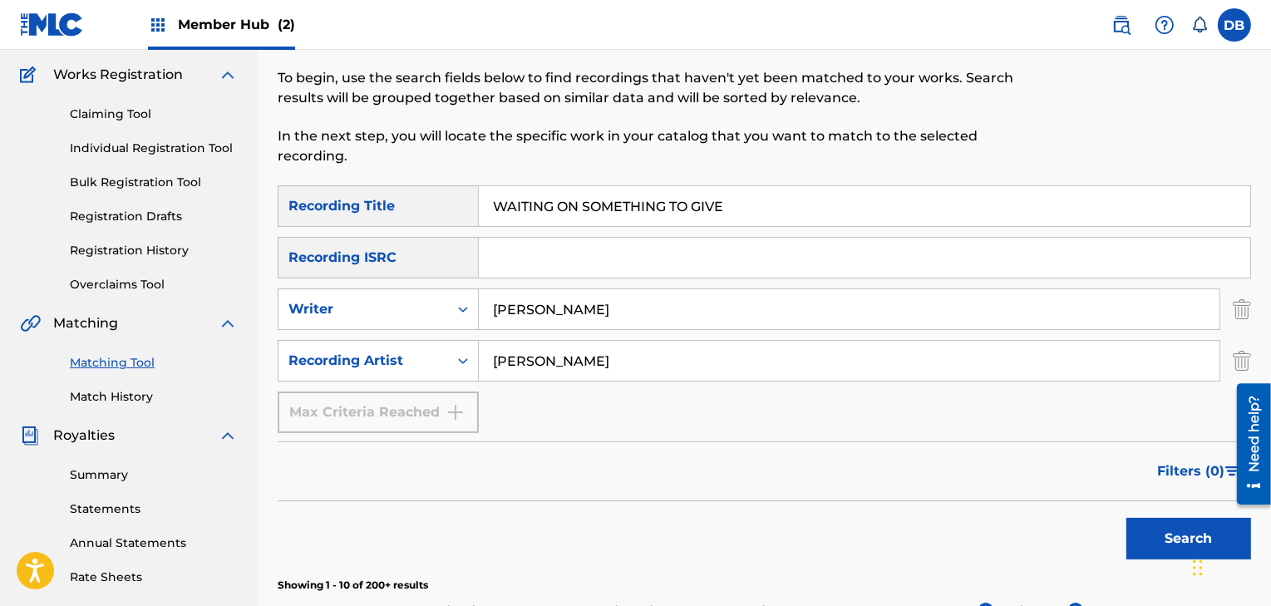
scroll to position [140, 0]
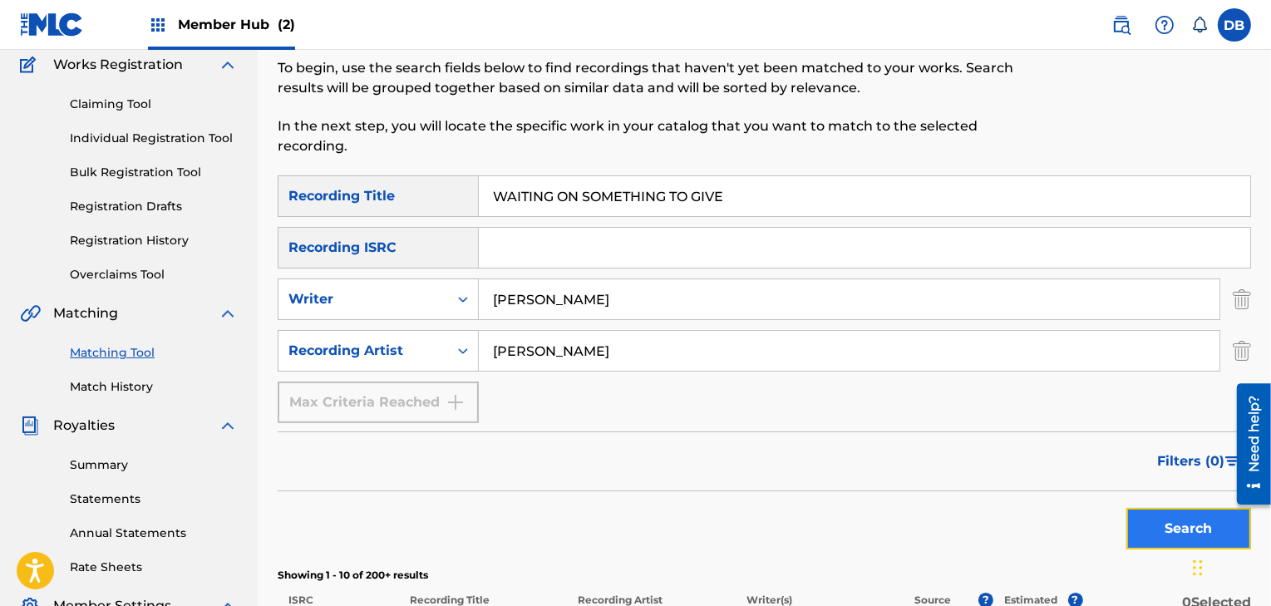
click at [1154, 531] on button "Search" at bounding box center [1188, 529] width 125 height 42
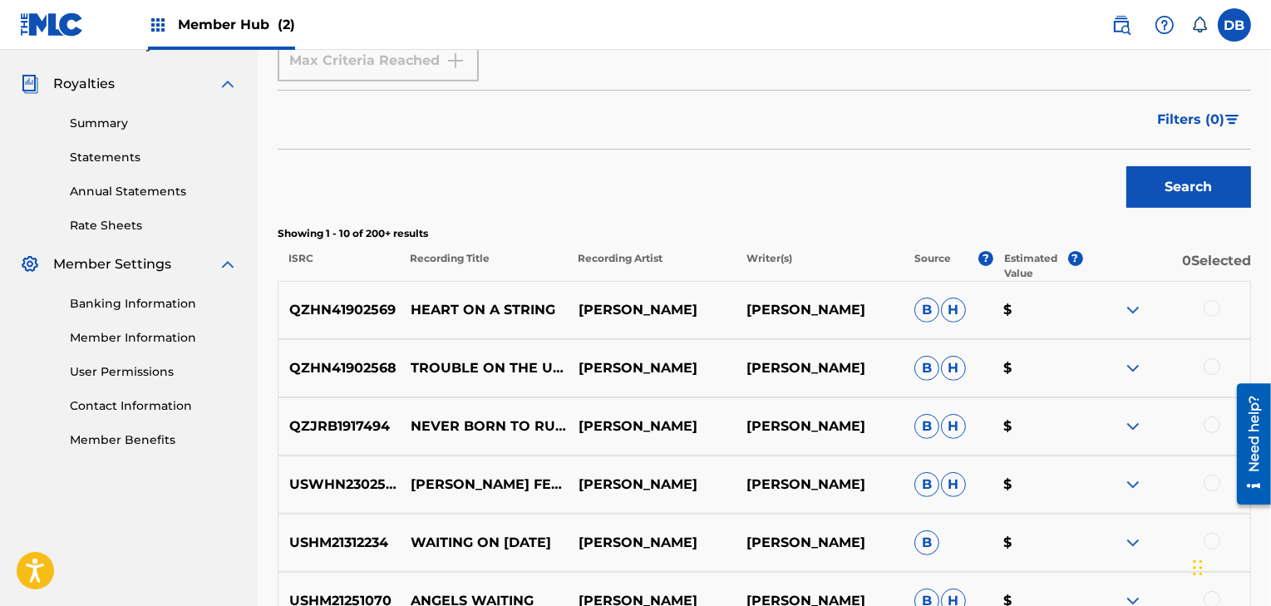
scroll to position [497, 0]
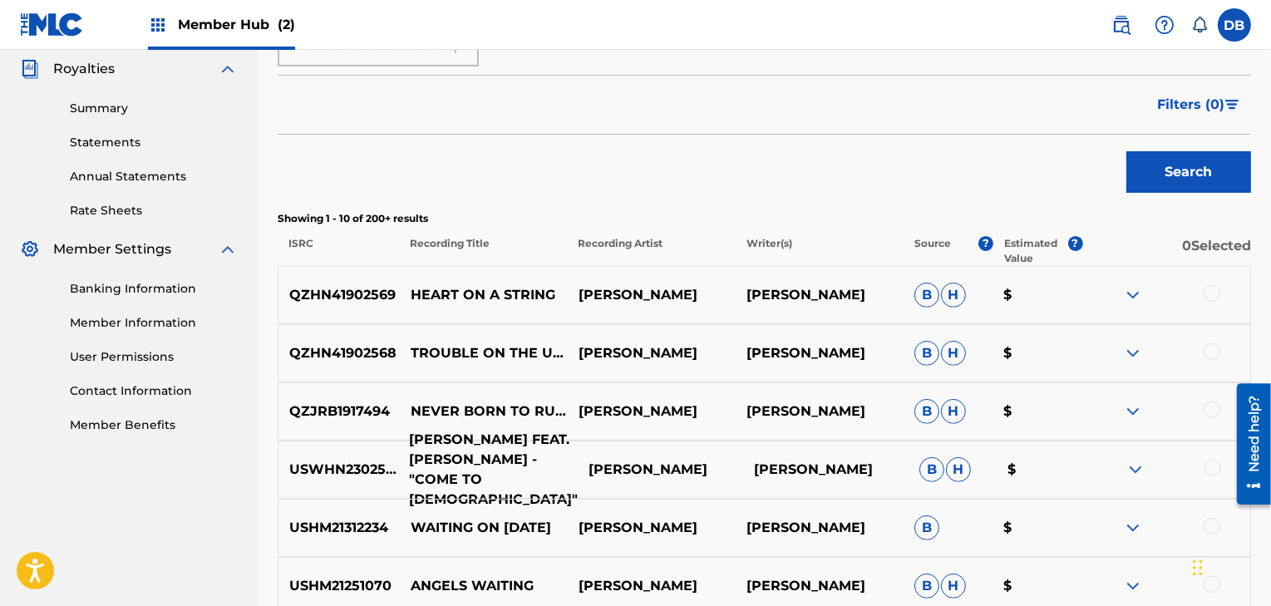
click at [515, 471] on p "[PERSON_NAME] FEAT. [PERSON_NAME] - "COME TO [DEMOGRAPHIC_DATA]"" at bounding box center [487, 470] width 180 height 80
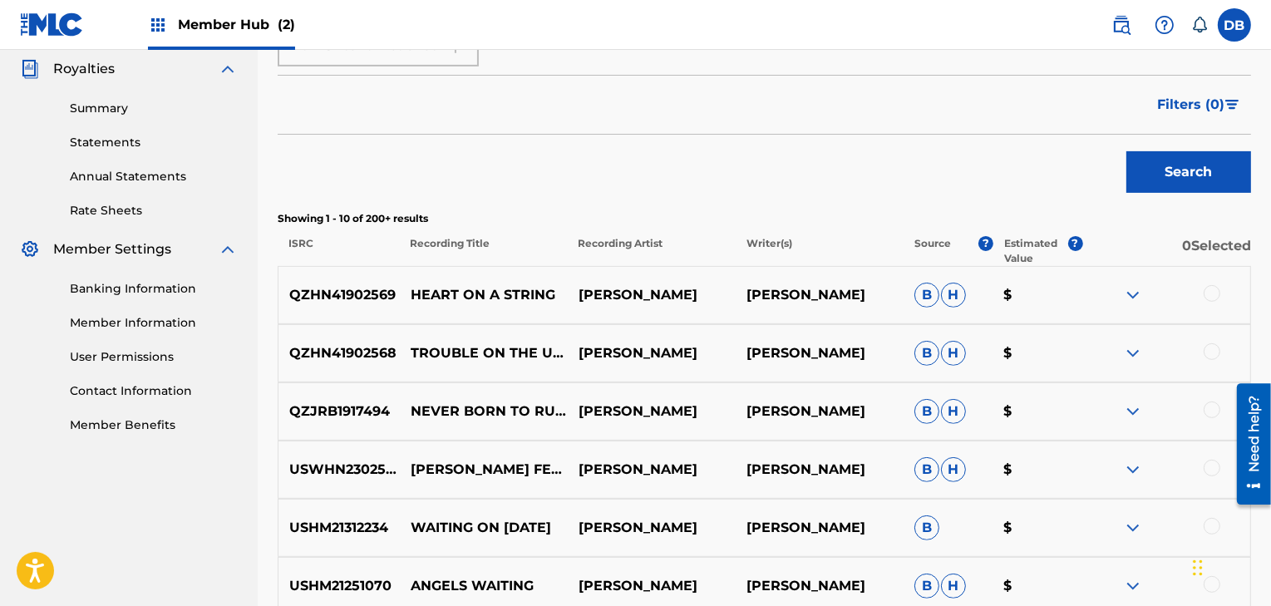
click at [1134, 469] on img at bounding box center [1133, 470] width 20 height 20
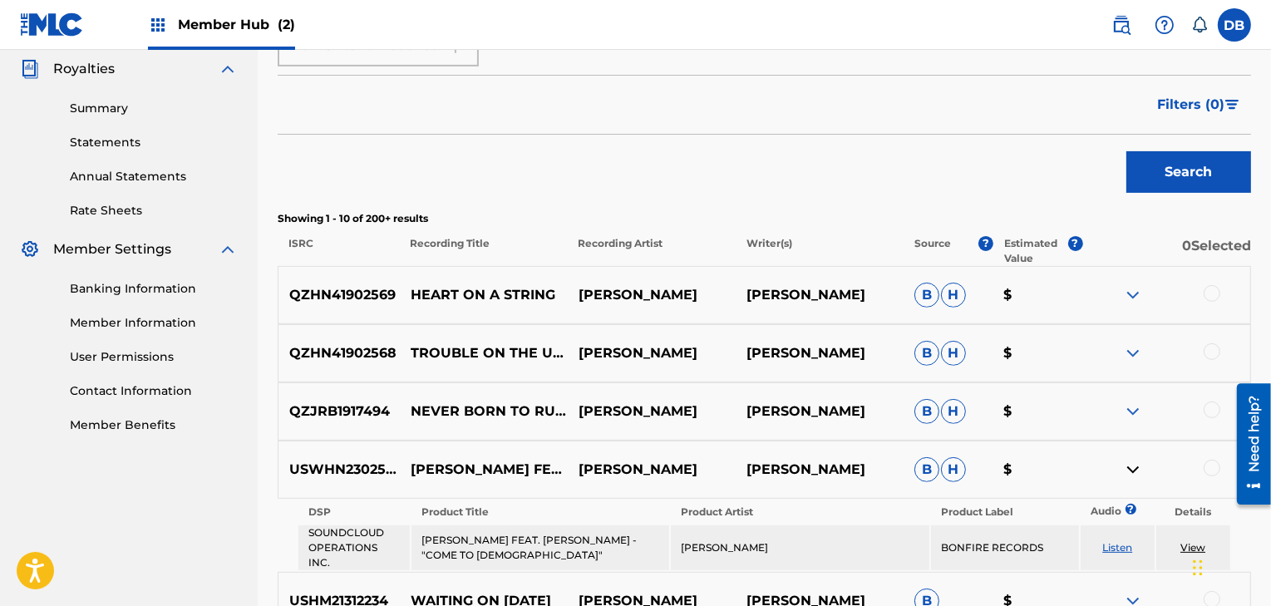
click at [1066, 471] on p "$" at bounding box center [1038, 470] width 90 height 20
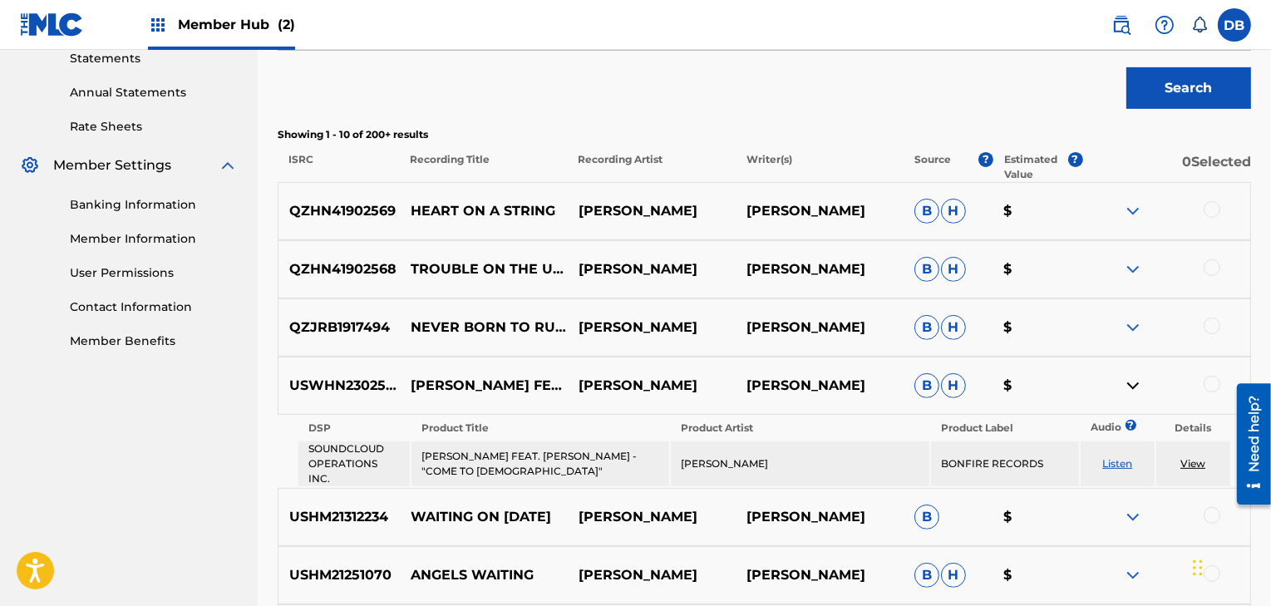
scroll to position [583, 0]
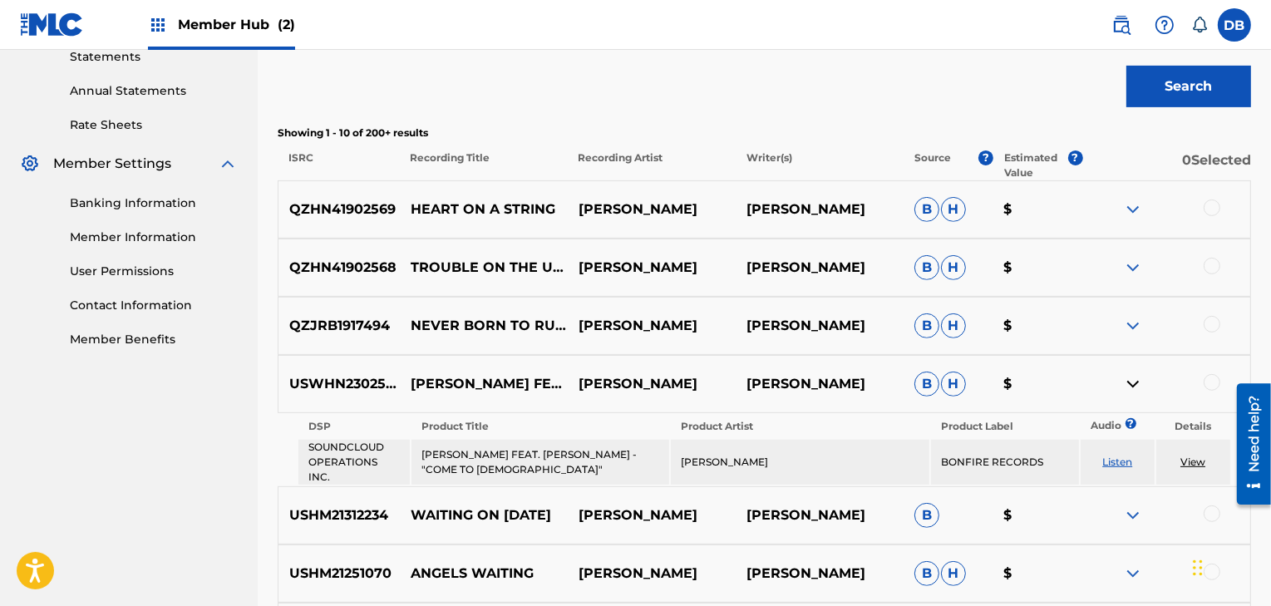
click at [1210, 382] on div at bounding box center [1212, 382] width 17 height 17
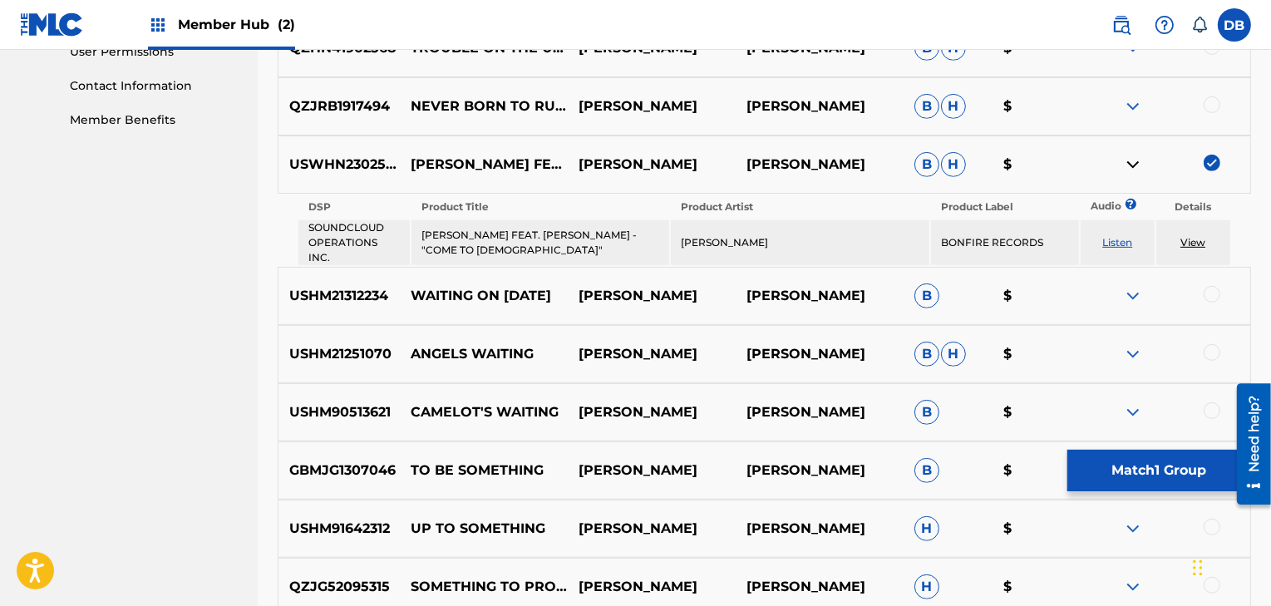
scroll to position [947, 0]
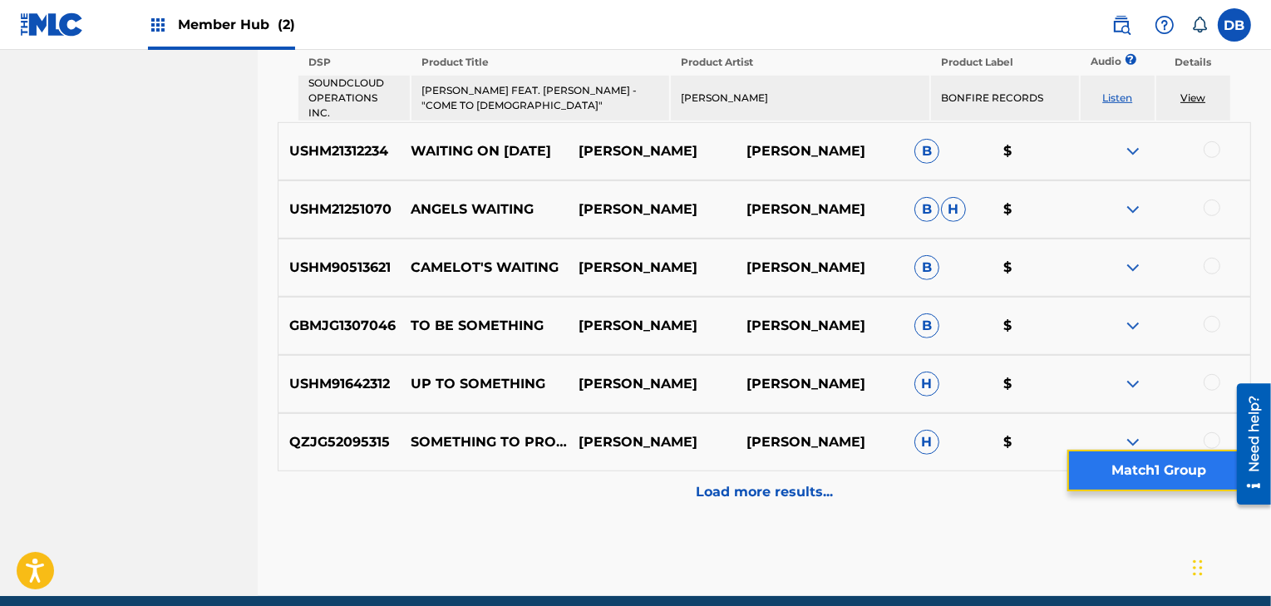
click at [1134, 468] on button "Match 1 Group" at bounding box center [1159, 471] width 184 height 42
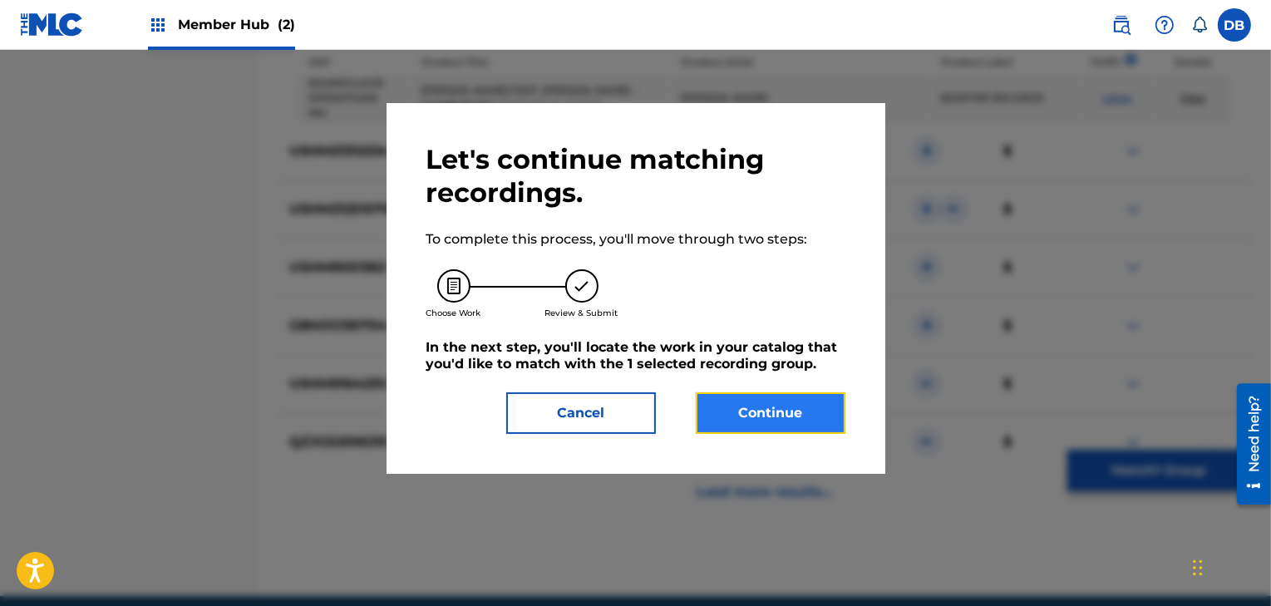
click at [761, 415] on button "Continue" at bounding box center [771, 413] width 150 height 42
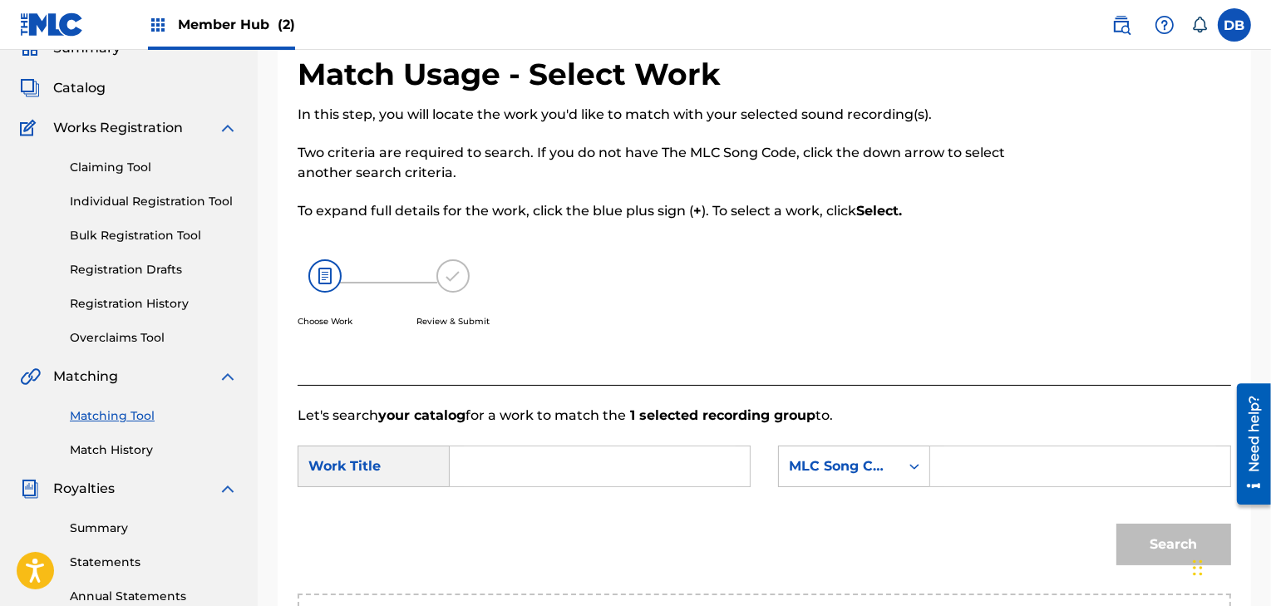
scroll to position [76, 0]
click at [87, 87] on span "Catalog" at bounding box center [79, 89] width 52 height 20
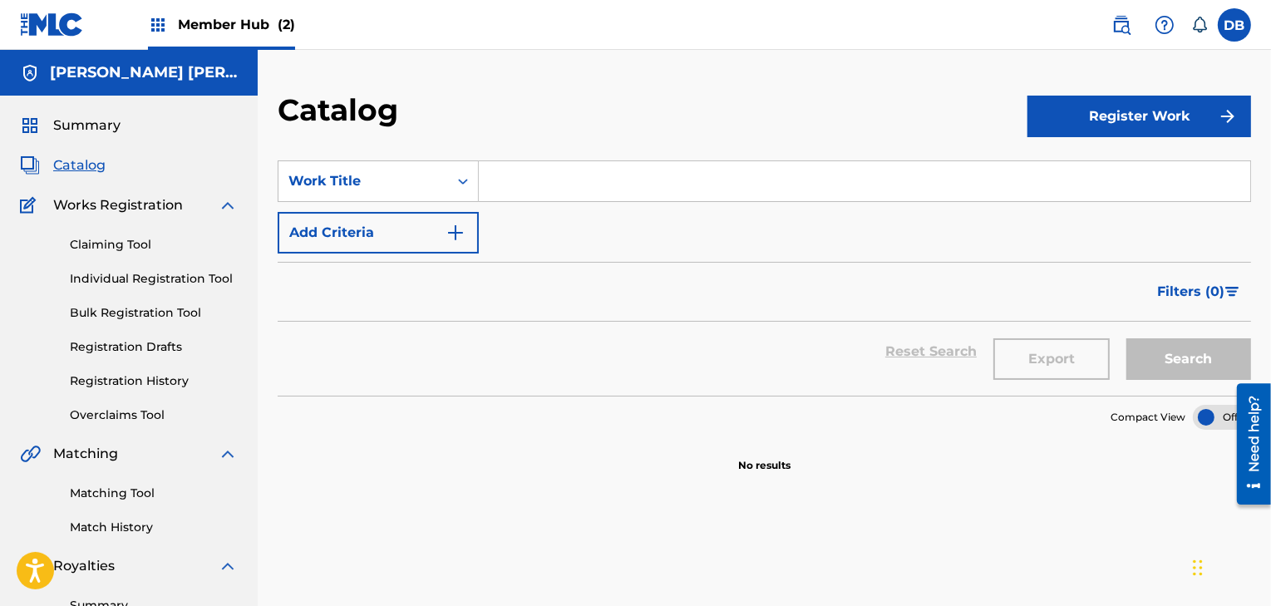
click at [534, 187] on input "Search Form" at bounding box center [864, 181] width 771 height 40
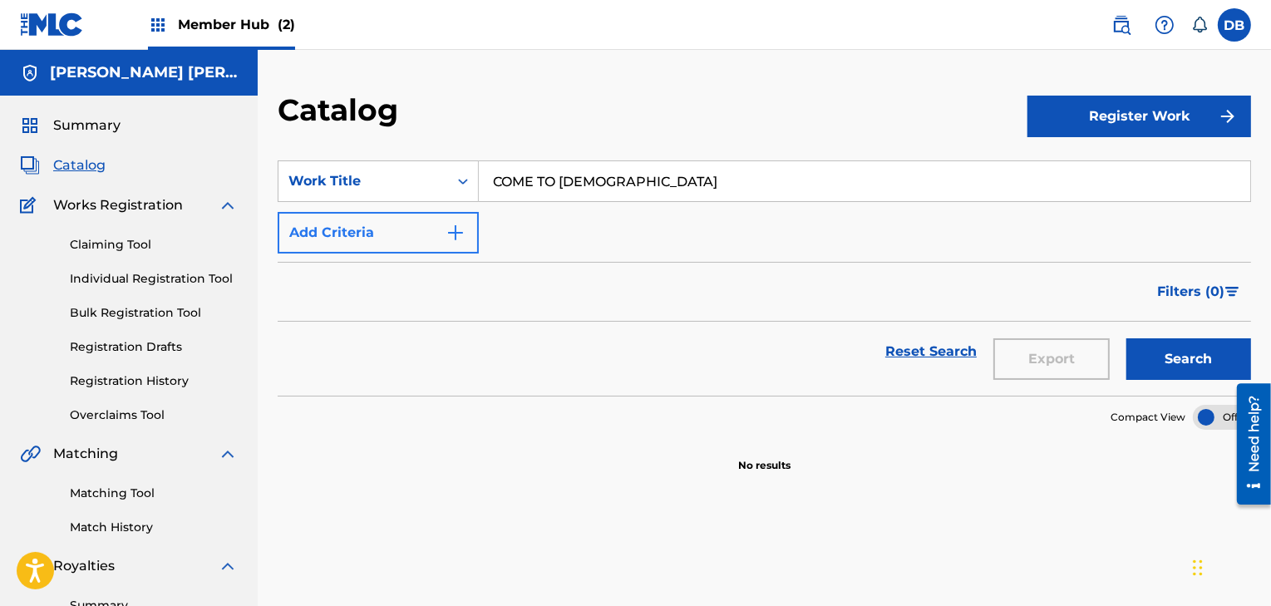
type input "COME TO [DEMOGRAPHIC_DATA]"
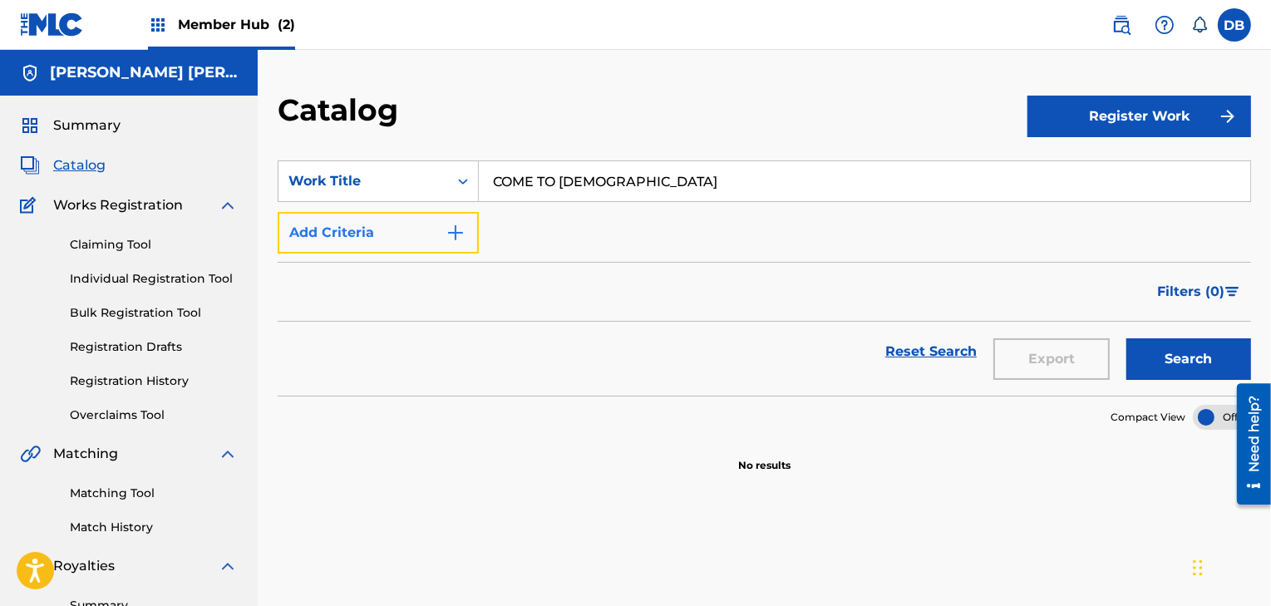
click at [445, 227] on button "Add Criteria" at bounding box center [378, 233] width 201 height 42
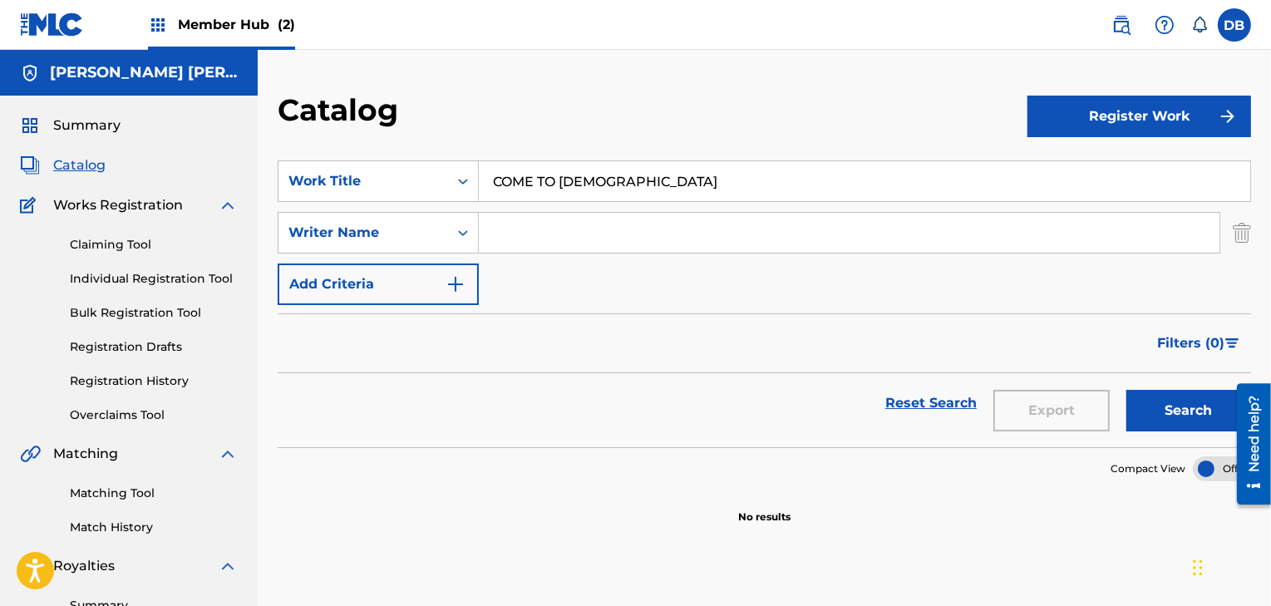
click at [530, 237] on input "Search Form" at bounding box center [849, 233] width 741 height 40
type input "[PERSON_NAME]"
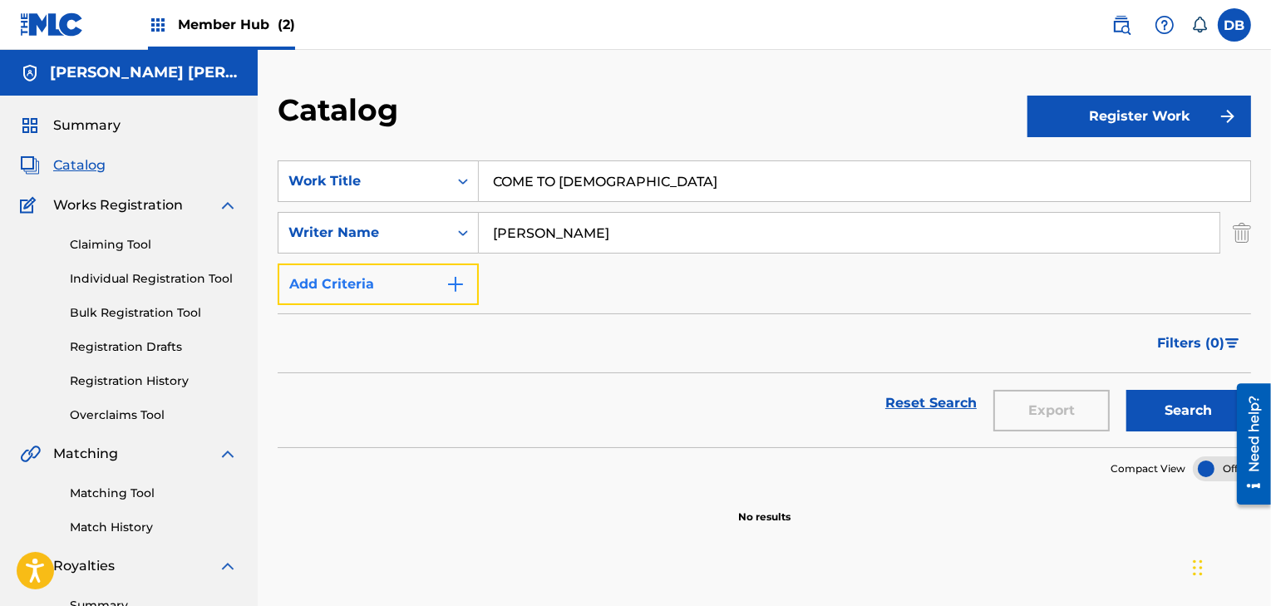
click at [456, 275] on img "Search Form" at bounding box center [456, 284] width 20 height 20
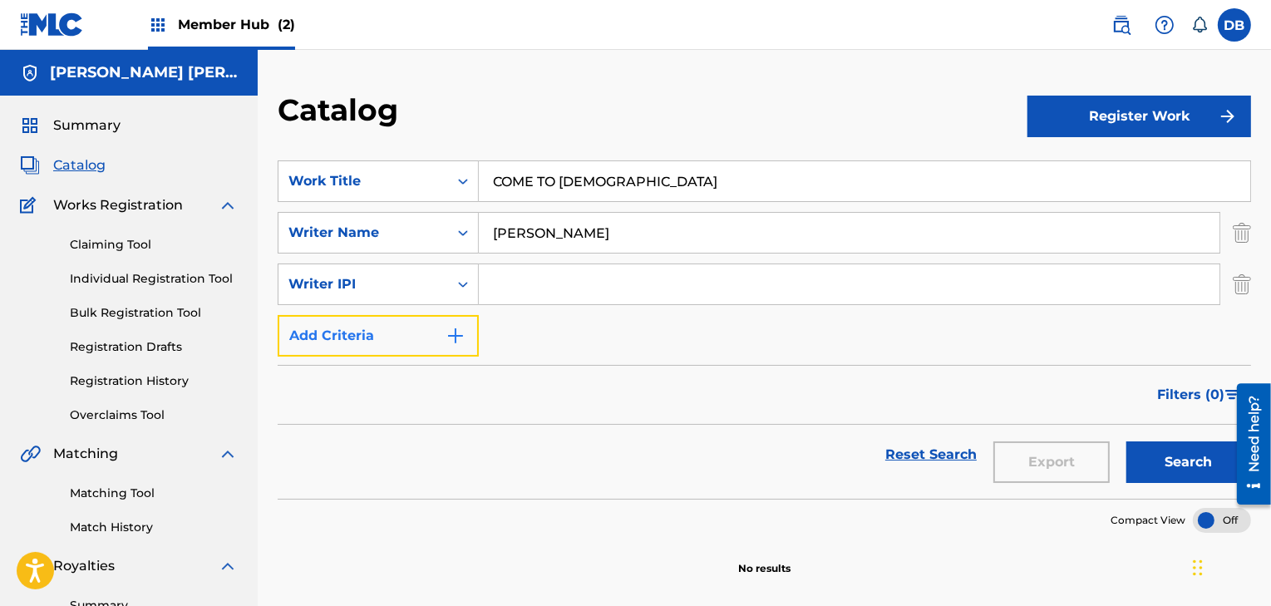
click at [451, 344] on img "Search Form" at bounding box center [456, 336] width 20 height 20
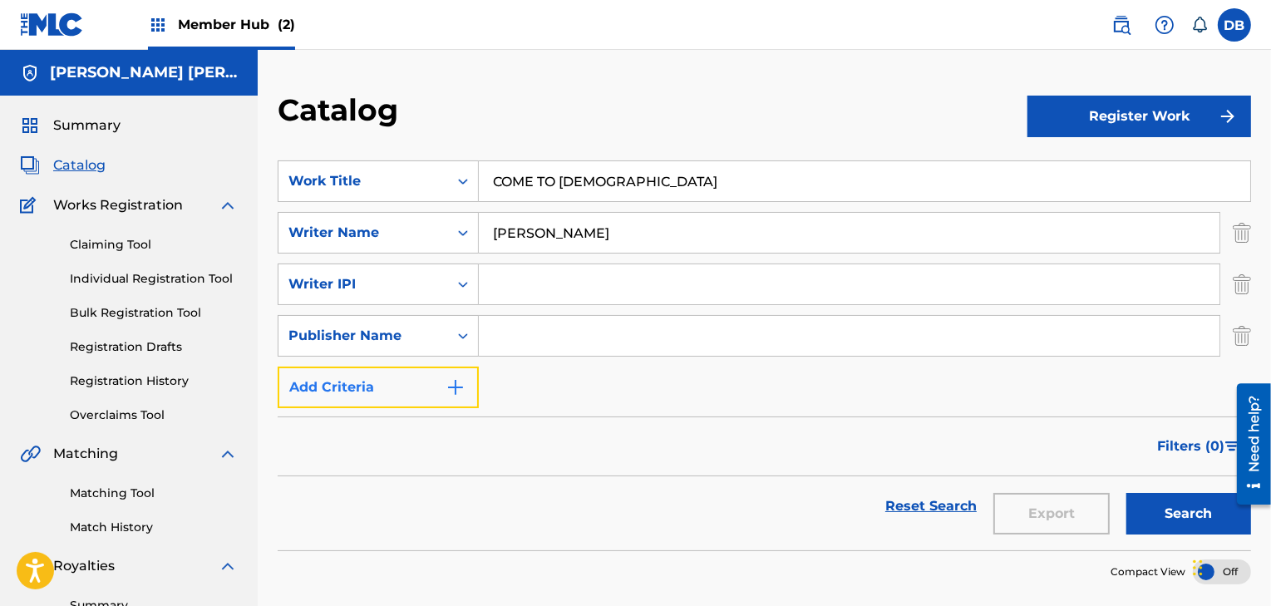
click at [451, 381] on img "Search Form" at bounding box center [456, 387] width 20 height 20
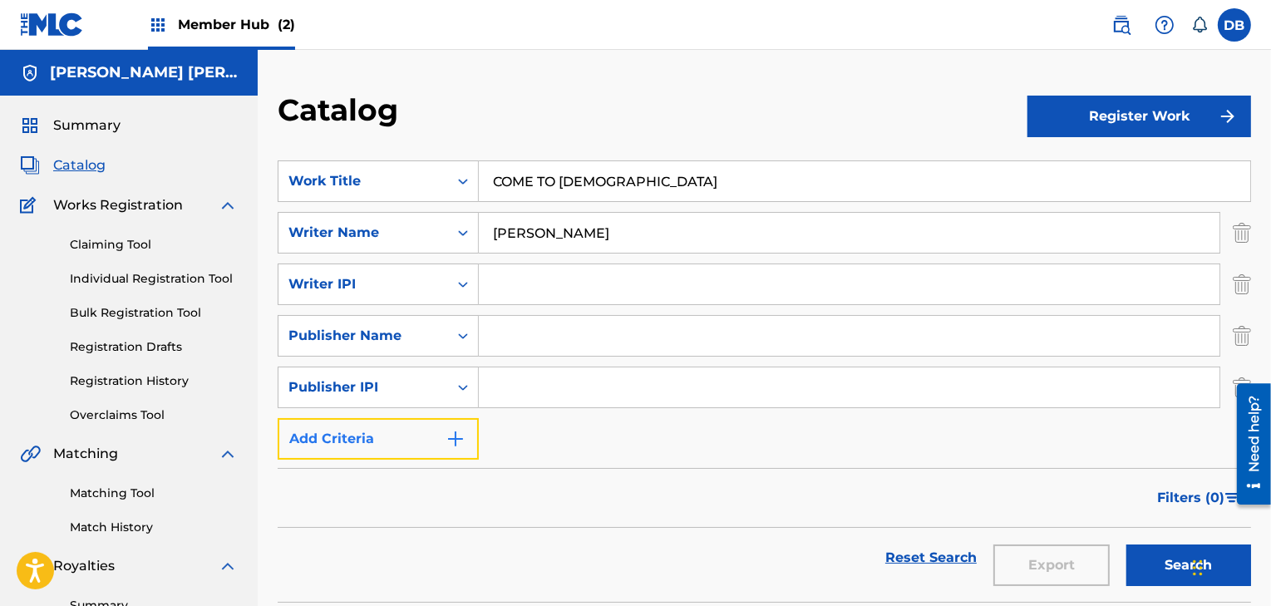
click at [453, 429] on img "Search Form" at bounding box center [456, 439] width 20 height 20
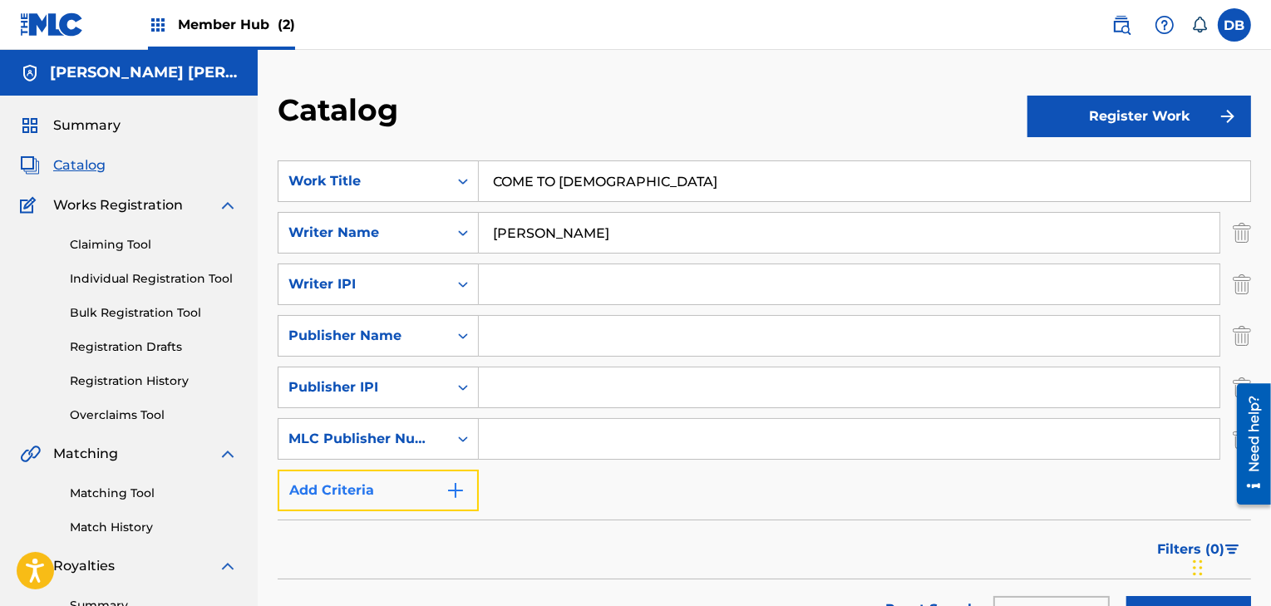
click at [446, 487] on img "Search Form" at bounding box center [456, 491] width 20 height 20
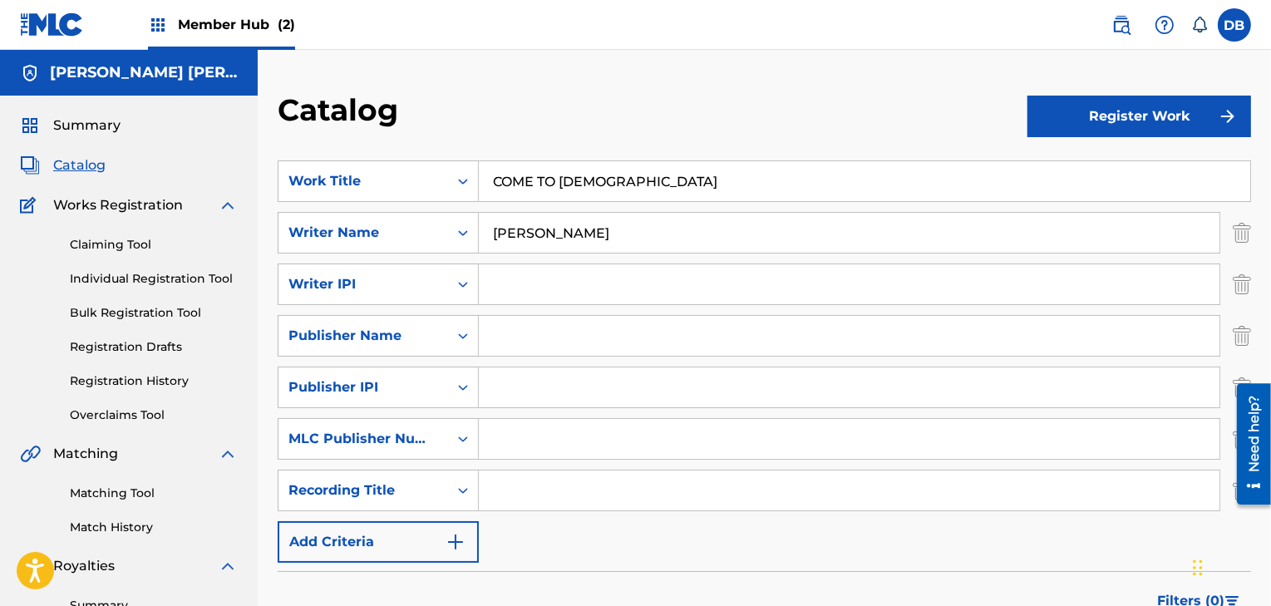
click at [507, 488] on input "Search Form" at bounding box center [849, 491] width 741 height 40
type input "COME TO [DEMOGRAPHIC_DATA]"
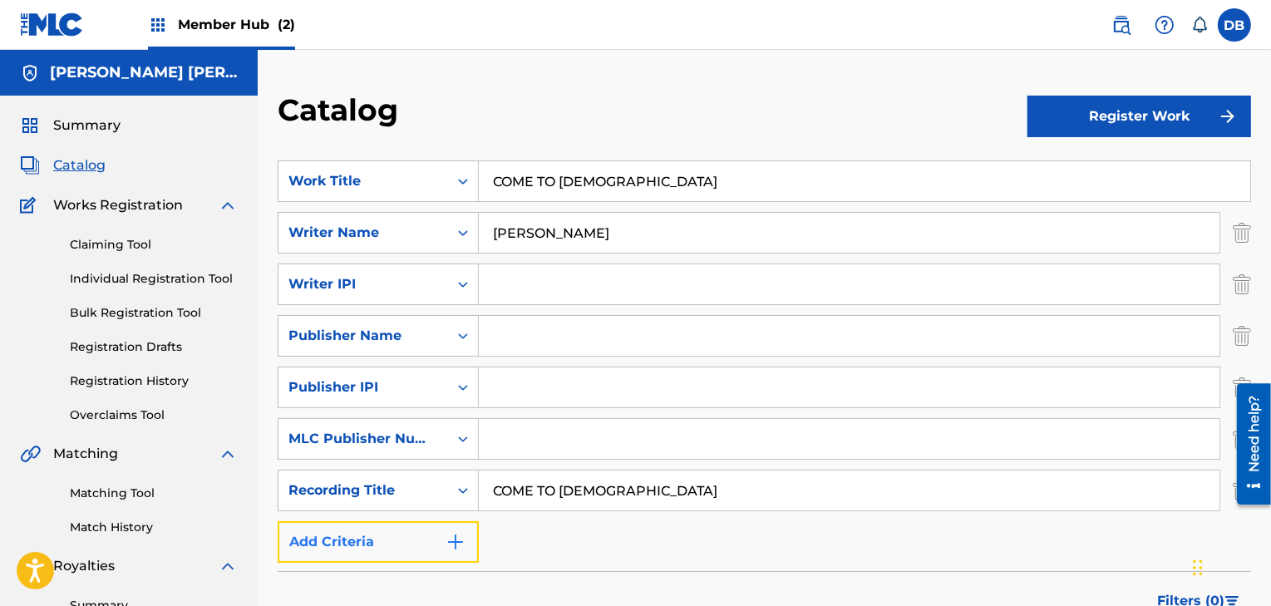
click at [445, 541] on button "Add Criteria" at bounding box center [378, 542] width 201 height 42
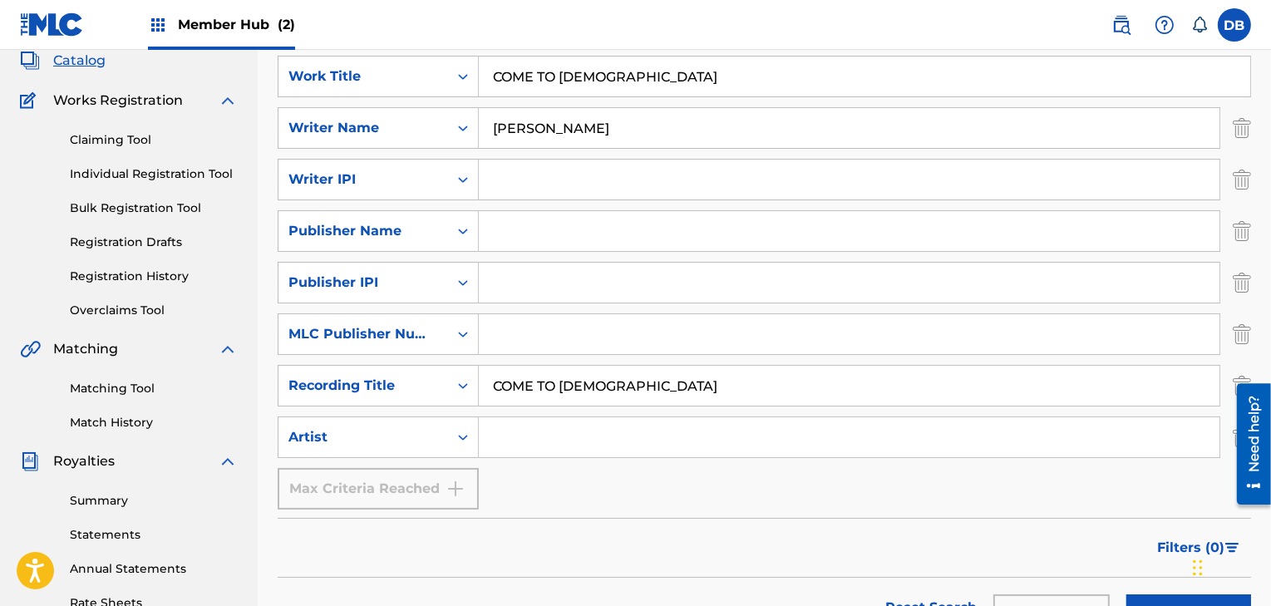
scroll to position [110, 0]
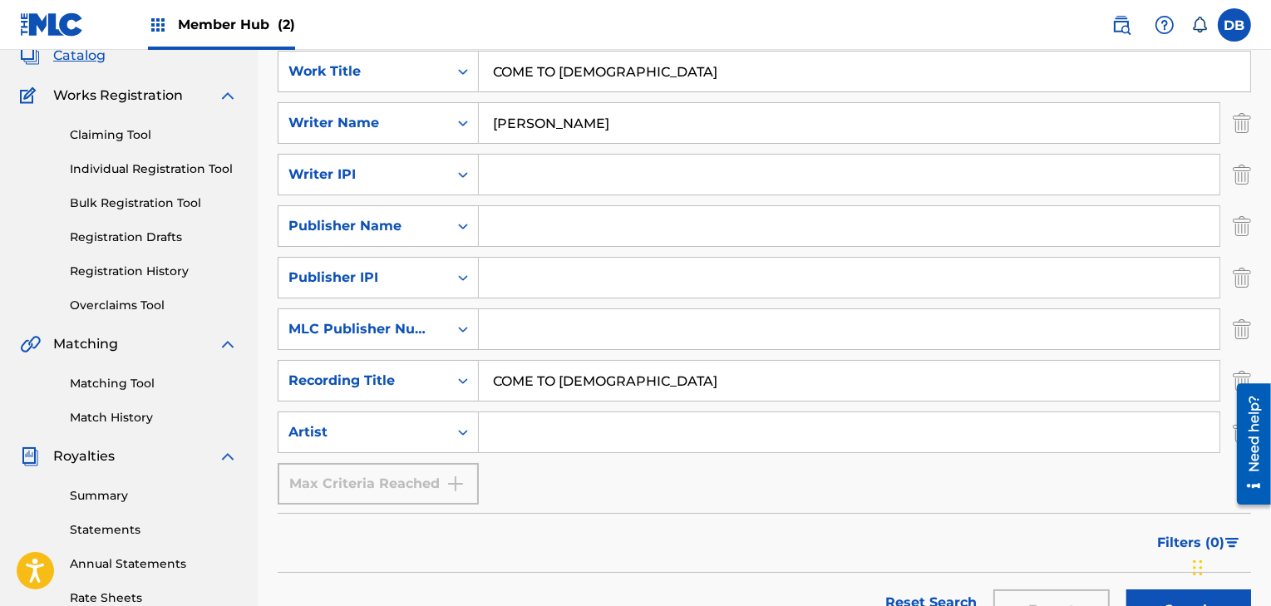
click at [544, 436] on input "Search Form" at bounding box center [849, 432] width 741 height 40
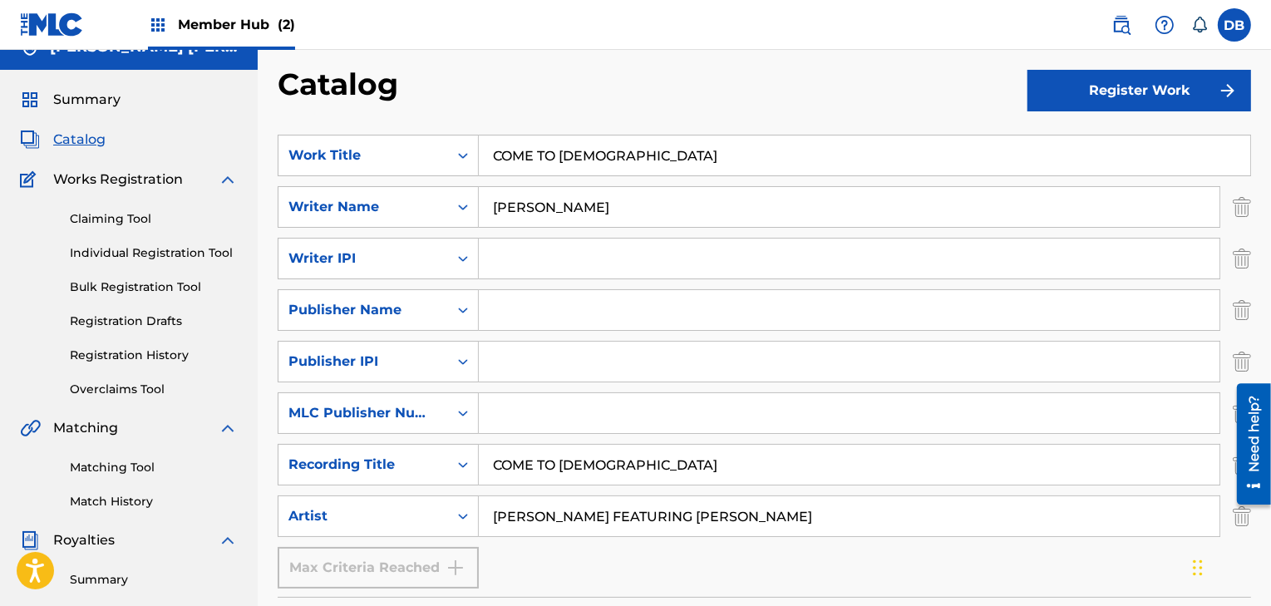
scroll to position [23, 0]
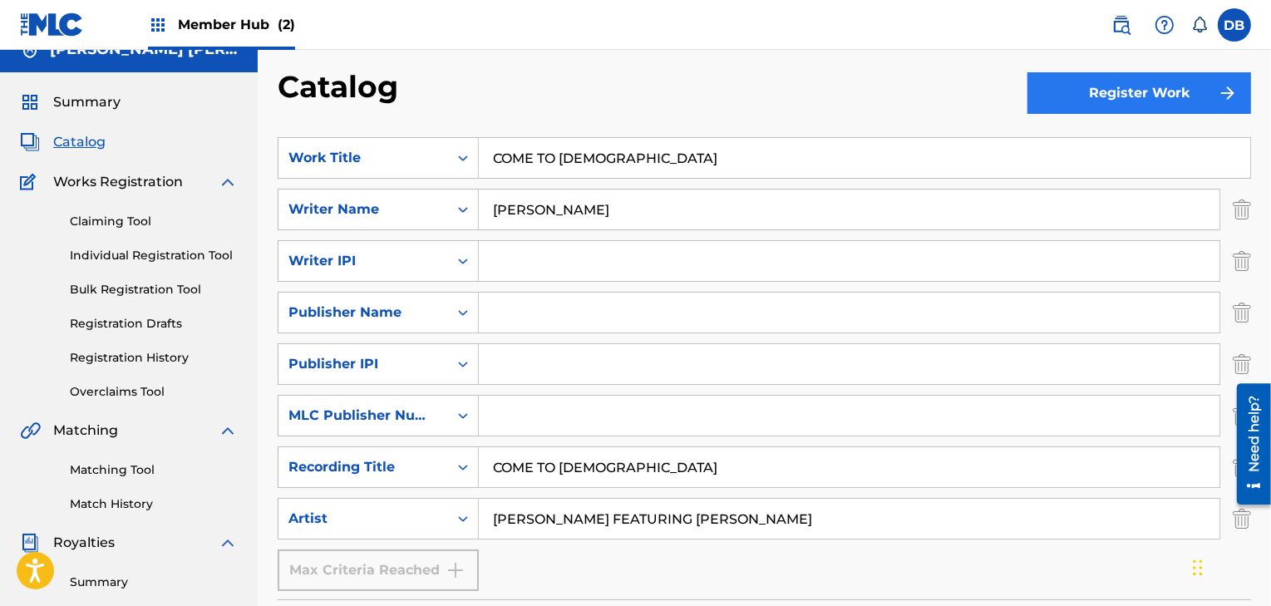
type input "[PERSON_NAME] FEATURING [PERSON_NAME]"
click at [1131, 97] on button "Register Work" at bounding box center [1140, 93] width 224 height 42
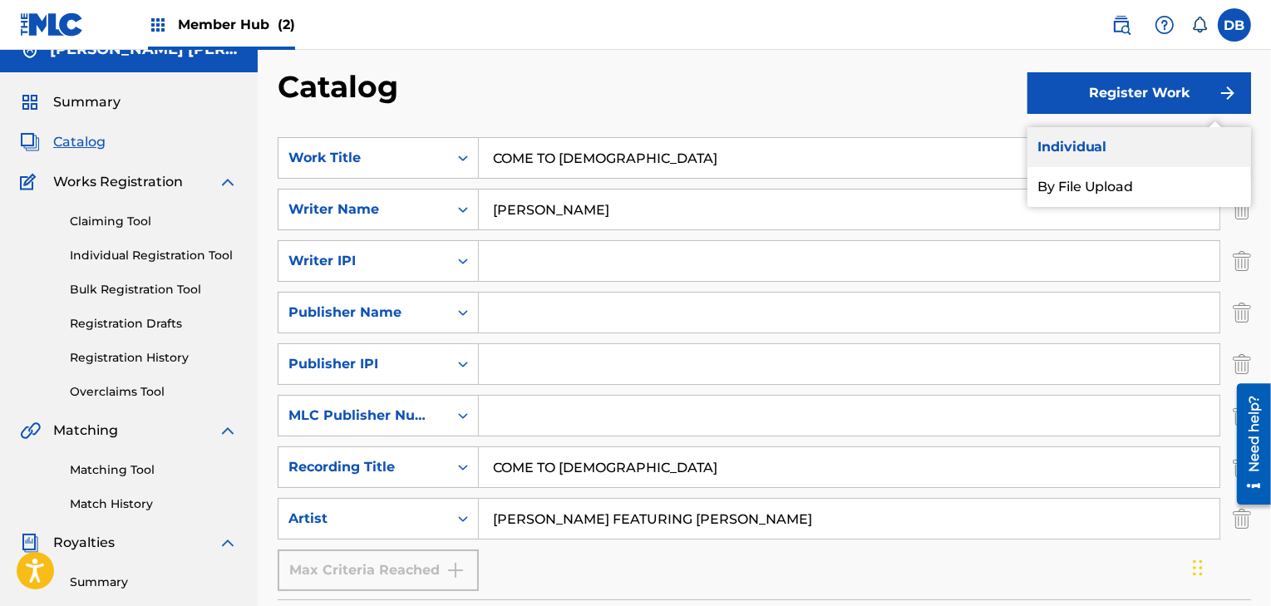
click at [1097, 150] on link "Individual" at bounding box center [1140, 147] width 224 height 40
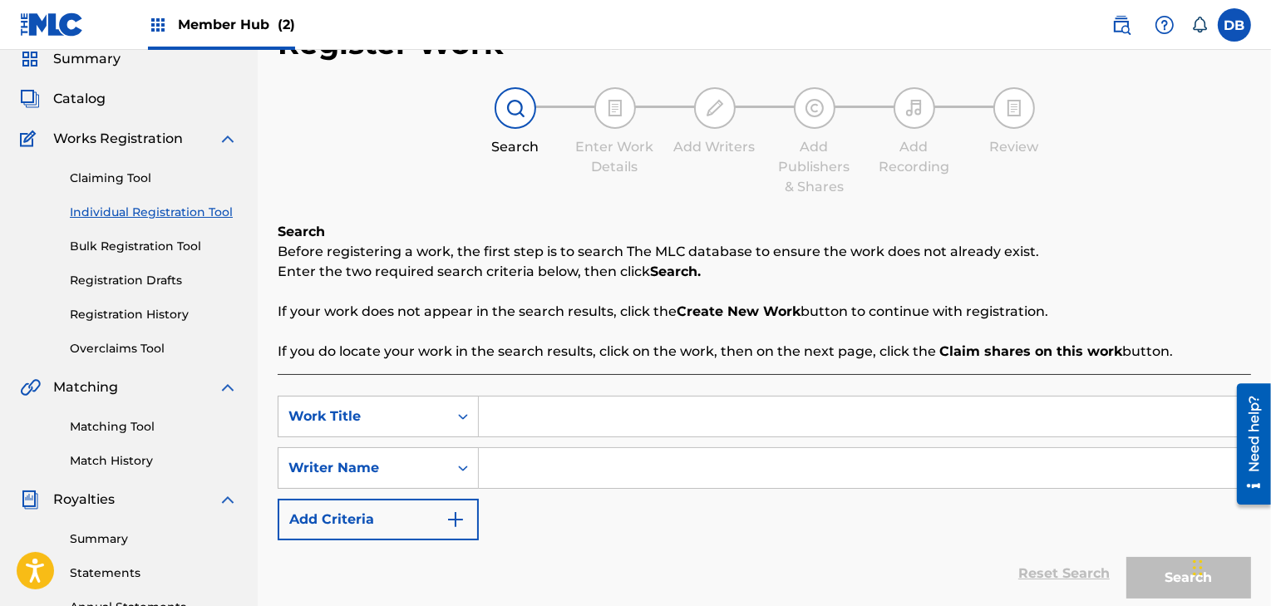
scroll to position [64, 0]
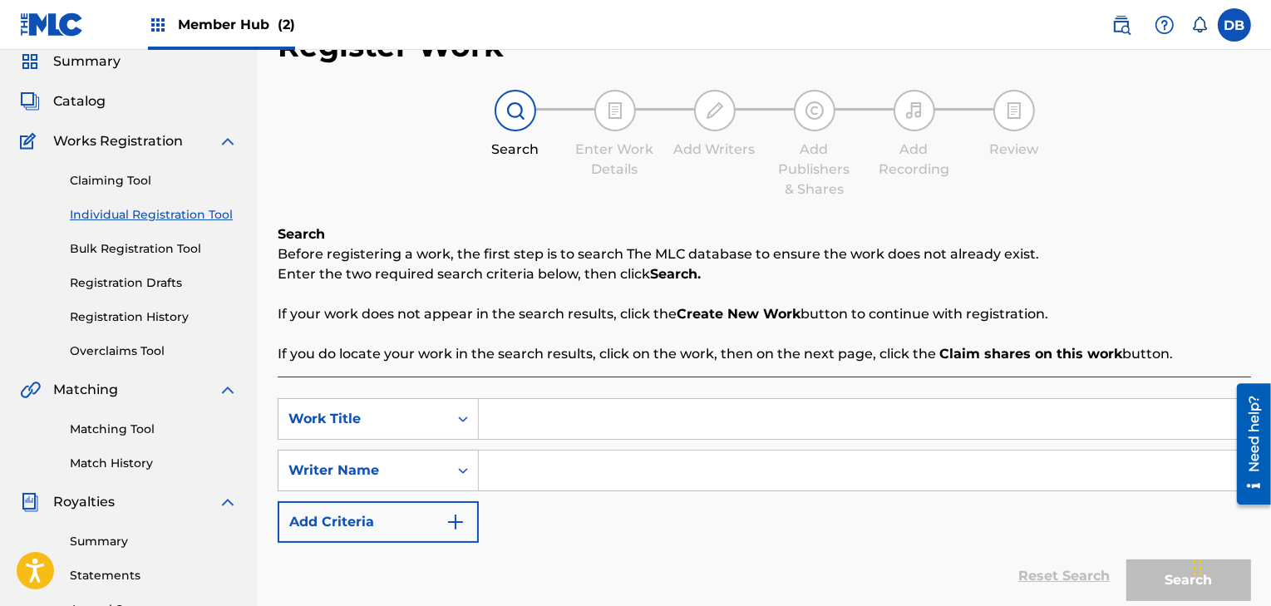
click at [517, 423] on input "Search Form" at bounding box center [864, 419] width 771 height 40
type input "COME TO [DEMOGRAPHIC_DATA]"
click at [529, 481] on input "Search Form" at bounding box center [864, 471] width 771 height 40
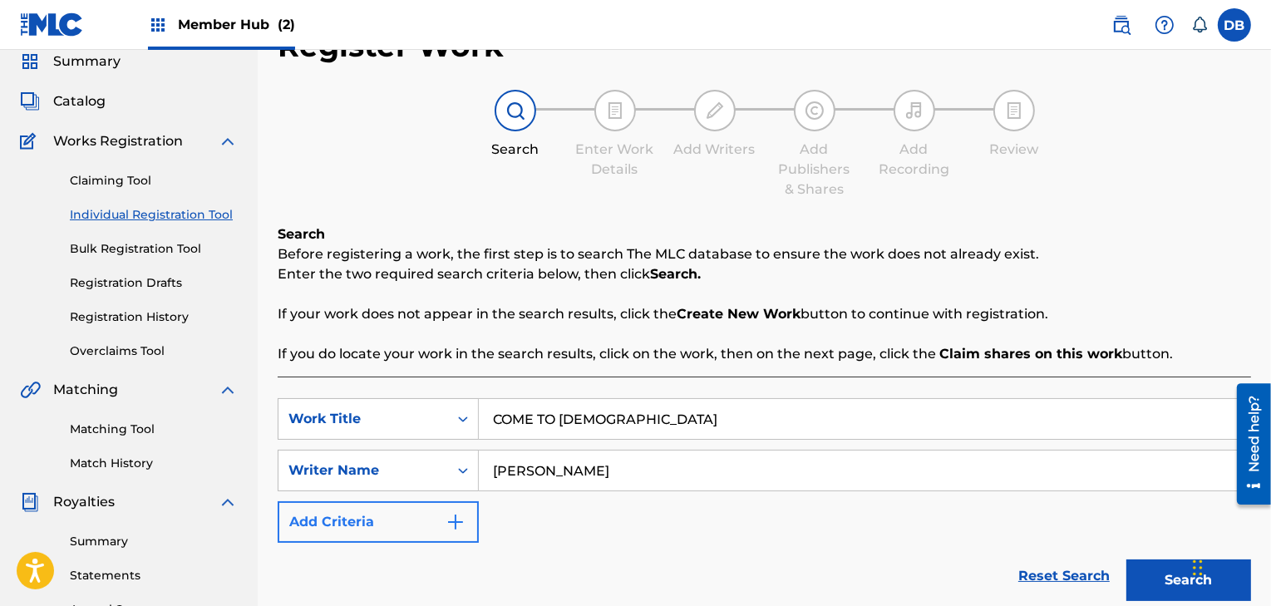
type input "[PERSON_NAME]"
click at [451, 526] on img "Search Form" at bounding box center [456, 522] width 20 height 20
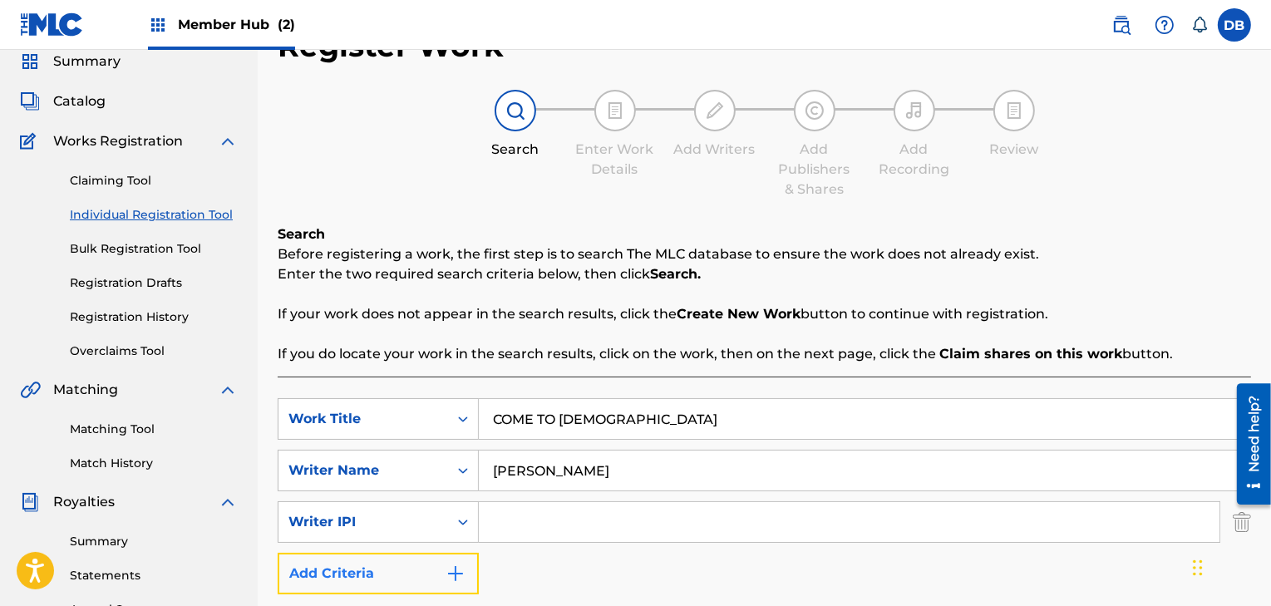
click at [472, 585] on button "Add Criteria" at bounding box center [378, 574] width 201 height 42
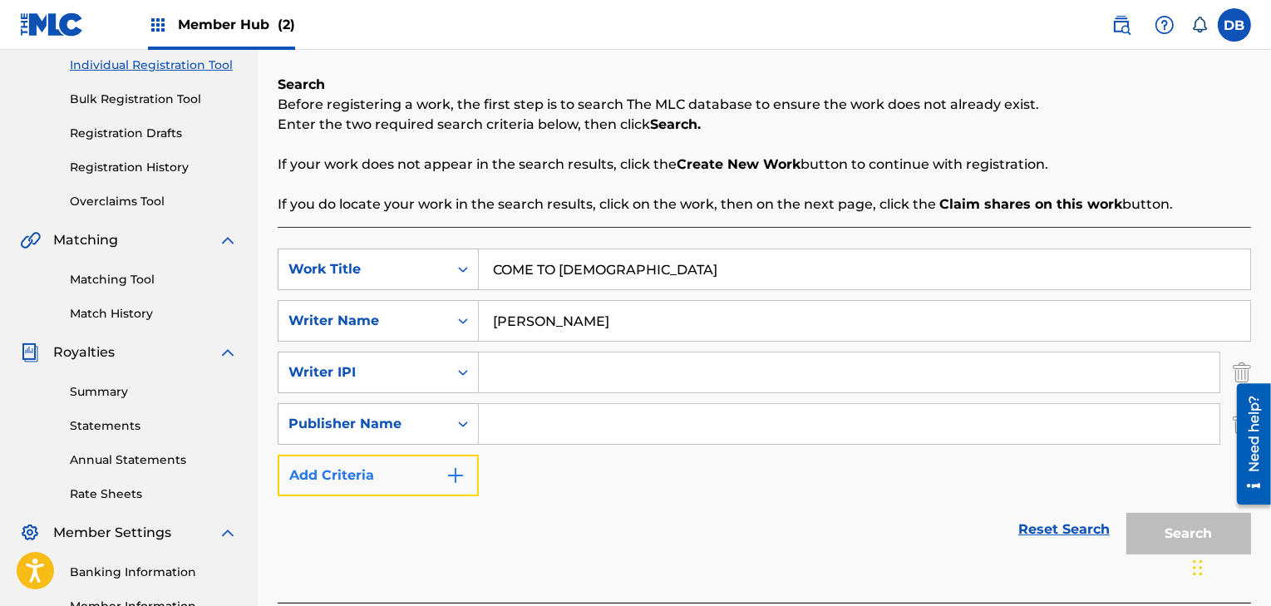
scroll to position [213, 0]
click at [459, 486] on button "Add Criteria" at bounding box center [378, 477] width 201 height 42
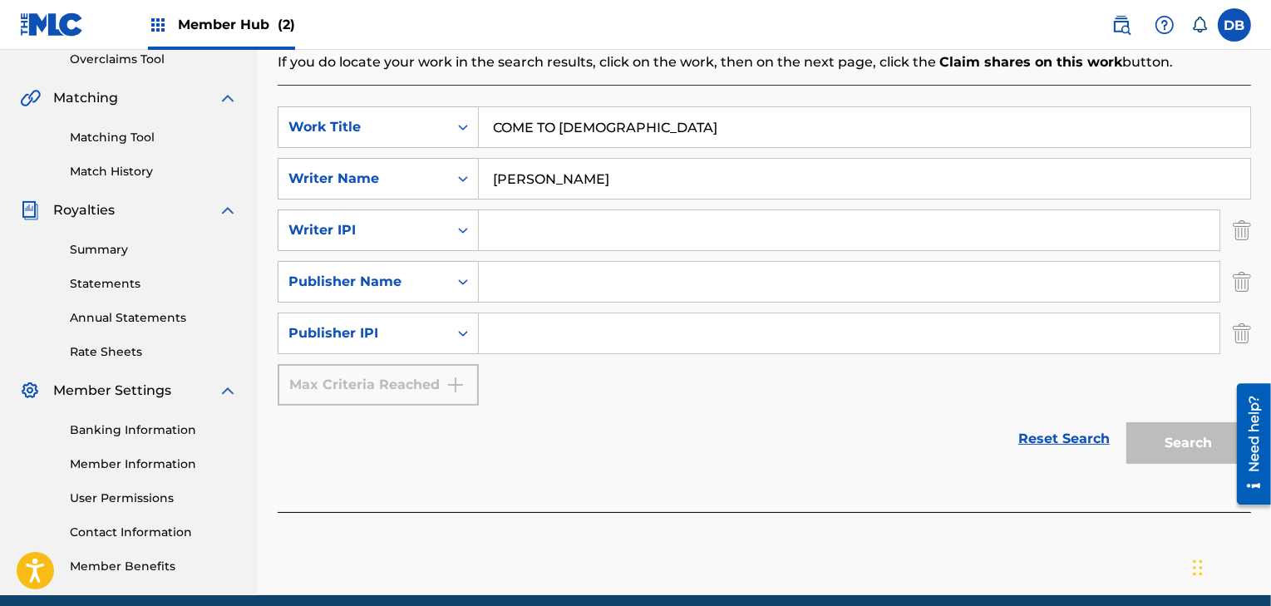
scroll to position [354, 0]
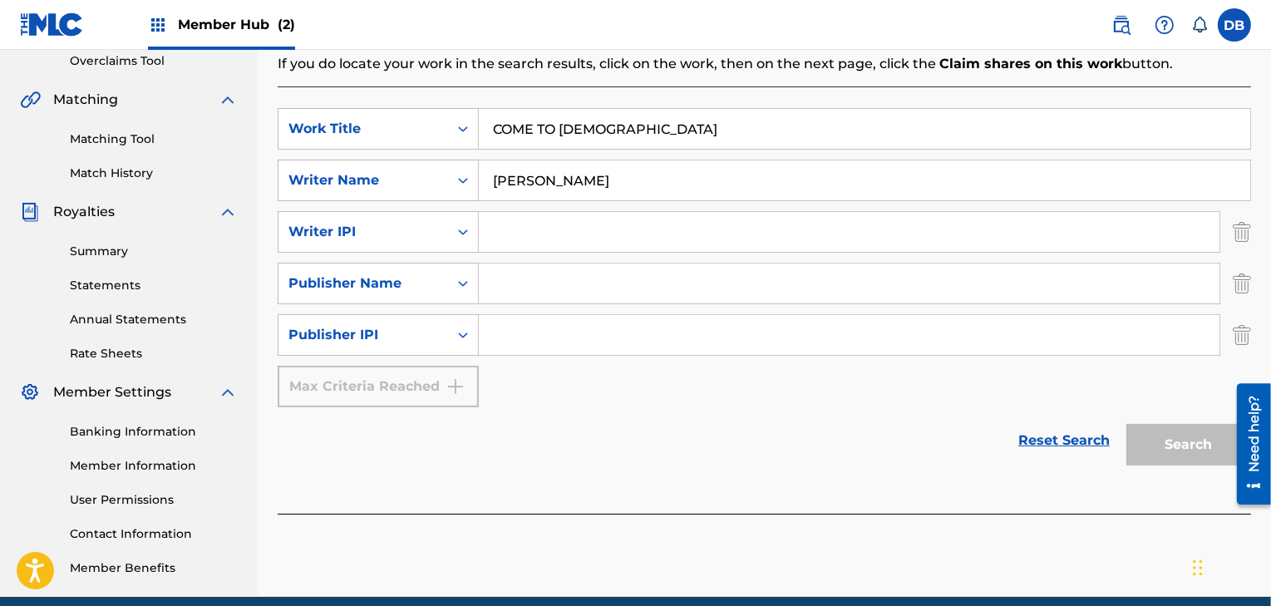
click at [553, 234] on input "Search Form" at bounding box center [849, 232] width 741 height 40
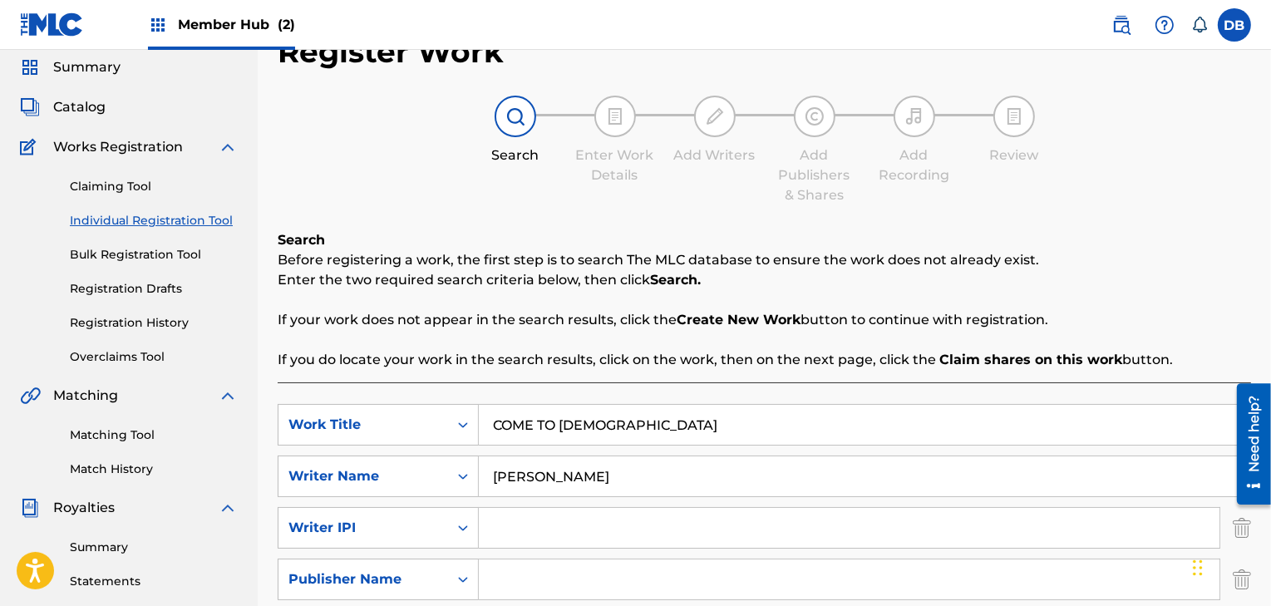
scroll to position [0, 0]
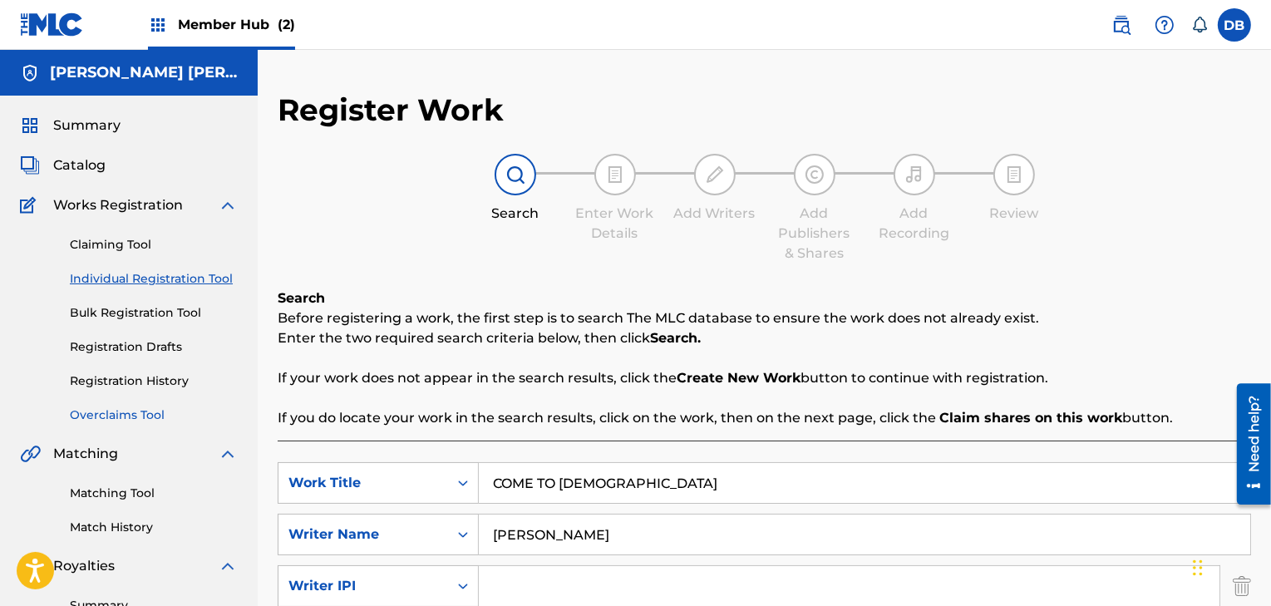
click at [101, 417] on link "Overclaims Tool" at bounding box center [154, 415] width 168 height 17
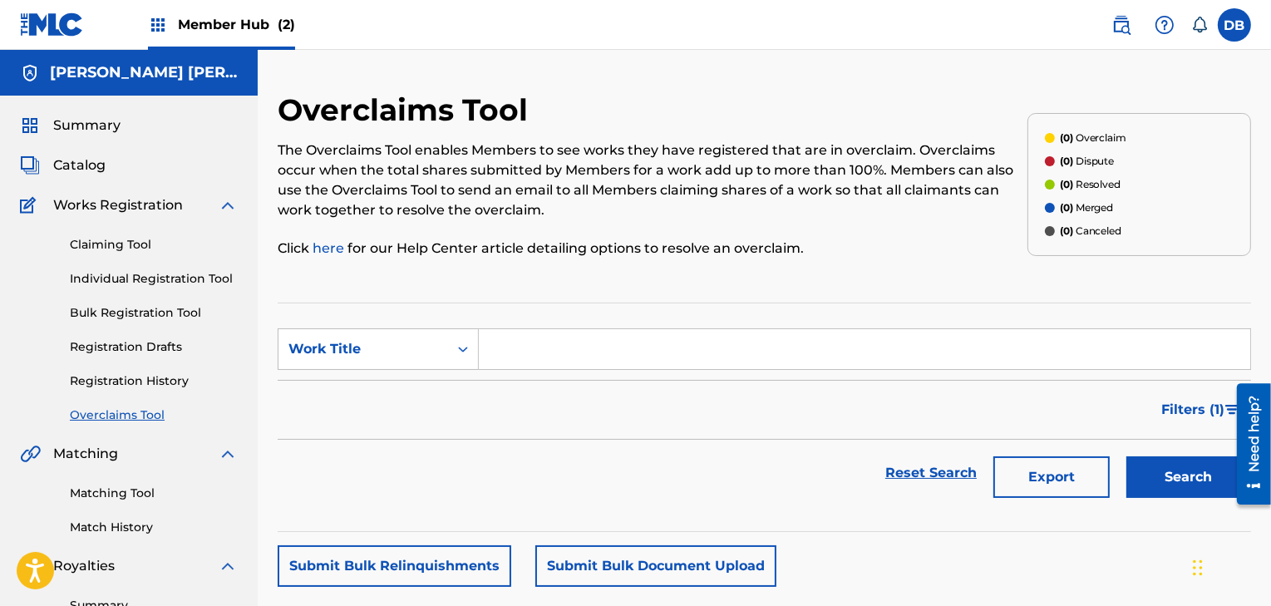
click at [515, 357] on input "Search Form" at bounding box center [864, 349] width 771 height 40
type input "COME TO [DEMOGRAPHIC_DATA]"
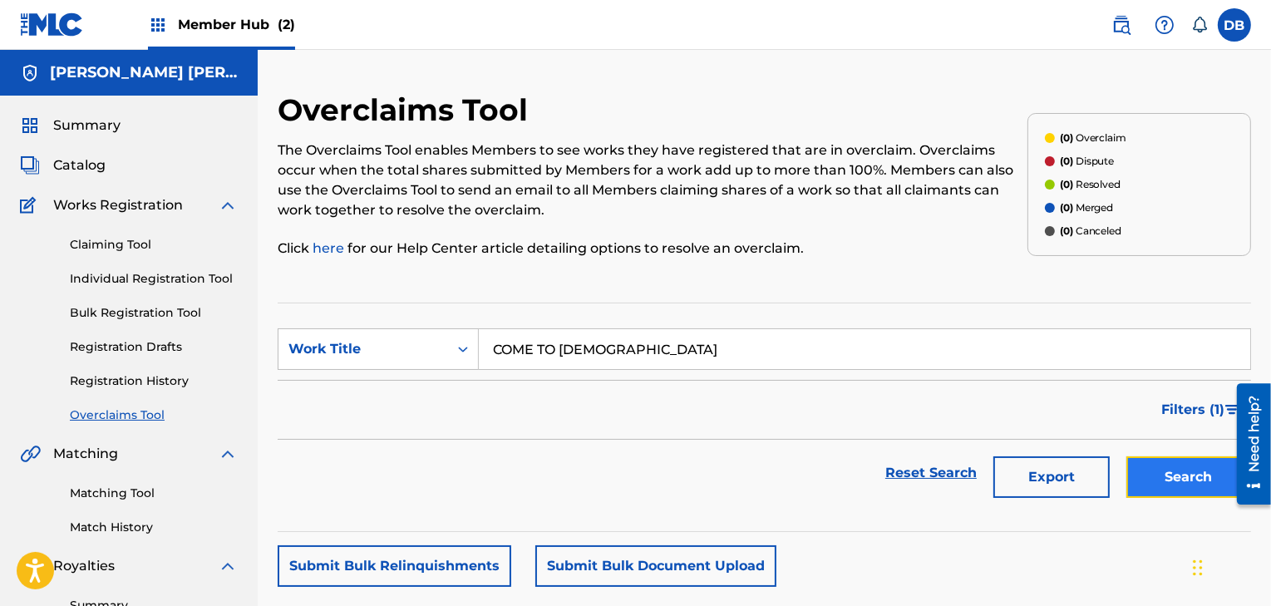
click at [1200, 491] on button "Search" at bounding box center [1188, 477] width 125 height 42
click at [1187, 483] on button "Search" at bounding box center [1188, 477] width 125 height 42
drag, startPoint x: 618, startPoint y: 348, endPoint x: 159, endPoint y: 265, distance: 466.2
click at [228, 287] on main "[PERSON_NAME] [PERSON_NAME] Summary Catalog Works Registration Claiming Tool In…" at bounding box center [635, 500] width 1271 height 901
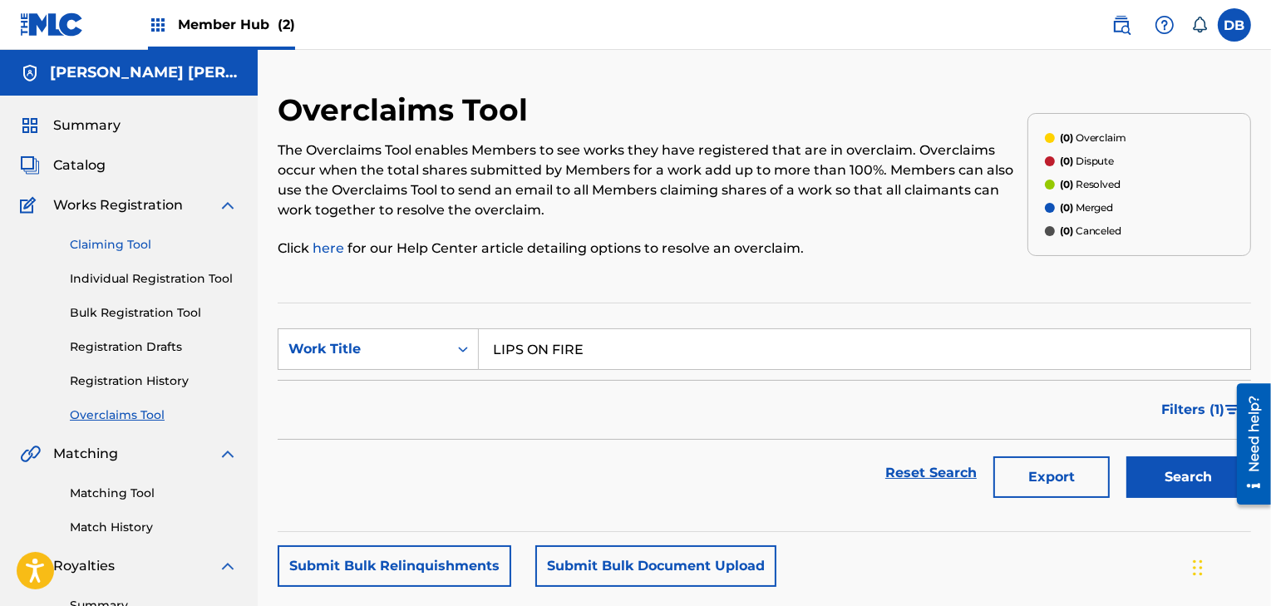
type input "LIPS ON FIRE"
click at [1126, 456] on button "Search" at bounding box center [1188, 477] width 125 height 42
click at [1166, 476] on button "Search" at bounding box center [1188, 477] width 125 height 42
click at [91, 119] on span "Summary" at bounding box center [86, 126] width 67 height 20
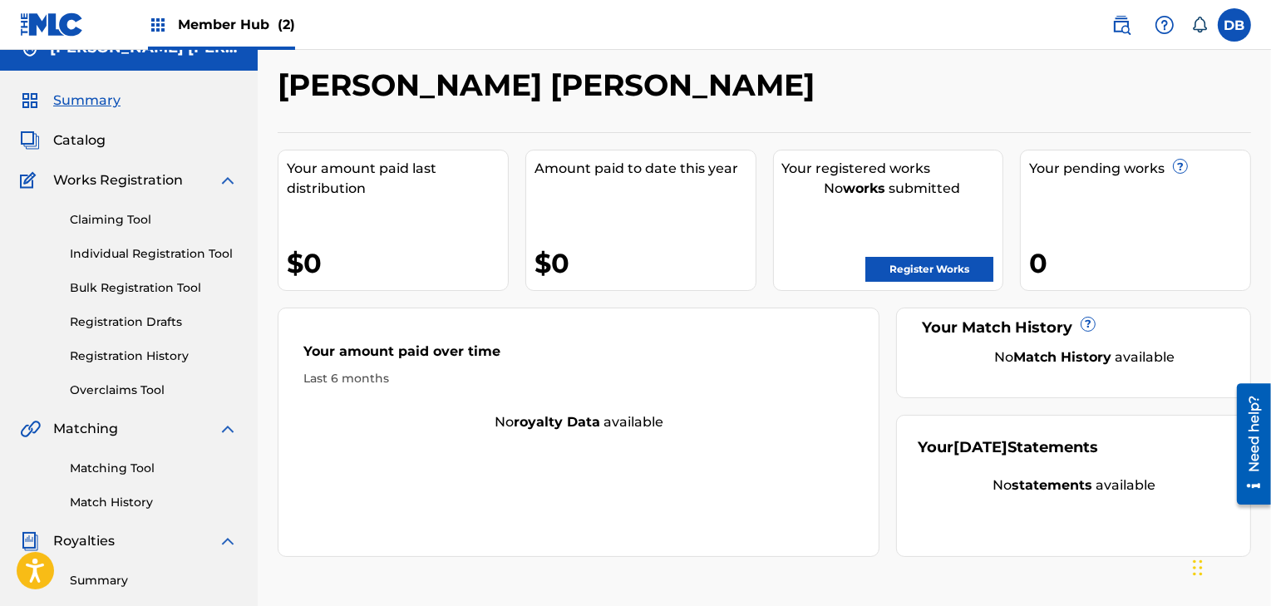
scroll to position [28, 0]
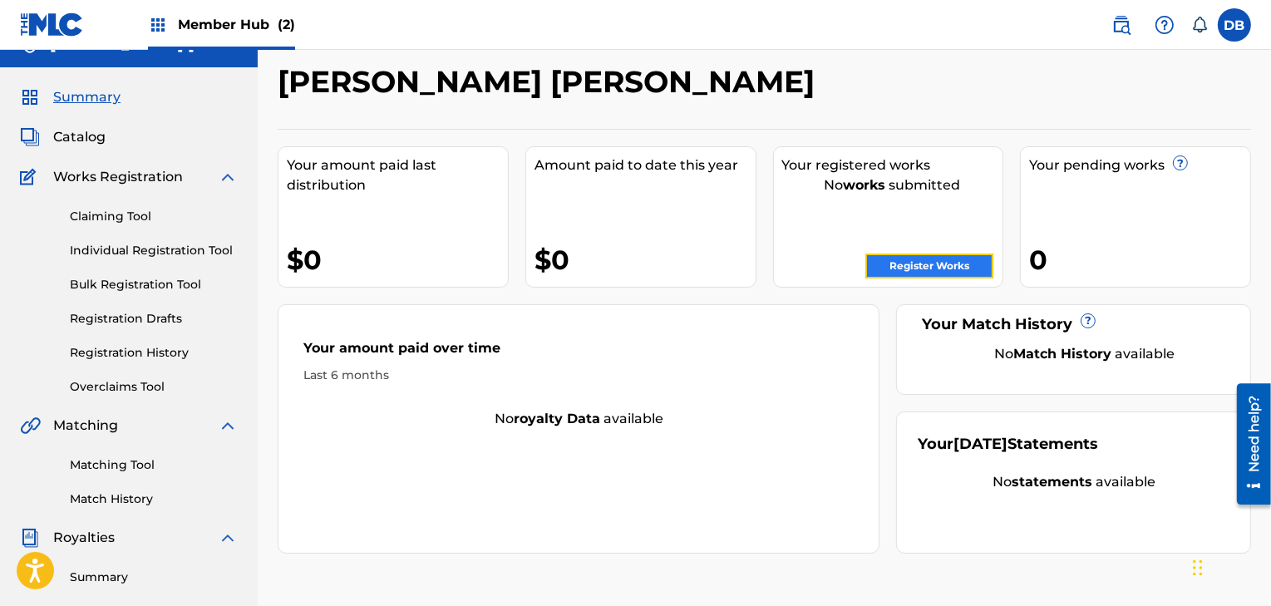
click at [922, 262] on link "Register Works" at bounding box center [929, 266] width 128 height 25
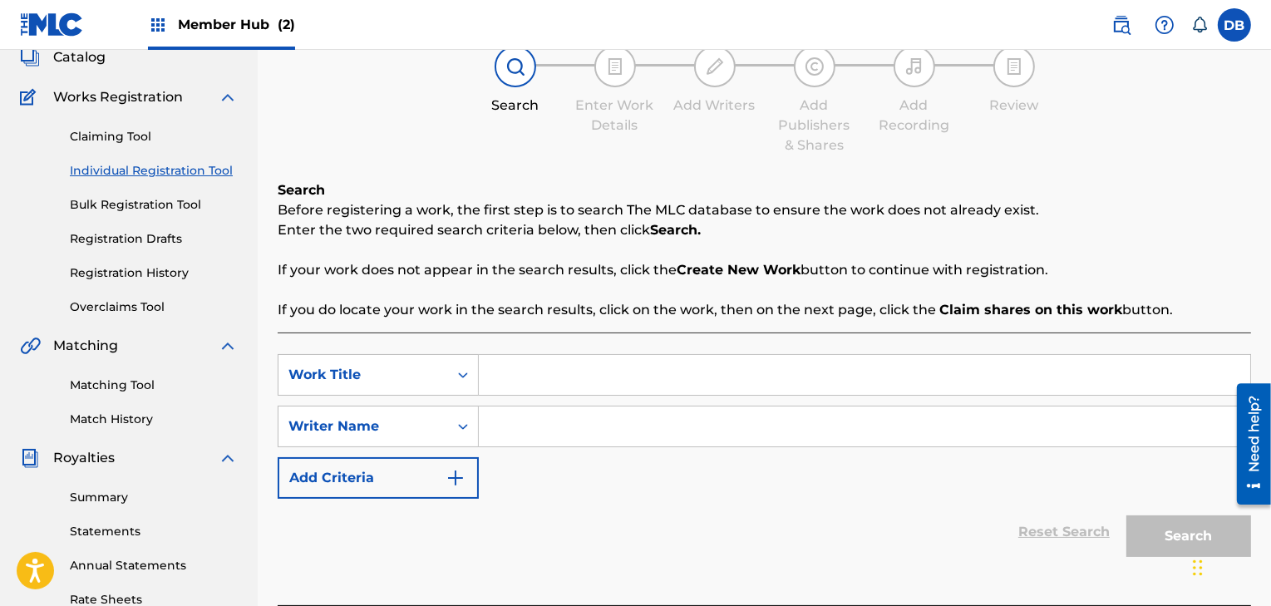
scroll to position [106, 0]
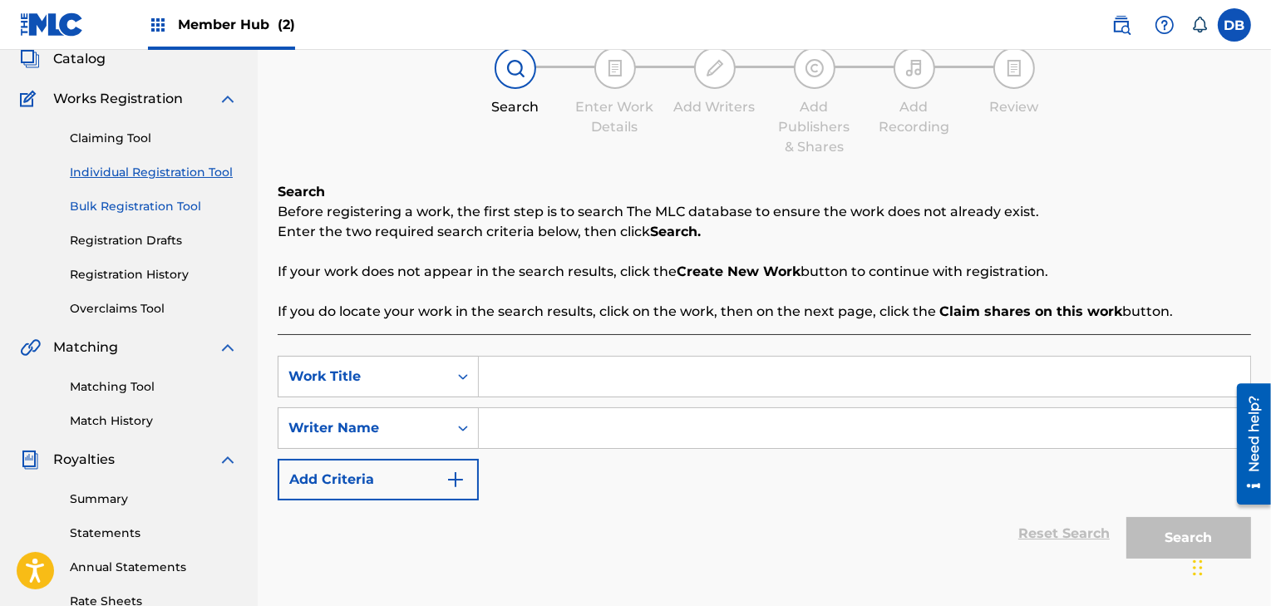
click at [119, 210] on link "Bulk Registration Tool" at bounding box center [154, 206] width 168 height 17
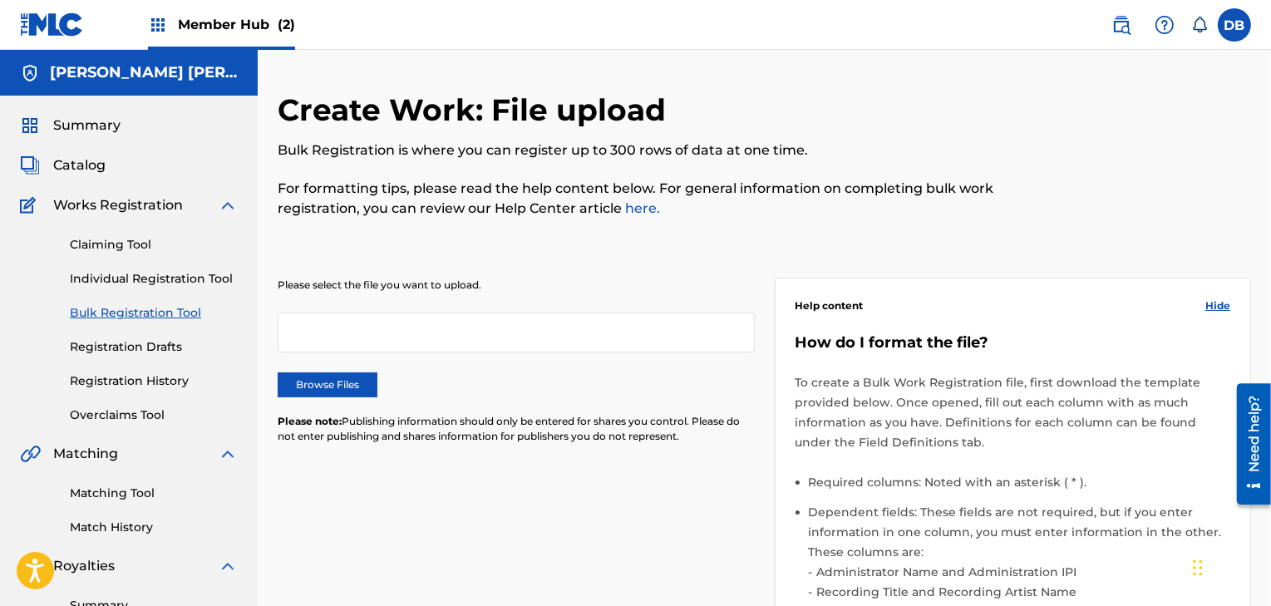
click at [115, 79] on h5 "[PERSON_NAME] [PERSON_NAME]" at bounding box center [144, 72] width 188 height 19
click at [256, 23] on span "Member Hub (2)" at bounding box center [236, 24] width 117 height 19
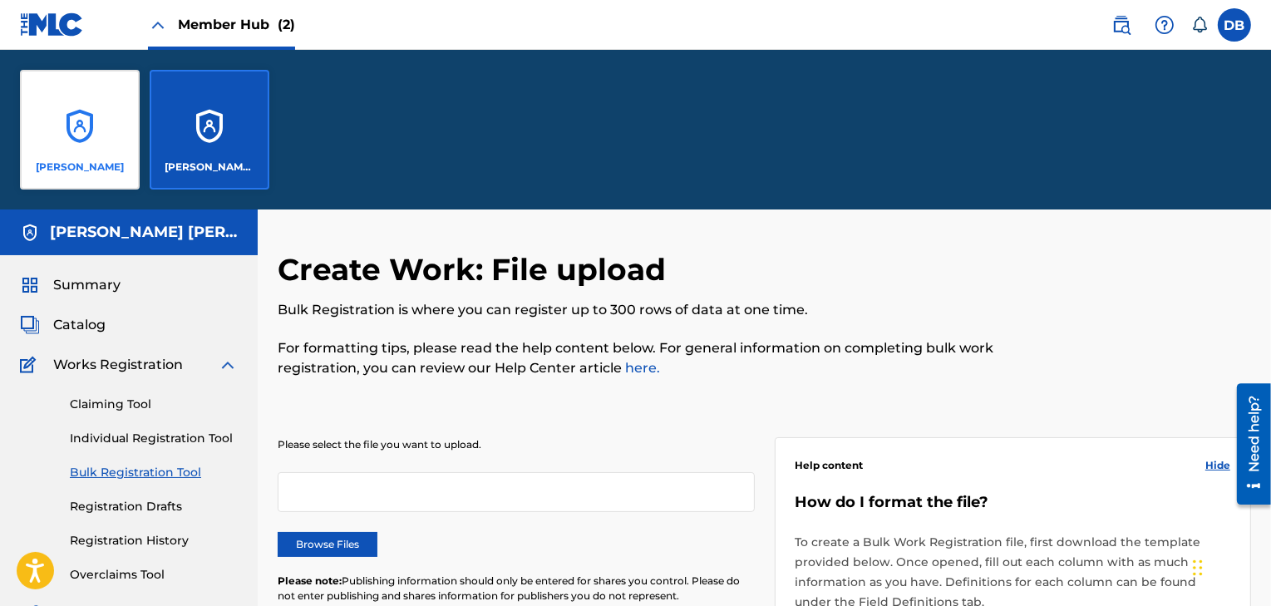
click at [101, 144] on div "[PERSON_NAME]" at bounding box center [80, 130] width 120 height 120
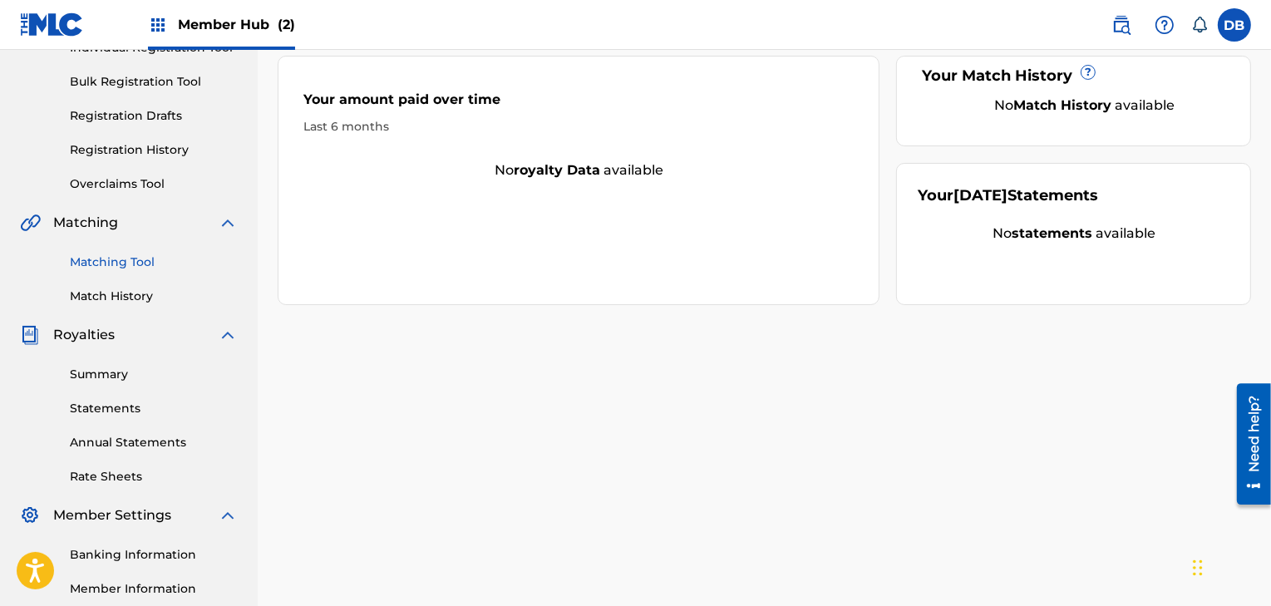
scroll to position [232, 0]
click at [131, 556] on link "Banking Information" at bounding box center [154, 553] width 168 height 17
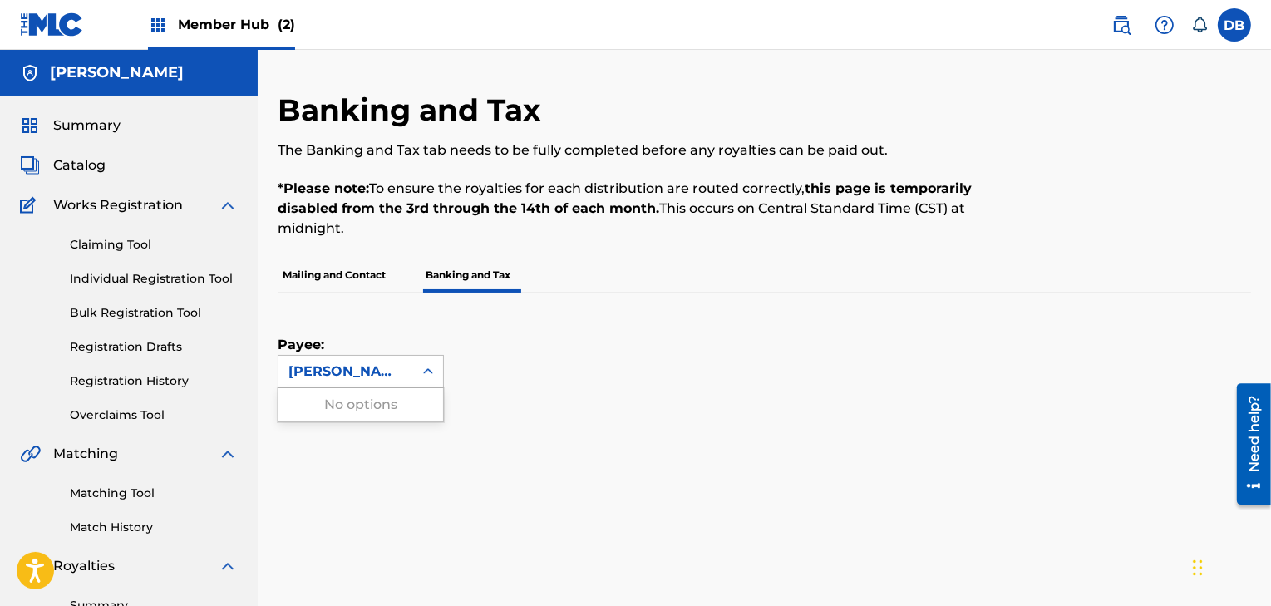
click at [398, 356] on div "[PERSON_NAME]" at bounding box center [346, 372] width 135 height 32
click at [471, 279] on p "Banking and Tax" at bounding box center [468, 275] width 95 height 35
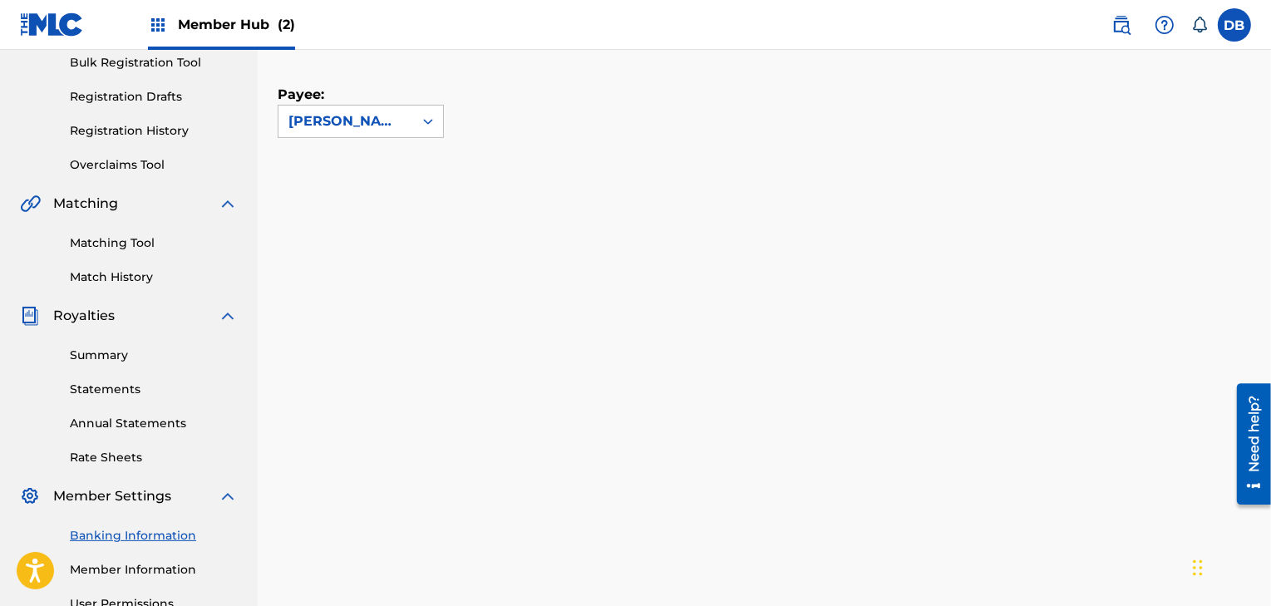
scroll to position [412, 0]
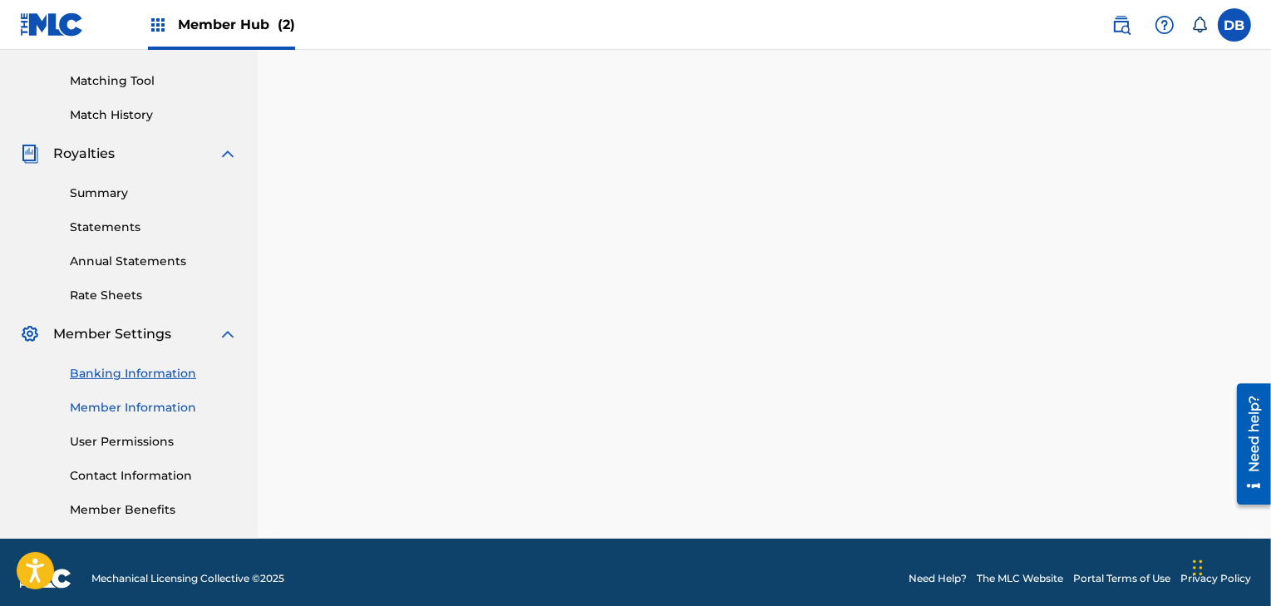
click at [115, 405] on link "Member Information" at bounding box center [154, 407] width 168 height 17
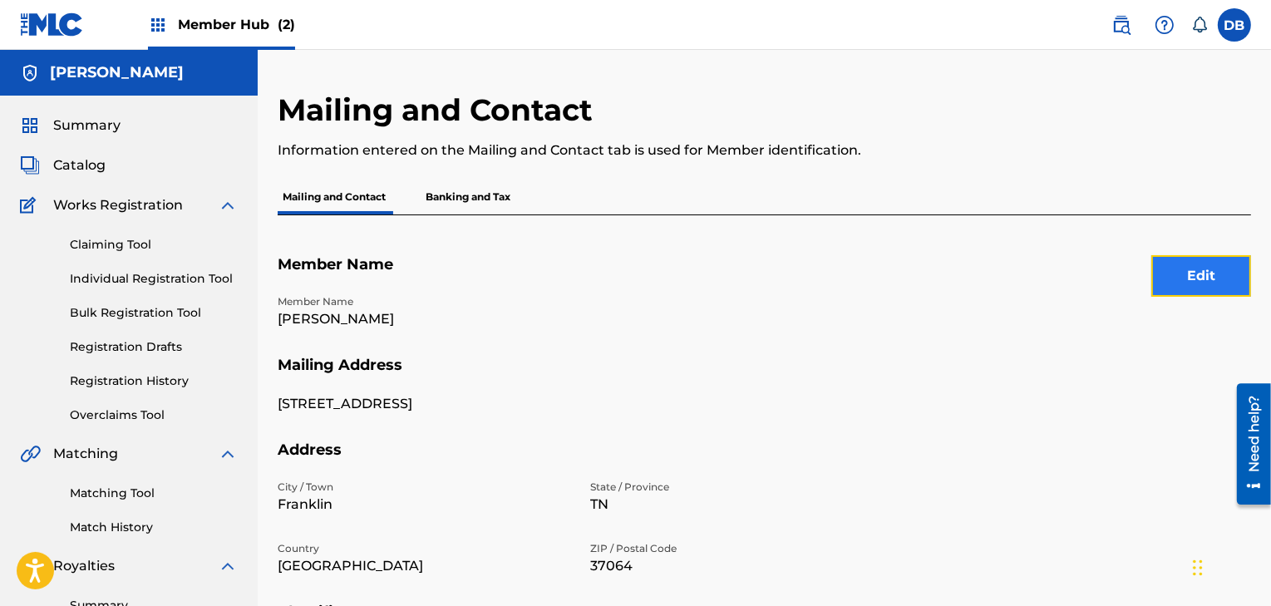
click at [1200, 274] on button "Edit" at bounding box center [1201, 276] width 100 height 42
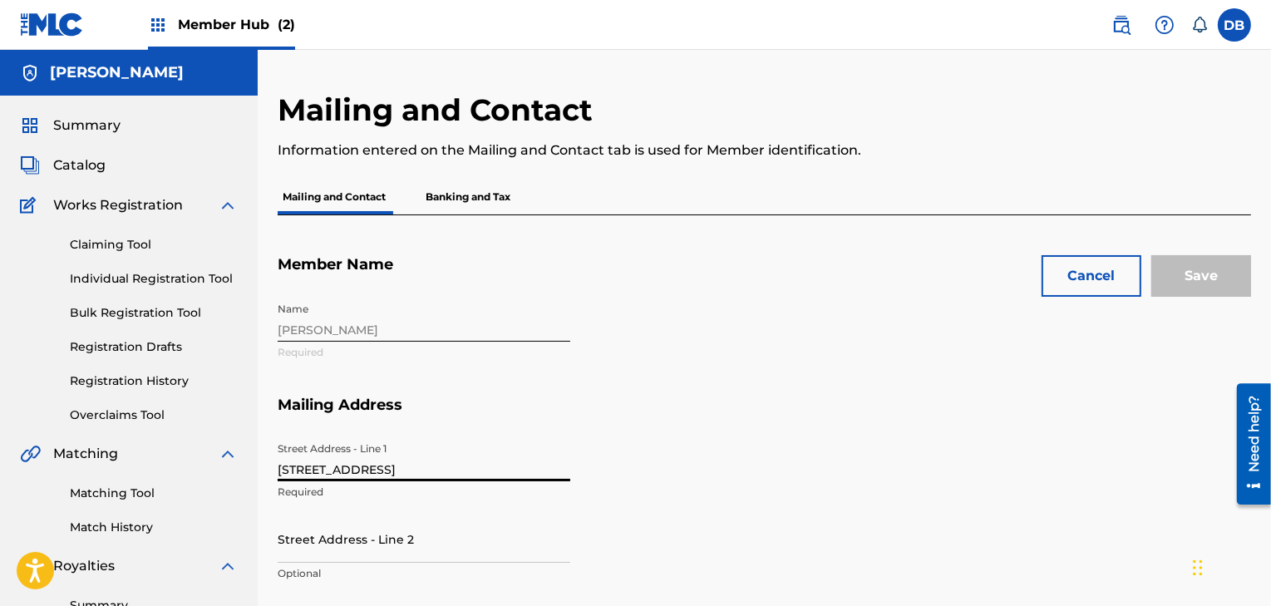
drag, startPoint x: 397, startPoint y: 466, endPoint x: 155, endPoint y: 436, distance: 244.6
type input "[STREET_ADDRESS]"
type input "[PERSON_NAME]"
type input "[GEOGRAPHIC_DATA]"
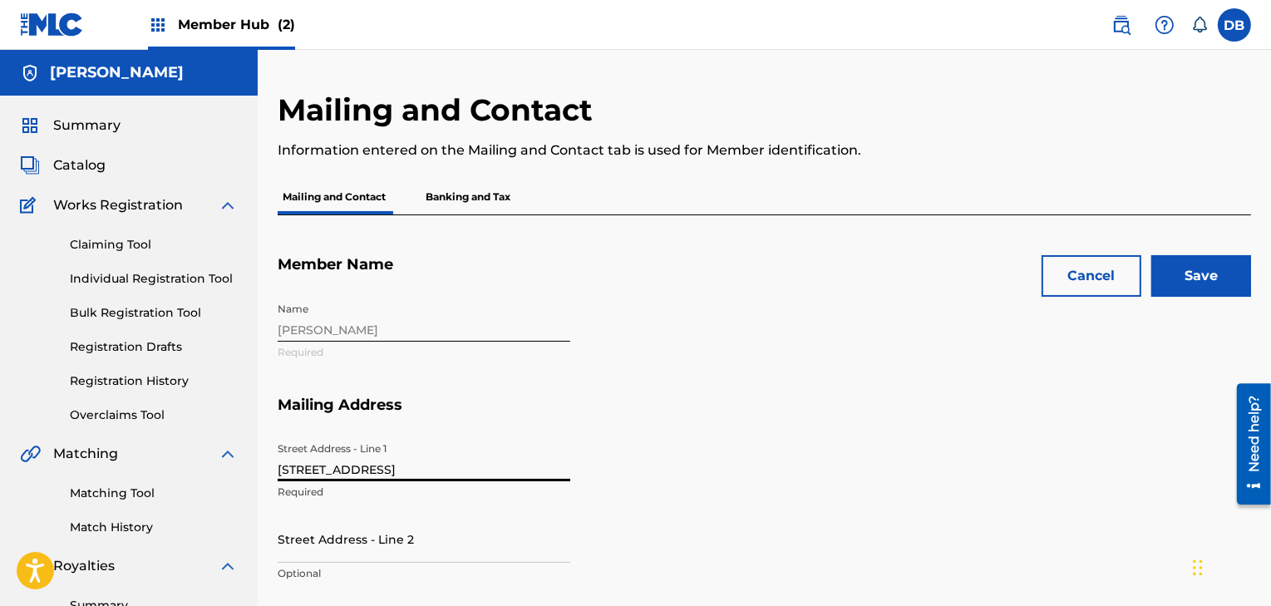
type input "TN"
type input "[EMAIL_ADDRESS][DOMAIN_NAME]"
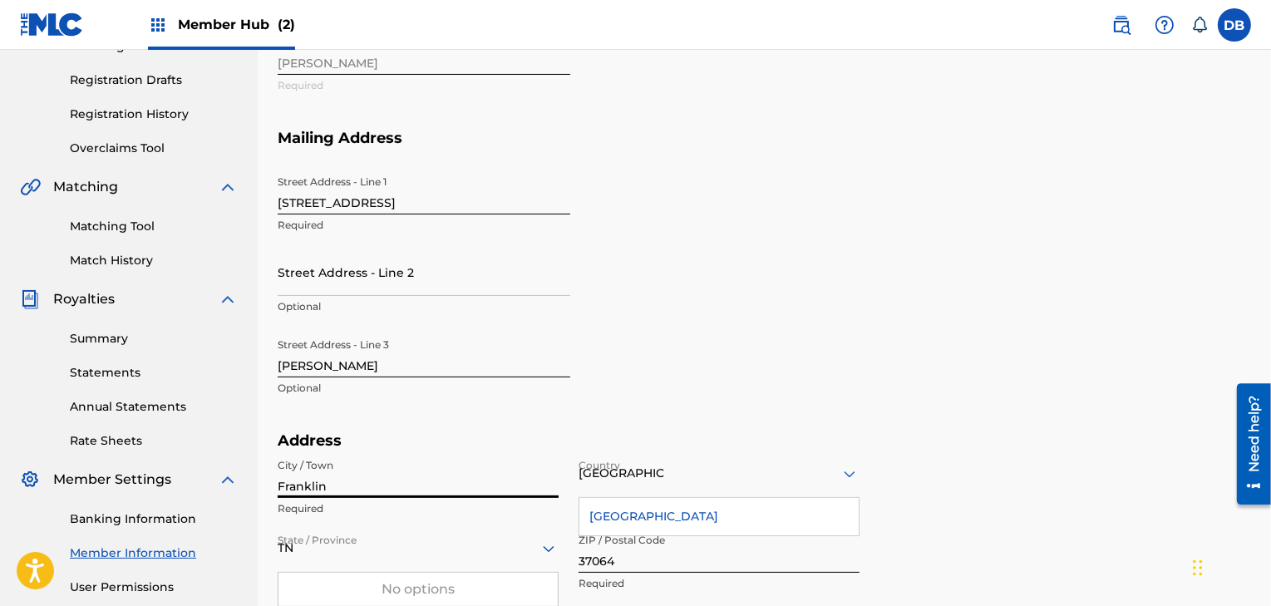
drag, startPoint x: 334, startPoint y: 491, endPoint x: 195, endPoint y: 453, distance: 144.8
click at [208, 461] on main "[PERSON_NAME] Summary Catalog Works Registration Claiming Tool Individual Regis…" at bounding box center [635, 420] width 1271 height 1274
type input "[GEOGRAPHIC_DATA]"
click at [626, 562] on input "37064" at bounding box center [719, 548] width 281 height 47
type input "37205"
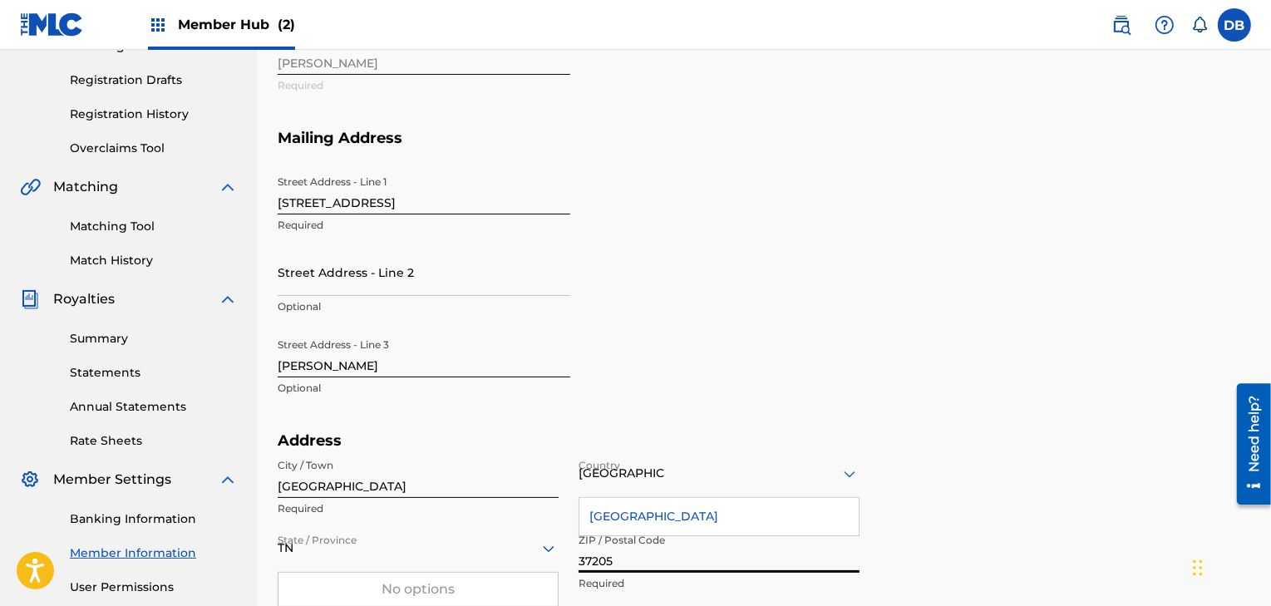
click at [1054, 439] on section "Address City / Town [GEOGRAPHIC_DATA] Required Country [GEOGRAPHIC_DATA] [GEOGR…" at bounding box center [765, 533] width 974 height 204
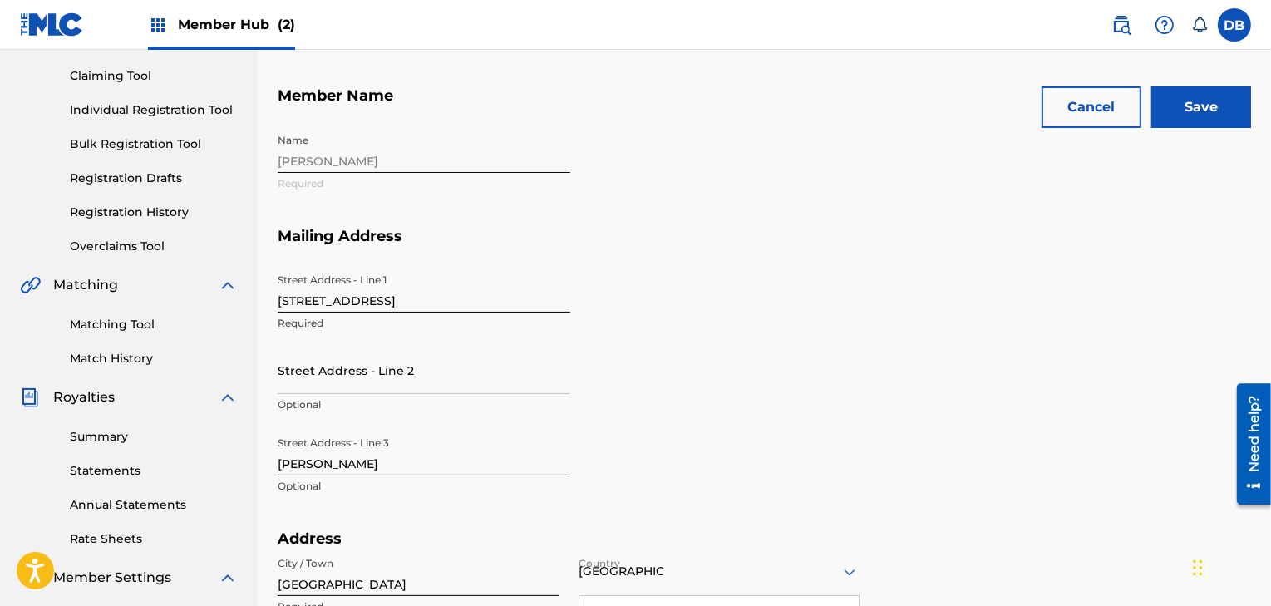
scroll to position [122, 0]
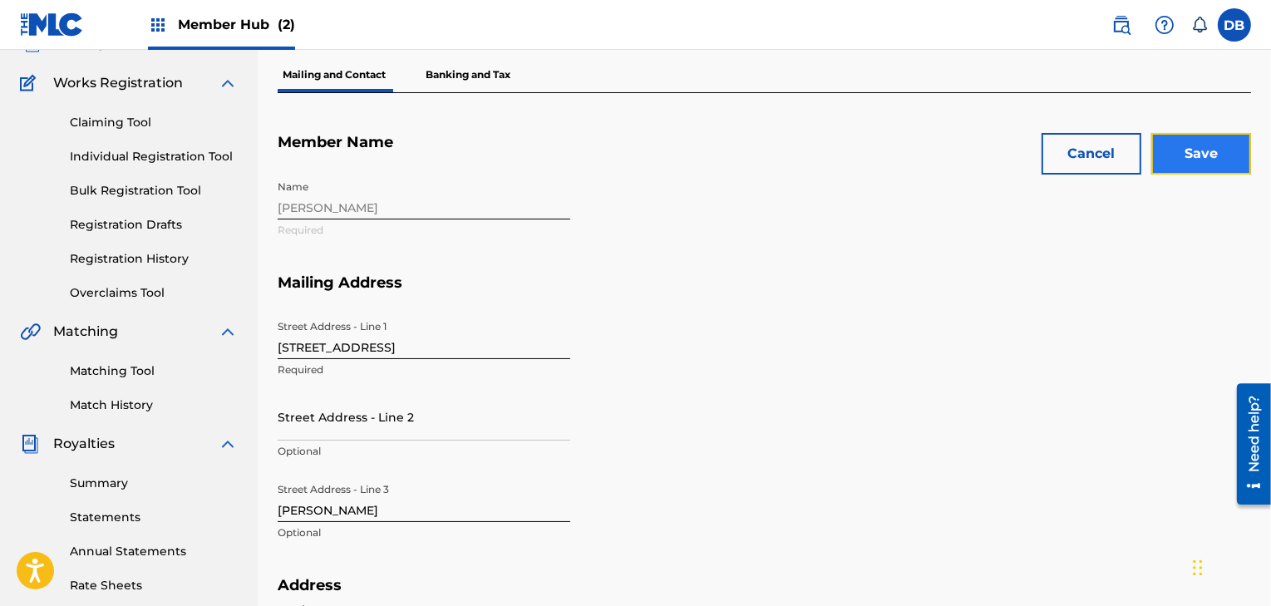
click at [1222, 145] on input "Save" at bounding box center [1201, 154] width 100 height 42
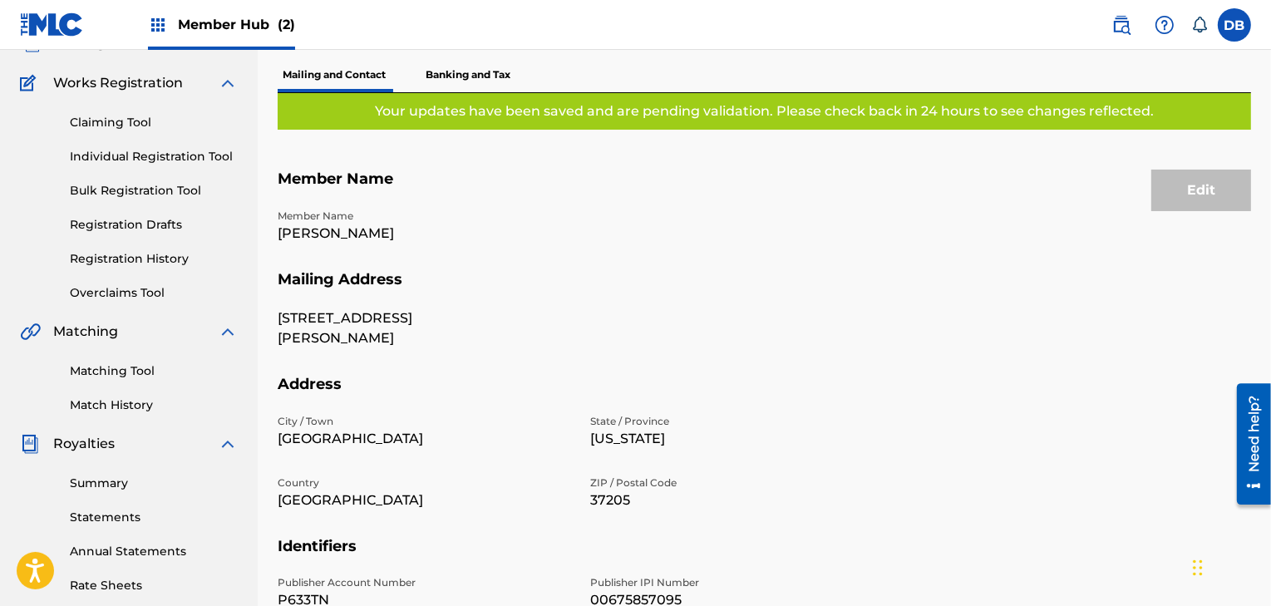
click at [487, 67] on p "Banking and Tax" at bounding box center [468, 74] width 95 height 35
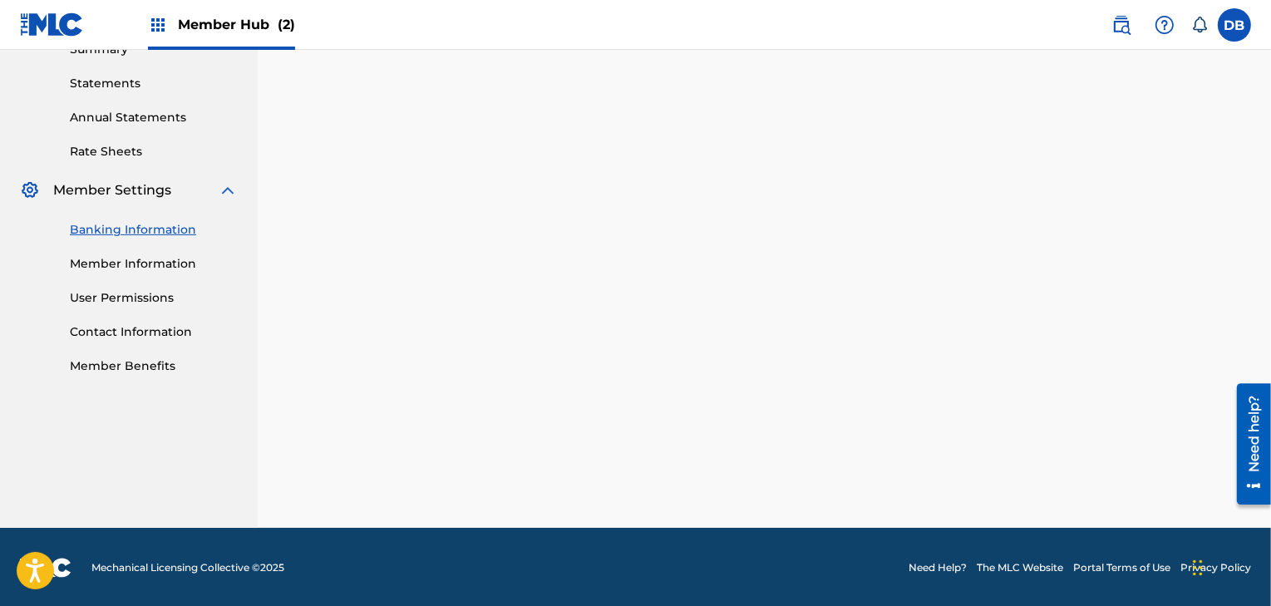
scroll to position [424, 0]
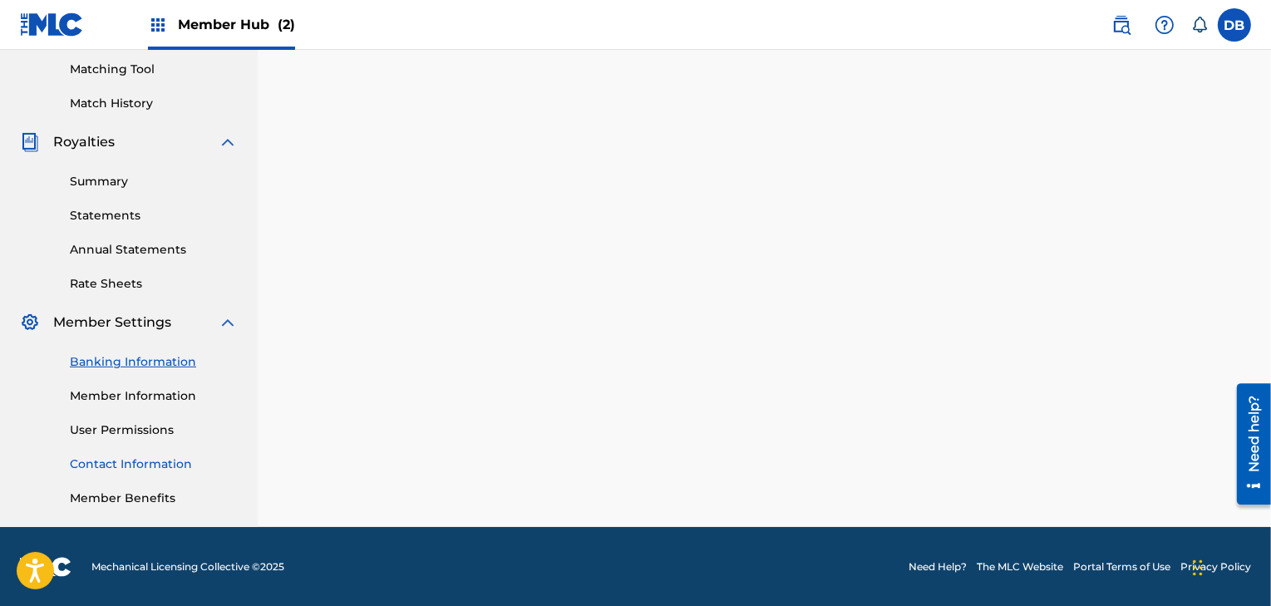
click at [126, 463] on link "Contact Information" at bounding box center [154, 464] width 168 height 17
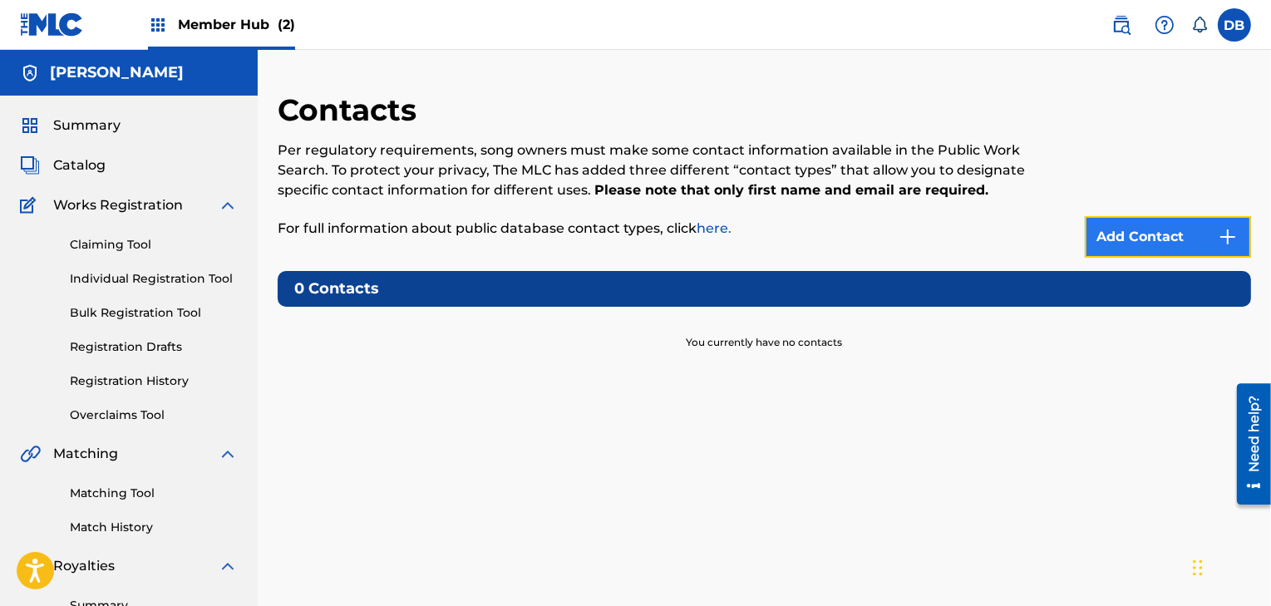
click at [1127, 237] on link "Add Contact" at bounding box center [1168, 237] width 166 height 42
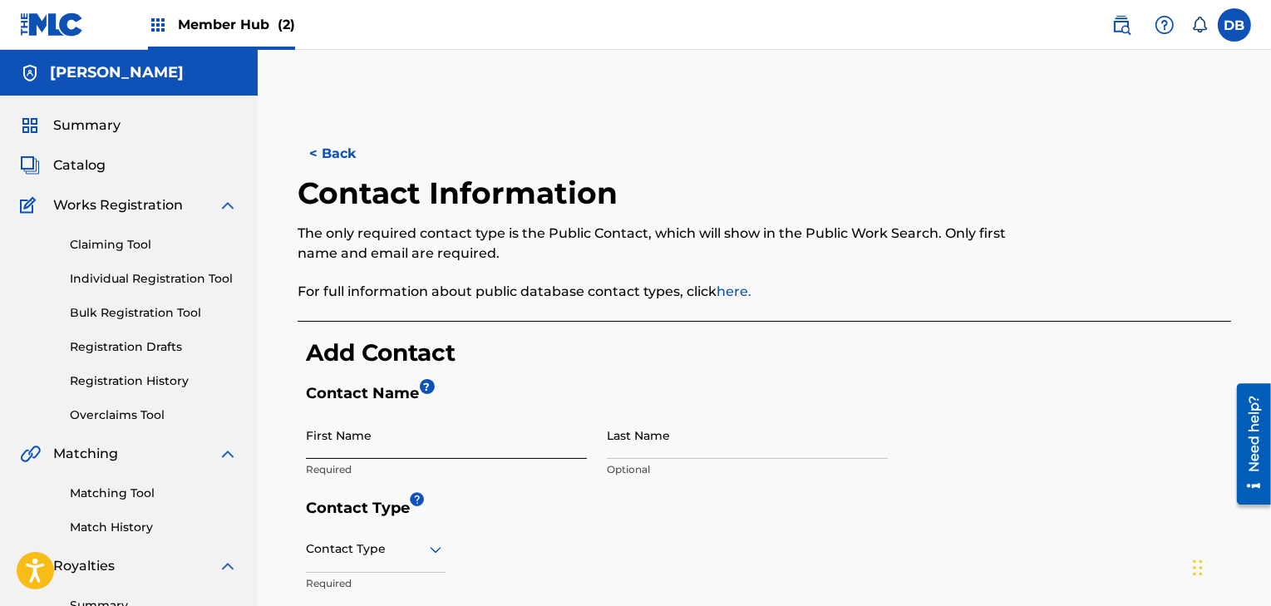
click at [413, 441] on input "First Name" at bounding box center [446, 435] width 281 height 47
type input "AINE"
click at [664, 436] on input "Last Name" at bounding box center [747, 435] width 281 height 47
type input "[PERSON_NAME]"
click at [402, 548] on div "4 results available. Use Up and Down to choose options, press Enter to select t…" at bounding box center [376, 548] width 140 height 47
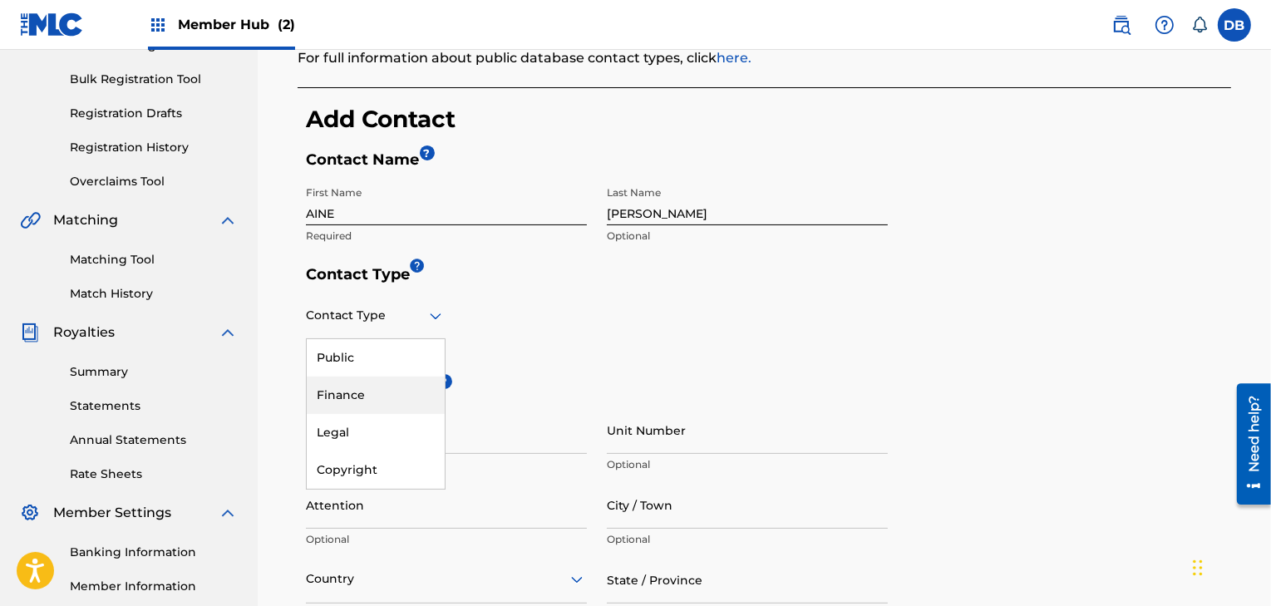
scroll to position [233, 0]
click at [368, 351] on div "Public" at bounding box center [376, 358] width 138 height 37
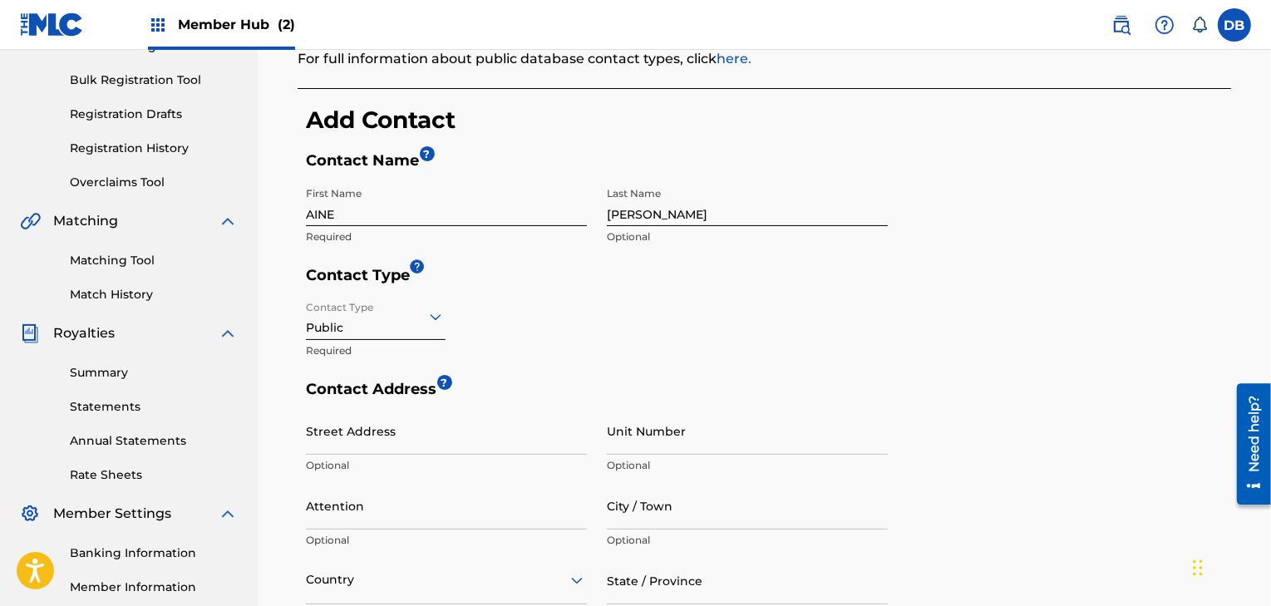
click at [409, 319] on div at bounding box center [376, 316] width 140 height 21
click at [369, 432] on div "Legal" at bounding box center [376, 433] width 138 height 37
click at [426, 318] on icon at bounding box center [436, 317] width 20 height 20
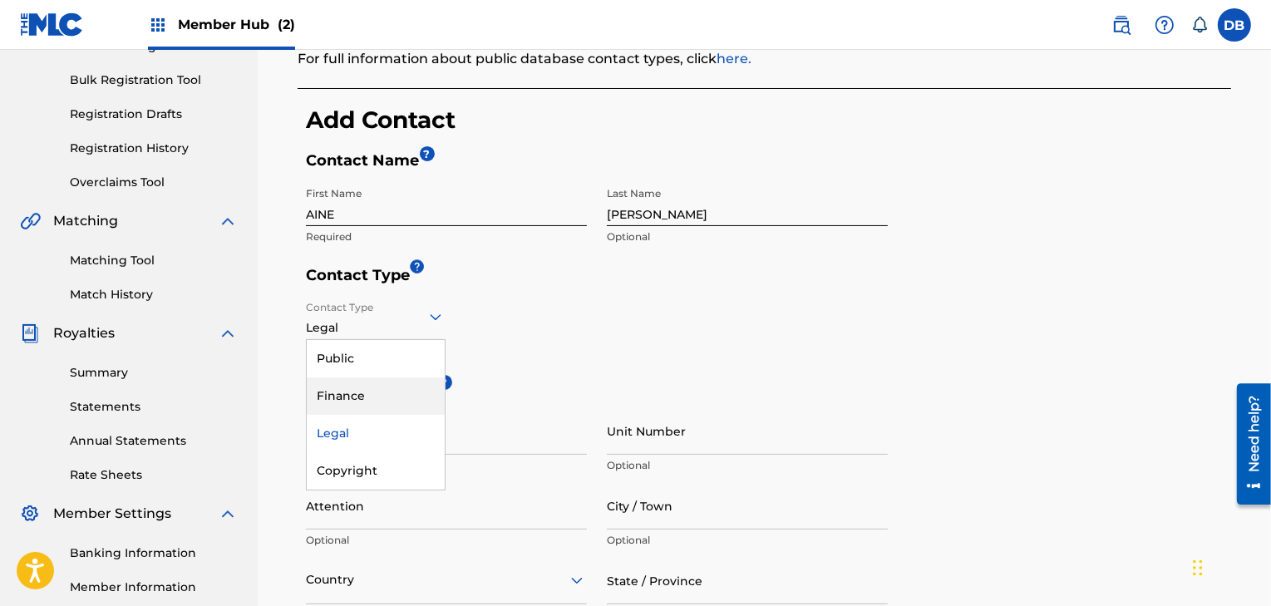
click at [382, 392] on div "Finance" at bounding box center [376, 395] width 138 height 37
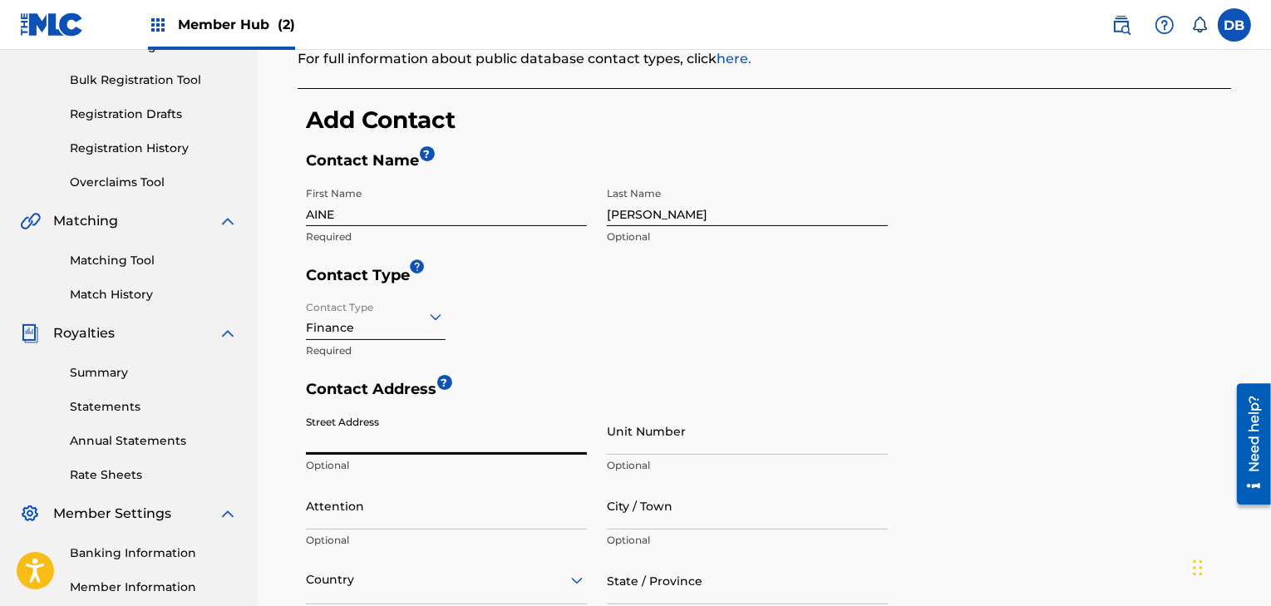
click at [357, 440] on input "Street Address" at bounding box center [446, 430] width 281 height 47
type input "[STREET_ADDRESS]"
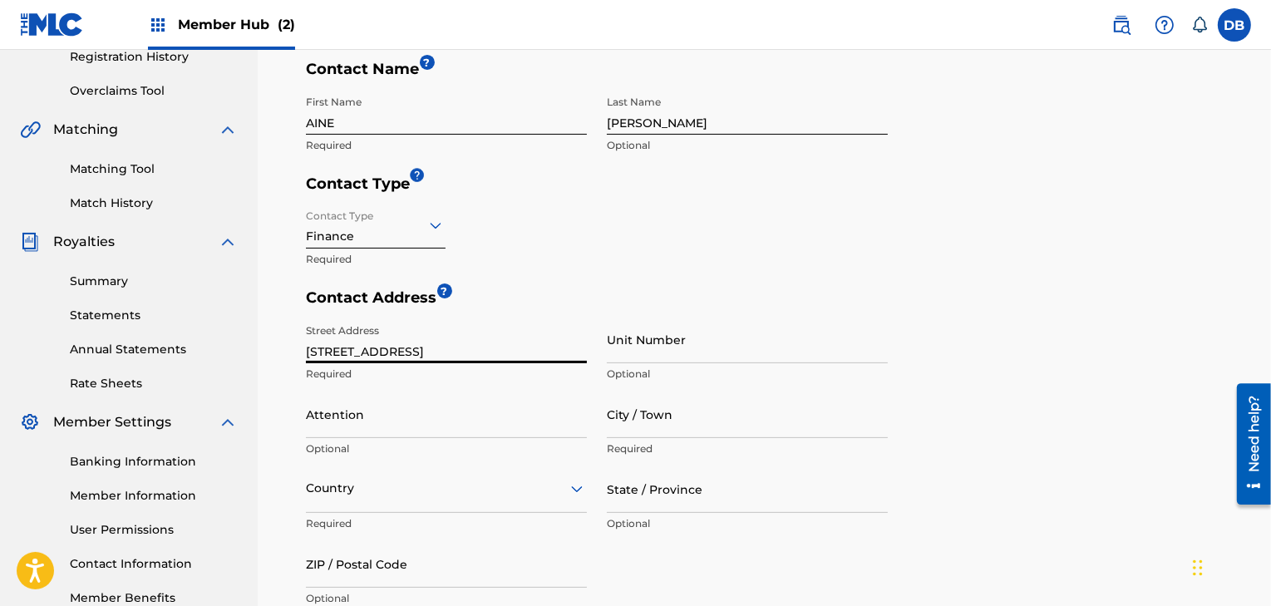
scroll to position [343, 0]
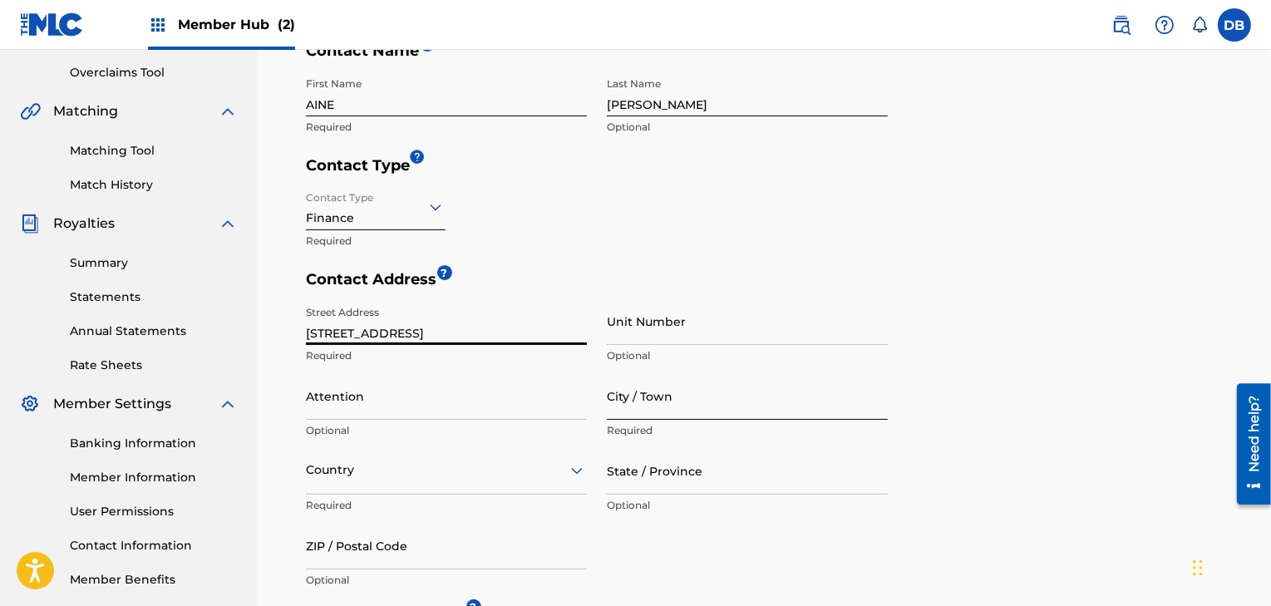
click at [658, 403] on input "City / Town" at bounding box center [747, 395] width 281 height 47
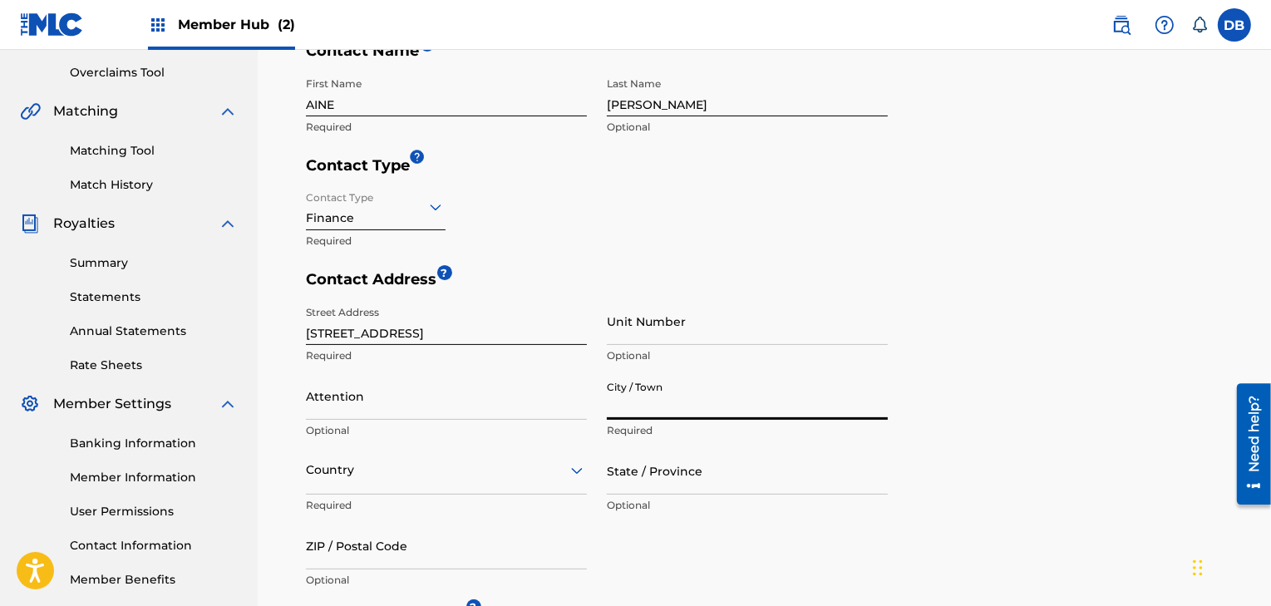
type input "[GEOGRAPHIC_DATA]"
type input "AINE"
type input "[GEOGRAPHIC_DATA]"
type input "TN"
type input "37205"
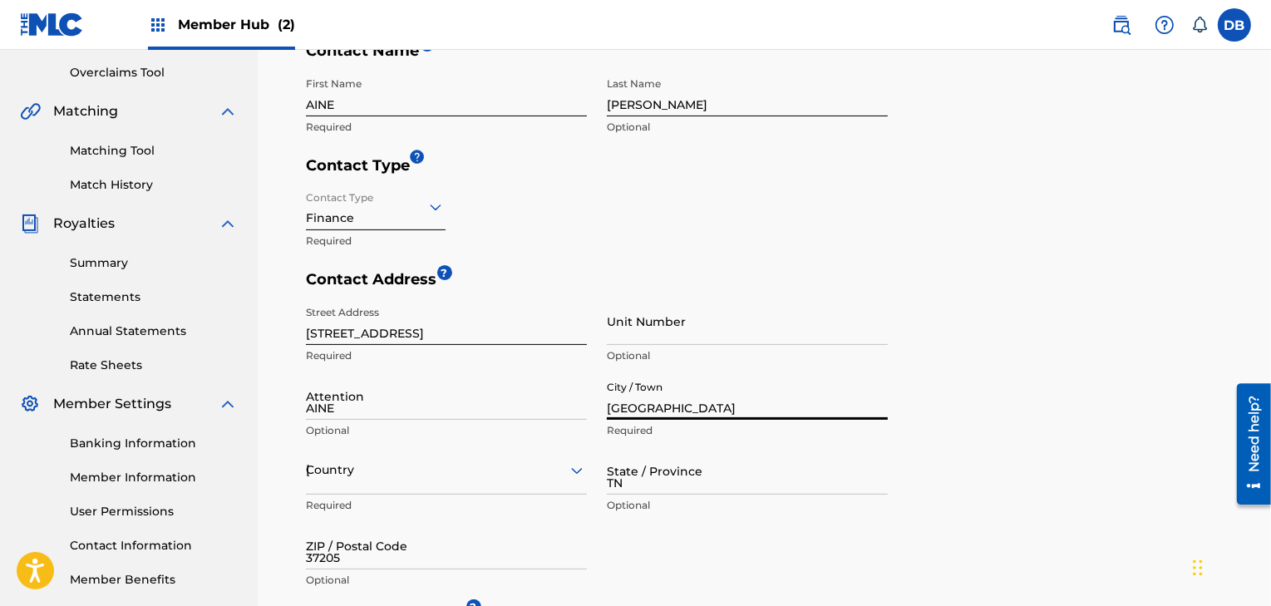
type input "854"
type input "2101845"
type input "[EMAIL_ADDRESS][DOMAIN_NAME]"
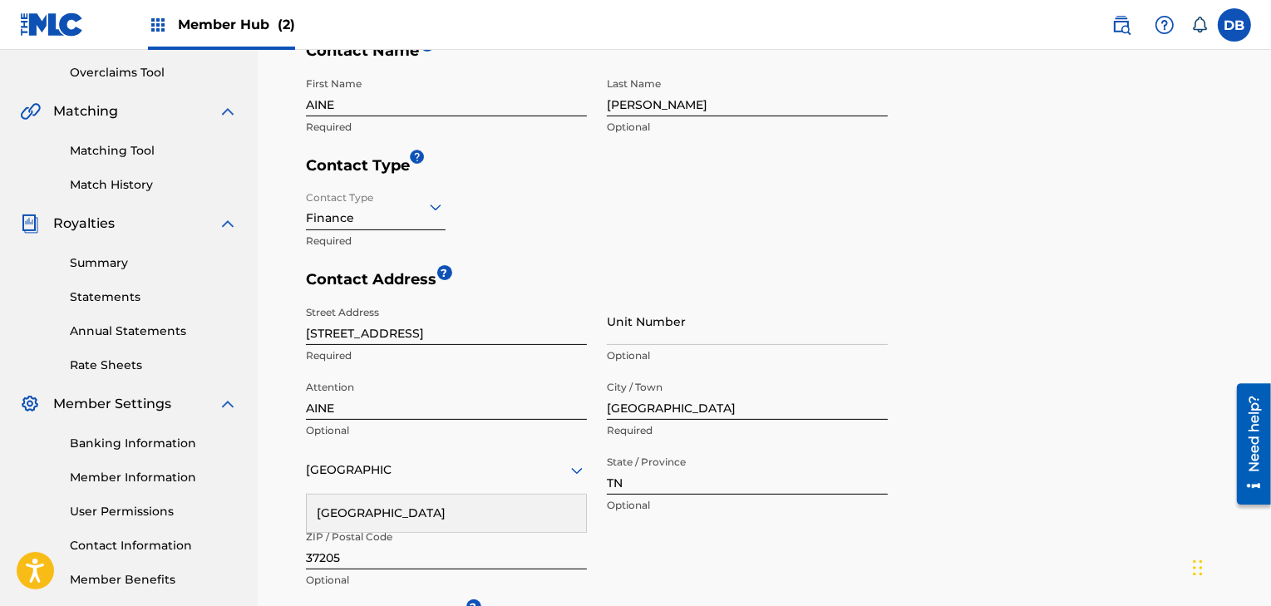
click at [1074, 413] on div "Contact Address ? Street Address [STREET_ADDRESS] Required Unit Number Optional…" at bounding box center [768, 437] width 925 height 335
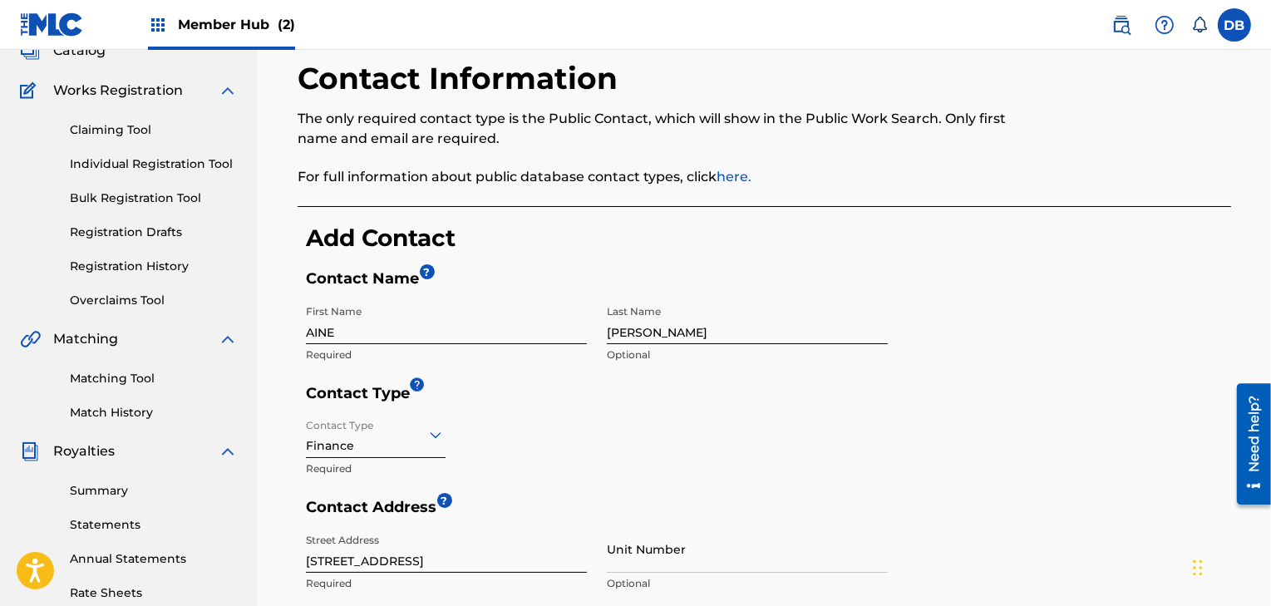
scroll to position [176, 0]
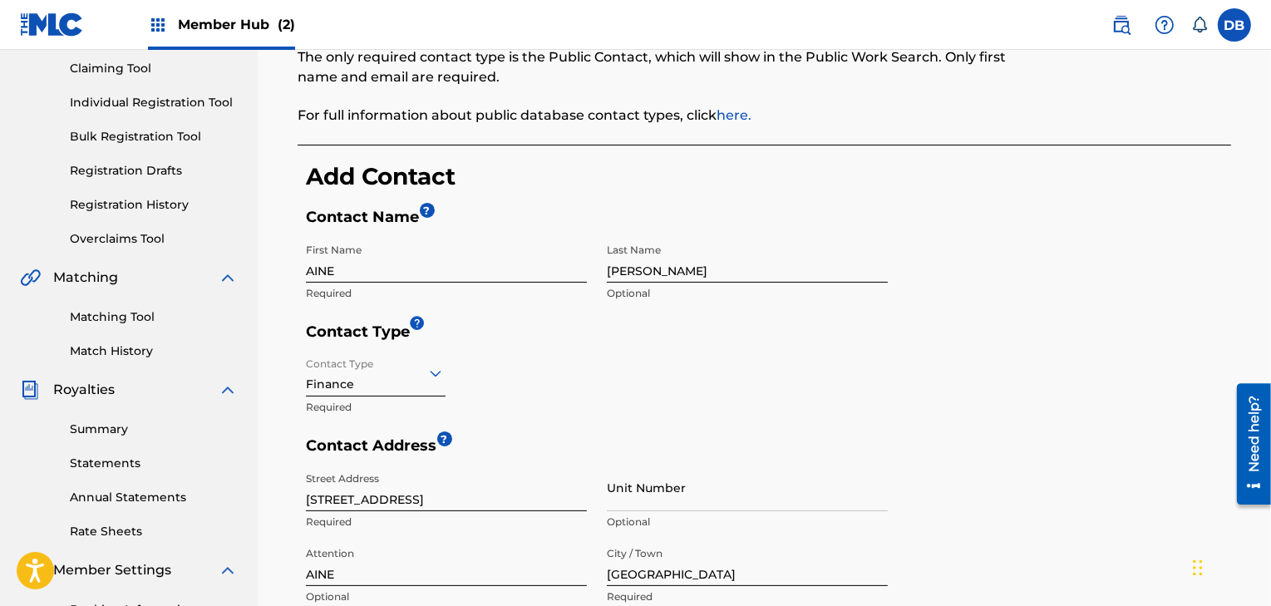
click at [717, 267] on input "[PERSON_NAME]" at bounding box center [747, 258] width 281 height 47
click at [465, 402] on div "Contact Type Finance Required" at bounding box center [597, 392] width 582 height 87
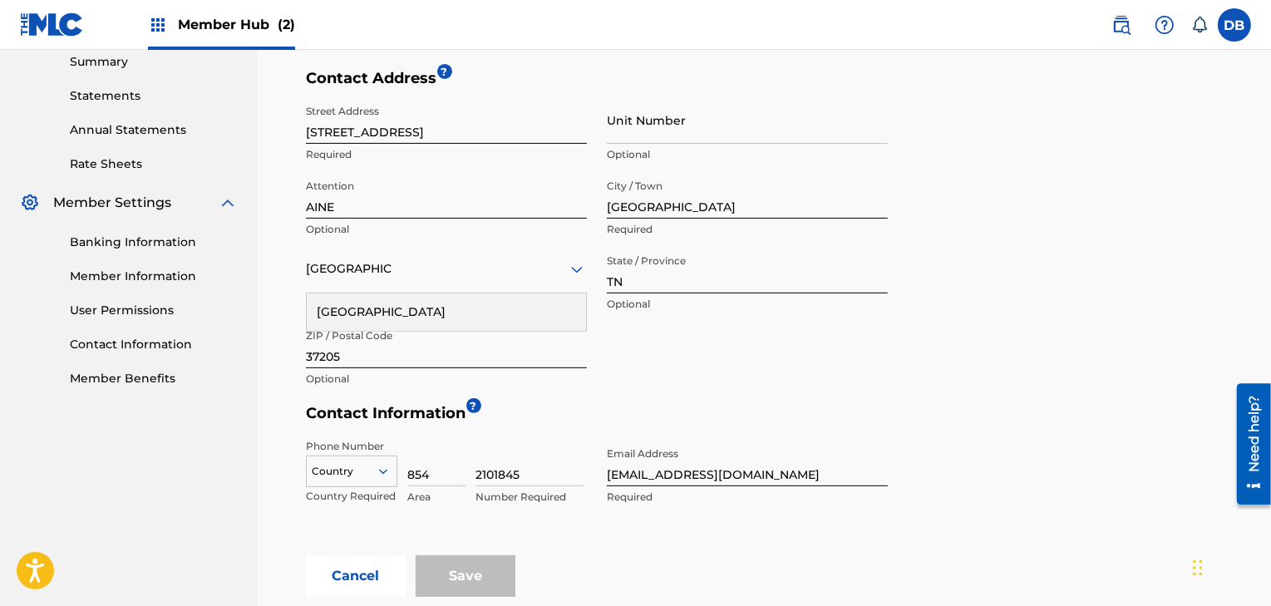
scroll to position [668, 0]
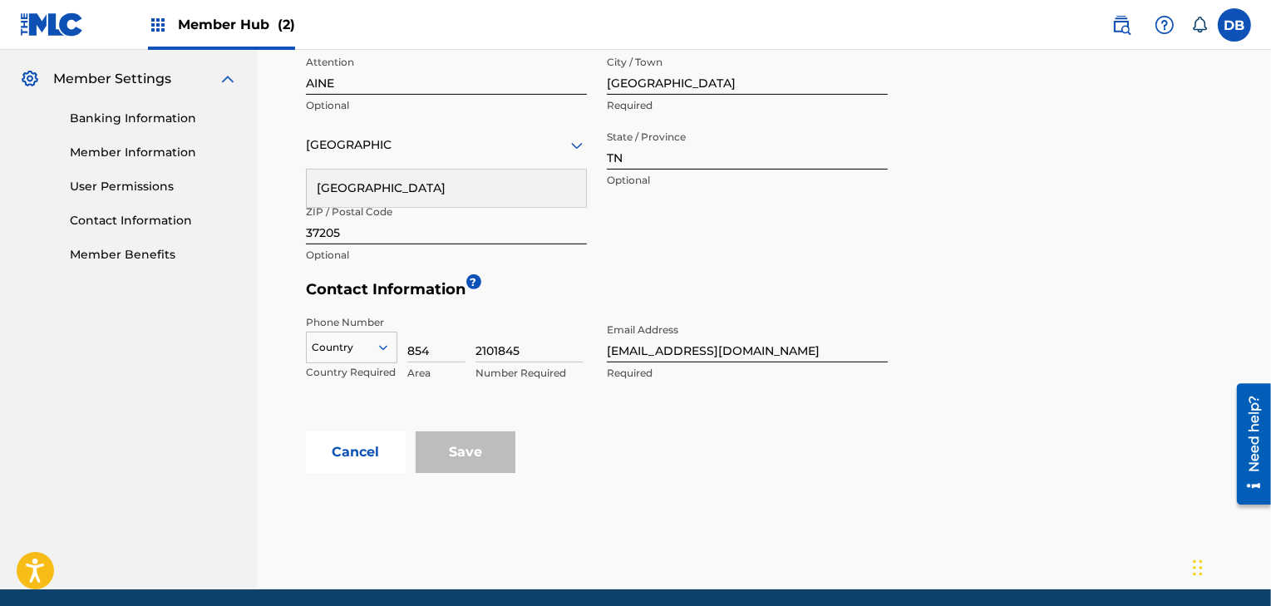
click at [368, 357] on div "Country" at bounding box center [351, 344] width 91 height 25
click at [356, 368] on div "US, [GEOGRAPHIC_DATA] +1" at bounding box center [352, 389] width 90 height 65
click at [672, 436] on div "Cancel Save" at bounding box center [768, 452] width 925 height 42
click at [456, 451] on div "Save" at bounding box center [466, 452] width 100 height 42
click at [530, 356] on input "2101845" at bounding box center [530, 338] width 108 height 47
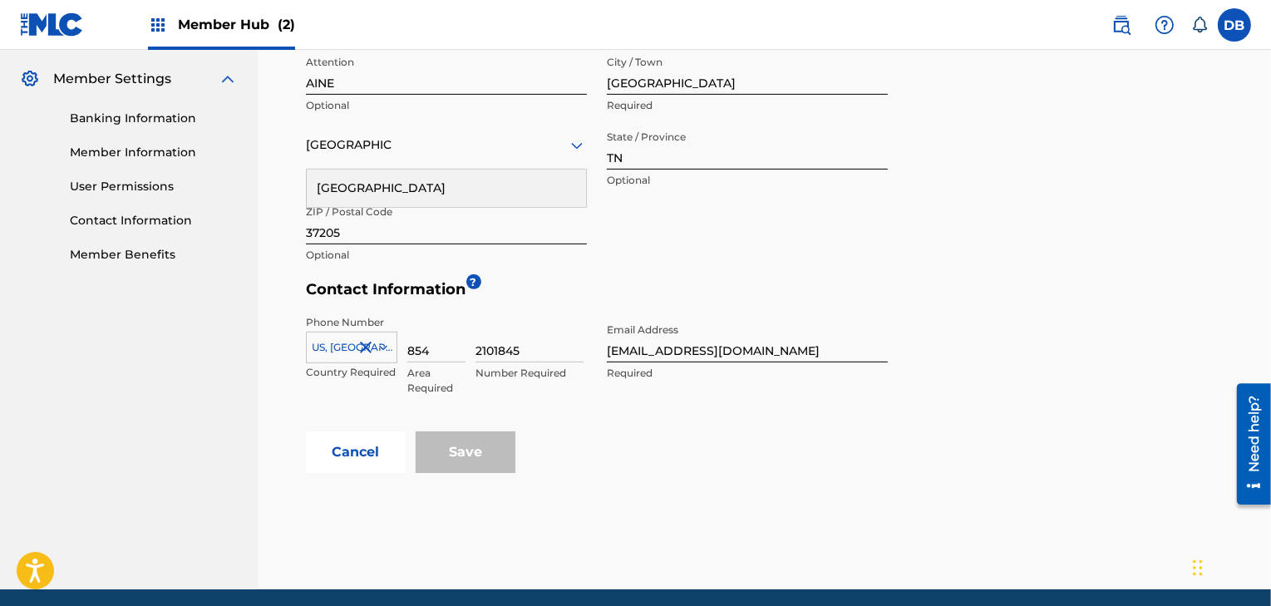
click at [663, 415] on div "Phone Number [GEOGRAPHIC_DATA], [GEOGRAPHIC_DATA] +1 Country Required 854 Area …" at bounding box center [597, 369] width 582 height 125
click at [813, 274] on div "Contact Address ? Street Address [STREET_ADDRESS] Required Unit Number Optional…" at bounding box center [597, 112] width 582 height 335
click at [424, 190] on div "[GEOGRAPHIC_DATA]" at bounding box center [446, 188] width 279 height 37
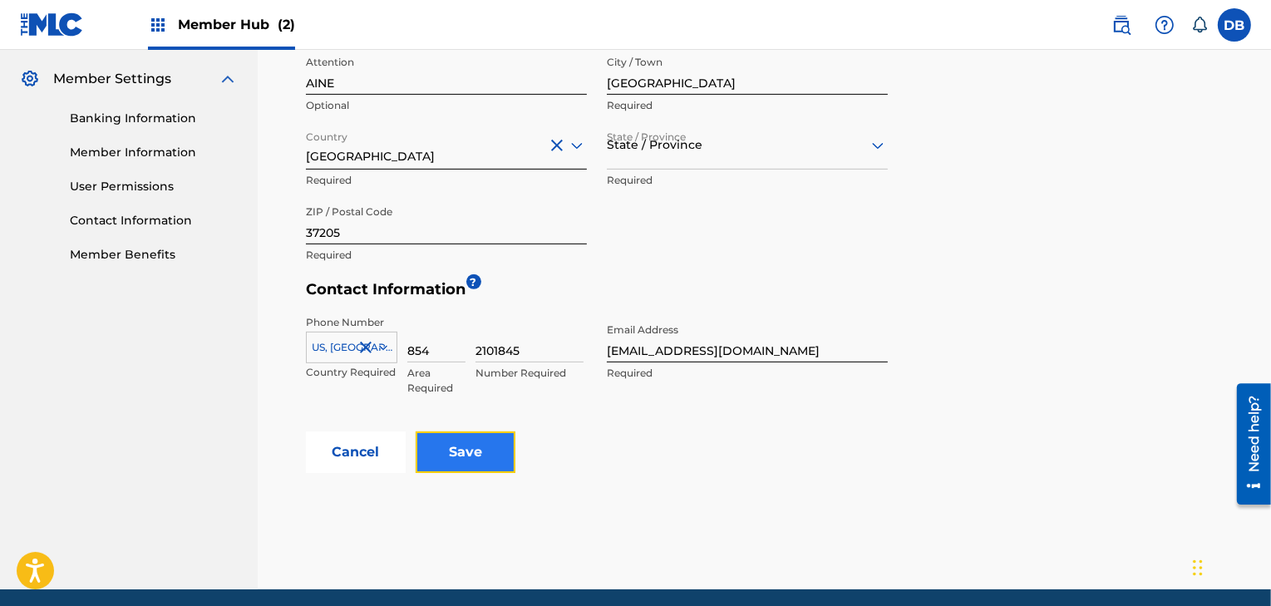
click at [471, 451] on input "Save" at bounding box center [466, 452] width 100 height 42
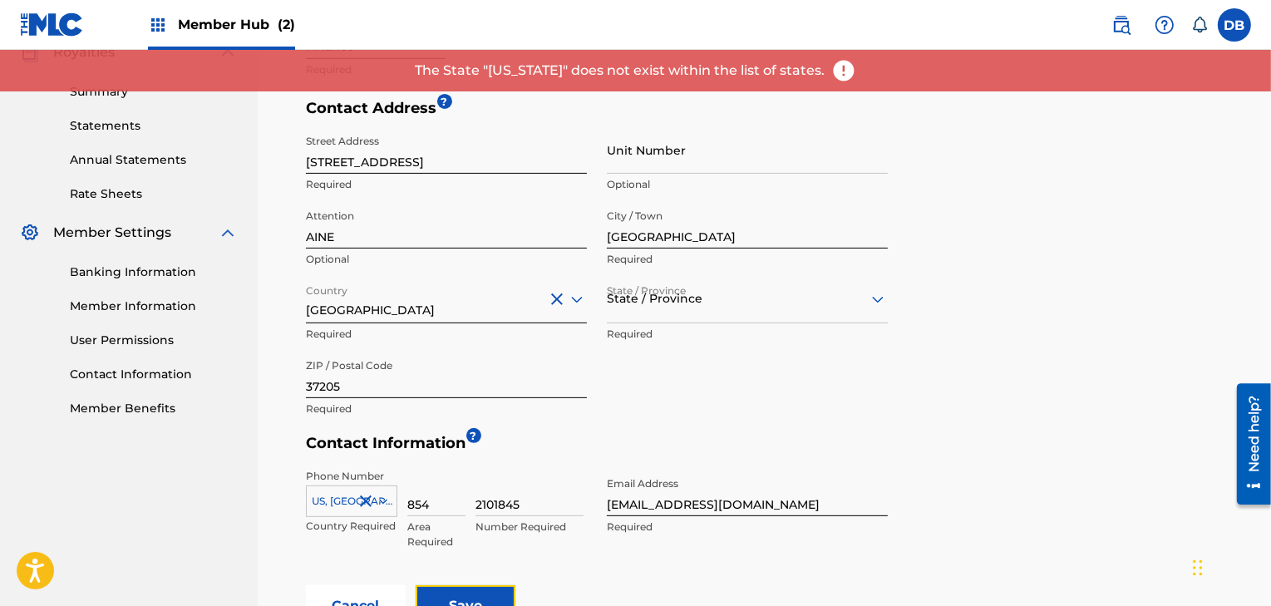
scroll to position [512, 0]
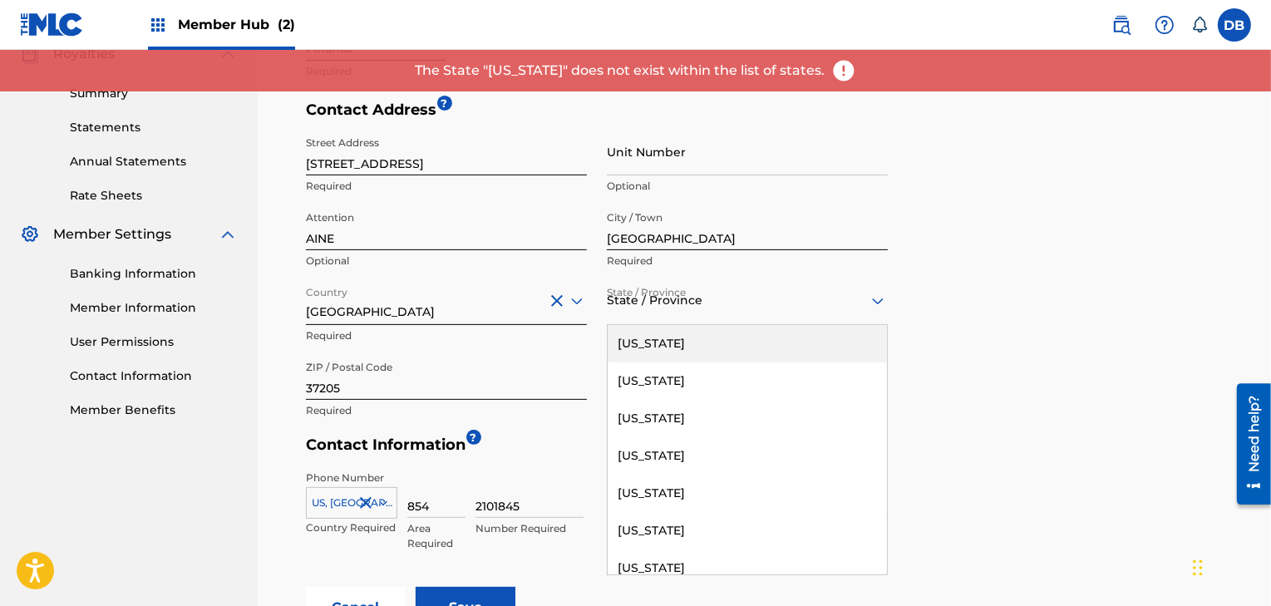
click at [678, 290] on div at bounding box center [747, 300] width 281 height 21
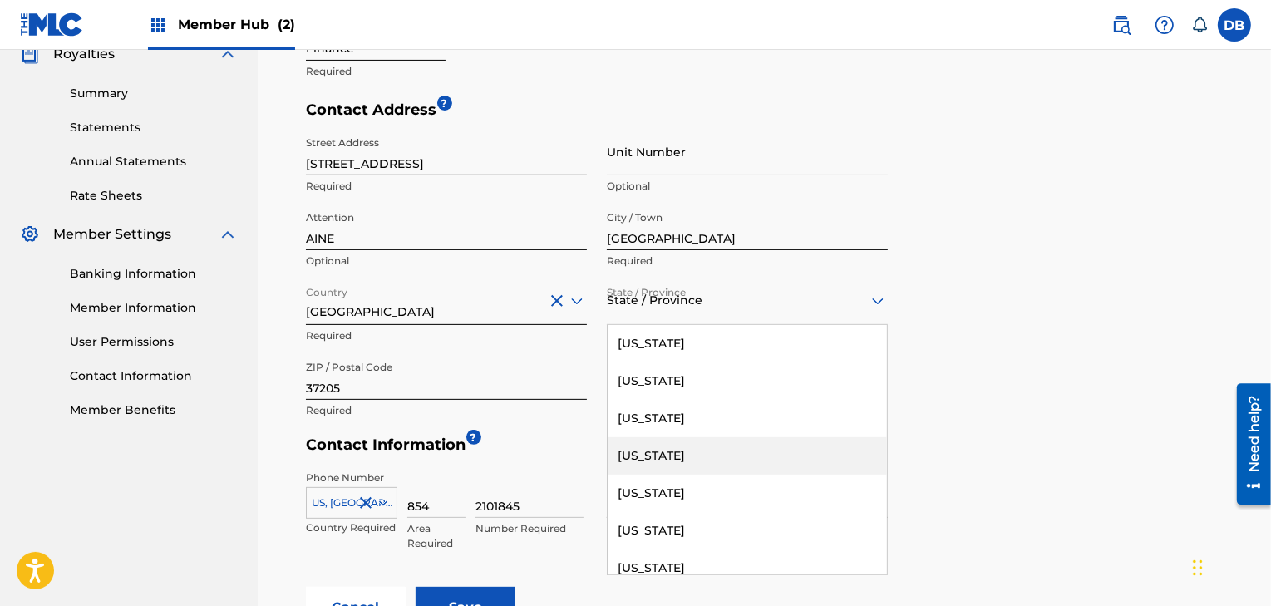
type input "T"
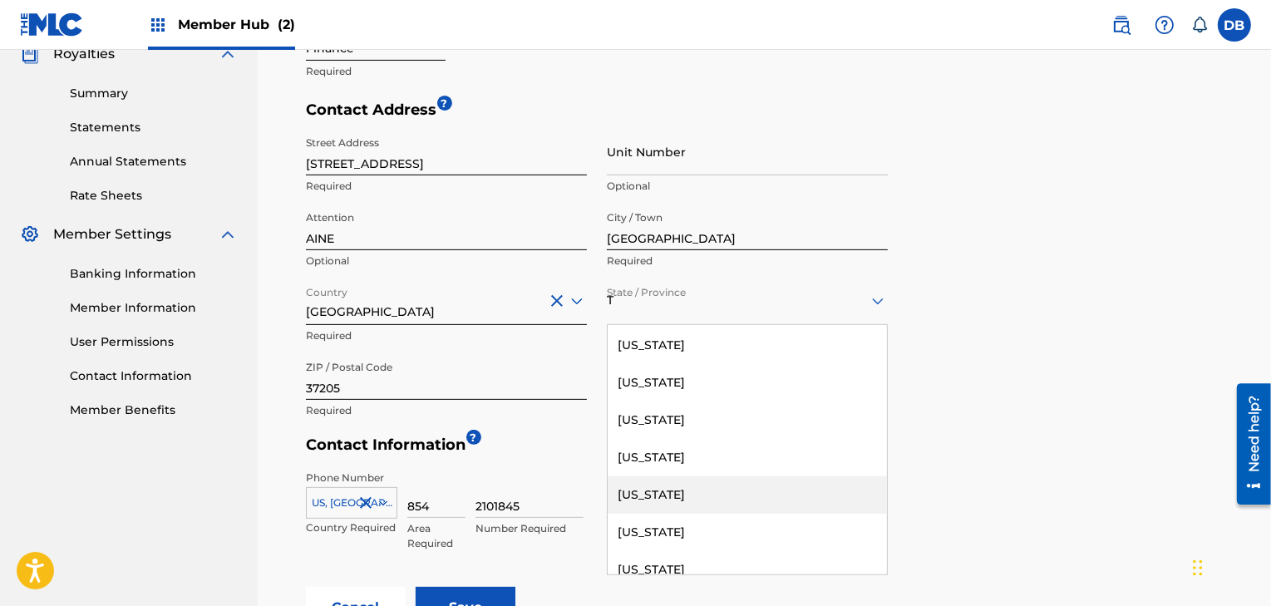
scroll to position [333, 0]
click at [659, 500] on div "[US_STATE]" at bounding box center [747, 496] width 279 height 37
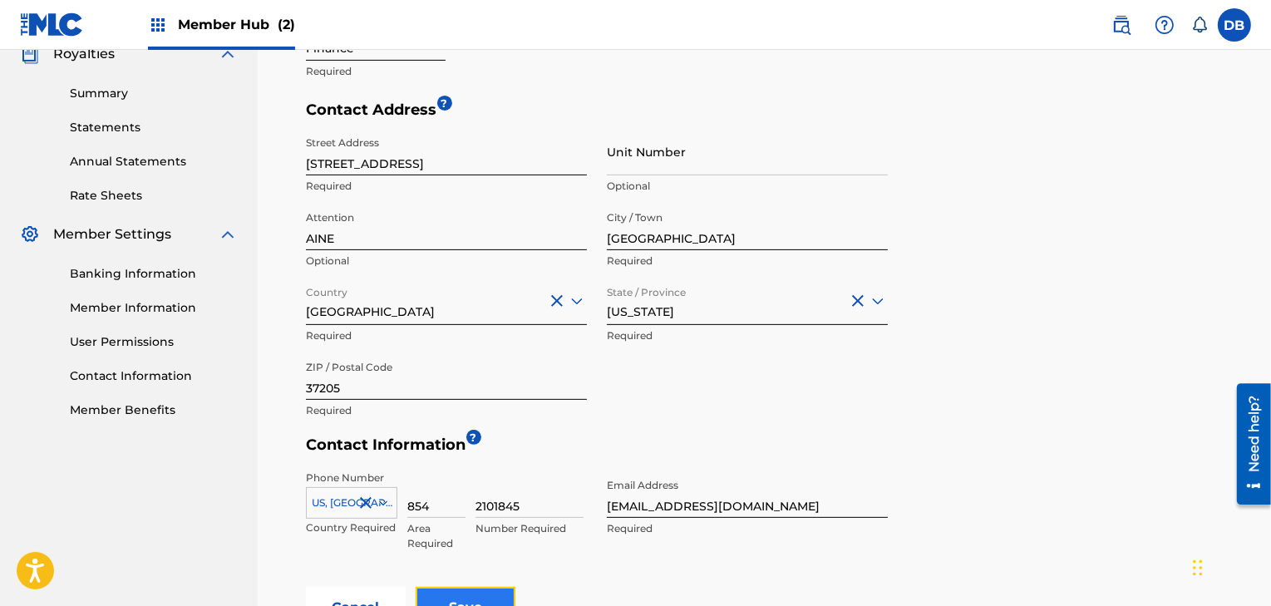
click at [486, 597] on input "Save" at bounding box center [466, 608] width 100 height 42
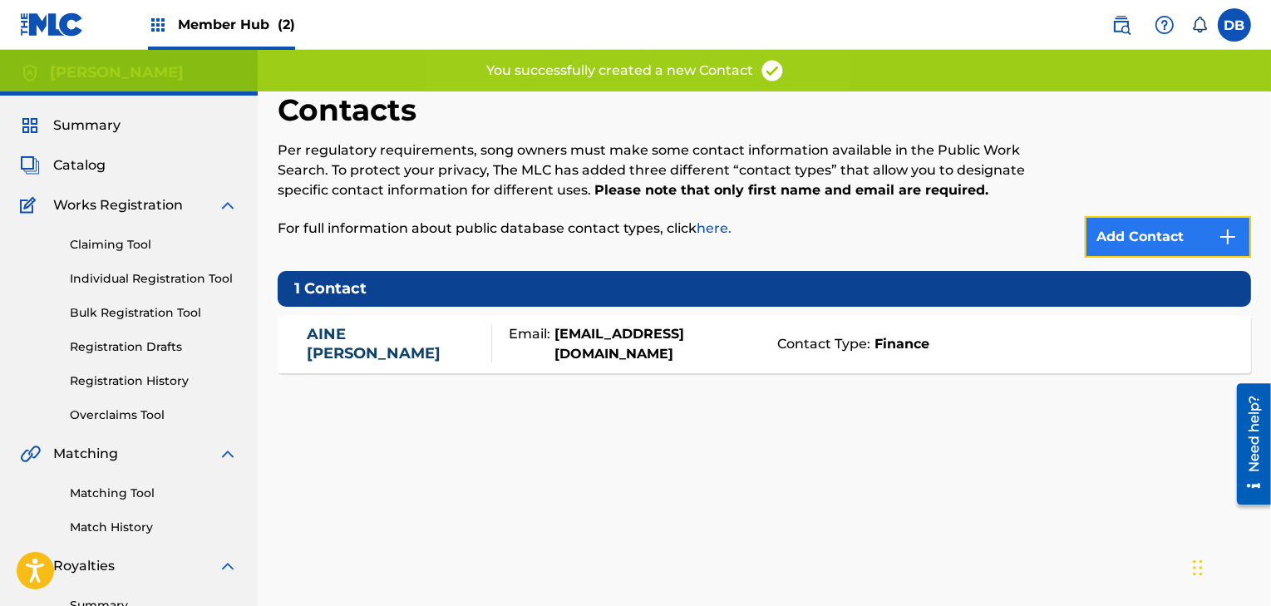
click at [1151, 234] on link "Add Contact" at bounding box center [1168, 237] width 166 height 42
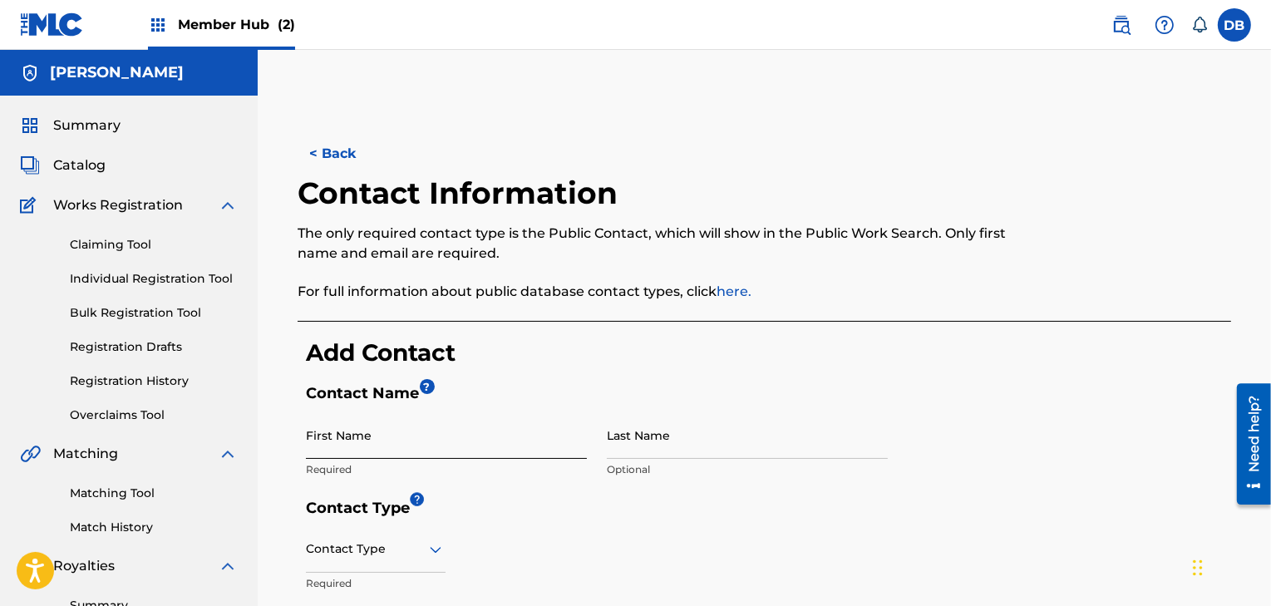
click at [466, 439] on input "First Name" at bounding box center [446, 435] width 281 height 47
type input "[PERSON_NAME]"
type input "BURNS"
type input "[STREET_ADDRESS]"
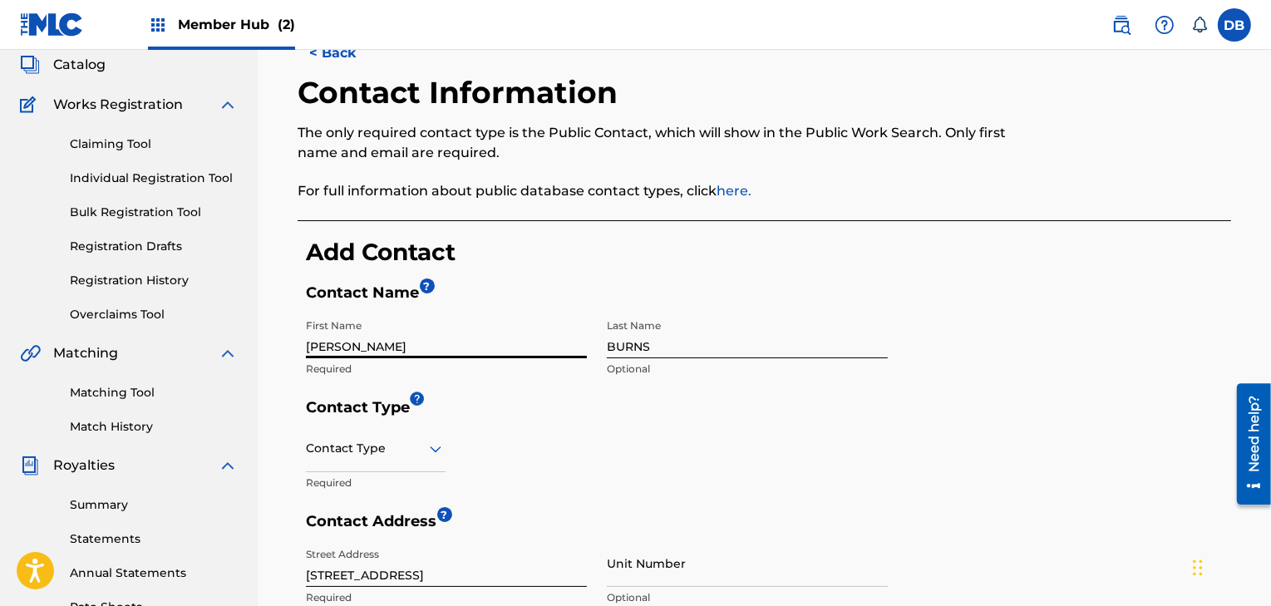
type input "[PERSON_NAME]"
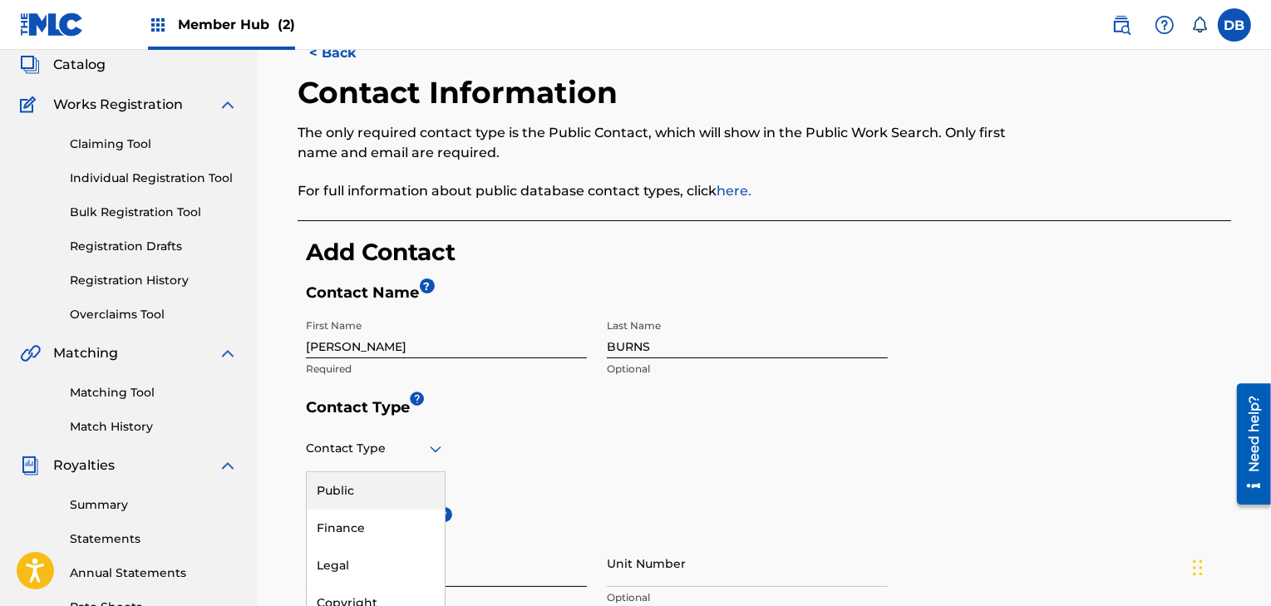
scroll to position [116, 0]
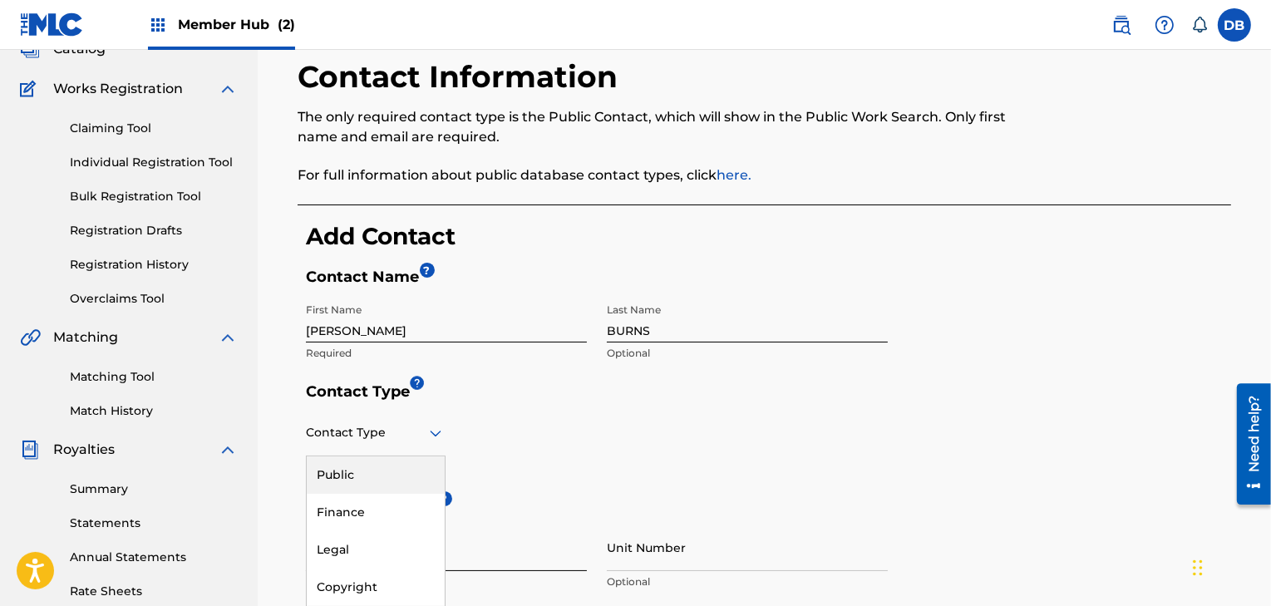
click at [415, 452] on div "Contact Type" at bounding box center [376, 432] width 140 height 47
click at [397, 584] on div "Copyright" at bounding box center [376, 587] width 138 height 37
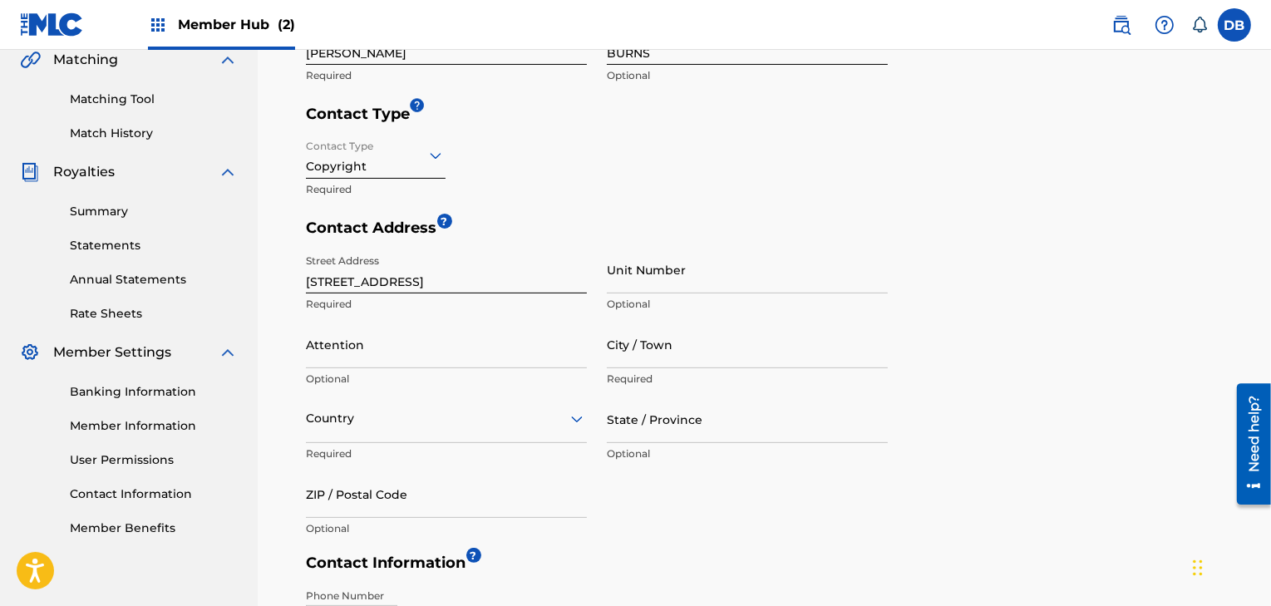
scroll to position [397, 0]
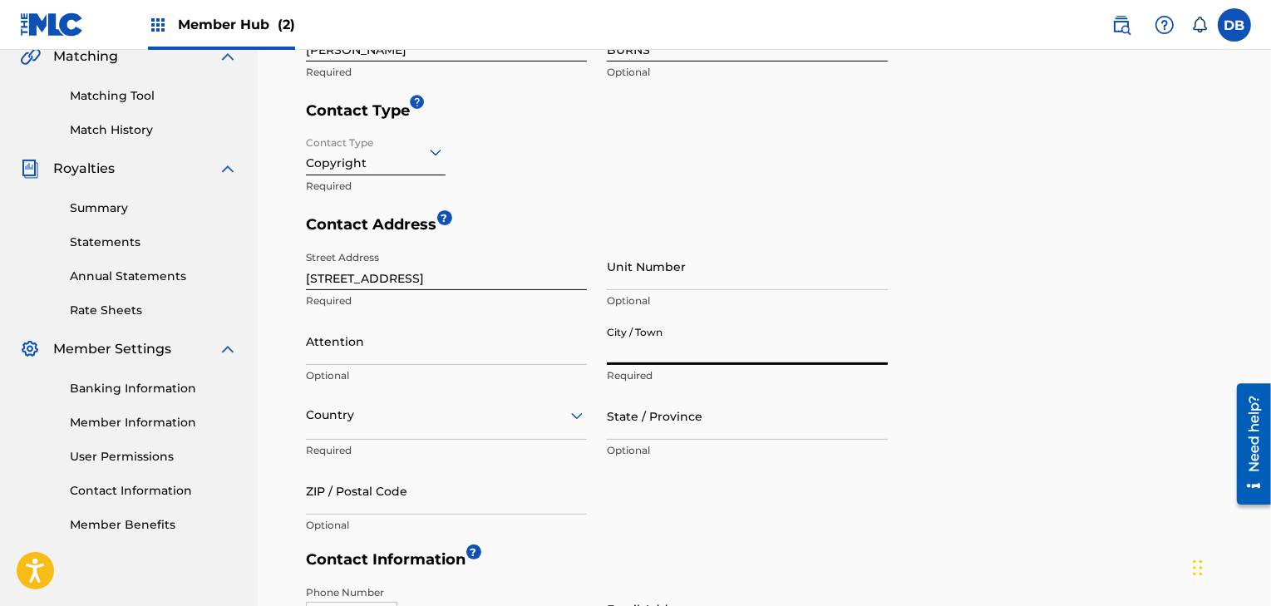
click at [636, 352] on input "City / Town" at bounding box center [747, 341] width 281 height 47
type input "[GEOGRAPHIC_DATA]"
click at [614, 470] on div "Street Address [GEOGRAPHIC_DATA] Required Unit Number Optional Attention Option…" at bounding box center [597, 392] width 582 height 299
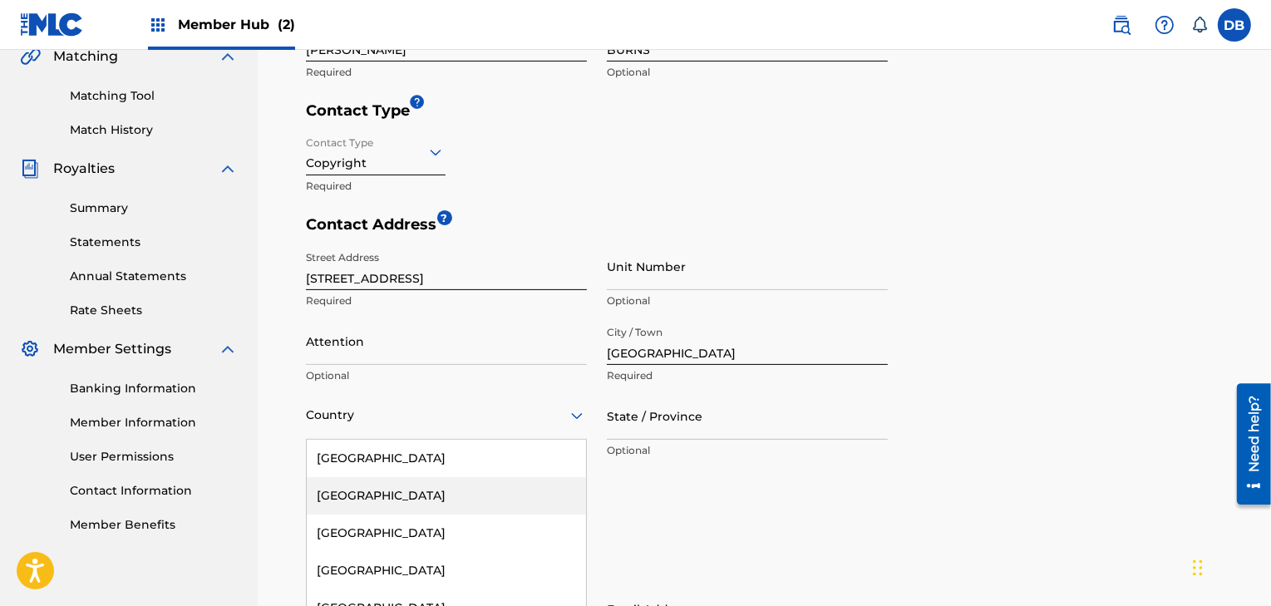
click at [540, 411] on div "223 results available. Use Up and Down to choose options, press Enter to select…" at bounding box center [446, 415] width 281 height 47
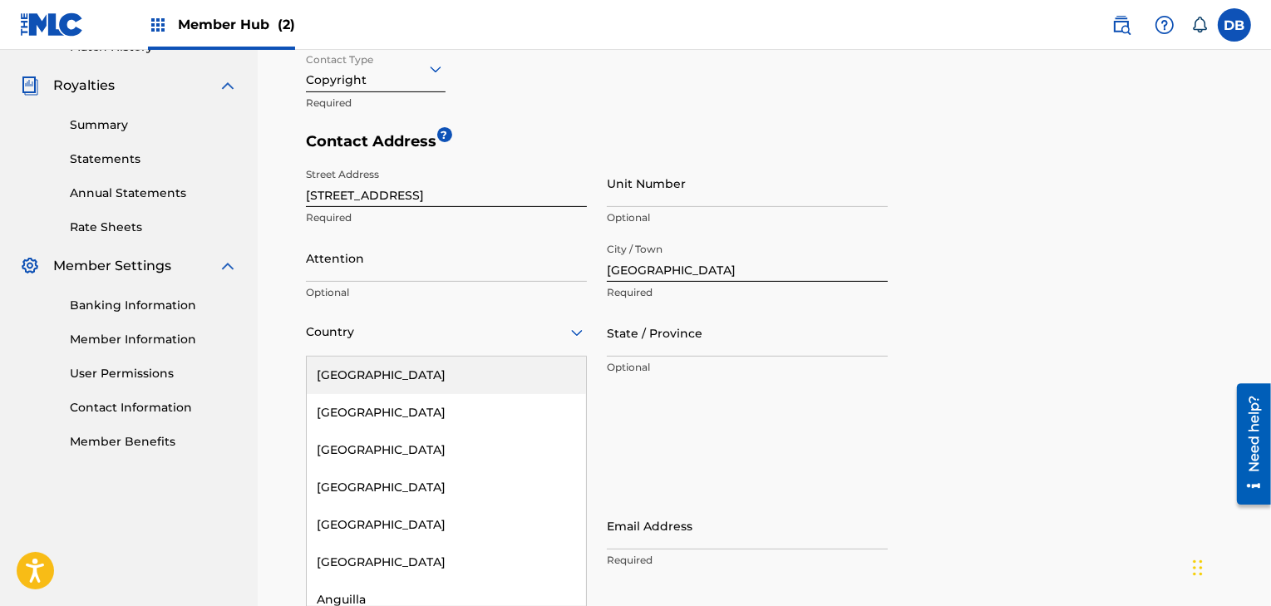
click at [533, 383] on div "[GEOGRAPHIC_DATA]" at bounding box center [446, 375] width 279 height 37
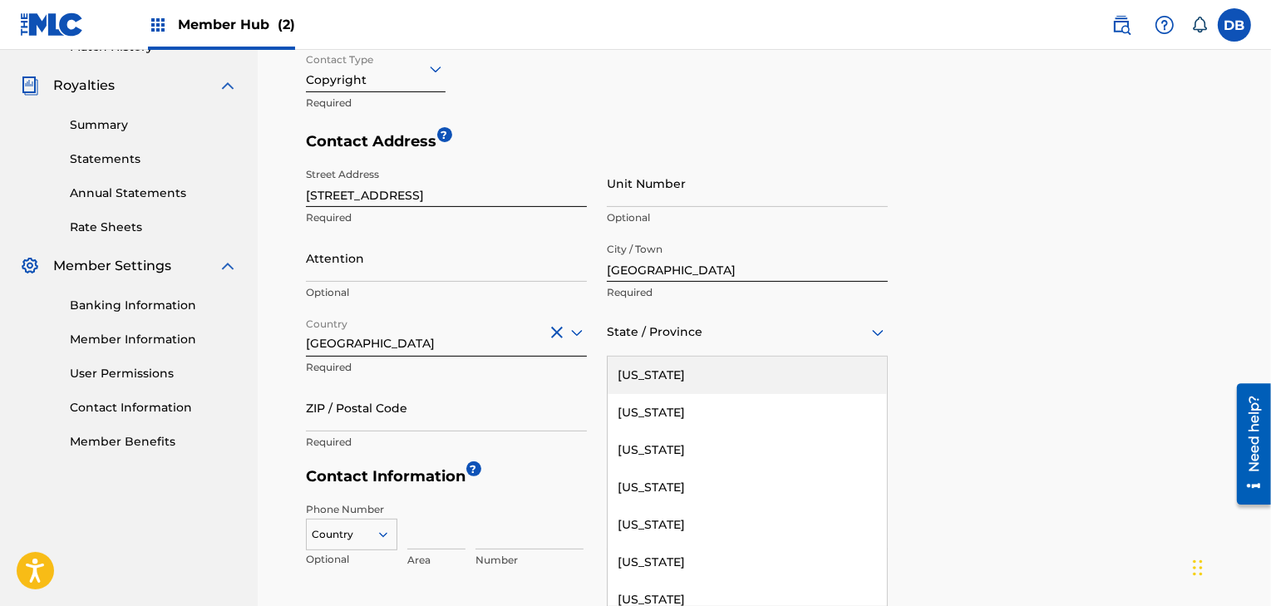
click at [667, 338] on div at bounding box center [747, 332] width 281 height 21
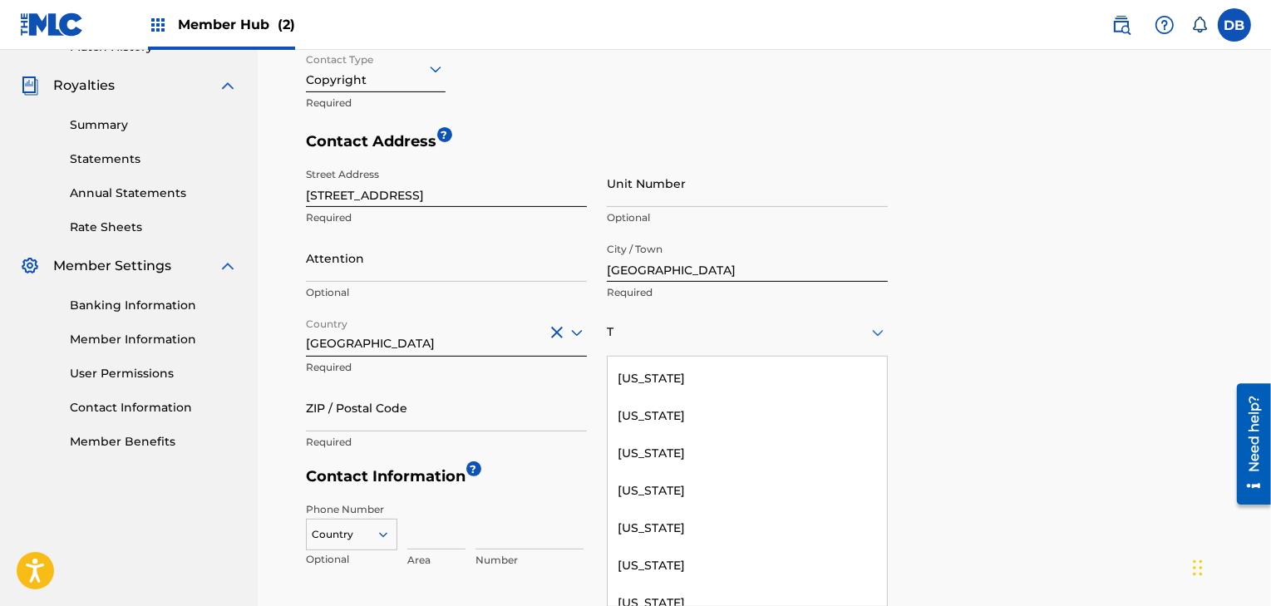
scroll to position [446, 0]
type input "T"
click at [1043, 387] on div "Contact Address ? Street Address [STREET_ADDRESS] Required Unit Number Optional…" at bounding box center [768, 299] width 925 height 335
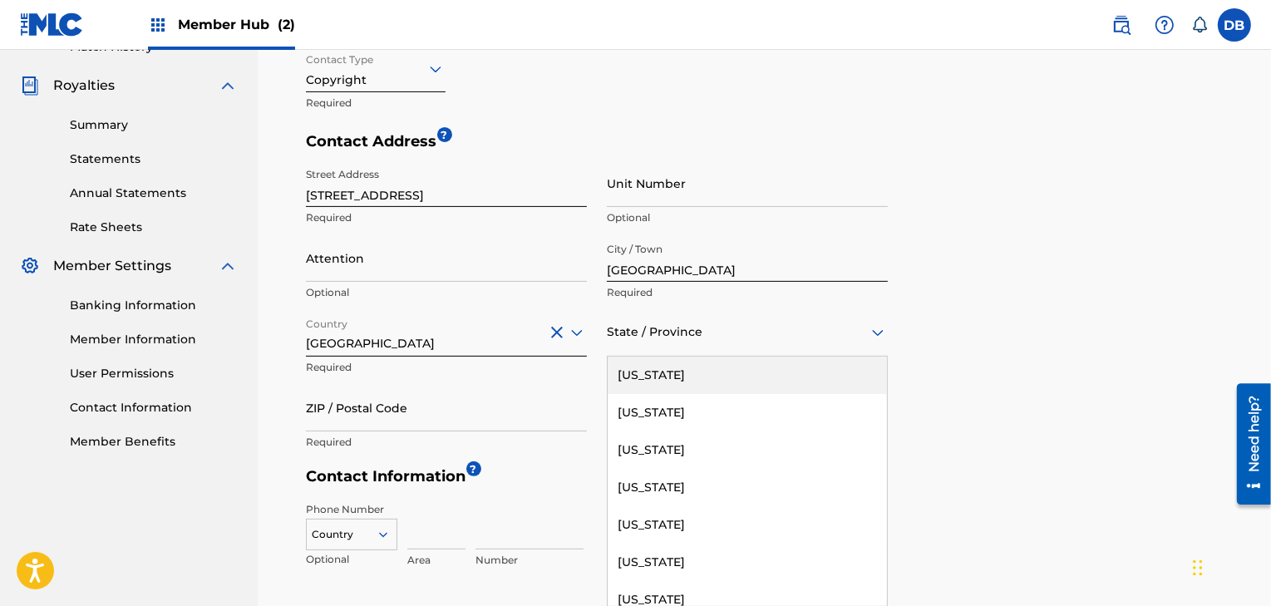
click at [704, 341] on div at bounding box center [747, 332] width 281 height 21
type input "TE"
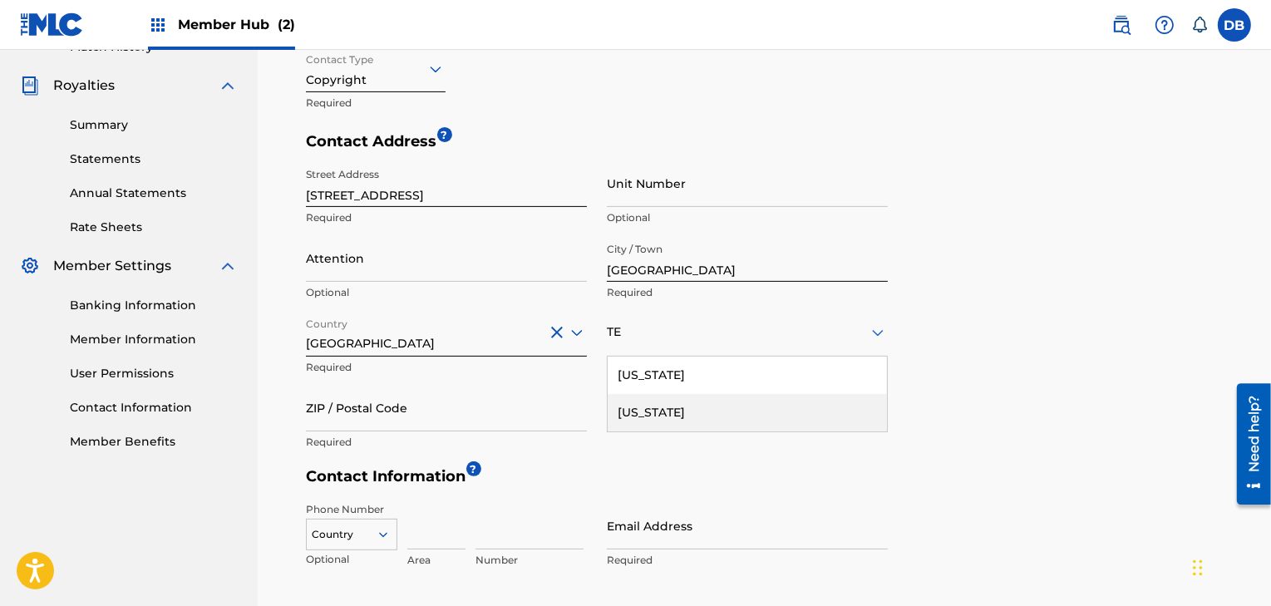
click at [616, 405] on div "[US_STATE]" at bounding box center [747, 412] width 279 height 37
click at [652, 338] on div at bounding box center [747, 332] width 281 height 21
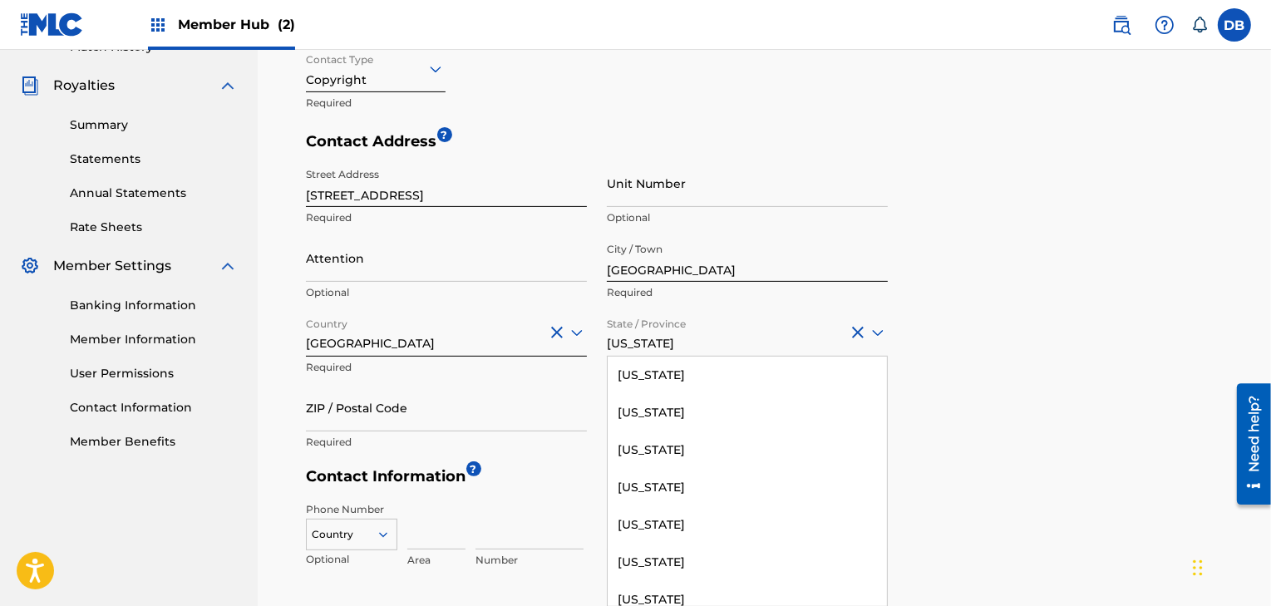
scroll to position [1596, 0]
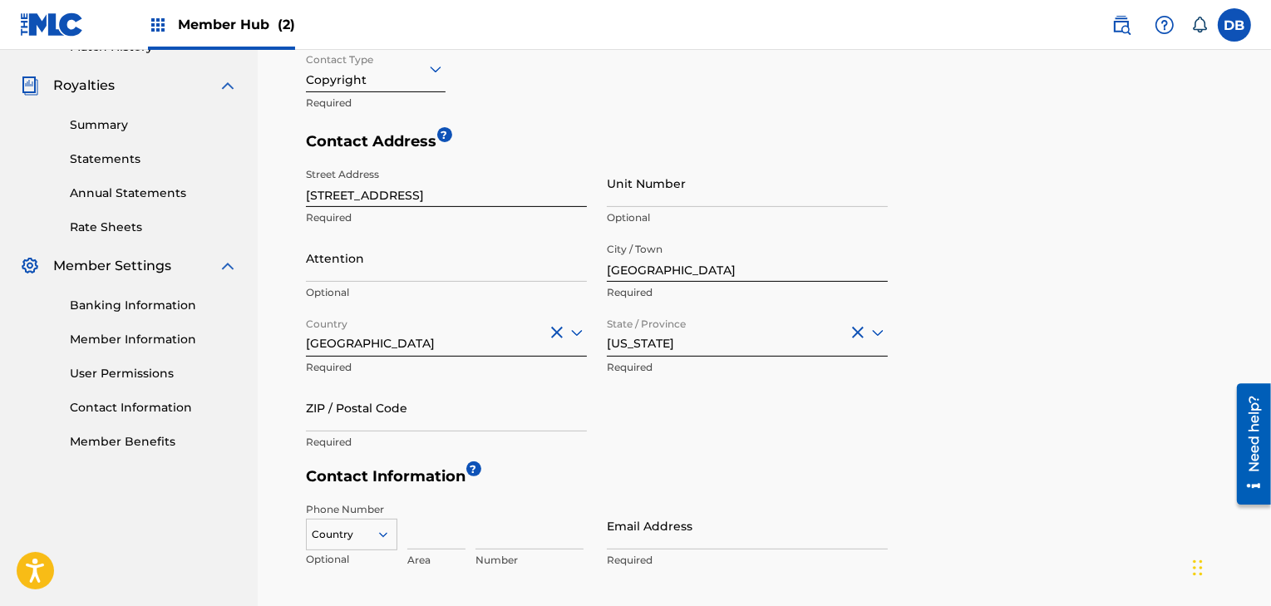
click at [651, 343] on div "[US_STATE]" at bounding box center [747, 332] width 281 height 41
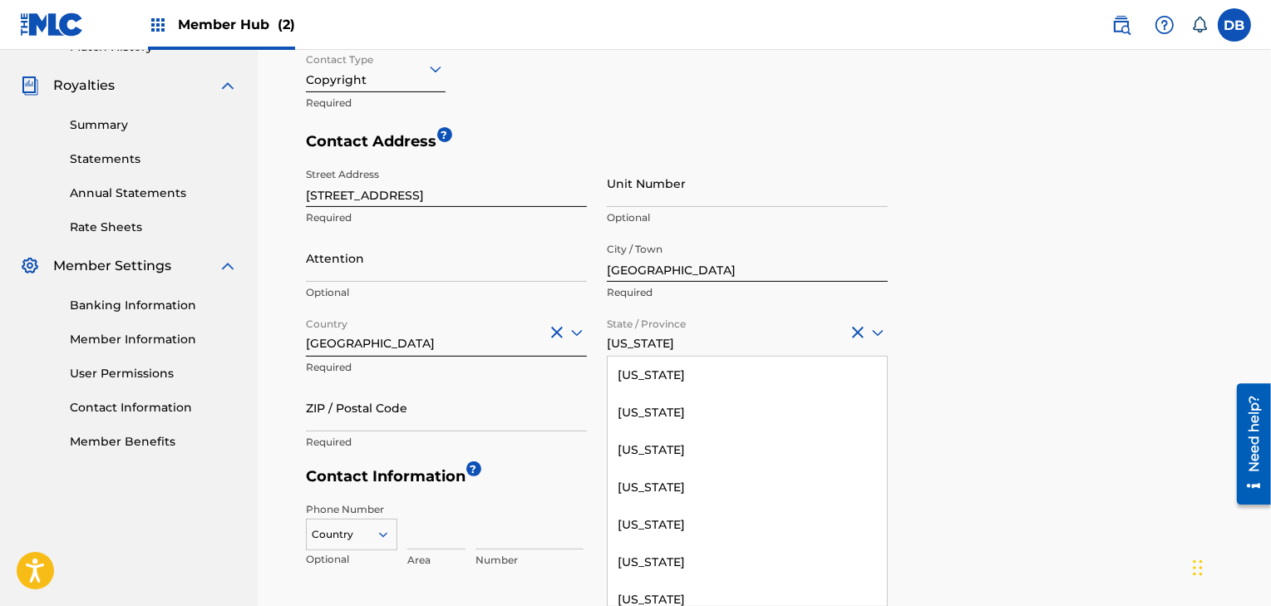
click at [653, 341] on div at bounding box center [747, 332] width 281 height 21
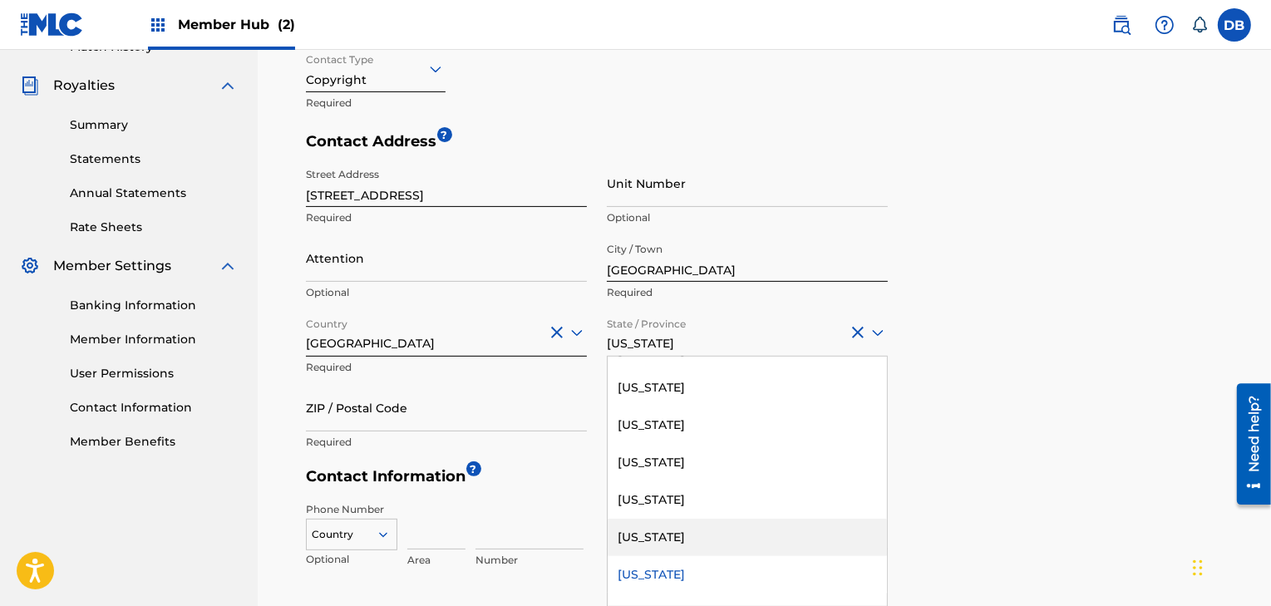
click at [678, 525] on div "[US_STATE]" at bounding box center [747, 537] width 279 height 37
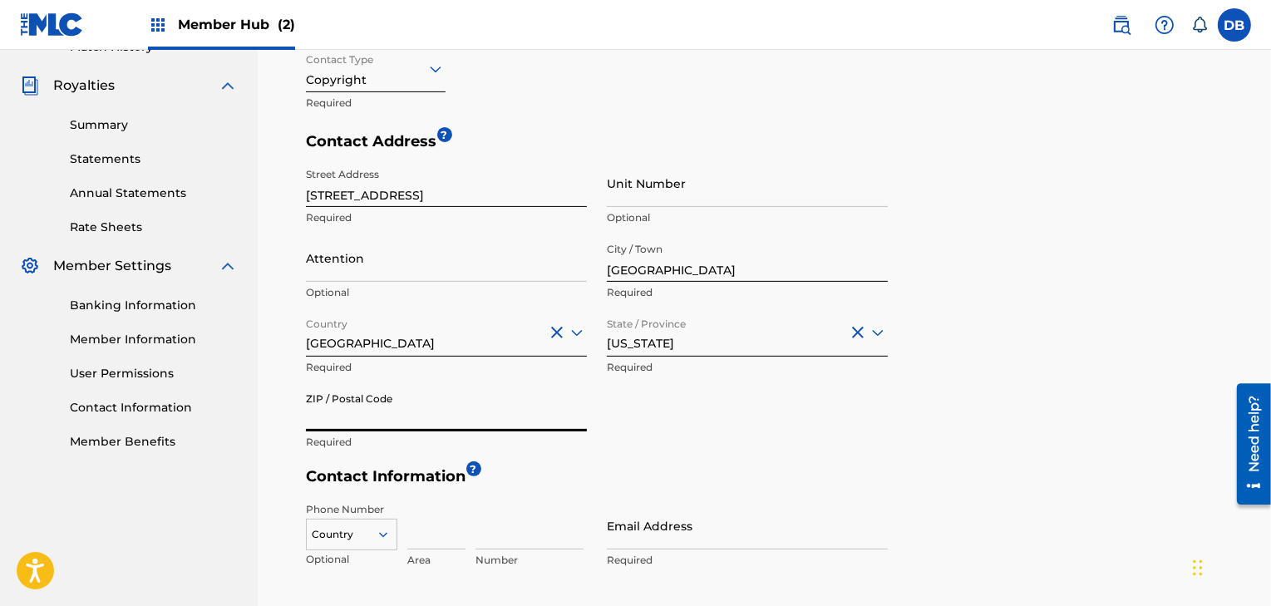
click at [457, 399] on input "ZIP / Postal Code" at bounding box center [446, 407] width 281 height 47
type input "37205"
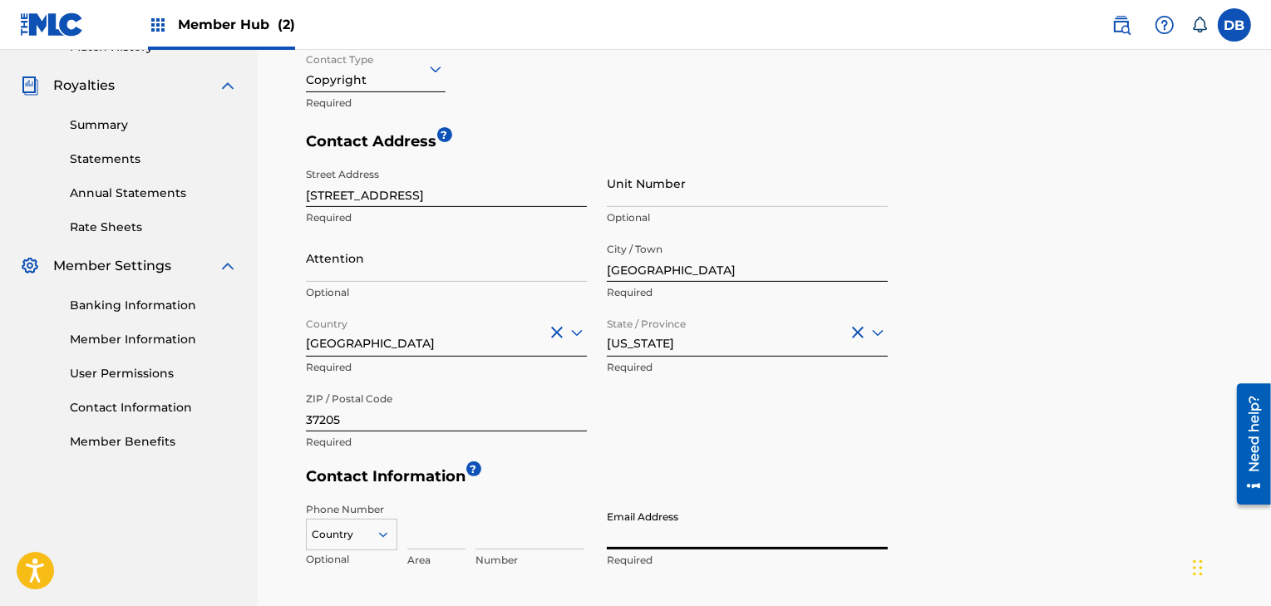
click at [842, 503] on input "Email Address" at bounding box center [747, 525] width 281 height 47
click at [351, 538] on div "Country" at bounding box center [351, 531] width 91 height 25
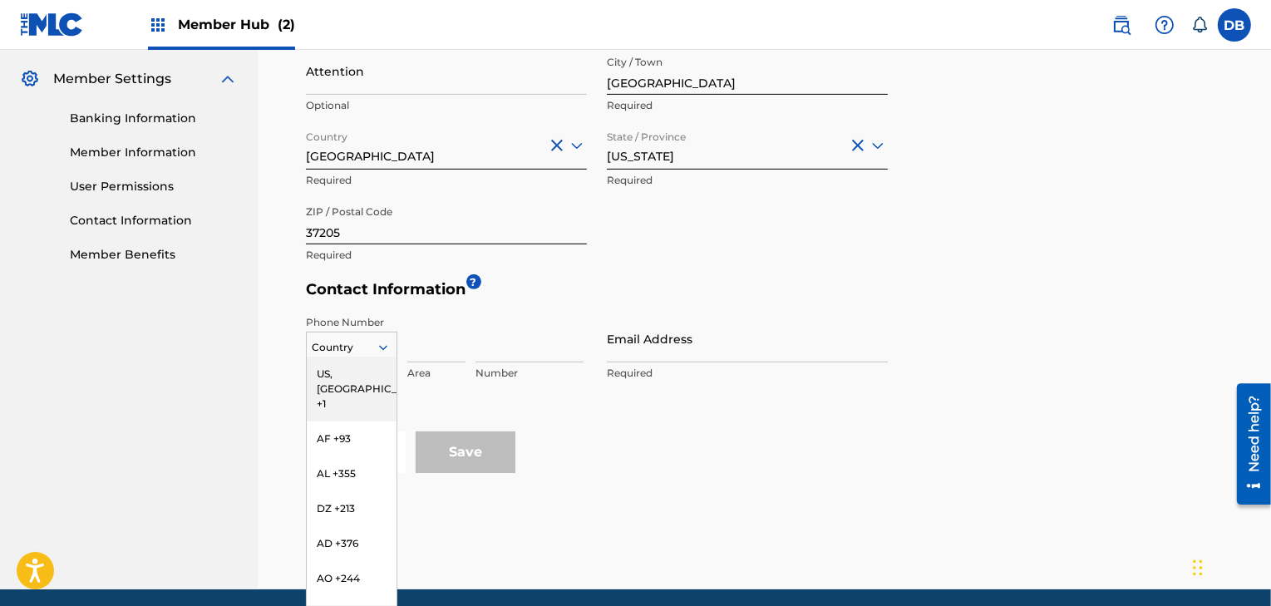
click at [362, 362] on div "US, [GEOGRAPHIC_DATA] +1" at bounding box center [352, 389] width 90 height 65
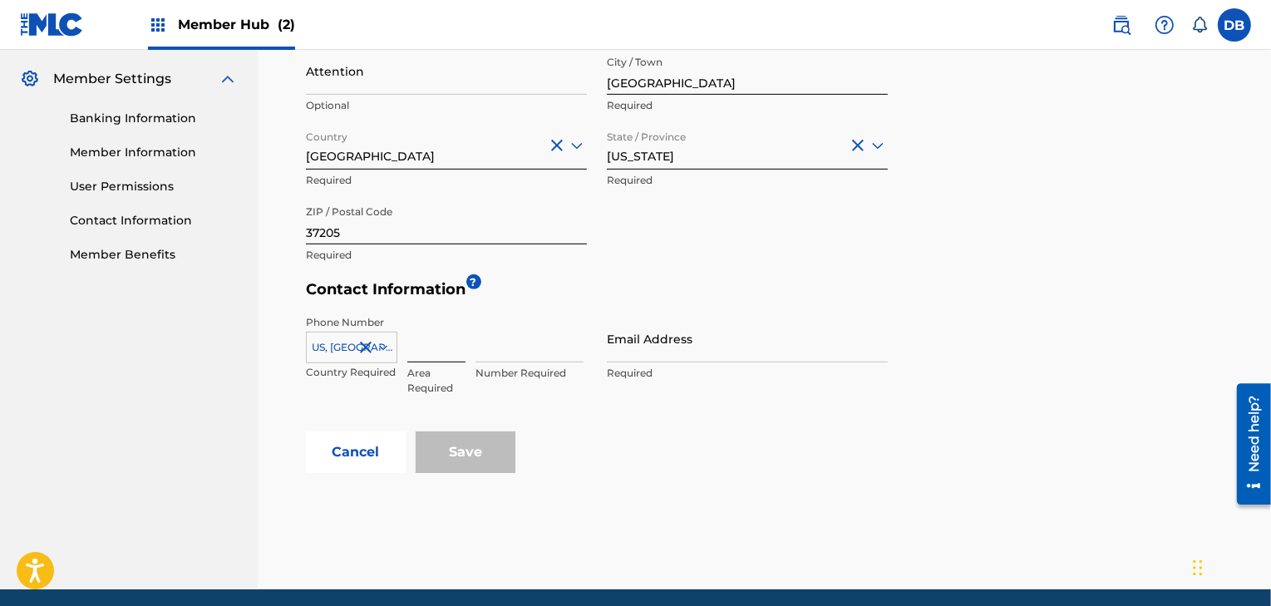
click at [448, 354] on input at bounding box center [436, 338] width 58 height 47
type input "615"
type input "[PERSON_NAME]"
type input "[GEOGRAPHIC_DATA]"
type input "TN"
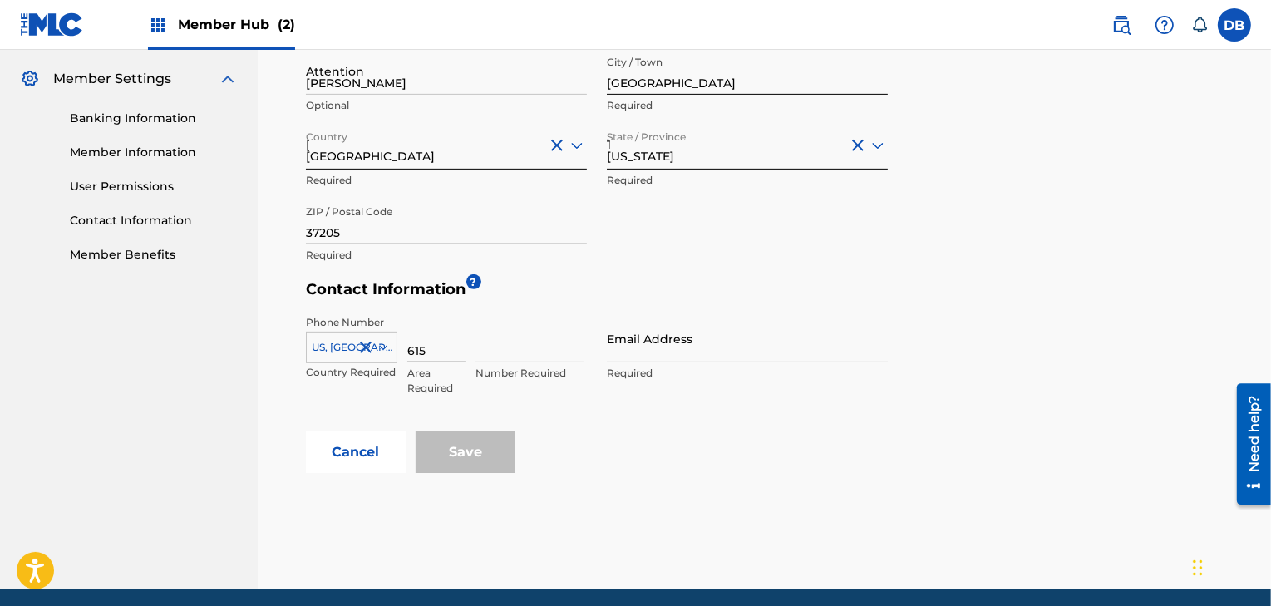
type input "7152517"
type input "[EMAIL_ADDRESS][DOMAIN_NAME]"
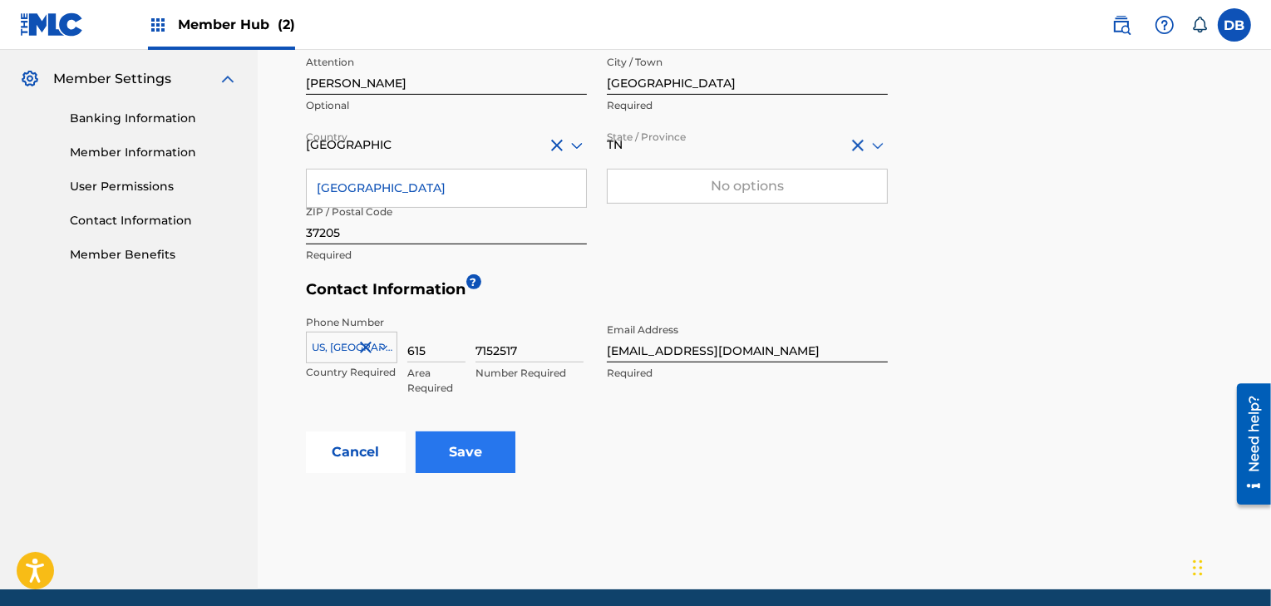
type input "615"
click at [469, 446] on input "Save" at bounding box center [466, 452] width 100 height 42
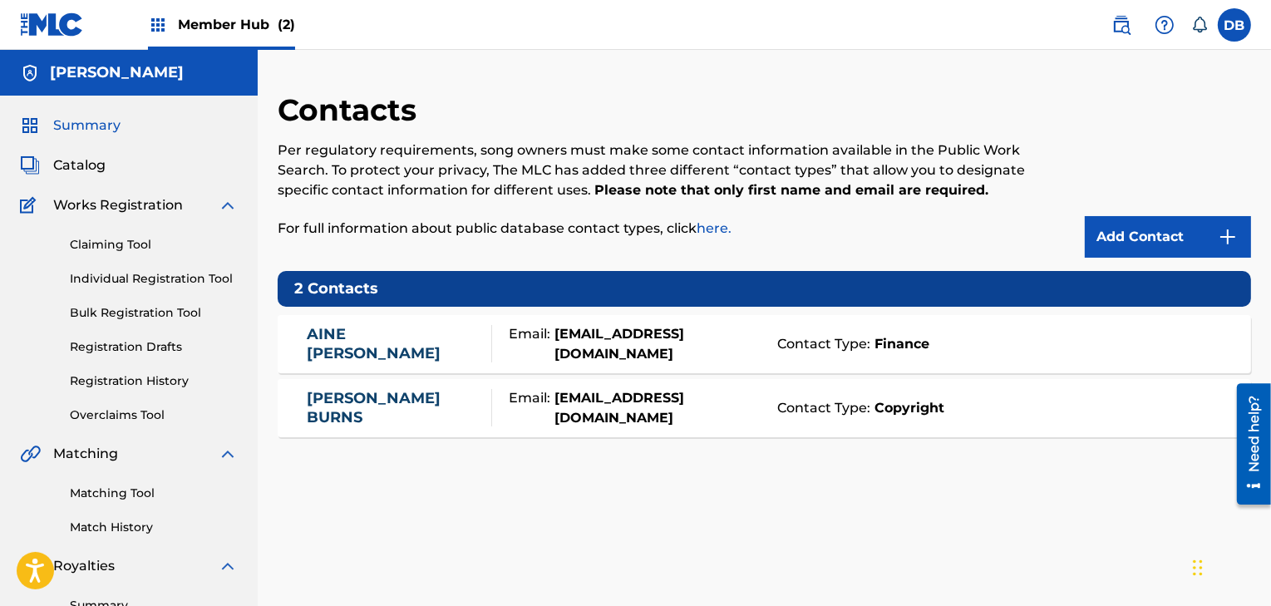
click at [81, 126] on span "Summary" at bounding box center [86, 126] width 67 height 20
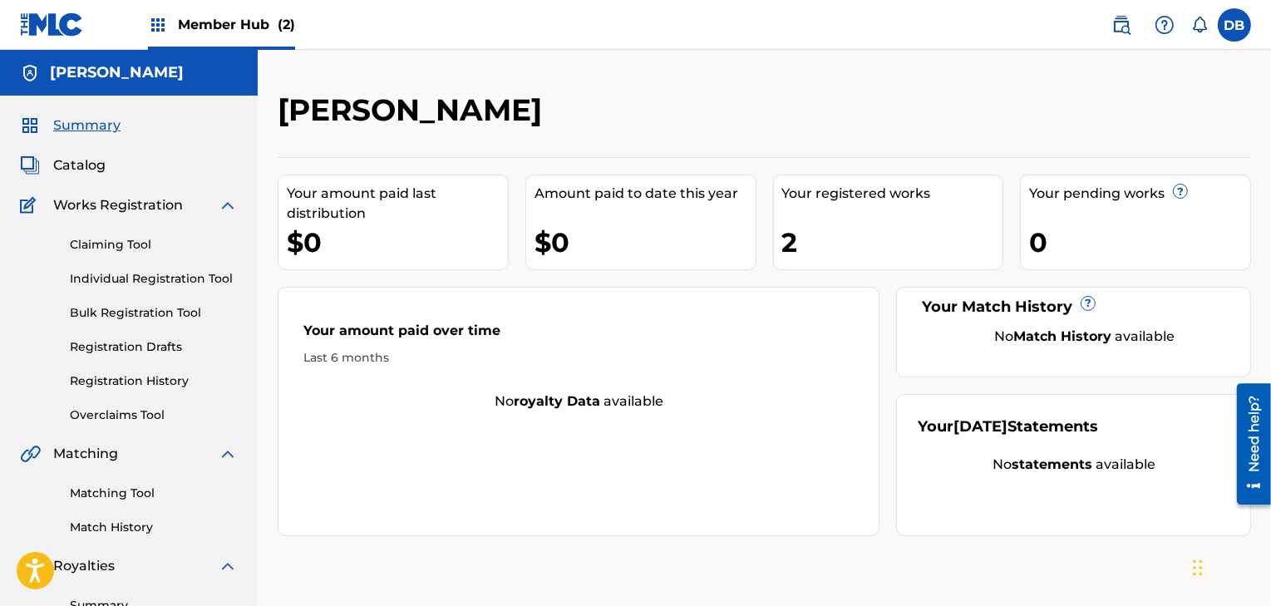
click at [886, 209] on div "Your registered works 2" at bounding box center [888, 223] width 231 height 96
click at [257, 22] on span "Member Hub (2)" at bounding box center [236, 24] width 117 height 19
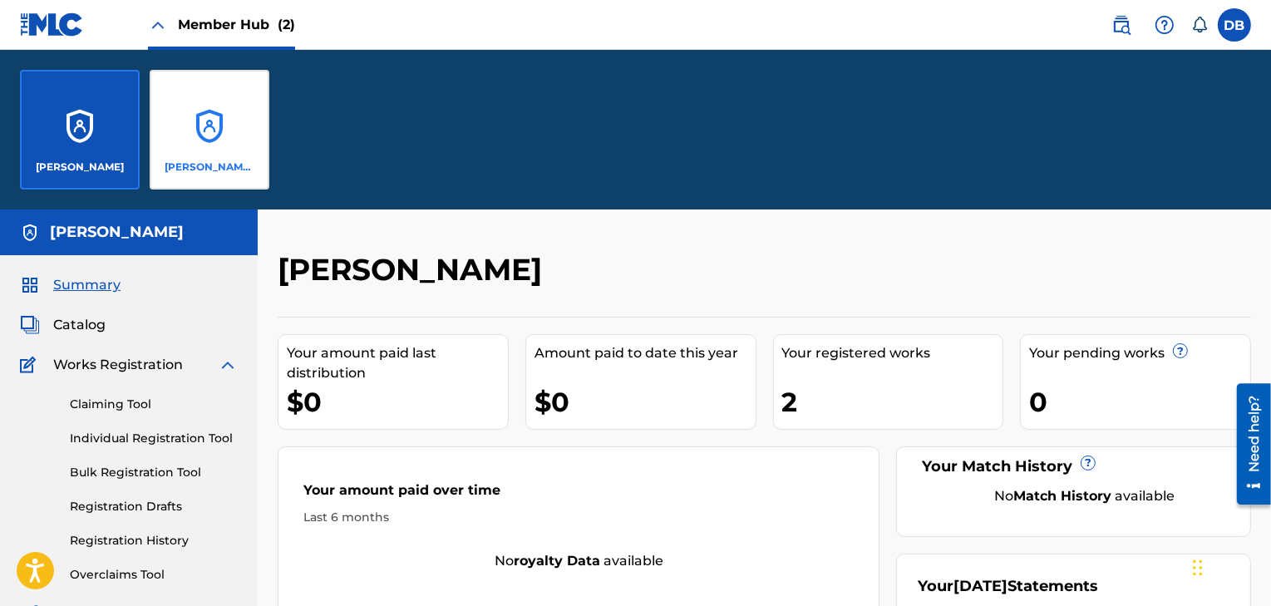
click at [244, 136] on div "[PERSON_NAME] [PERSON_NAME]" at bounding box center [210, 130] width 120 height 120
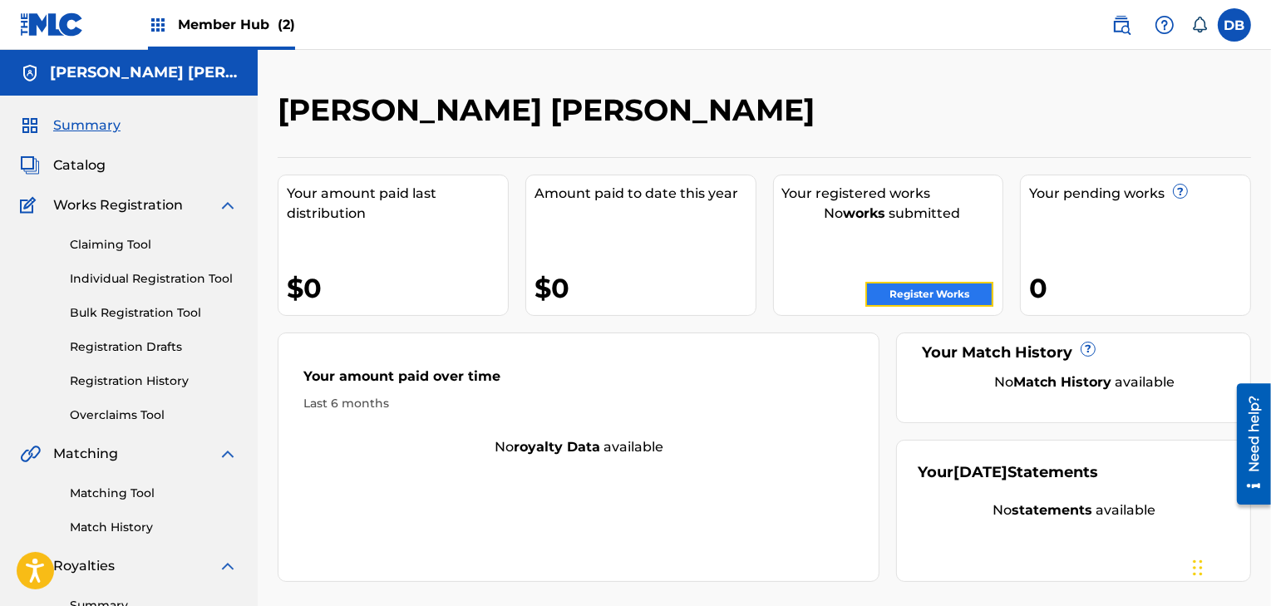
click at [888, 287] on link "Register Works" at bounding box center [929, 294] width 128 height 25
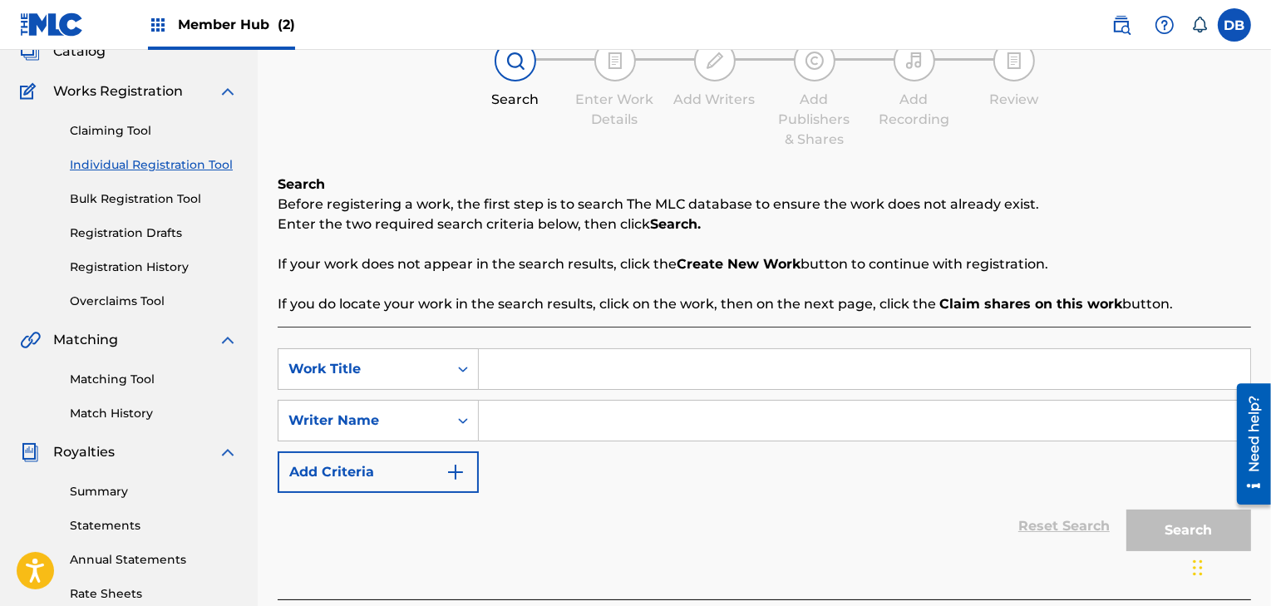
scroll to position [115, 0]
click at [118, 378] on link "Matching Tool" at bounding box center [154, 378] width 168 height 17
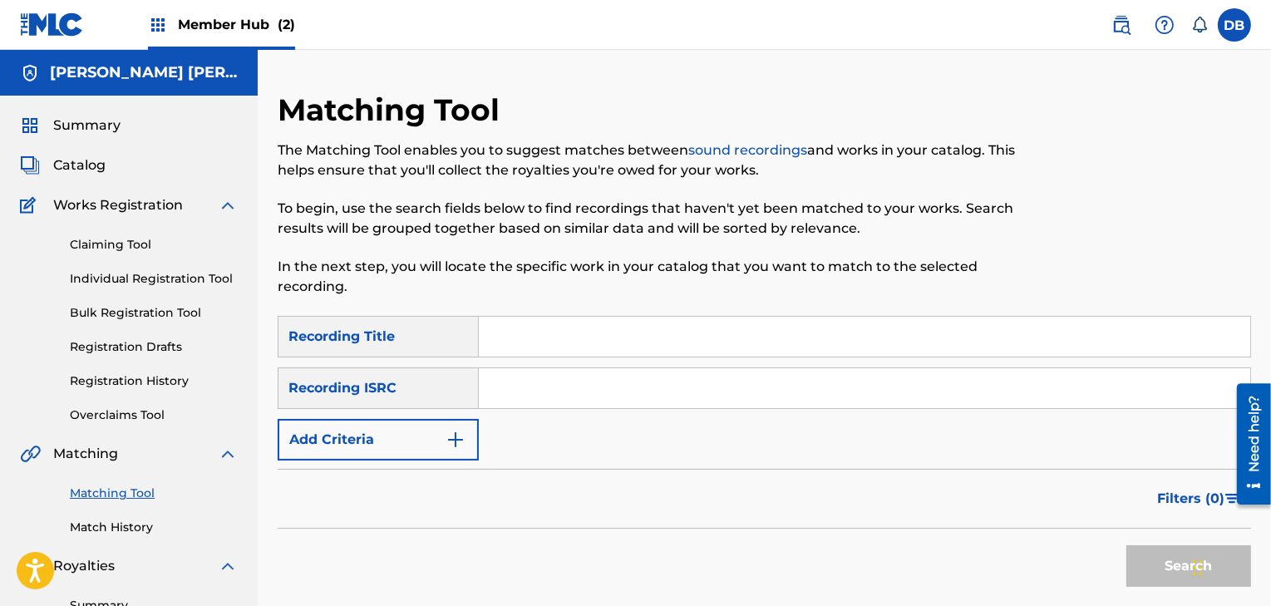
click at [729, 150] on link "sound recordings" at bounding box center [747, 150] width 119 height 16
click at [549, 342] on input "Search Form" at bounding box center [864, 337] width 771 height 40
type input "TROUBLE"
drag, startPoint x: 574, startPoint y: 339, endPoint x: 437, endPoint y: 330, distance: 137.5
click at [436, 331] on div "SearchWithCriteriac0573daf-5e81-4117-915e-090d3f120f5e Recording Title TROUBLE" at bounding box center [765, 337] width 974 height 42
